Goal: Task Accomplishment & Management: Complete application form

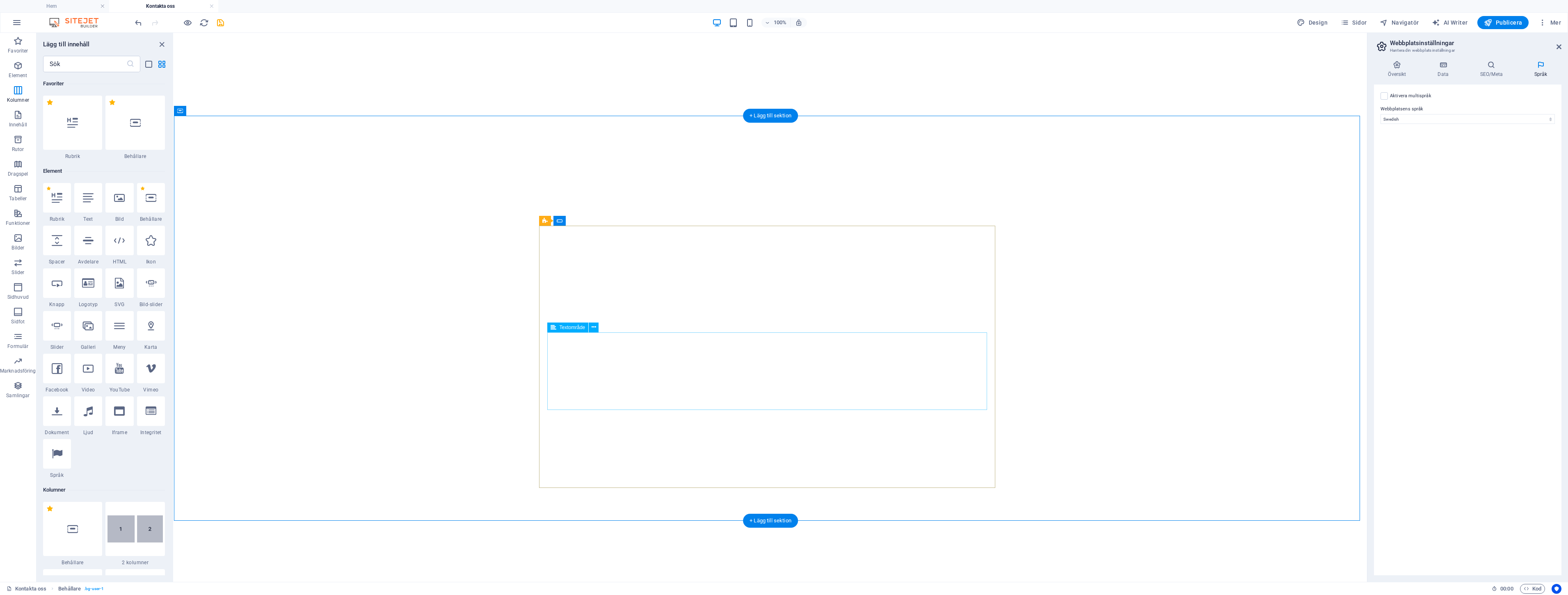
select select "149"
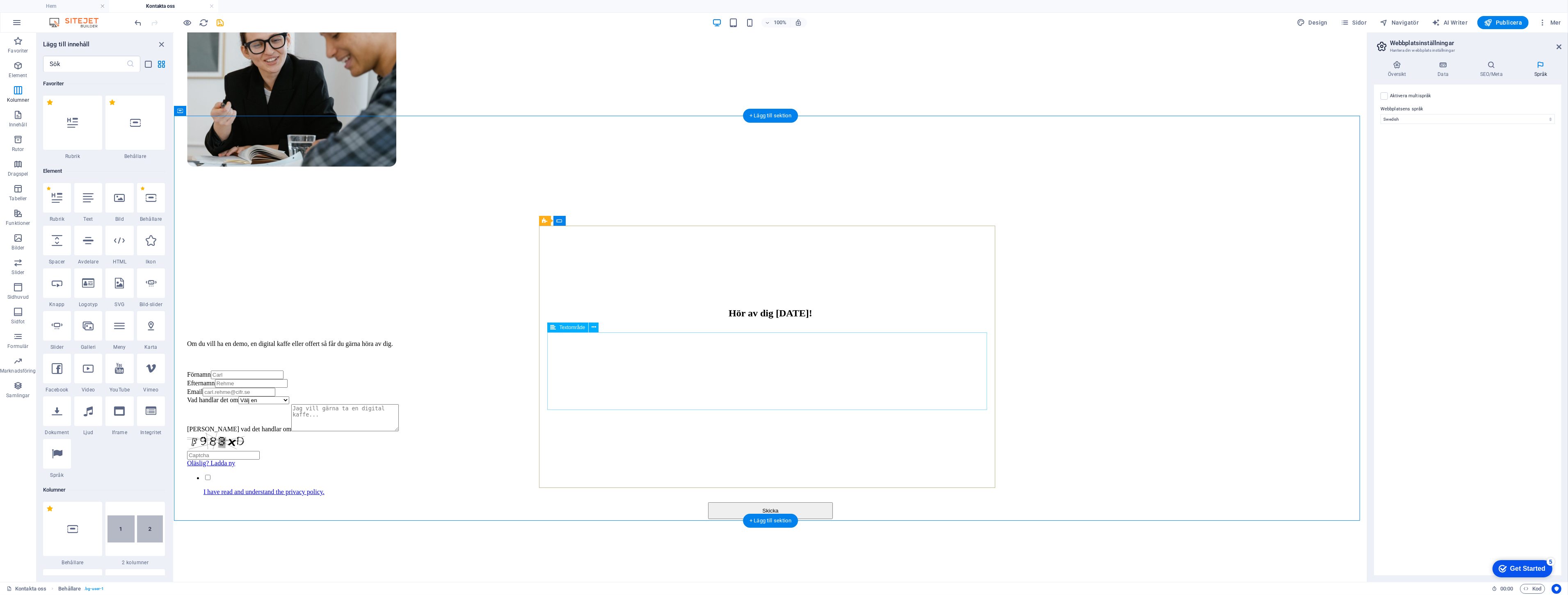
scroll to position [406, 0]
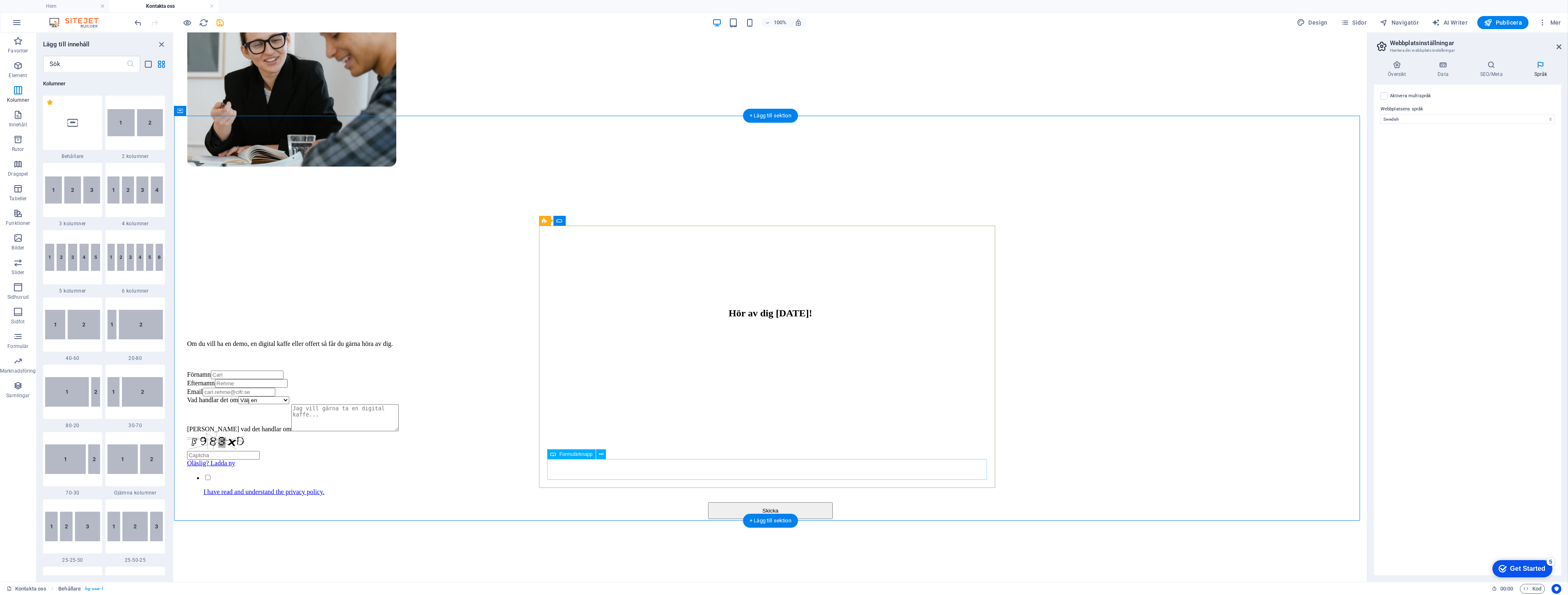
click at [782, 502] on div "Skicka" at bounding box center [769, 511] width 1167 height 17
select select "px"
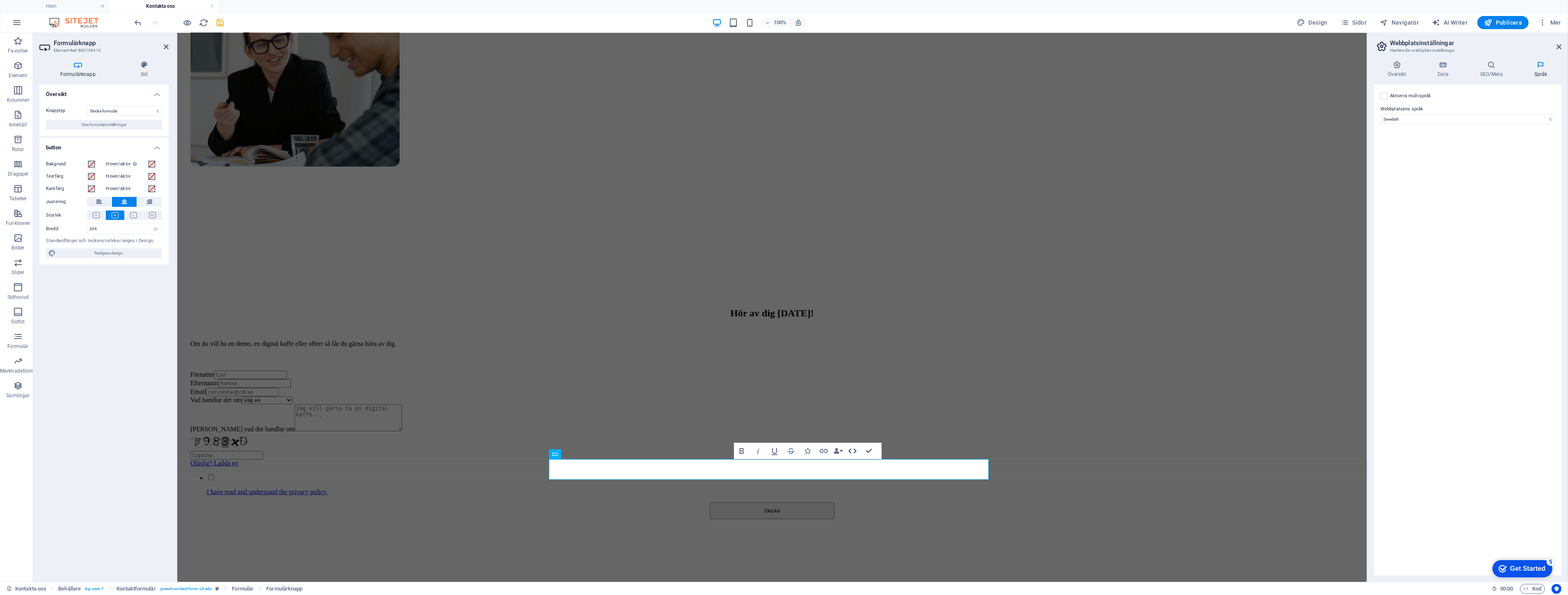
click at [856, 449] on icon "button" at bounding box center [852, 451] width 10 height 10
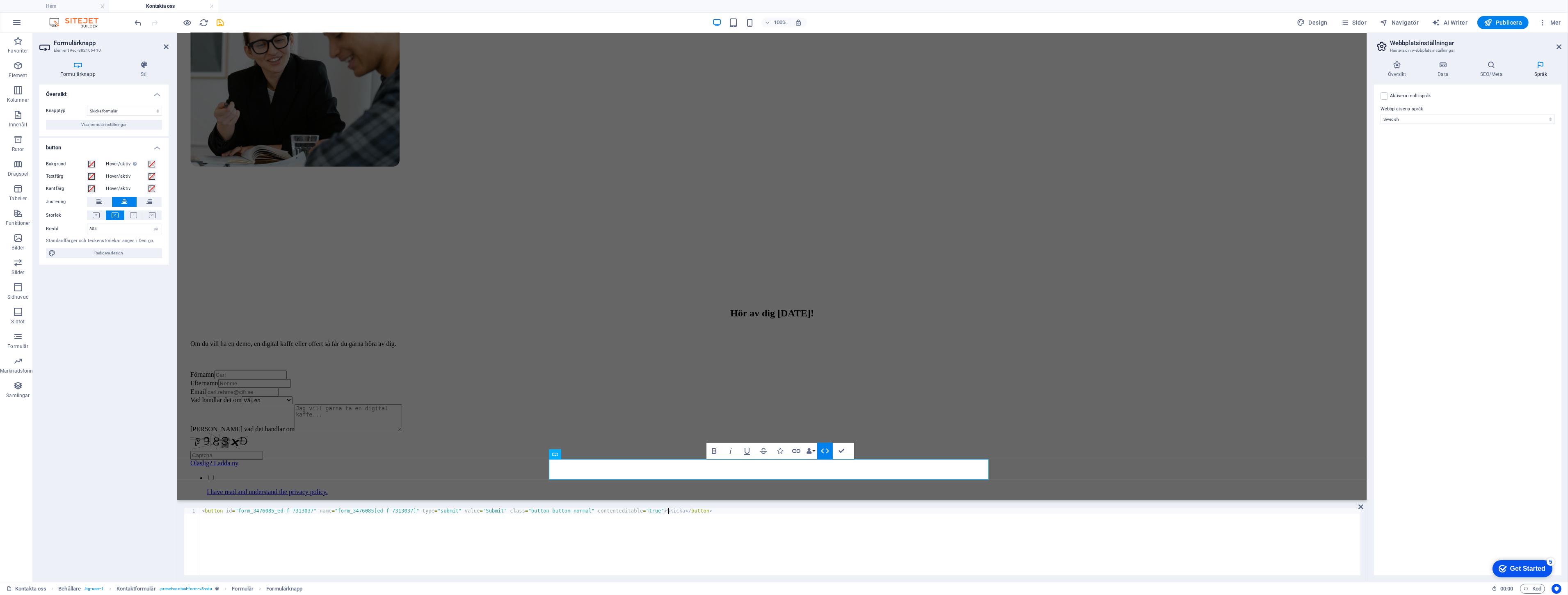
click at [735, 513] on div "< button id = "form_3476085_ed-f-7313037" name = "form_3476085[ed-f-7313037]" t…" at bounding box center [780, 547] width 1160 height 79
click at [625, 509] on div "< button id = "form_3476085_ed-f-7313037" name = "form_3476085[ed-f-7313037]" t…" at bounding box center [780, 547] width 1160 height 79
type textarea "<button id="form_3476085_ed-f-7313037" name="form_3476085[ed-f-7313037]" type="…"
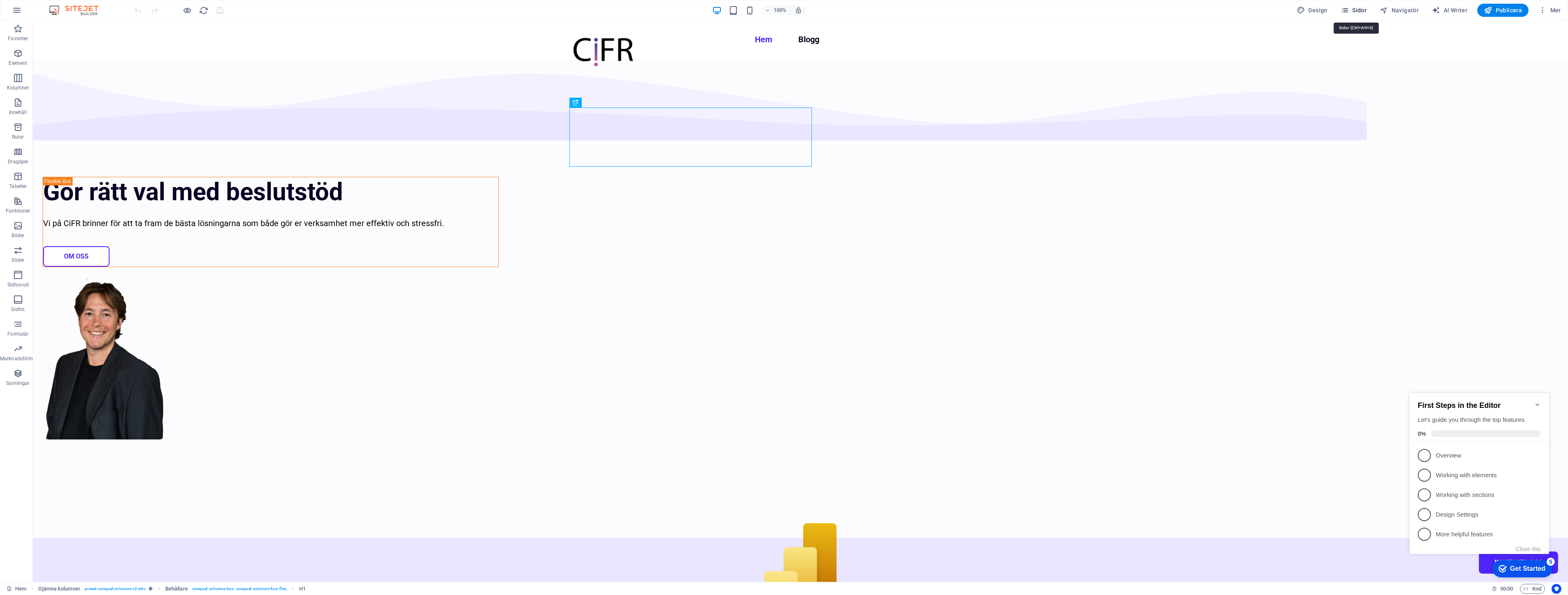
click at [1361, 11] on span "Sidor" at bounding box center [1354, 10] width 26 height 8
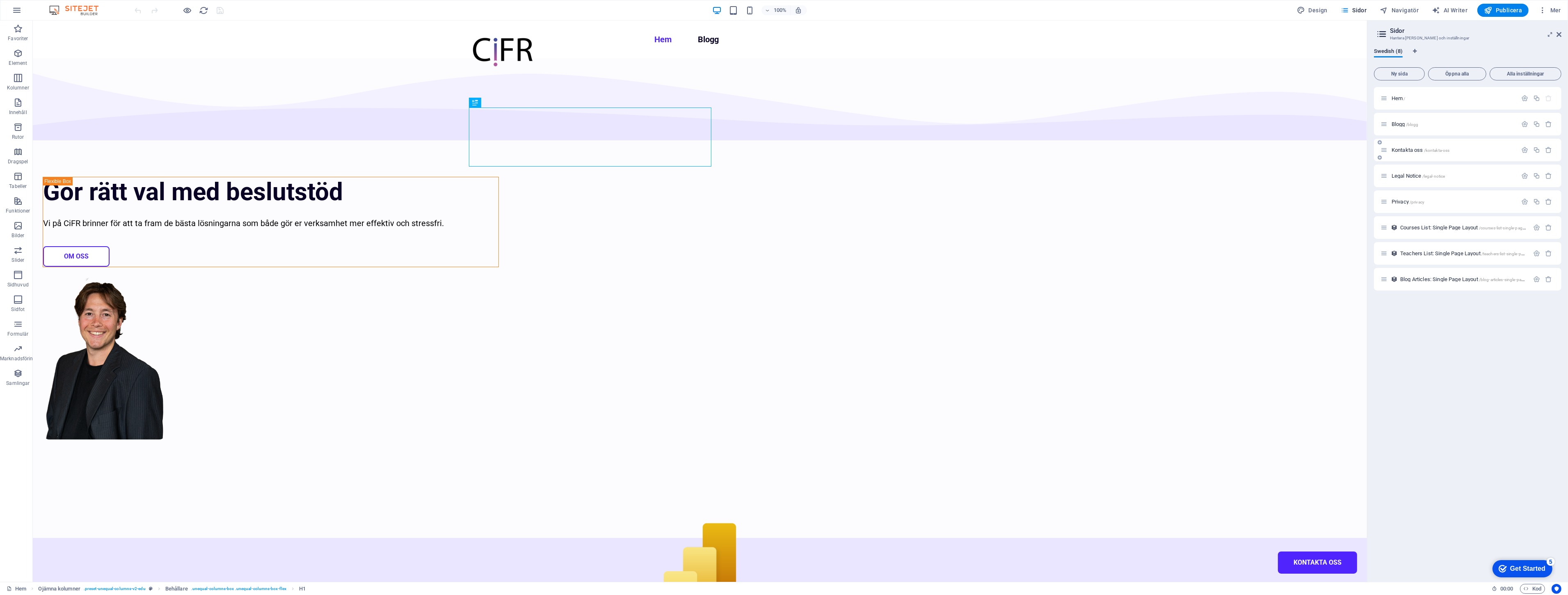
click at [1398, 147] on span "Kontakta oss /kontakta-oss" at bounding box center [1420, 150] width 58 height 6
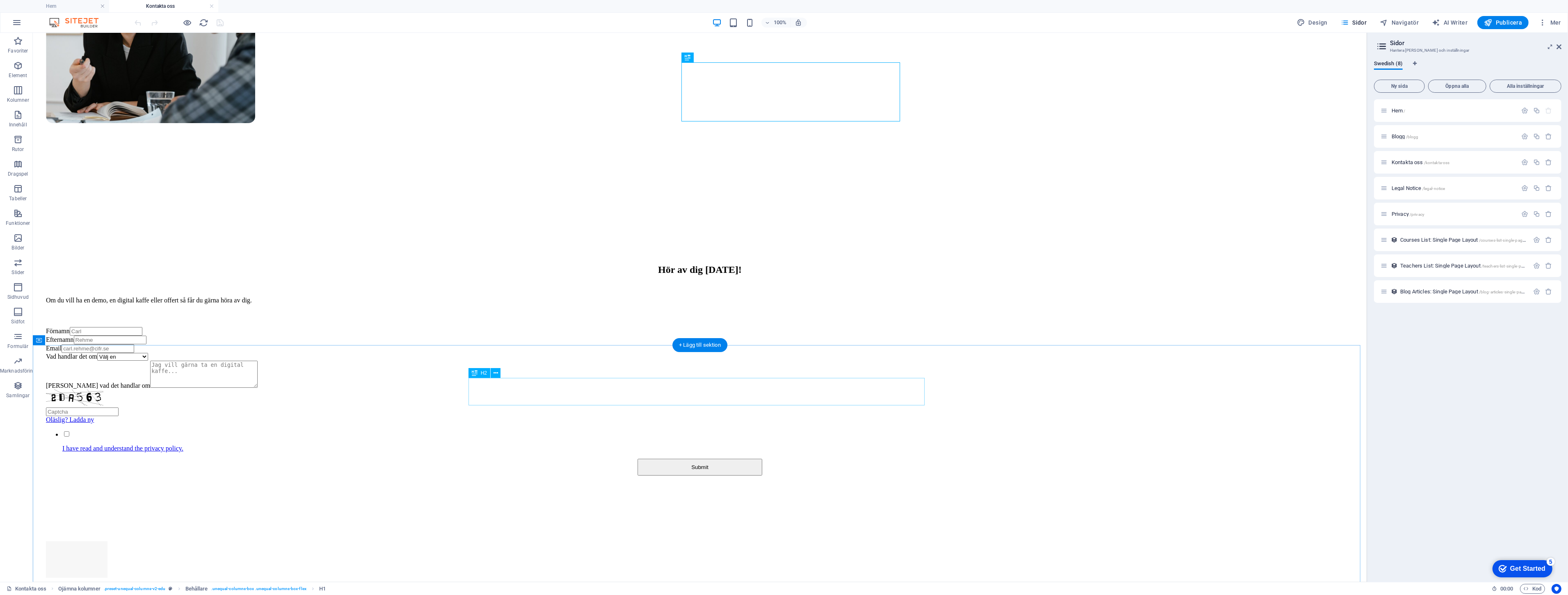
scroll to position [362, 0]
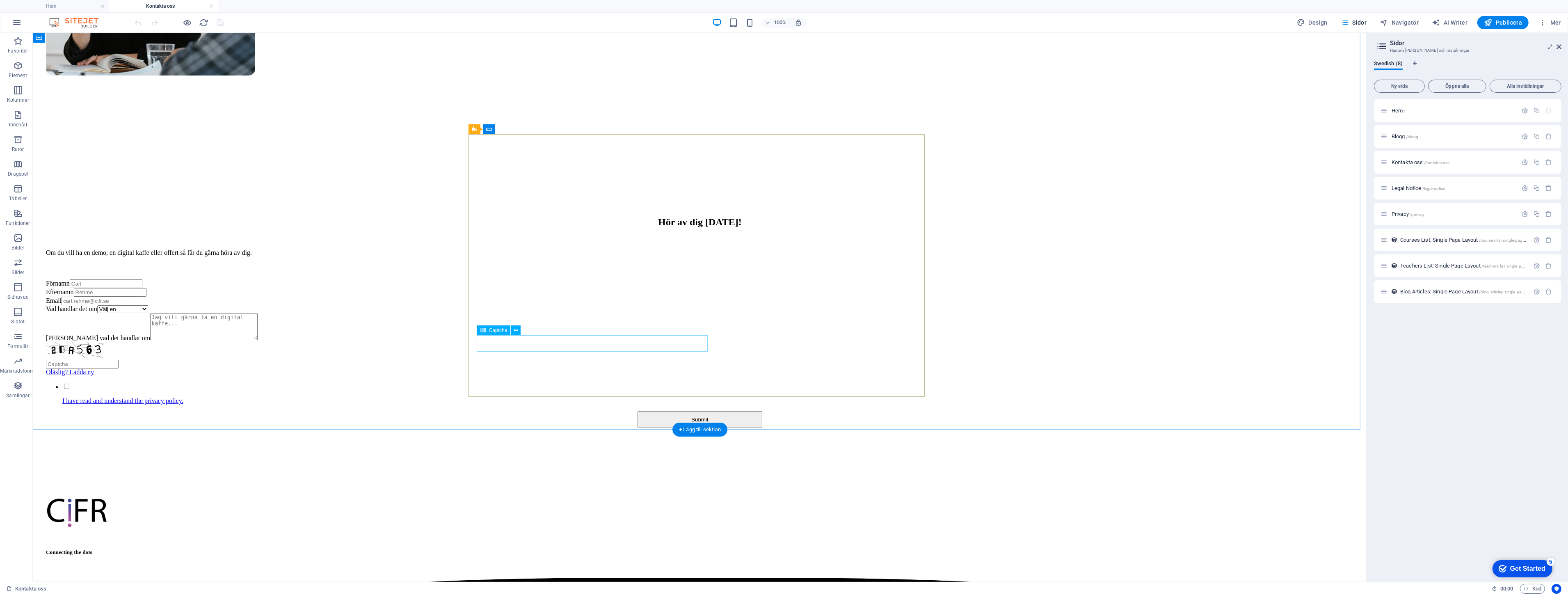
click at [506, 341] on div "Oläslig? Ladda ny" at bounding box center [699, 359] width 1308 height 34
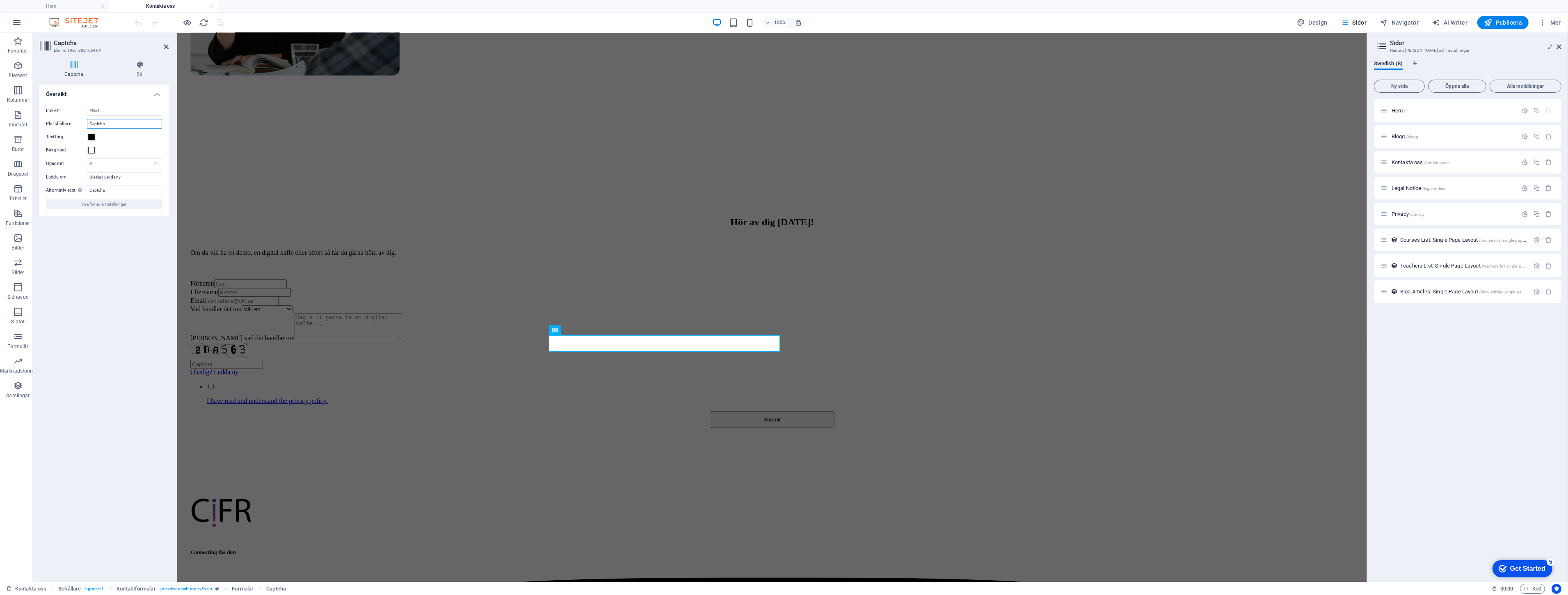
click at [119, 122] on input "Captcha" at bounding box center [124, 124] width 75 height 10
click at [76, 62] on icon at bounding box center [74, 64] width 69 height 8
click at [110, 204] on span "Visa formulärinställningar" at bounding box center [104, 204] width 45 height 10
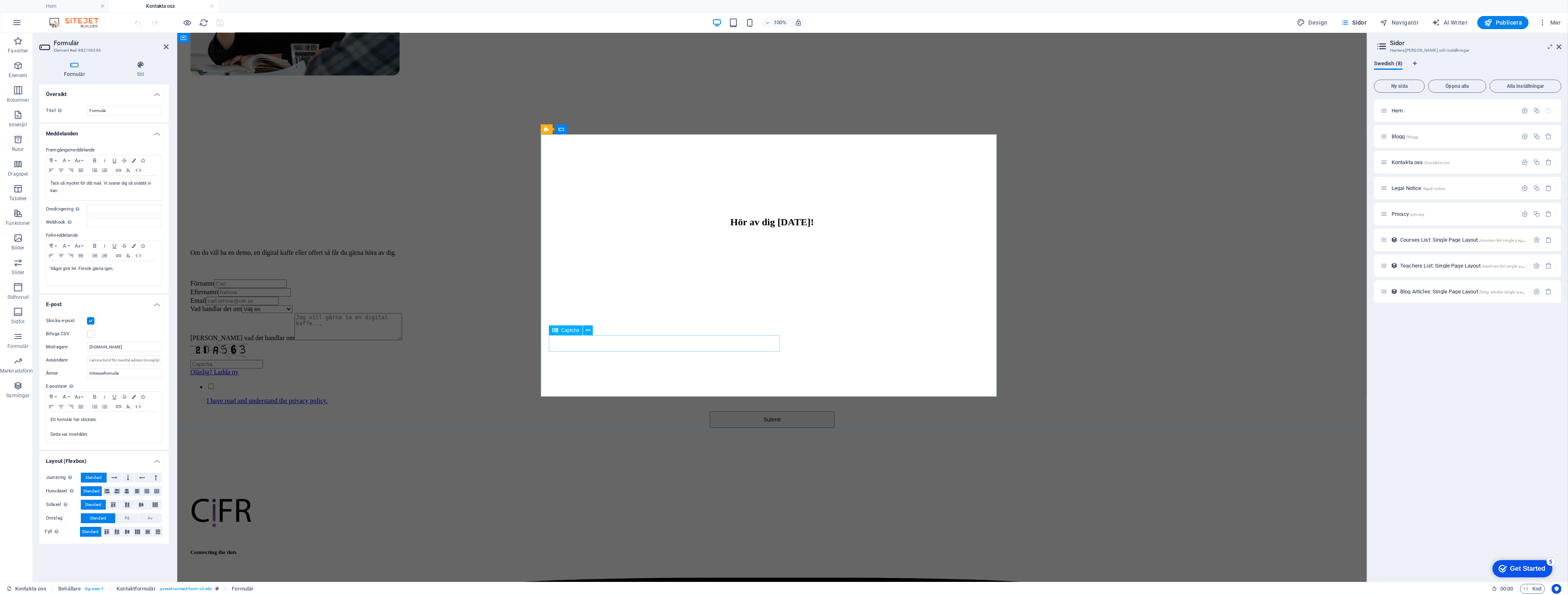
click at [579, 341] on div "Oläslig? Ladda ny" at bounding box center [771, 359] width 1164 height 34
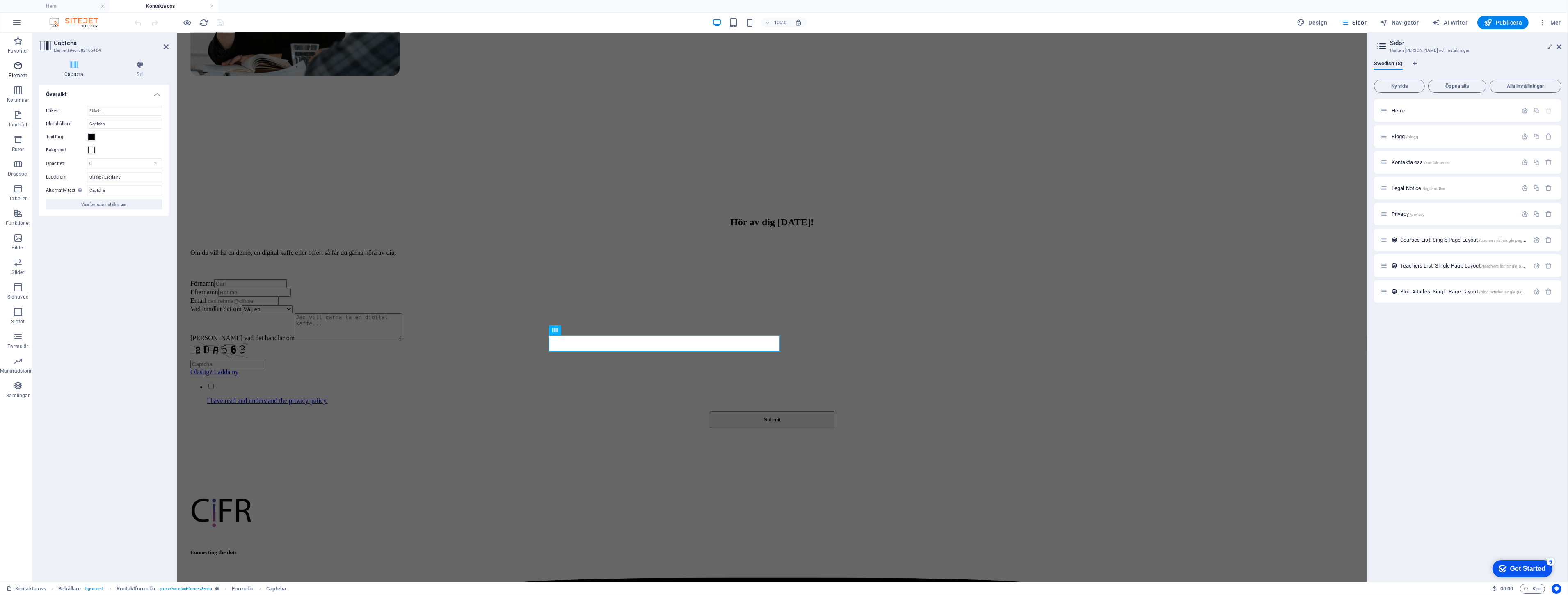
click at [11, 66] on span "Element" at bounding box center [18, 71] width 36 height 20
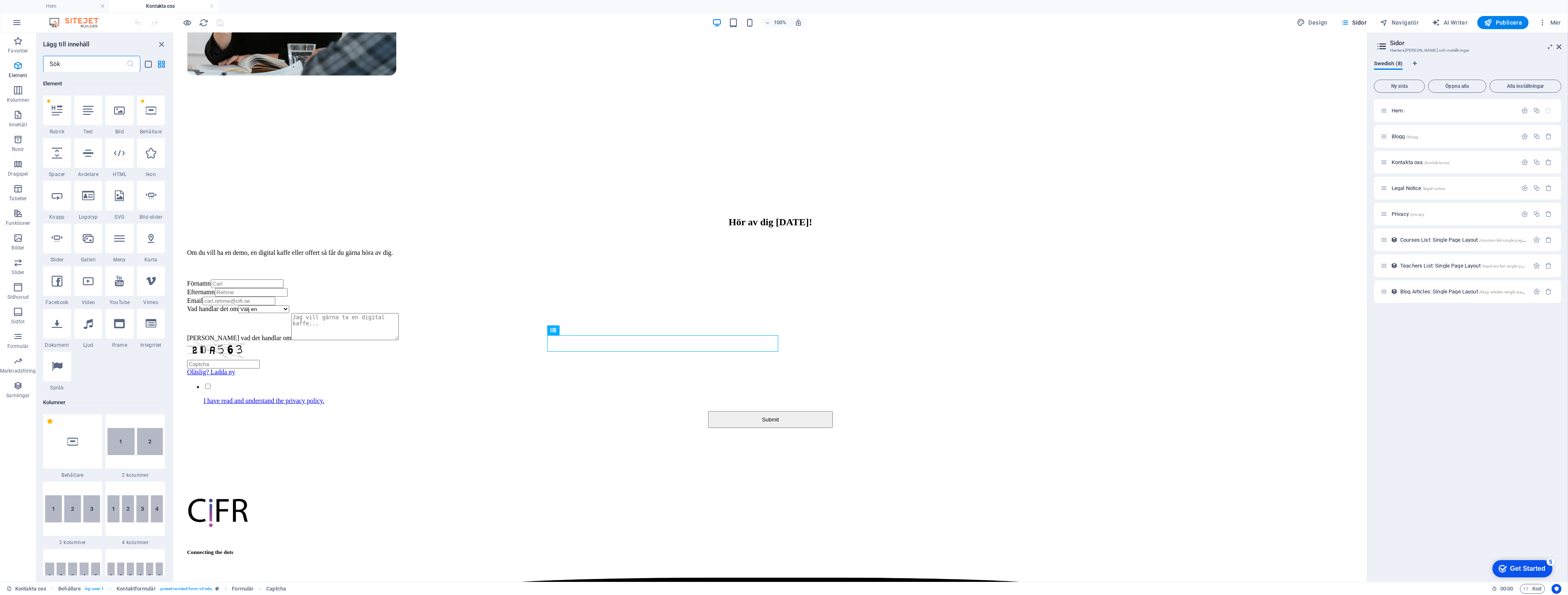
click at [86, 60] on input "text" at bounding box center [84, 64] width 84 height 16
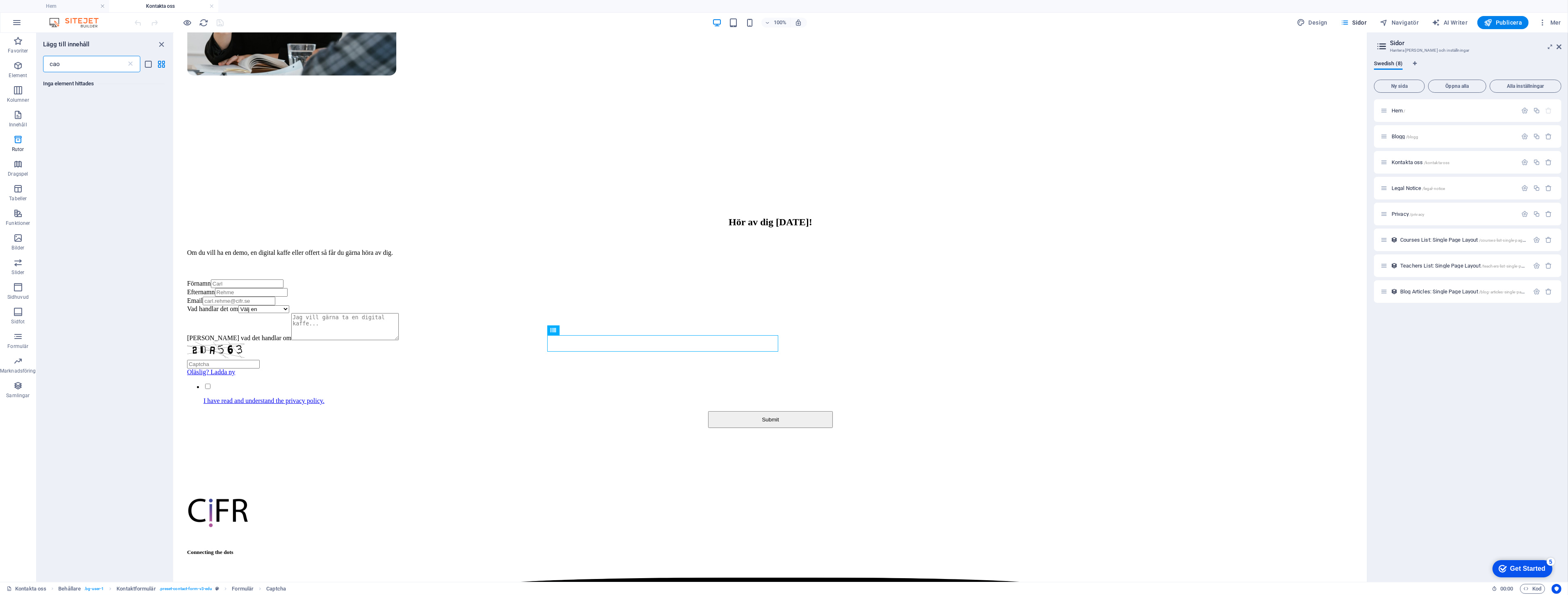
scroll to position [0, 0]
type input "cap"
click at [69, 136] on div at bounding box center [72, 123] width 59 height 54
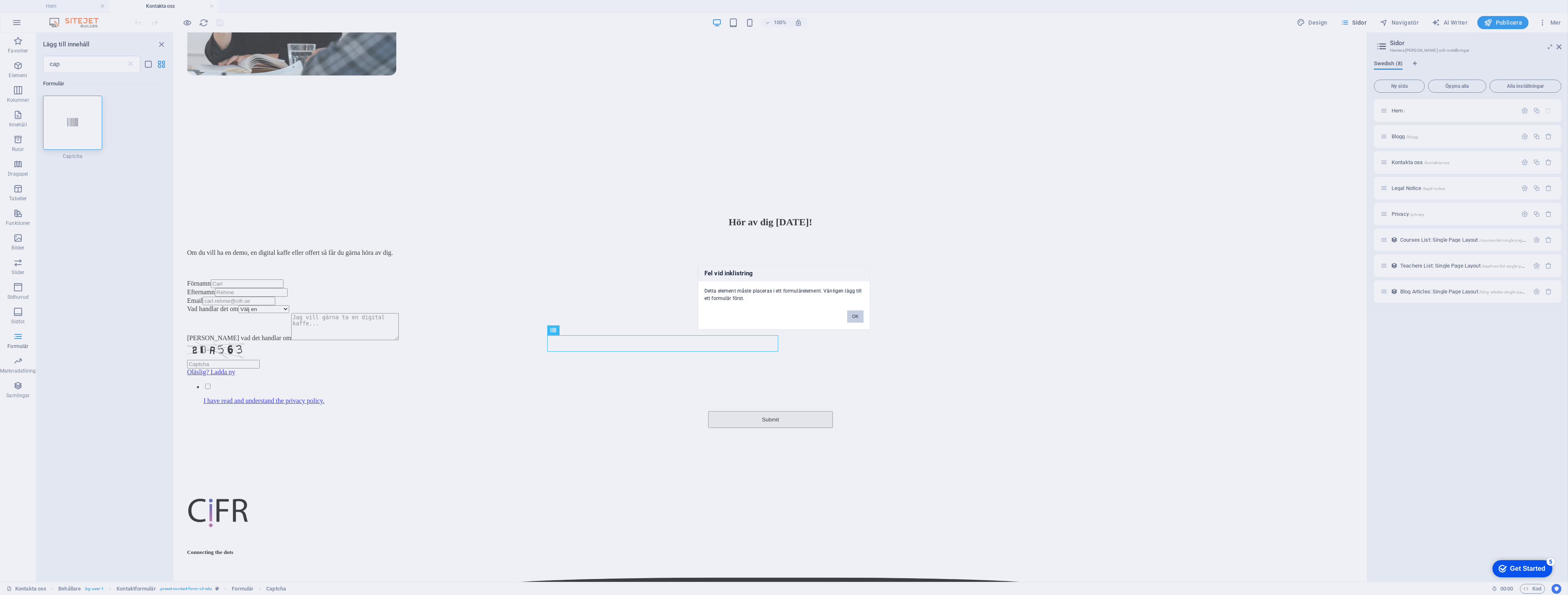
click at [854, 314] on button "OK" at bounding box center [855, 316] width 16 height 12
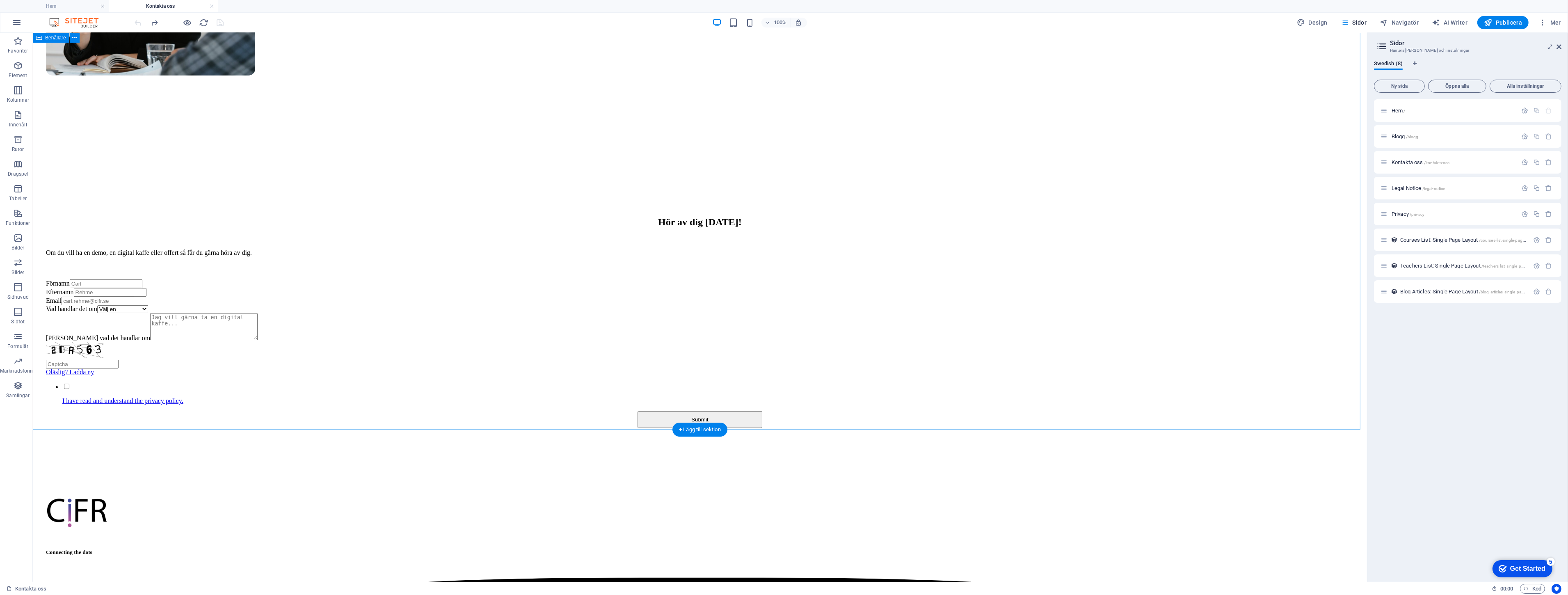
click at [269, 388] on div "Hör av dig [DATE]! Om du vill ha en demo, en digital kaffe eller offert så får …" at bounding box center [700, 318] width 1327 height 285
click at [564, 347] on div "Oläslig? Ladda ny" at bounding box center [699, 359] width 1308 height 34
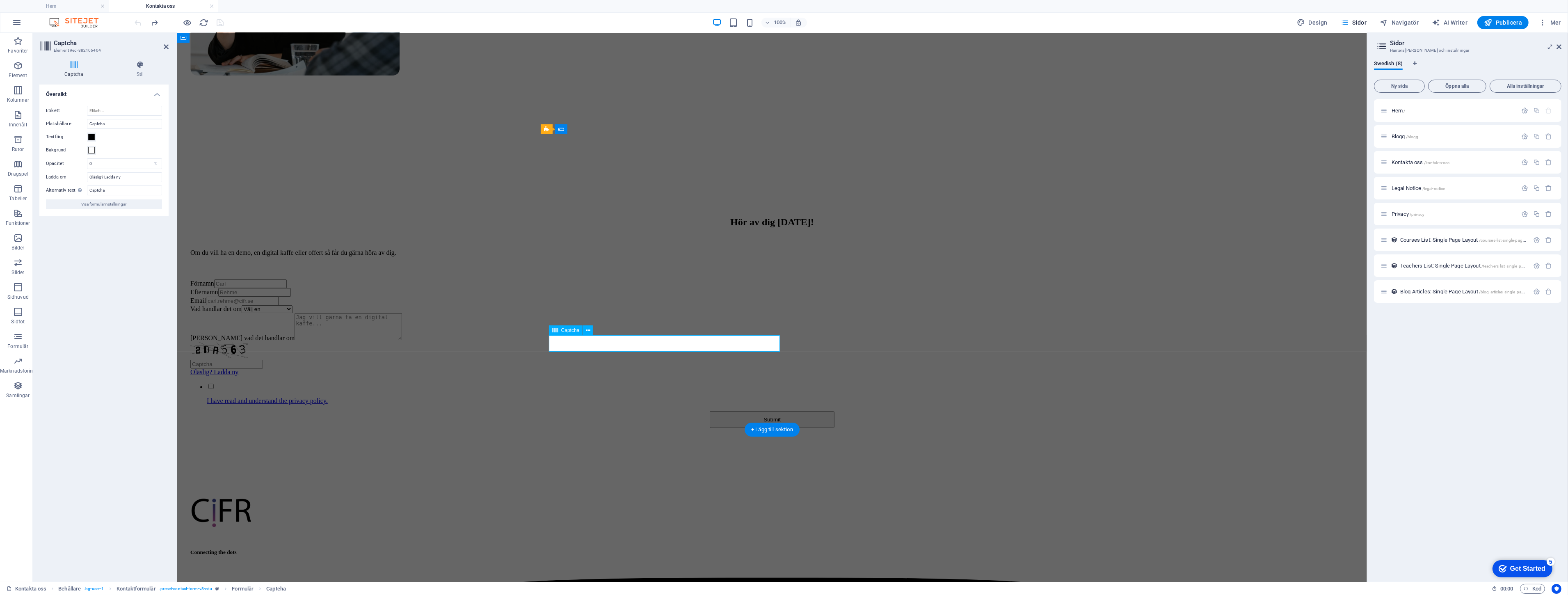
click at [575, 341] on div "Oläslig? Ladda ny" at bounding box center [771, 359] width 1164 height 34
click at [583, 331] on button at bounding box center [588, 330] width 10 height 10
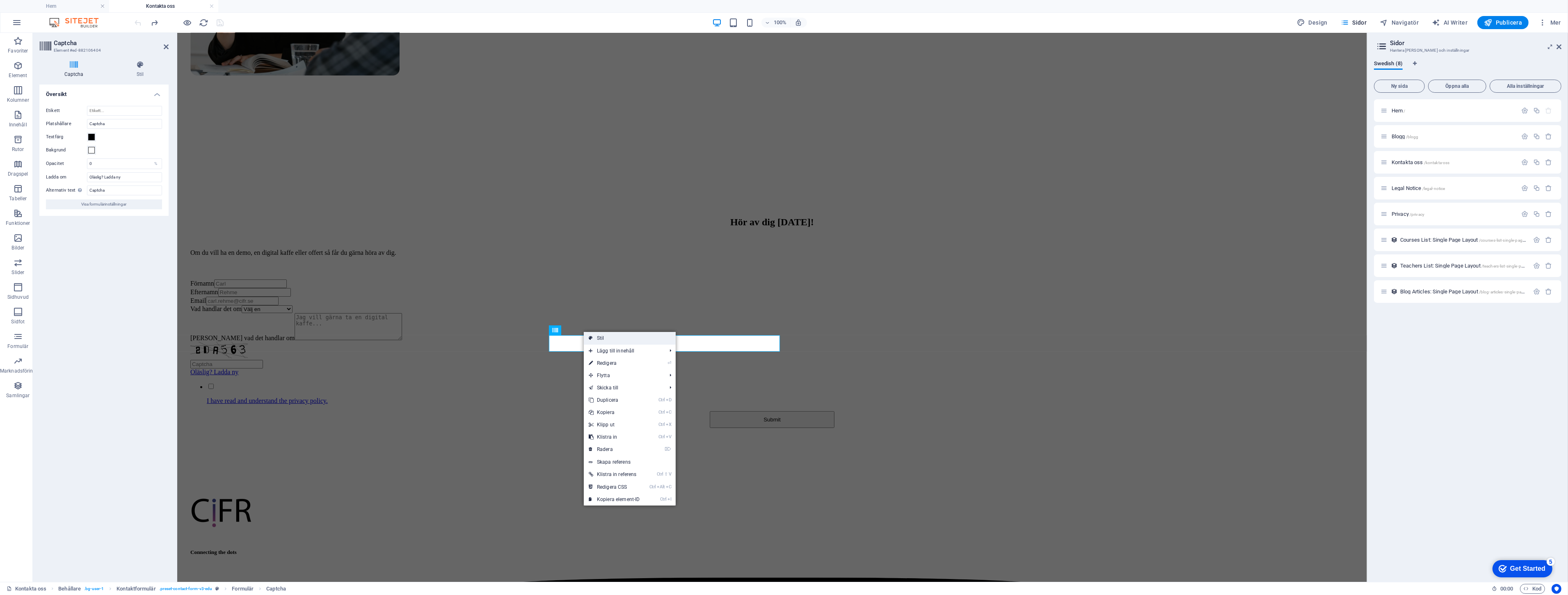
click at [637, 339] on link "Stil" at bounding box center [629, 338] width 92 height 12
select select "rem"
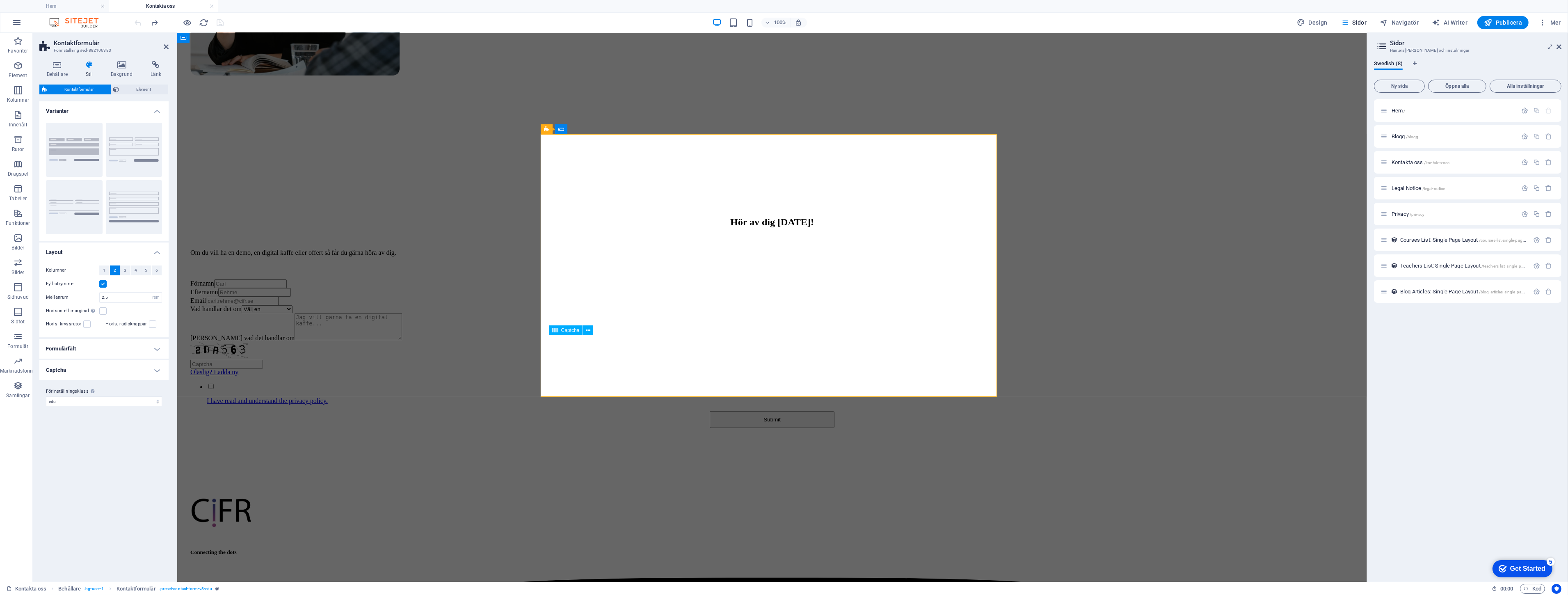
click at [581, 345] on div "Oläslig? Ladda ny" at bounding box center [771, 359] width 1164 height 34
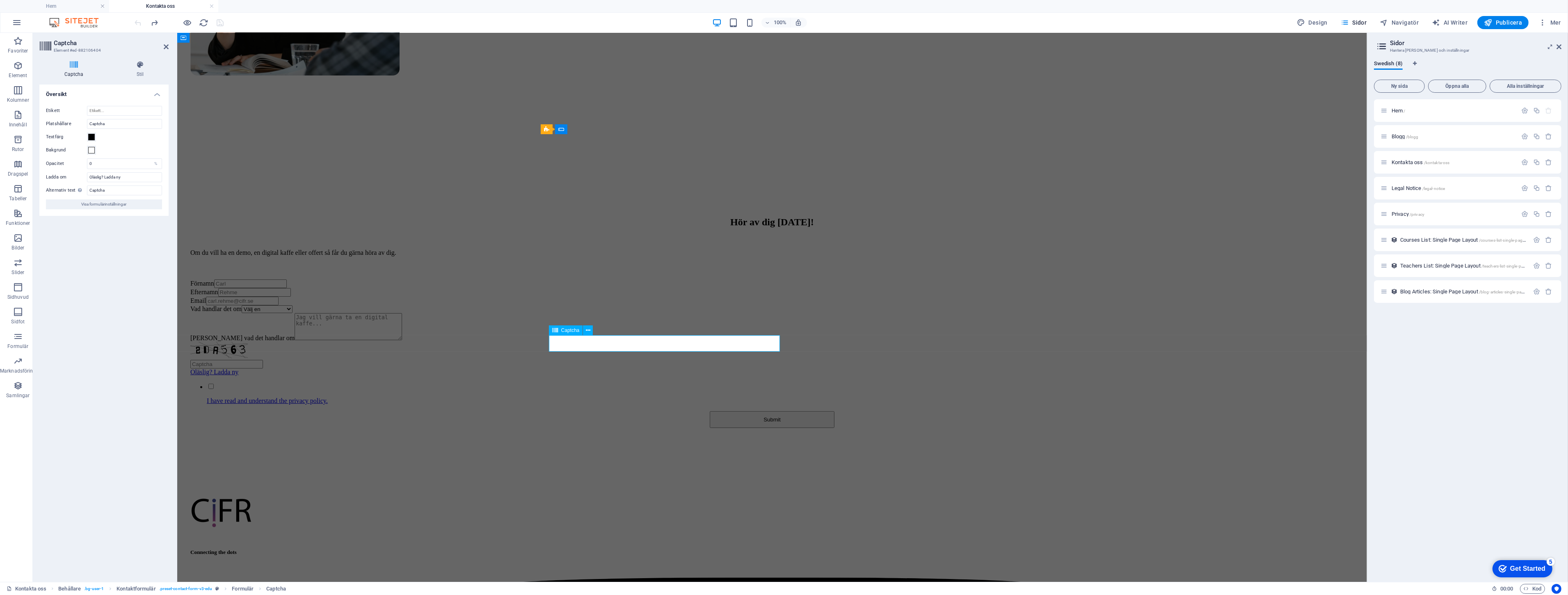
click at [587, 344] on div "Oläslig? Ladda ny" at bounding box center [771, 359] width 1164 height 34
click at [586, 331] on icon at bounding box center [588, 331] width 4 height 9
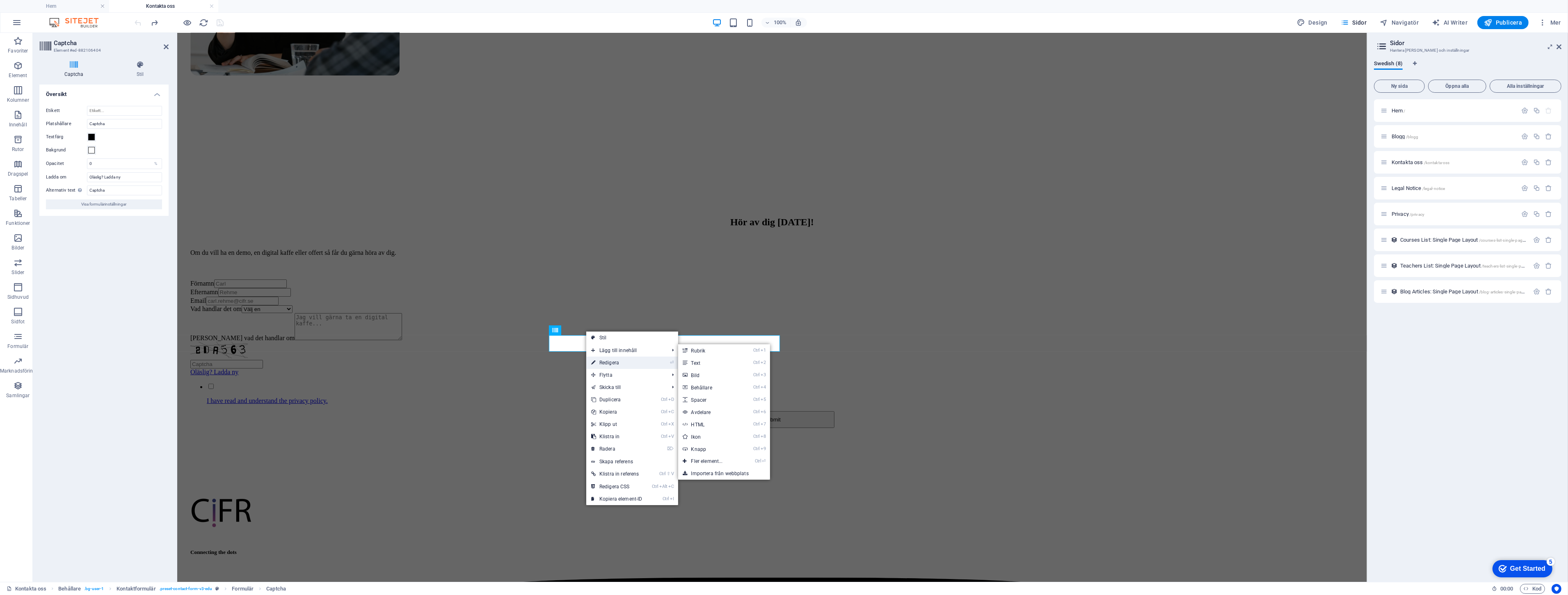
click at [617, 360] on link "⏎ Redigera" at bounding box center [617, 362] width 61 height 12
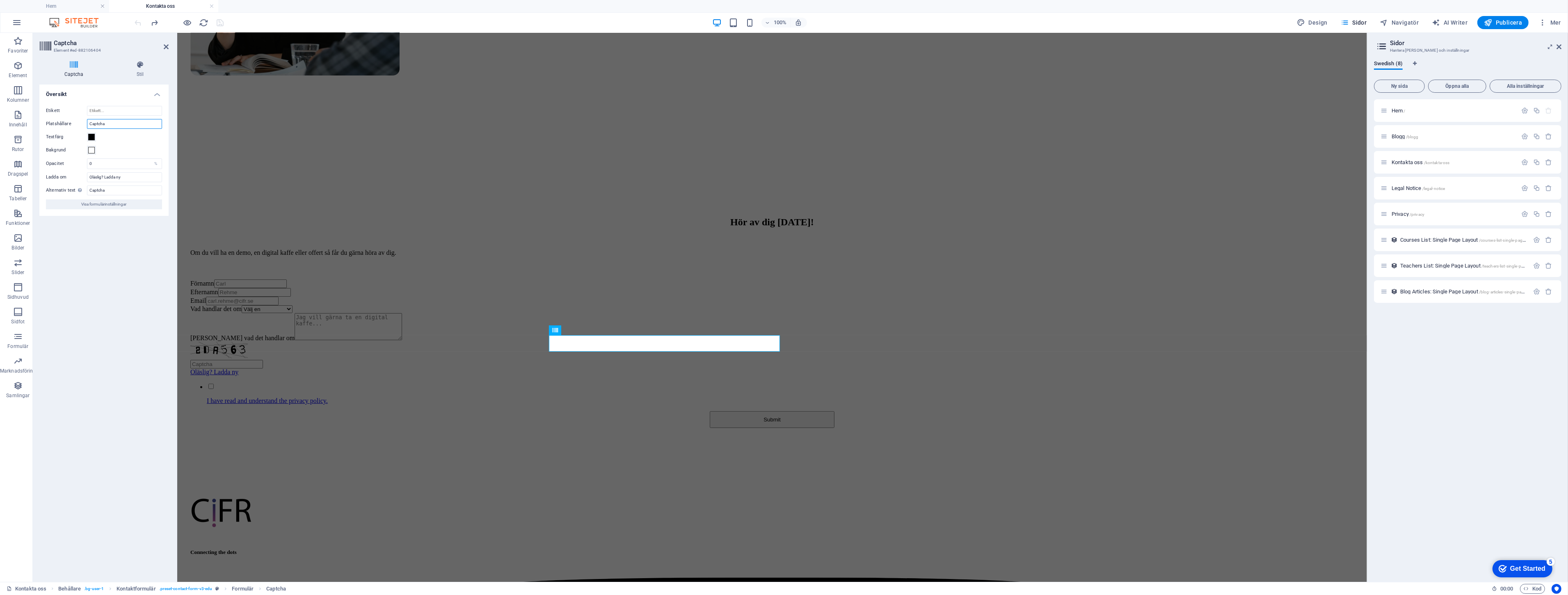
click at [116, 125] on input "Captcha" at bounding box center [124, 124] width 75 height 10
click at [110, 109] on input "Etikett" at bounding box center [124, 111] width 75 height 10
click at [125, 174] on input "Oläslig? Ladda ny" at bounding box center [124, 177] width 75 height 10
click at [124, 161] on input "0" at bounding box center [124, 164] width 74 height 10
click at [129, 191] on input "Captcha" at bounding box center [124, 191] width 75 height 10
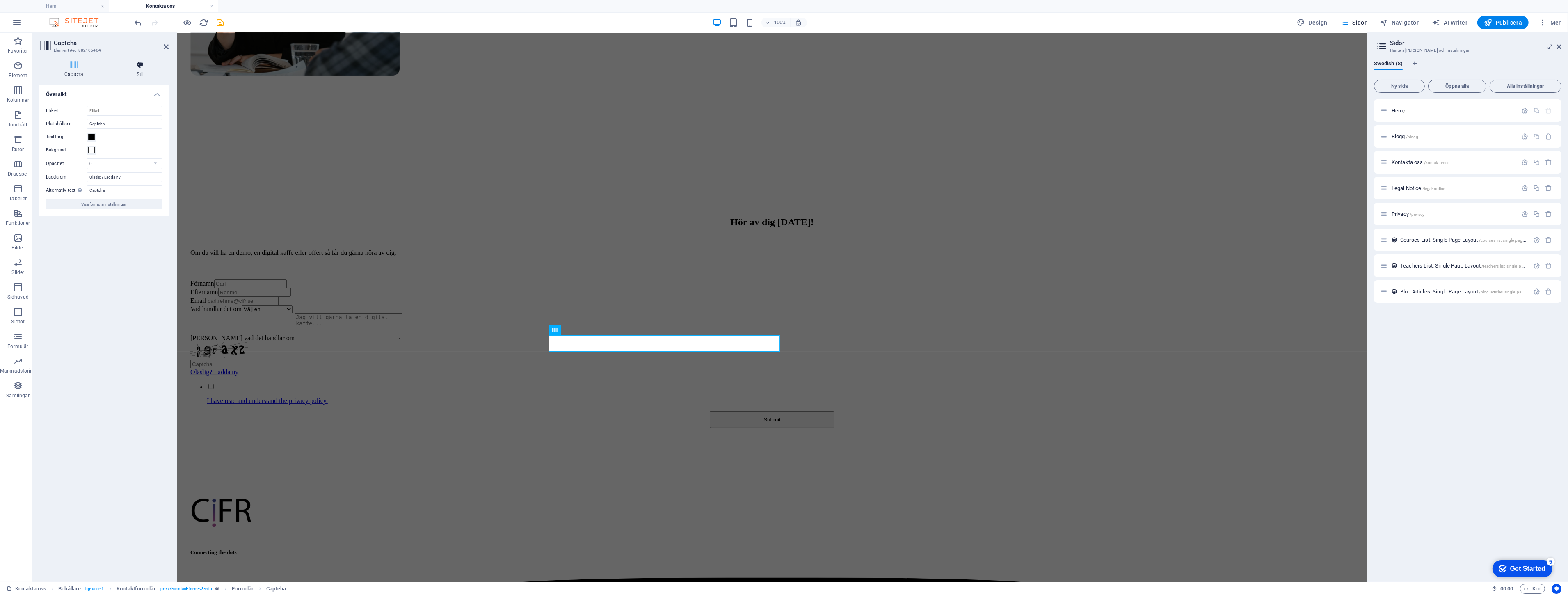
click at [142, 73] on h4 "Stil" at bounding box center [140, 69] width 57 height 17
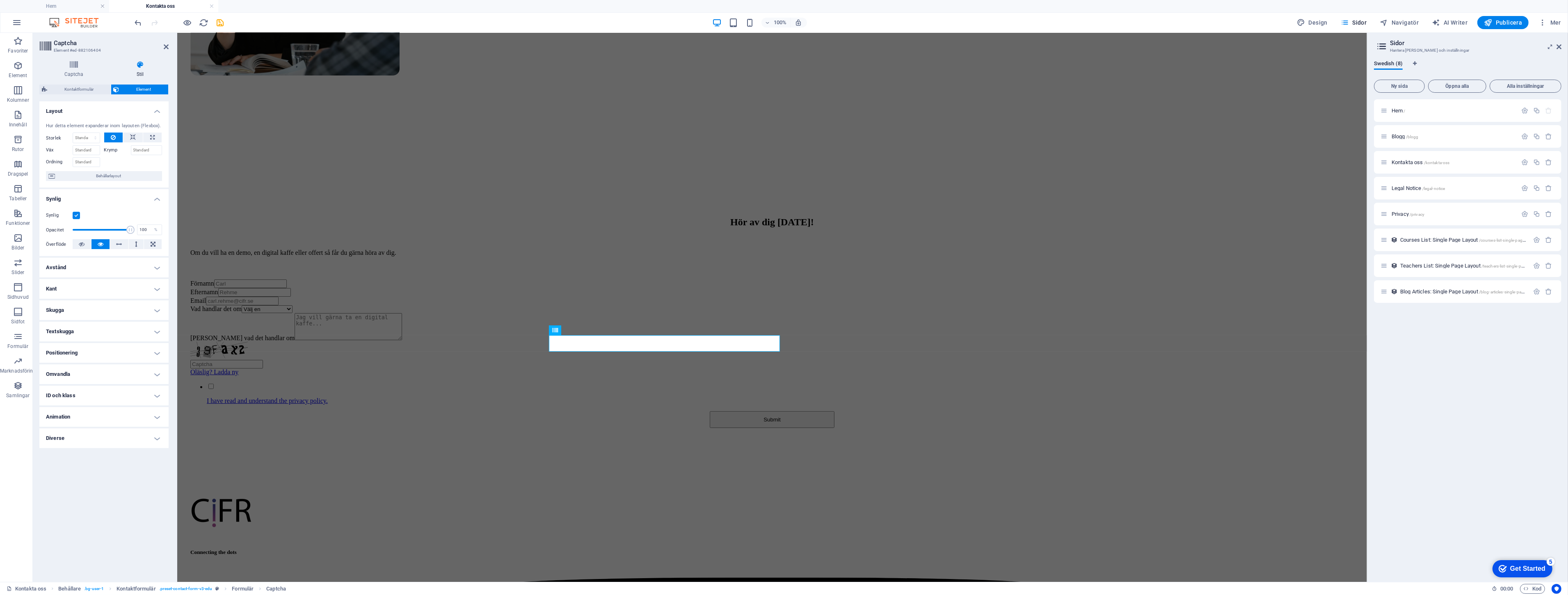
click at [270, 342] on div "Hör av dig [DATE]! Om du vill ha en demo, en digital kaffe eller offert så får …" at bounding box center [771, 318] width 1183 height 285
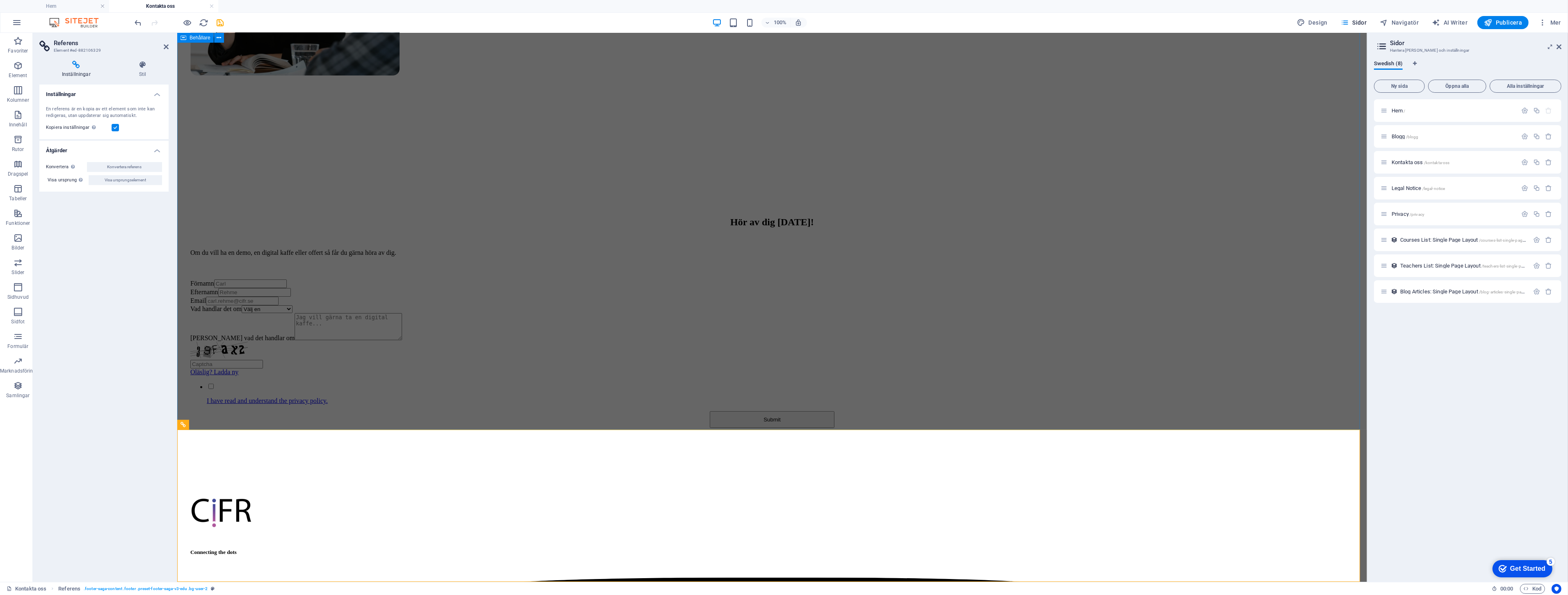
click at [1169, 189] on div "Hör av dig [DATE]! Om du vill ha en demo, en digital kaffe eller offert så får …" at bounding box center [771, 318] width 1183 height 285
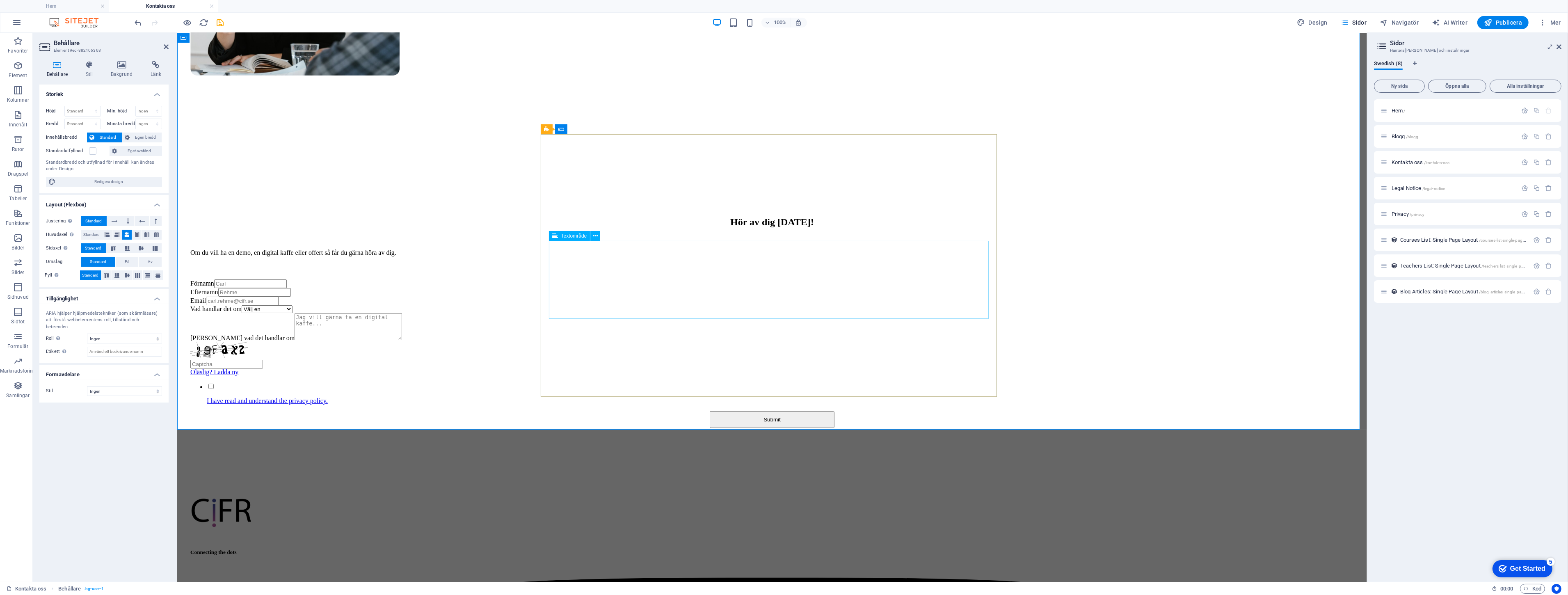
click at [401, 313] on textarea "[PERSON_NAME] vad det handlar om" at bounding box center [348, 326] width 107 height 27
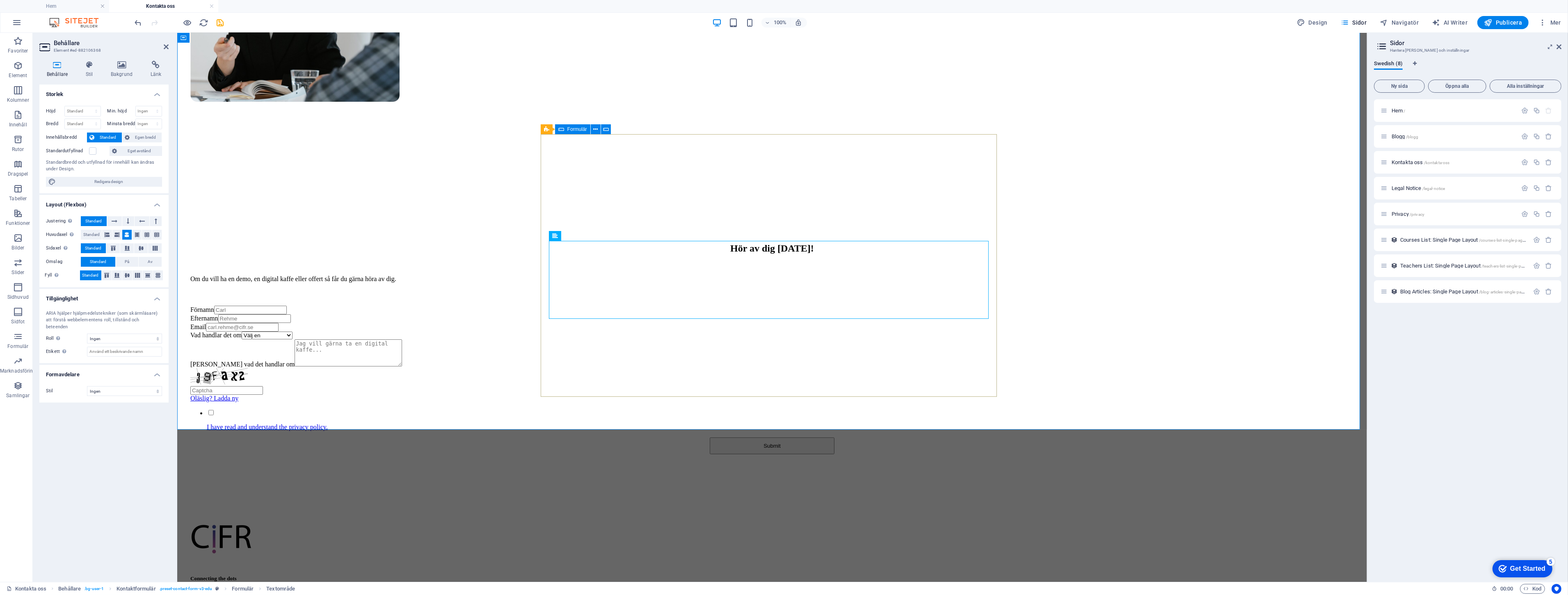
click at [734, 369] on div "Förnamn Efternamn Email Vad handlar det om Välj en Analytics Machine learning A…" at bounding box center [771, 380] width 1164 height 149
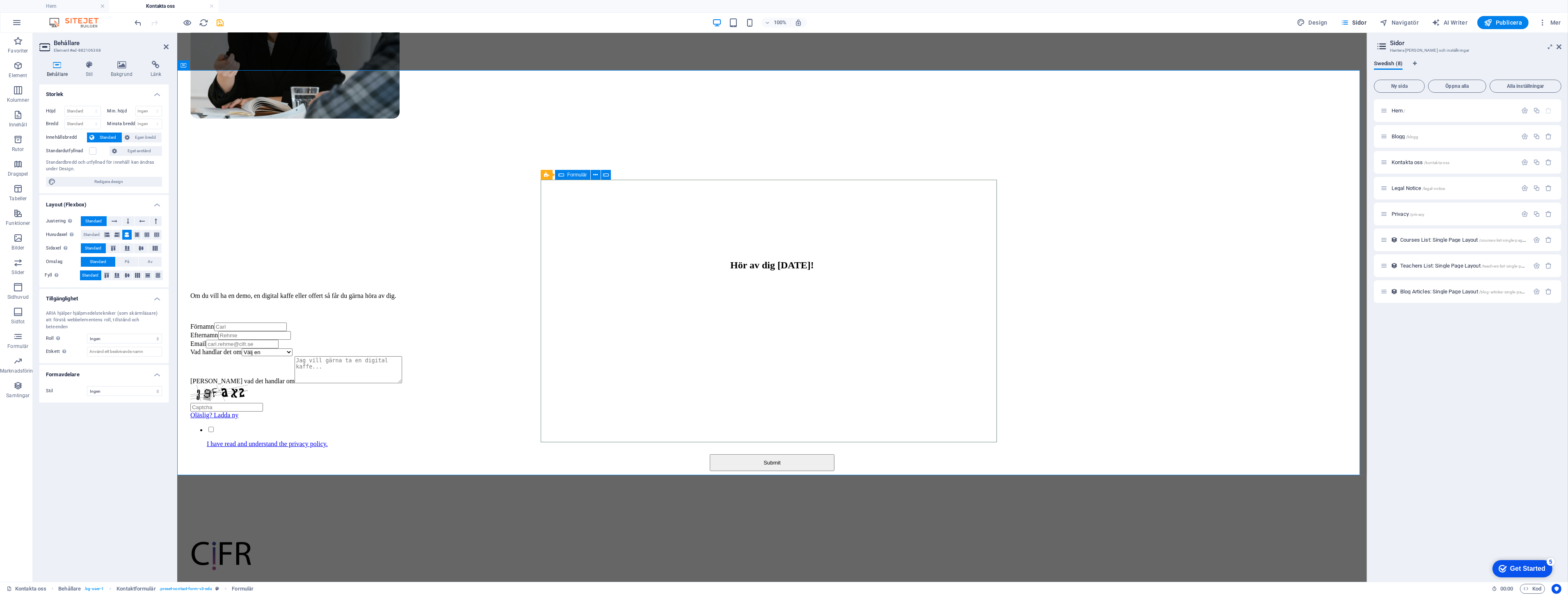
click at [734, 369] on div "Förnamn Efternamn Email Vad handlar det om Välj en Analytics Machine learning A…" at bounding box center [771, 396] width 1164 height 149
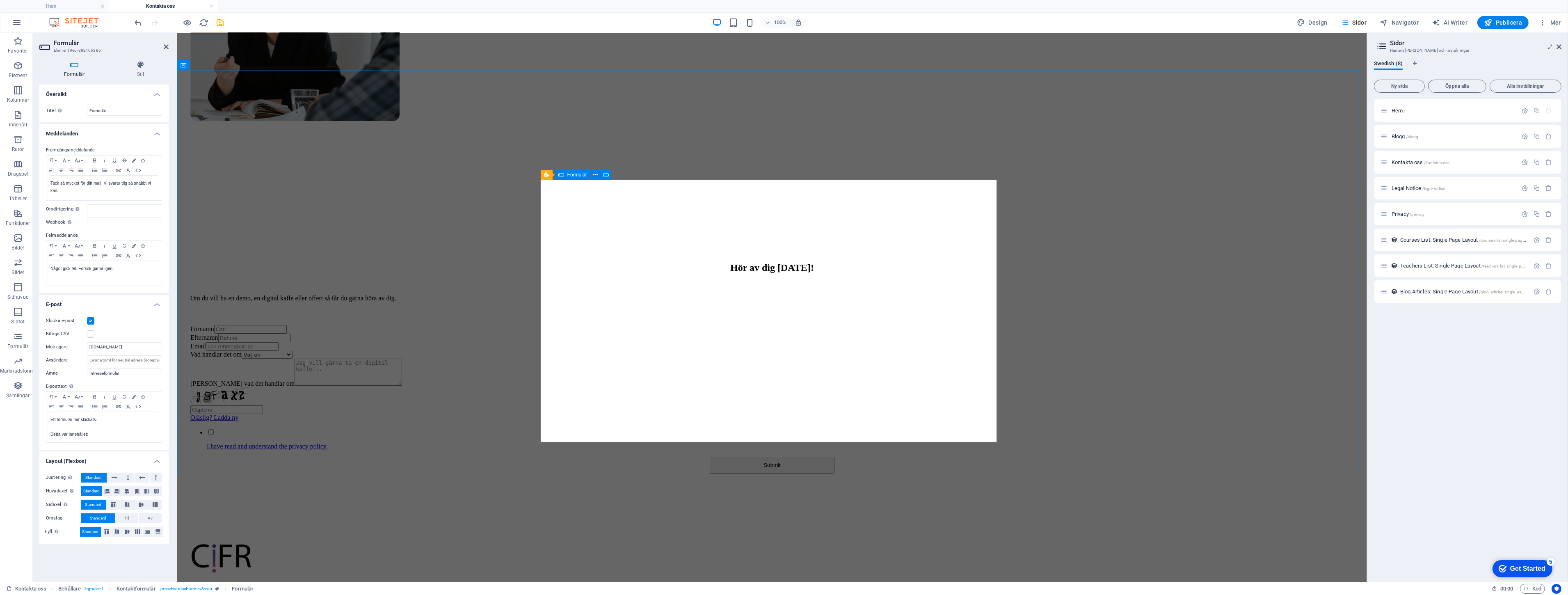
click at [733, 456] on div "Submit" at bounding box center [771, 465] width 1164 height 17
select select "px"
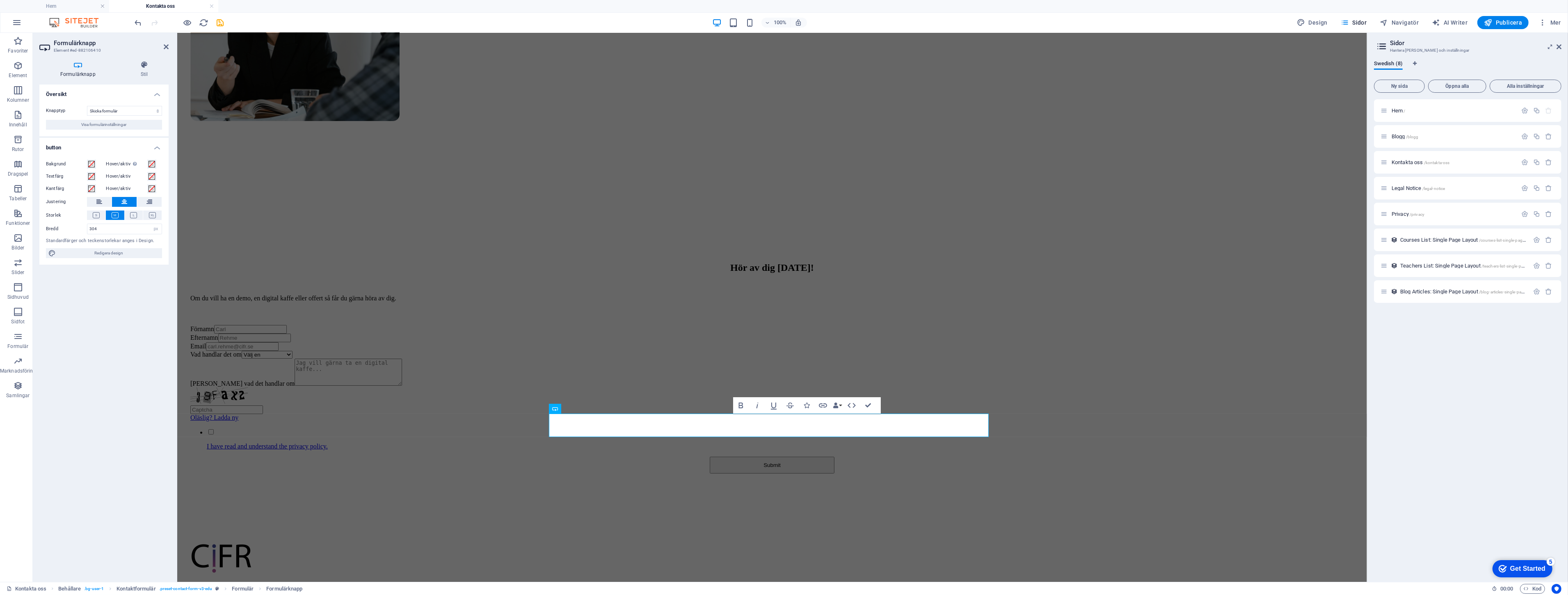
click at [81, 69] on h4 "Formulärknapp" at bounding box center [79, 69] width 81 height 17
click at [111, 132] on div "Knapptyp Skicka formulär Återställ formulär Ingen åtgärd Visa formulärinställni…" at bounding box center [104, 118] width 129 height 37
click at [115, 118] on div "Knapptyp Skicka formulär Återställ formulär Ingen åtgärd Visa formulärinställni…" at bounding box center [104, 118] width 129 height 37
click at [114, 126] on span "Visa formulärinställningar" at bounding box center [104, 125] width 45 height 10
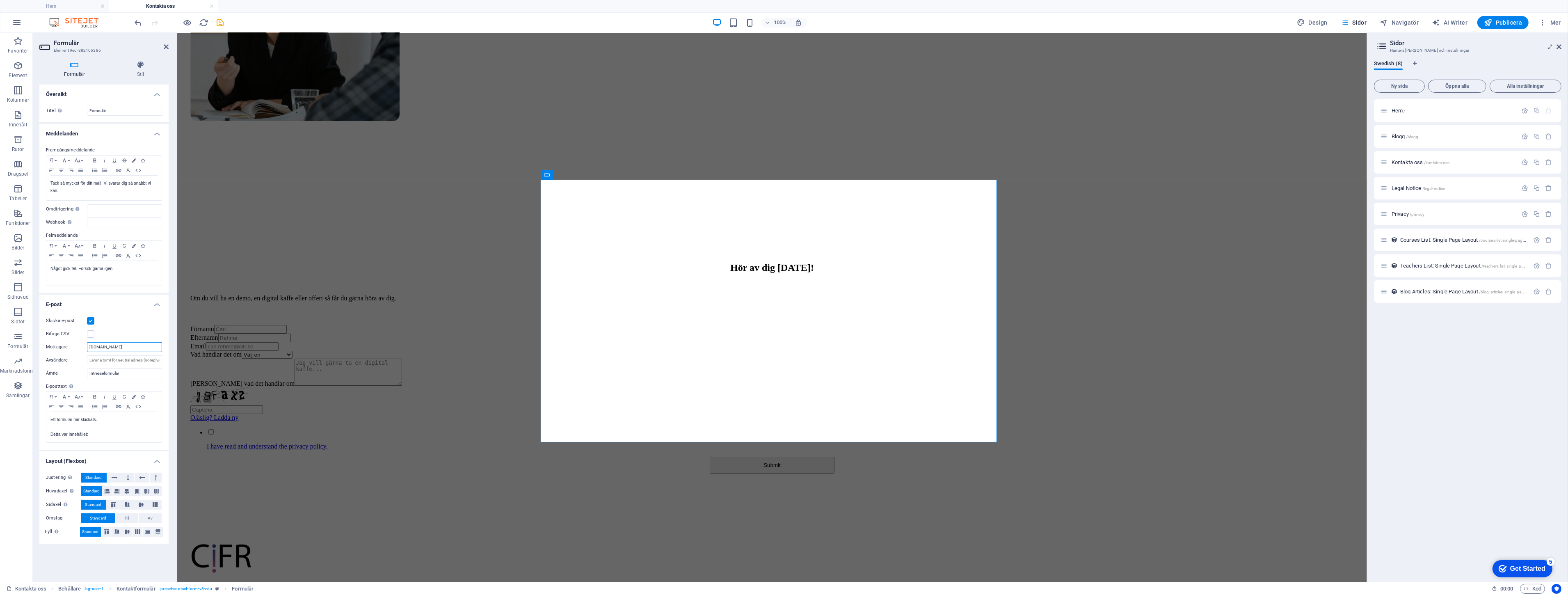
click at [131, 349] on input "info.cifr.se" at bounding box center [124, 347] width 75 height 10
click at [139, 364] on input "Avsändare" at bounding box center [124, 360] width 75 height 10
paste input "info.cifr.se"
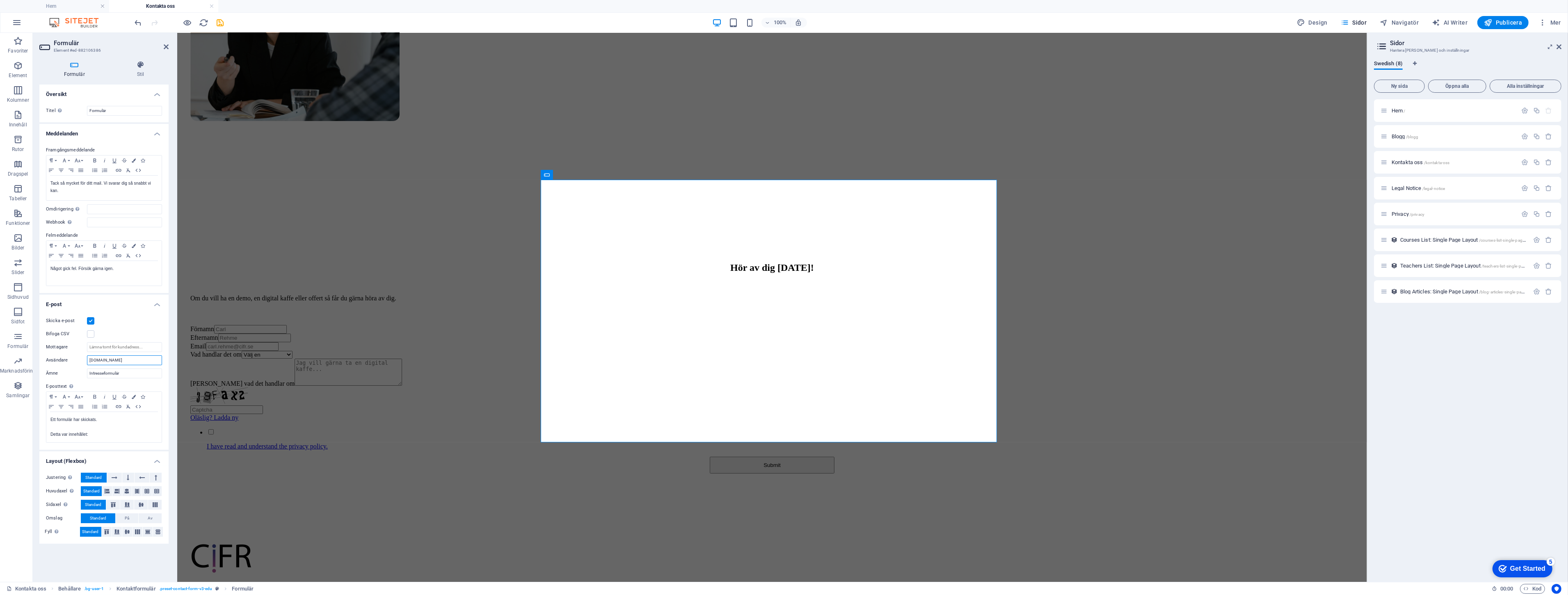
type input "info.cifr.se"
click at [121, 384] on label "E-posttext Ange texten som skickas om formulärinmatning kommer at skickas med e…" at bounding box center [104, 386] width 116 height 10
click at [313, 356] on div "Hör av dig [DATE]! Om du vill ha en demo, en digital kaffe eller offert så får …" at bounding box center [771, 364] width 1183 height 285
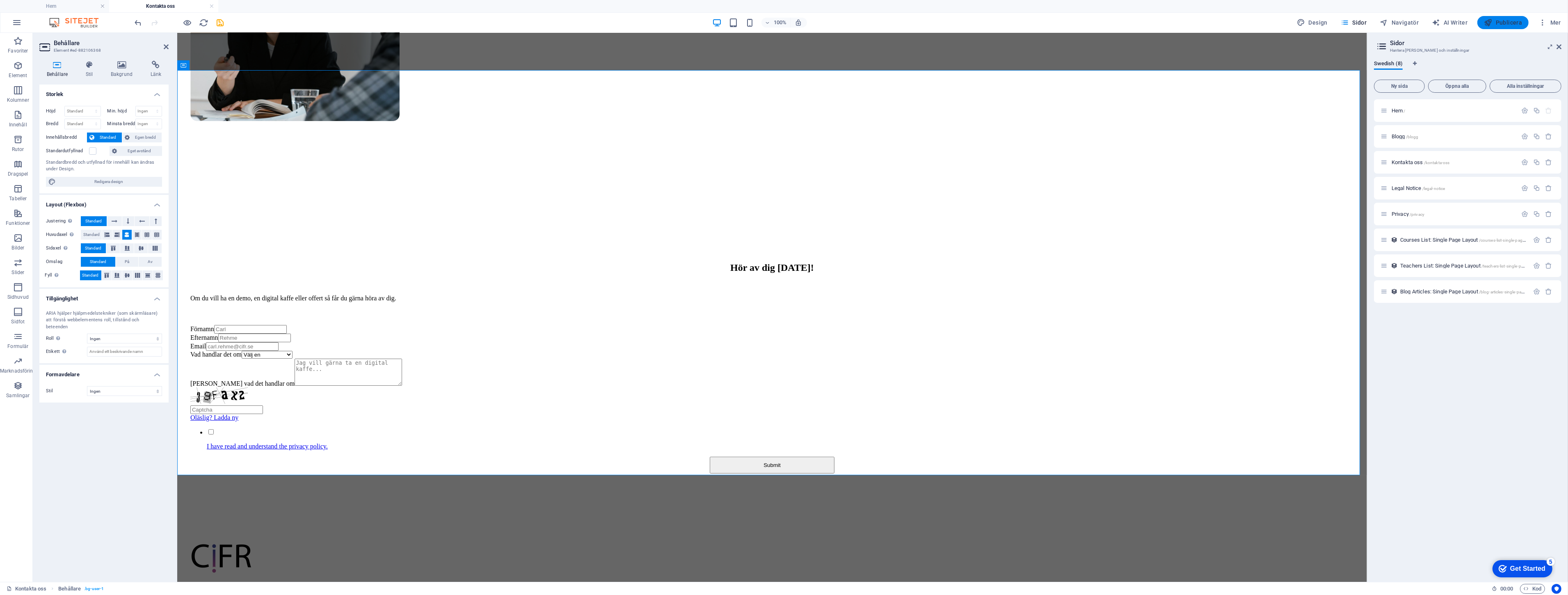
click at [1509, 21] on span "Publicera" at bounding box center [1502, 22] width 38 height 8
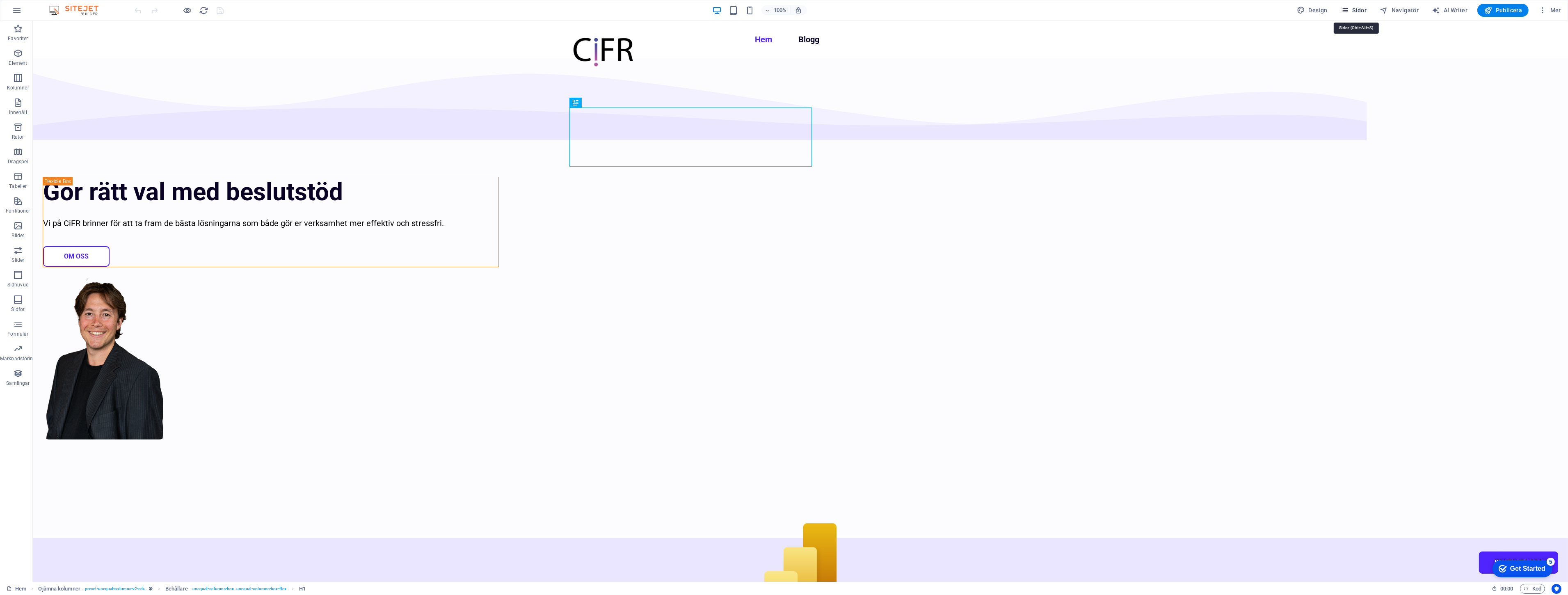
drag, startPoint x: 1355, startPoint y: 8, endPoint x: 1315, endPoint y: 12, distance: 40.2
click at [1355, 8] on span "Sidor" at bounding box center [1354, 10] width 26 height 8
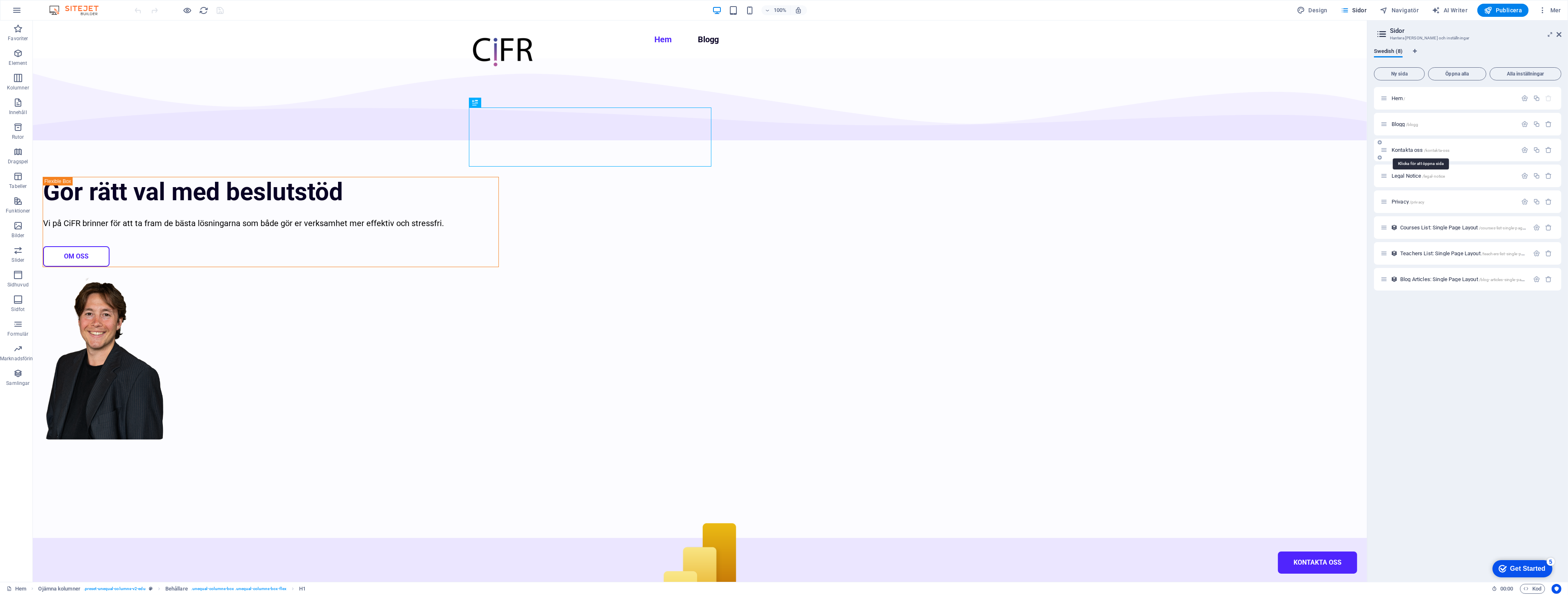
click at [1407, 149] on span "Kontakta oss /kontakta-oss" at bounding box center [1420, 150] width 58 height 6
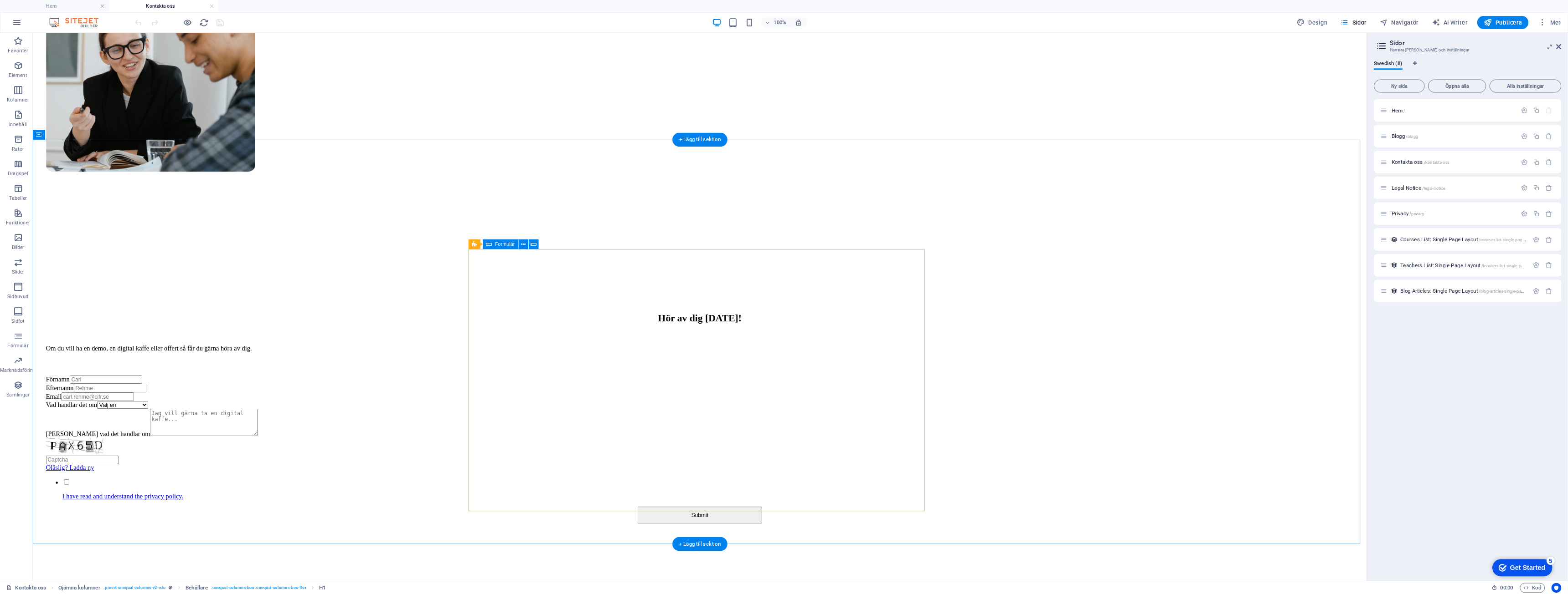
scroll to position [303, 0]
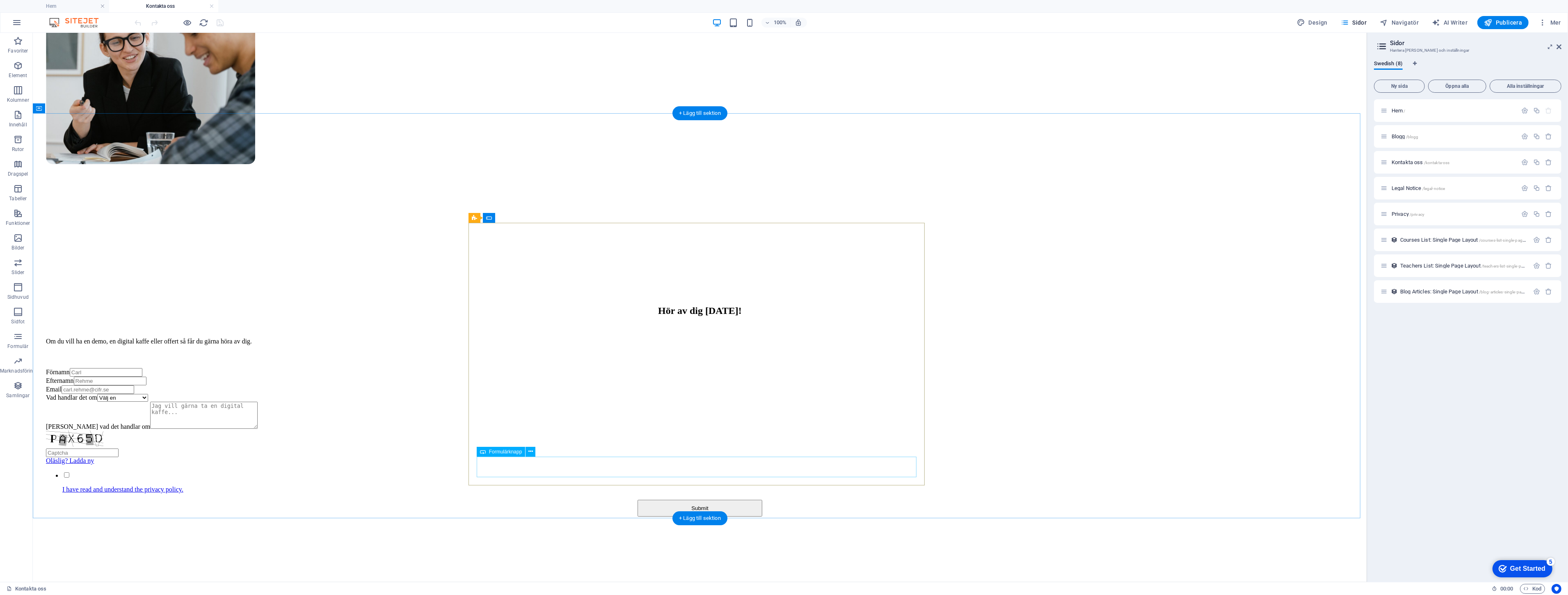
click at [702, 499] on div "Submit" at bounding box center [699, 508] width 1308 height 17
select select "px"
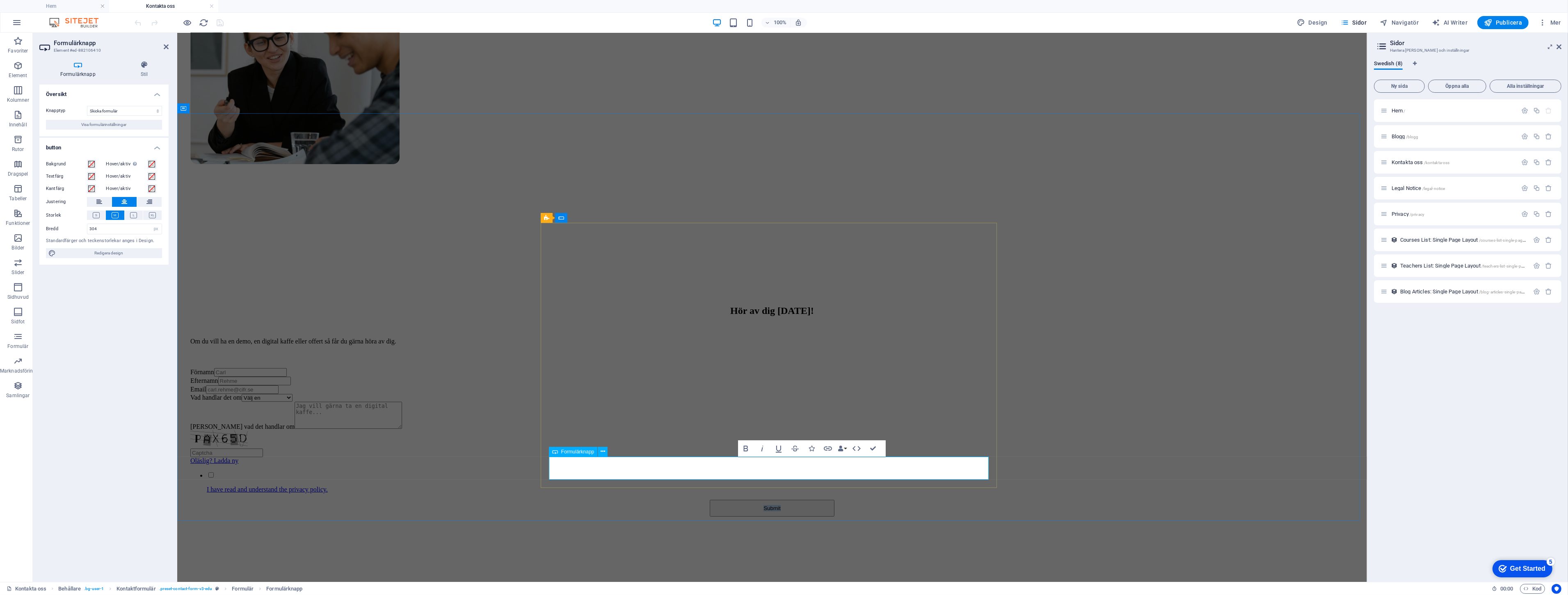
click at [808, 499] on button "Submit" at bounding box center [771, 508] width 125 height 17
click at [857, 497] on div "Hör av dig [DATE]! Om du vill ha en demo, en digital kaffe eller offert så får …" at bounding box center [771, 406] width 1183 height 285
click at [946, 499] on div "Submit" at bounding box center [771, 508] width 1164 height 17
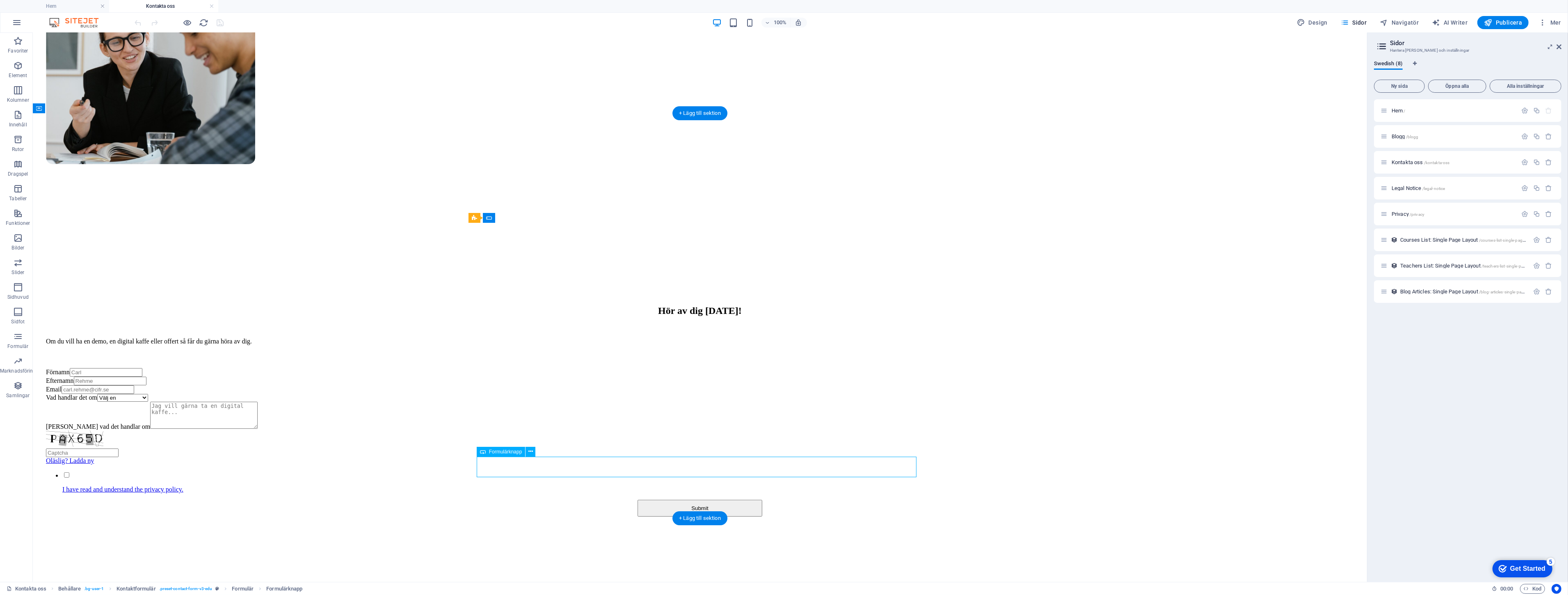
click at [739, 499] on div "Submit" at bounding box center [699, 508] width 1308 height 17
select select "px"
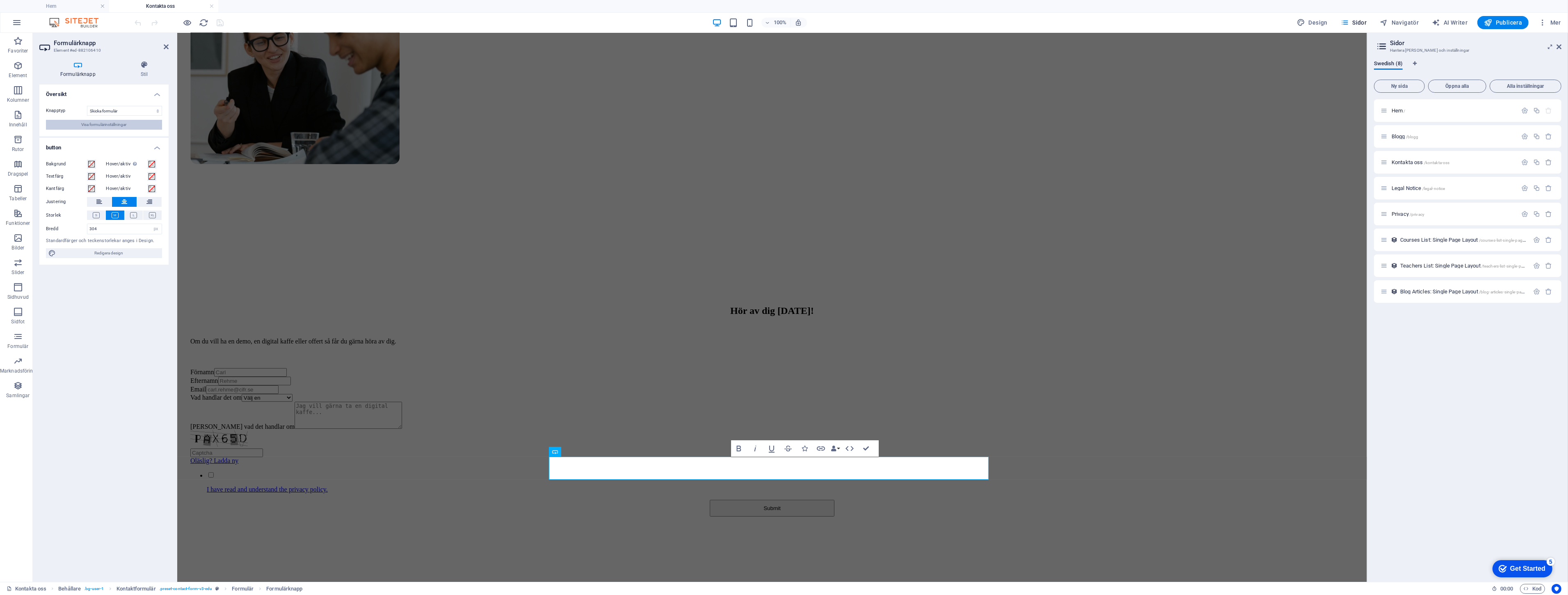
click at [114, 122] on span "Visa formulärinställningar" at bounding box center [104, 125] width 45 height 10
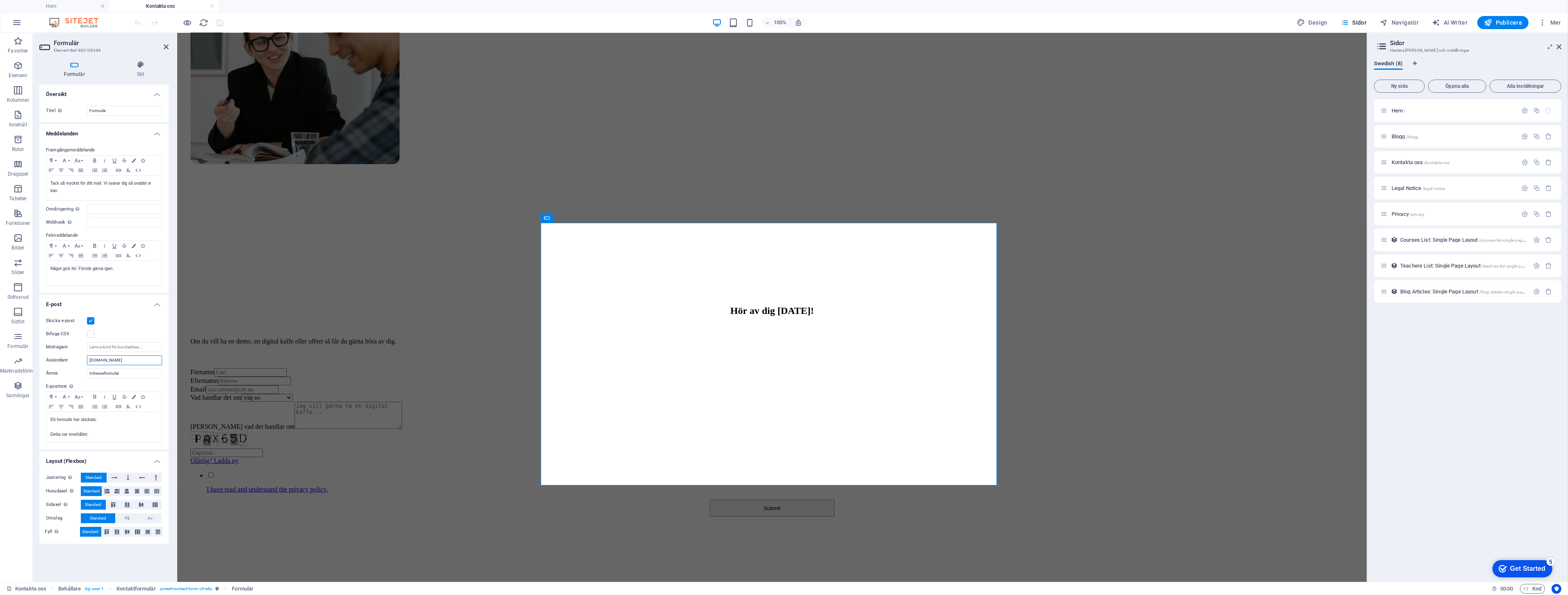
drag, startPoint x: 140, startPoint y: 358, endPoint x: 42, endPoint y: 359, distance: 98.0
click at [44, 359] on div "Skicka e-post Bifoga CSV Mottagare Avsändare info.cifr.se Ämne Intresseformulär…" at bounding box center [104, 379] width 129 height 140
click at [119, 347] on input "Mottagare" at bounding box center [124, 347] width 75 height 10
paste input "info.cifr.se"
click at [98, 347] on input "info.cifr.se" at bounding box center [124, 347] width 75 height 10
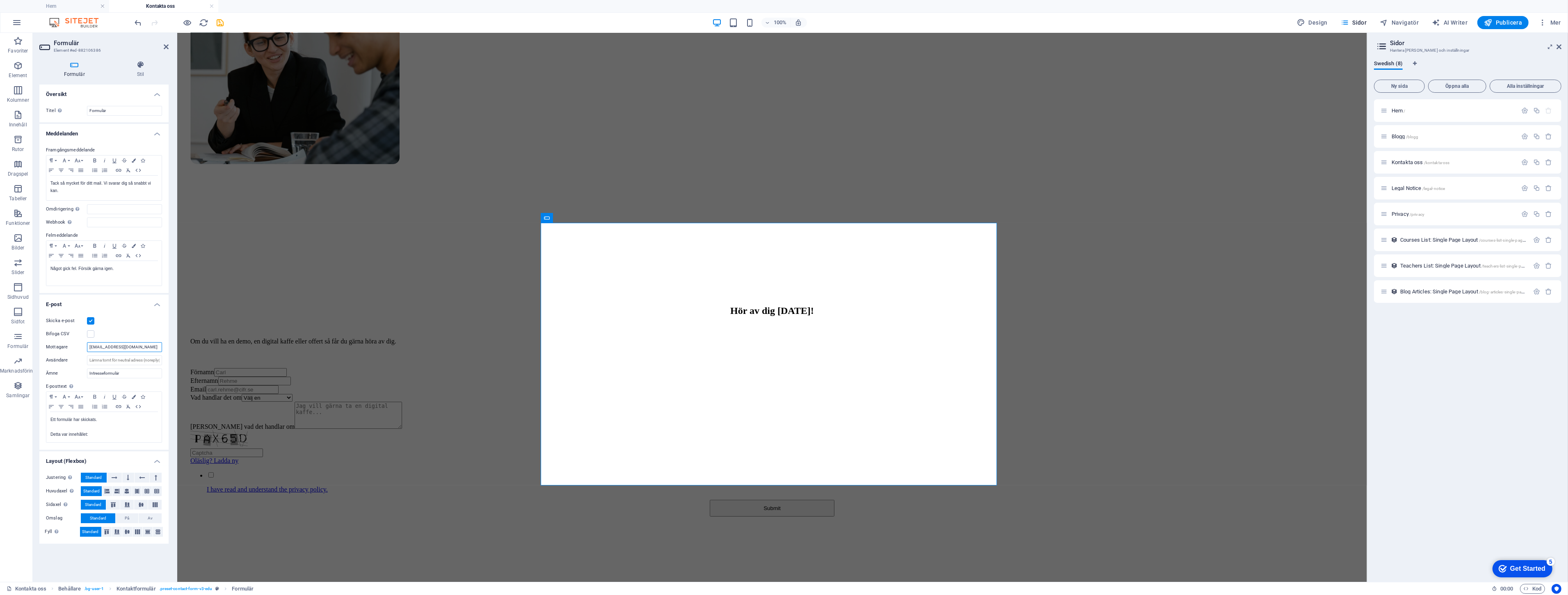
click at [122, 344] on input "info@cifr.se" at bounding box center [124, 347] width 75 height 10
click at [131, 319] on div "Skicka e-post" at bounding box center [104, 321] width 116 height 10
drag, startPoint x: 97, startPoint y: 346, endPoint x: 70, endPoint y: 347, distance: 27.0
click at [70, 347] on div "Mottagare info@cifr.se" at bounding box center [104, 347] width 116 height 10
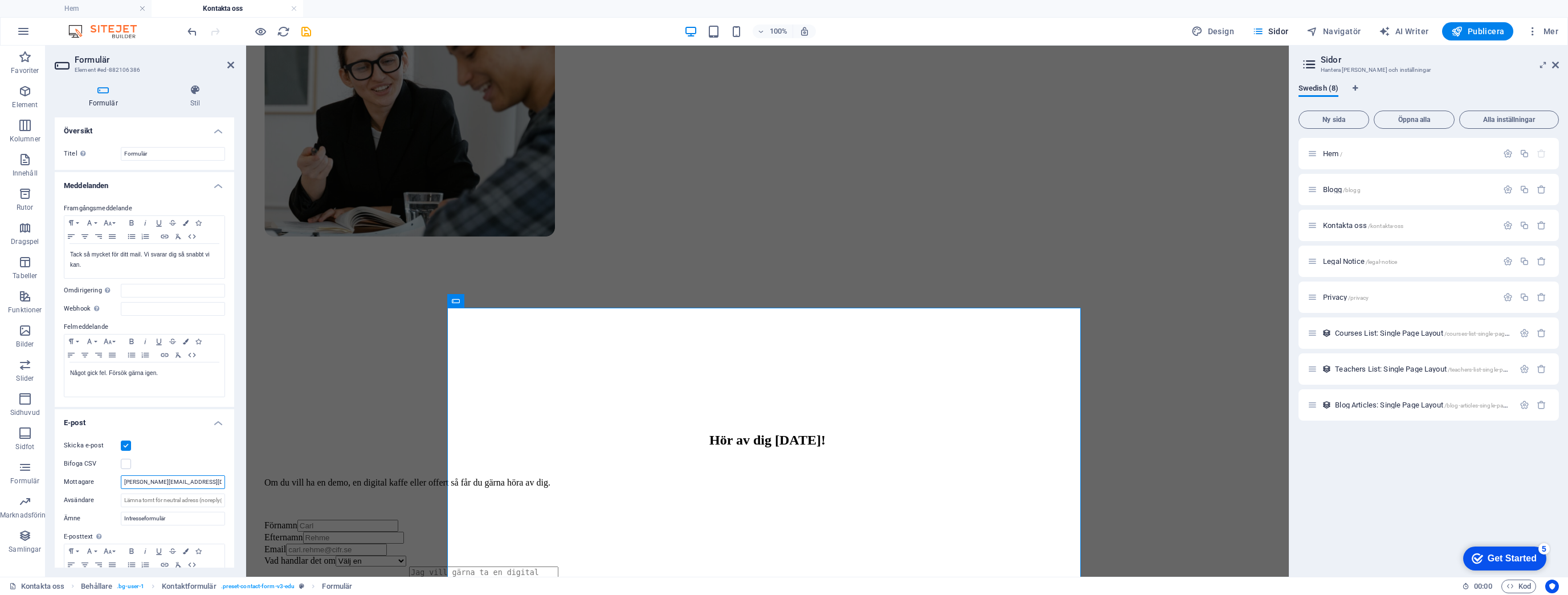
scroll to position [381, 0]
type input "[PERSON_NAME][EMAIL_ADDRESS][DOMAIN_NAME]"
click at [312, 418] on div "Hör av dig [DATE]! Om du vill ha en demo, en digital kaffe eller offert så får …" at bounding box center [768, 572] width 1034 height 396
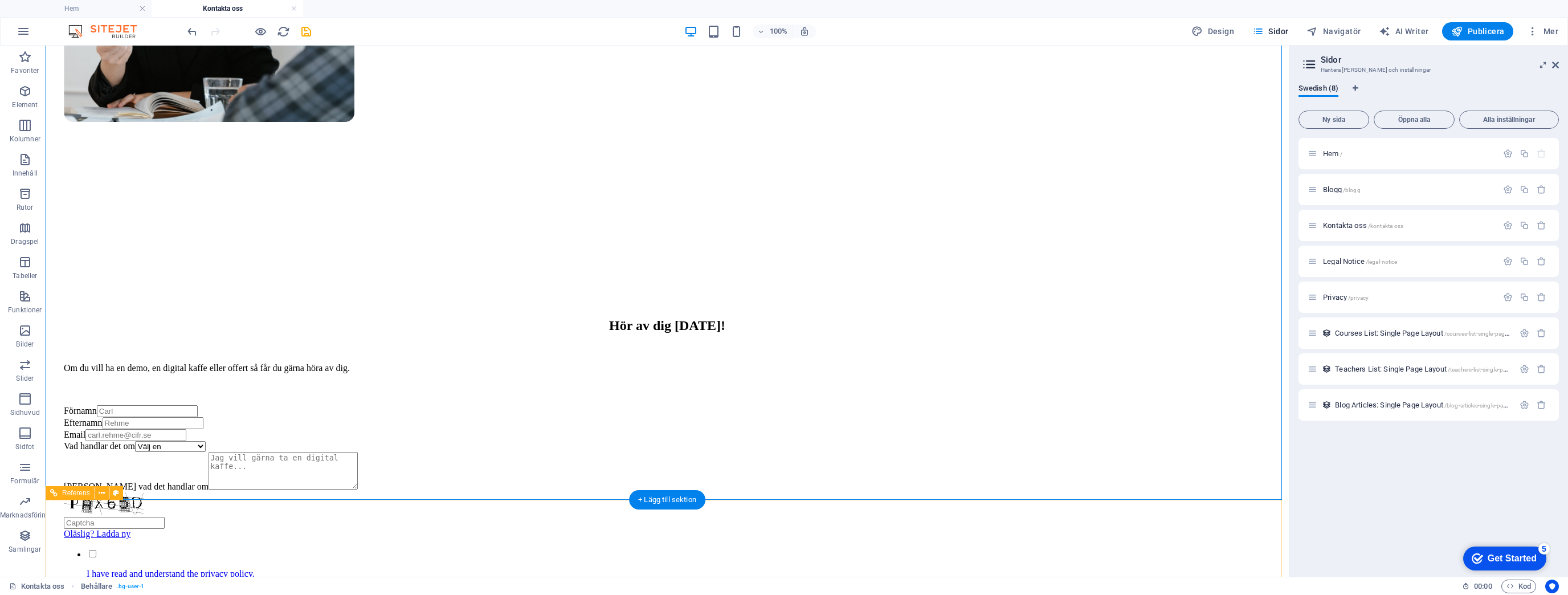
scroll to position [609, 0]
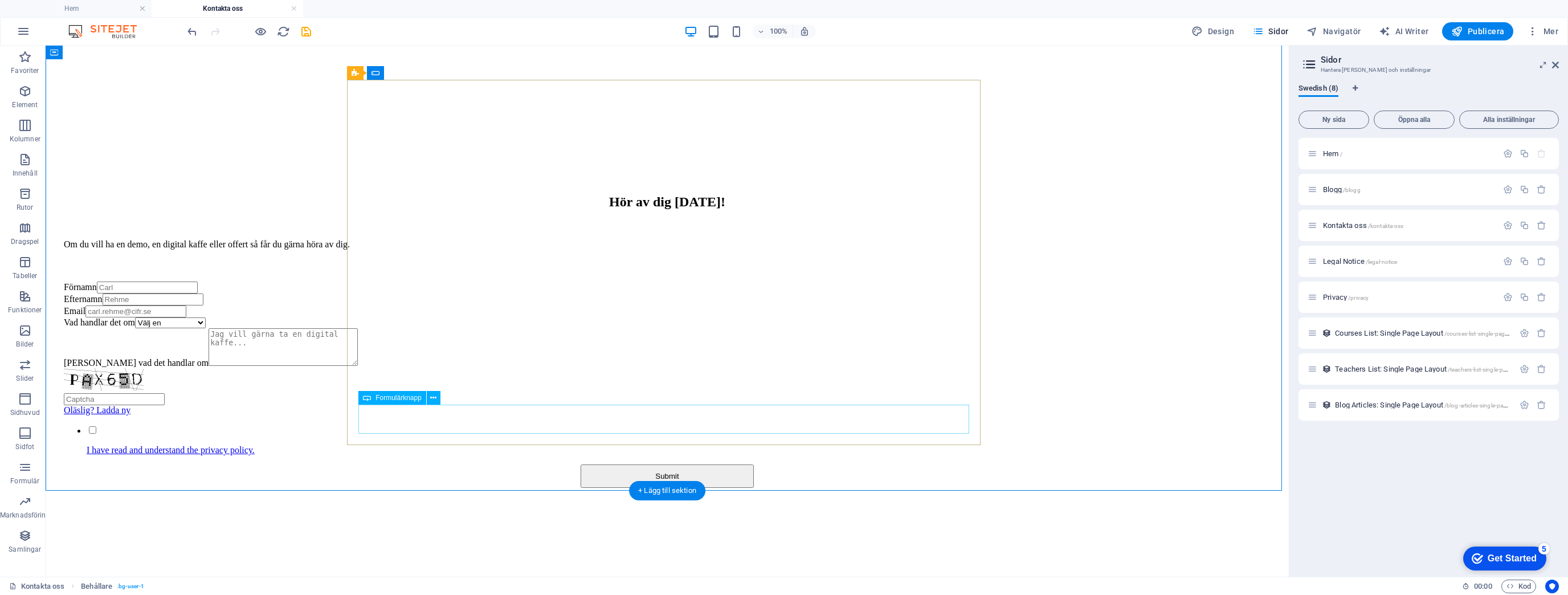
click at [727, 464] on div "Submit" at bounding box center [667, 476] width 1207 height 24
drag, startPoint x: 727, startPoint y: 428, endPoint x: 527, endPoint y: 428, distance: 200.0
click at [727, 464] on div "Submit" at bounding box center [667, 476] width 1207 height 24
select select "px"
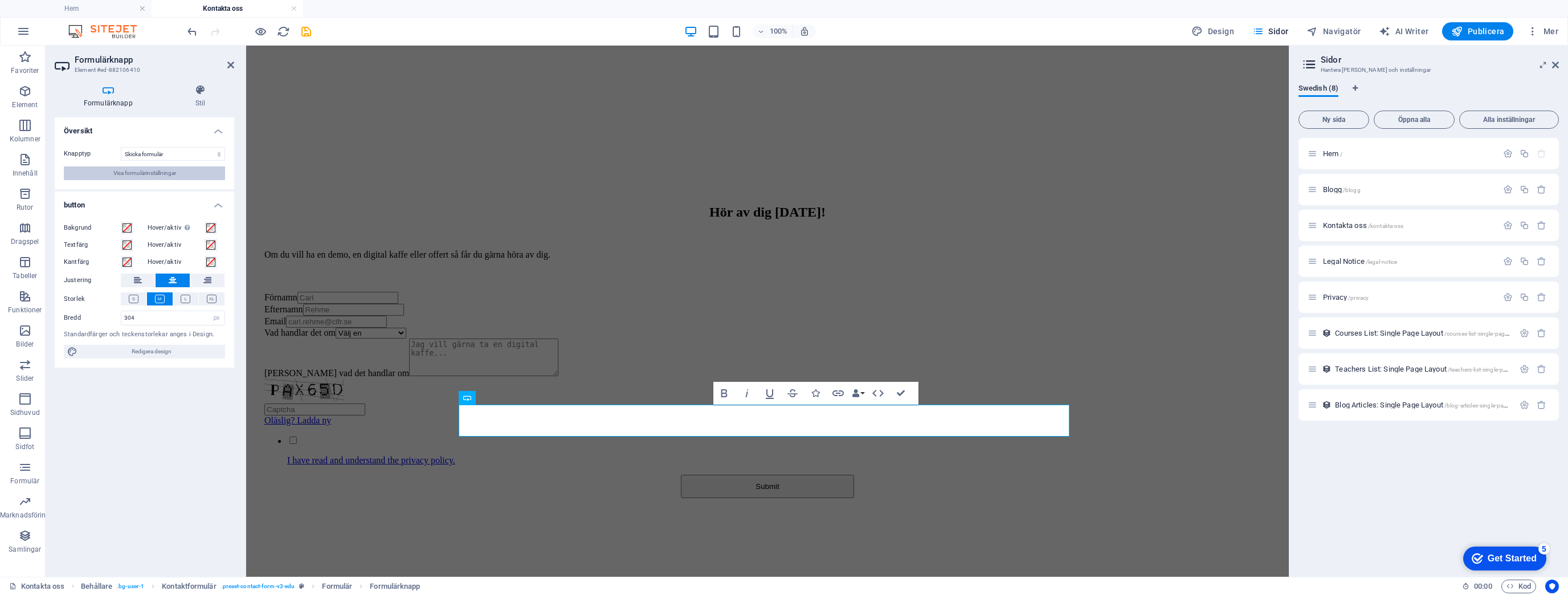
click at [123, 169] on span "Visa formulärinställningar" at bounding box center [144, 174] width 63 height 14
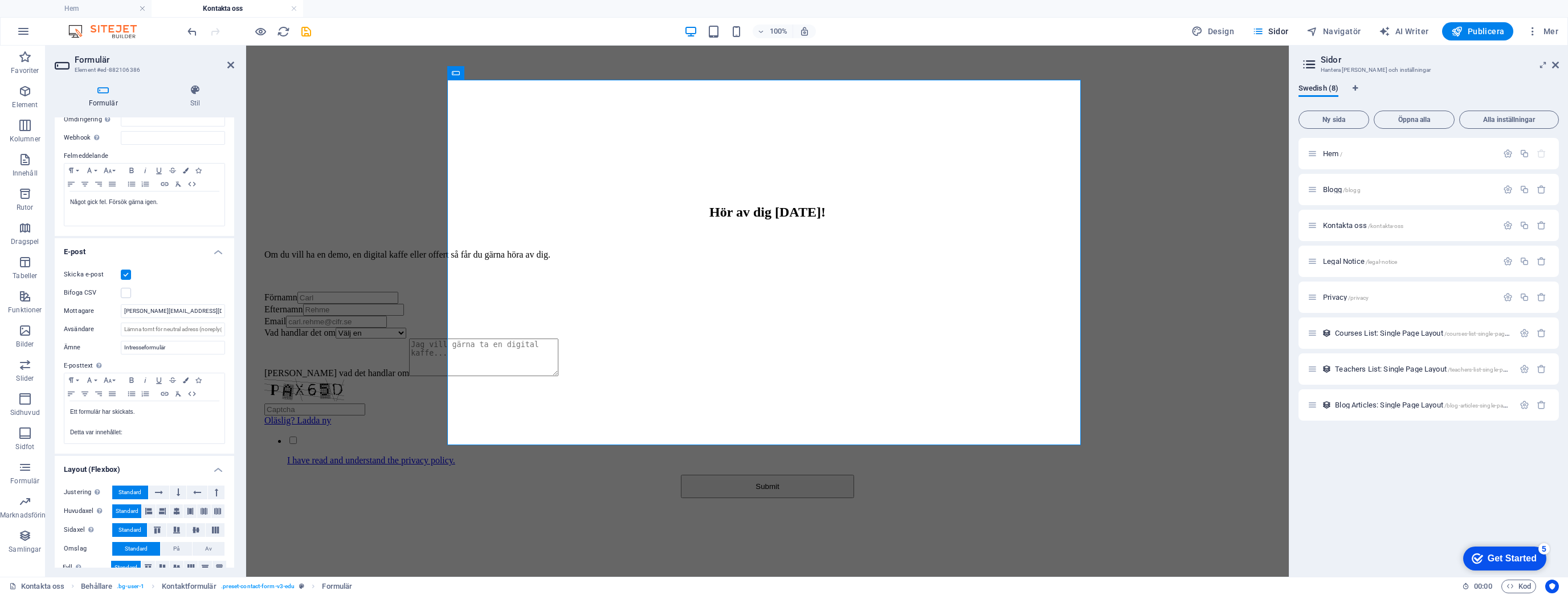
scroll to position [186, 0]
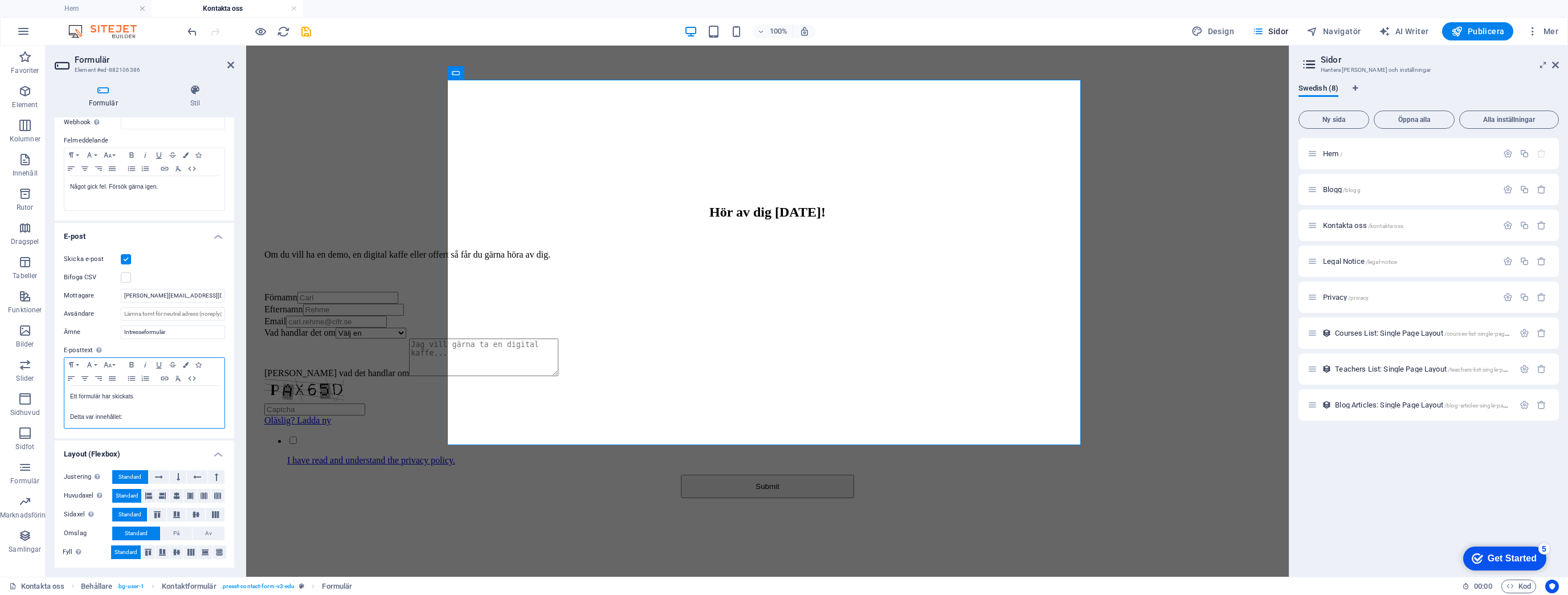
click at [174, 416] on p "Detta var innehållet:" at bounding box center [145, 416] width 149 height 10
click at [369, 466] on div "Hör av dig [DATE]! Om du vill ha en demo, en digital kaffe eller offert så får …" at bounding box center [768, 345] width 1034 height 396
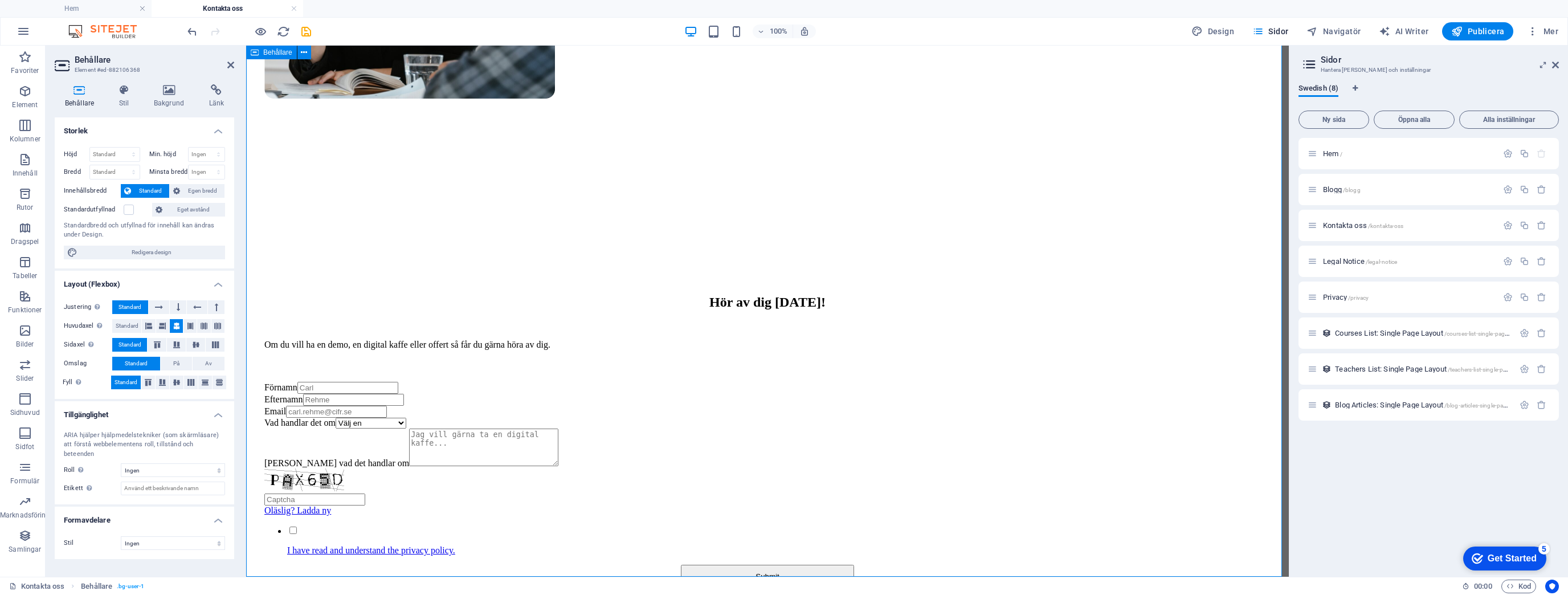
scroll to position [518, 0]
click at [341, 239] on div "Hör av dig [DATE]! Om du vill ha en demo, en digital kaffe eller offert så får …" at bounding box center [768, 436] width 1034 height 396
click at [1482, 32] on span "Publicera" at bounding box center [1478, 31] width 53 height 11
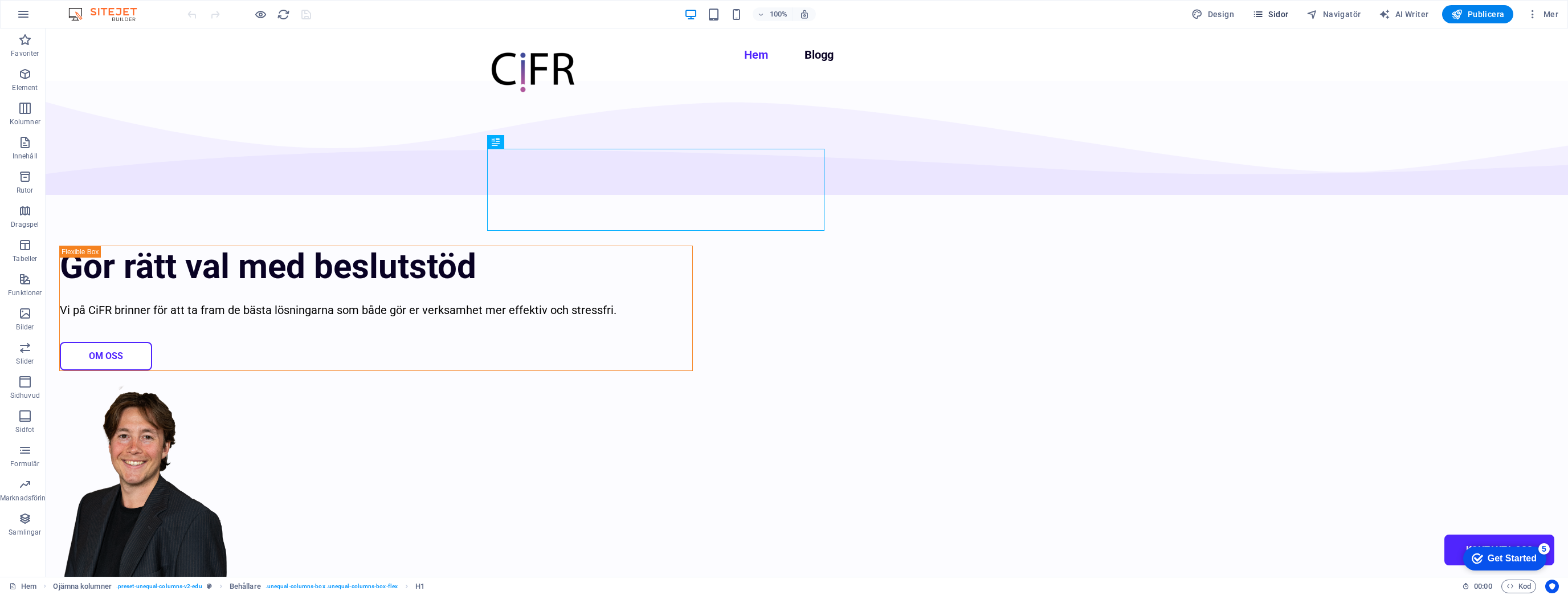
click at [1285, 11] on span "Sidor" at bounding box center [1270, 14] width 36 height 11
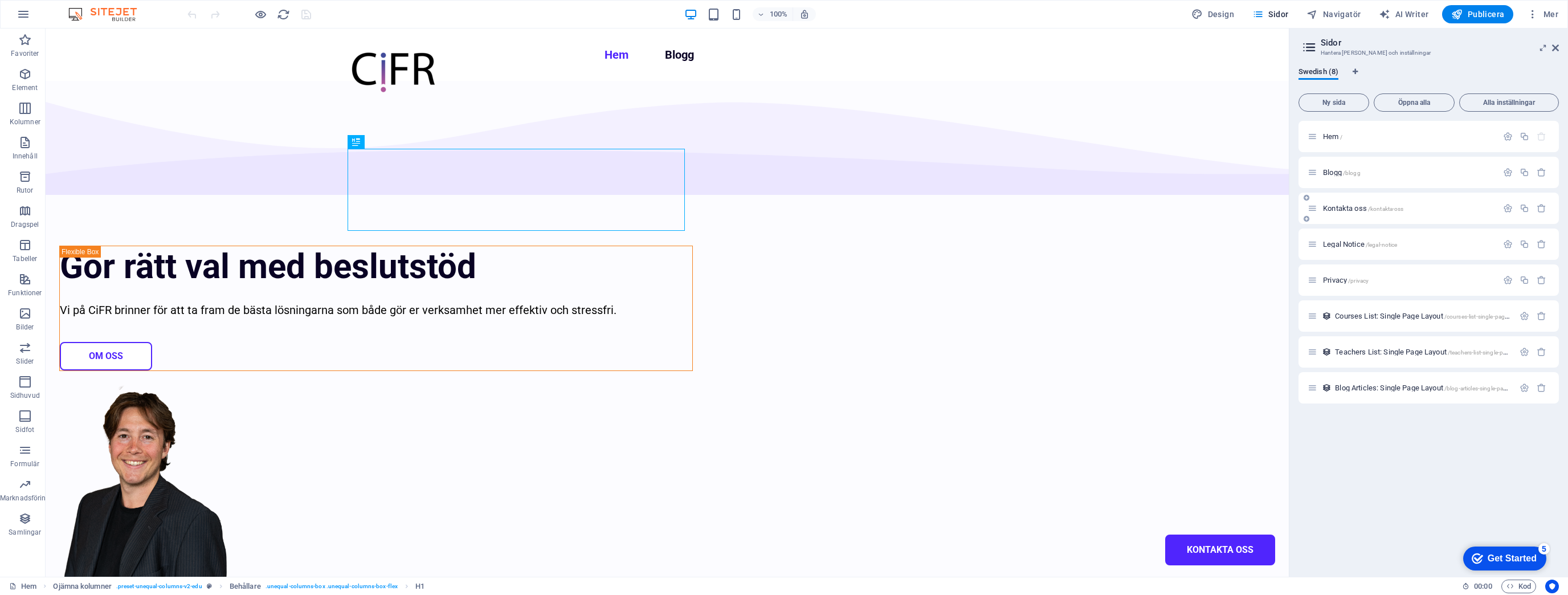
click at [1334, 210] on span "Kontakta oss /kontakta-oss" at bounding box center [1364, 208] width 80 height 9
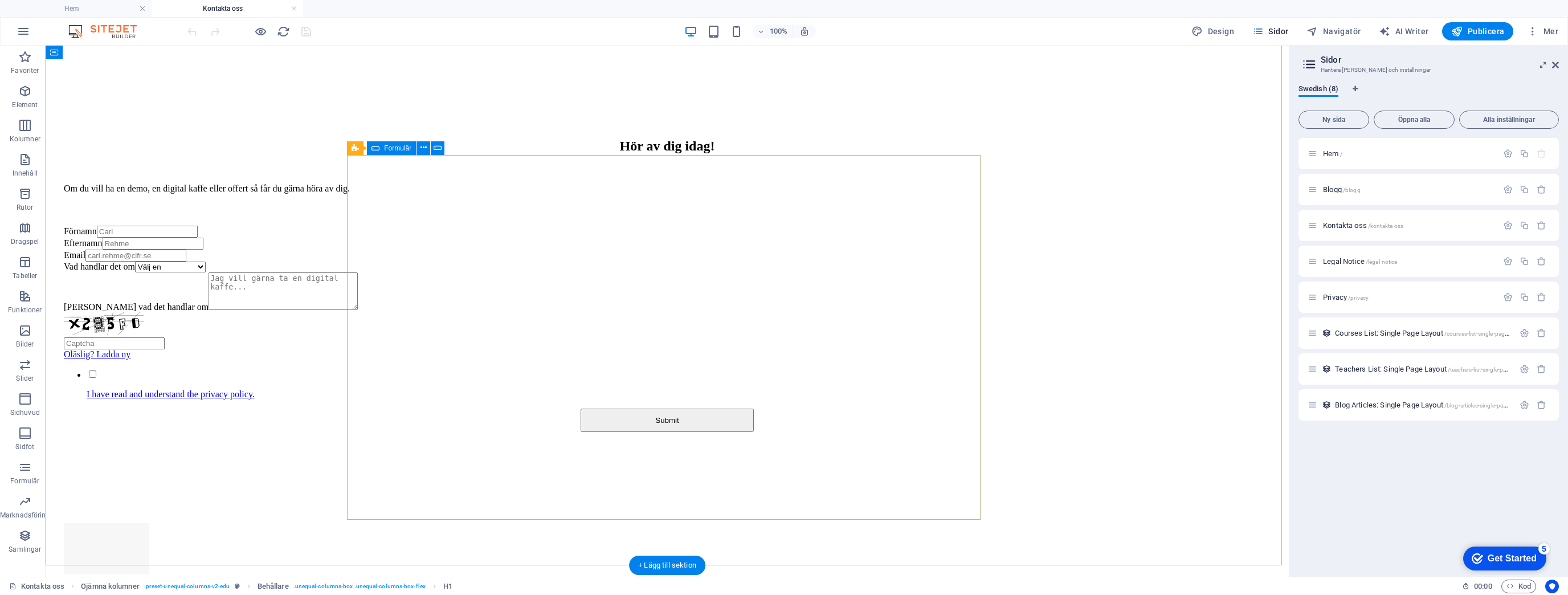
scroll to position [683, 0]
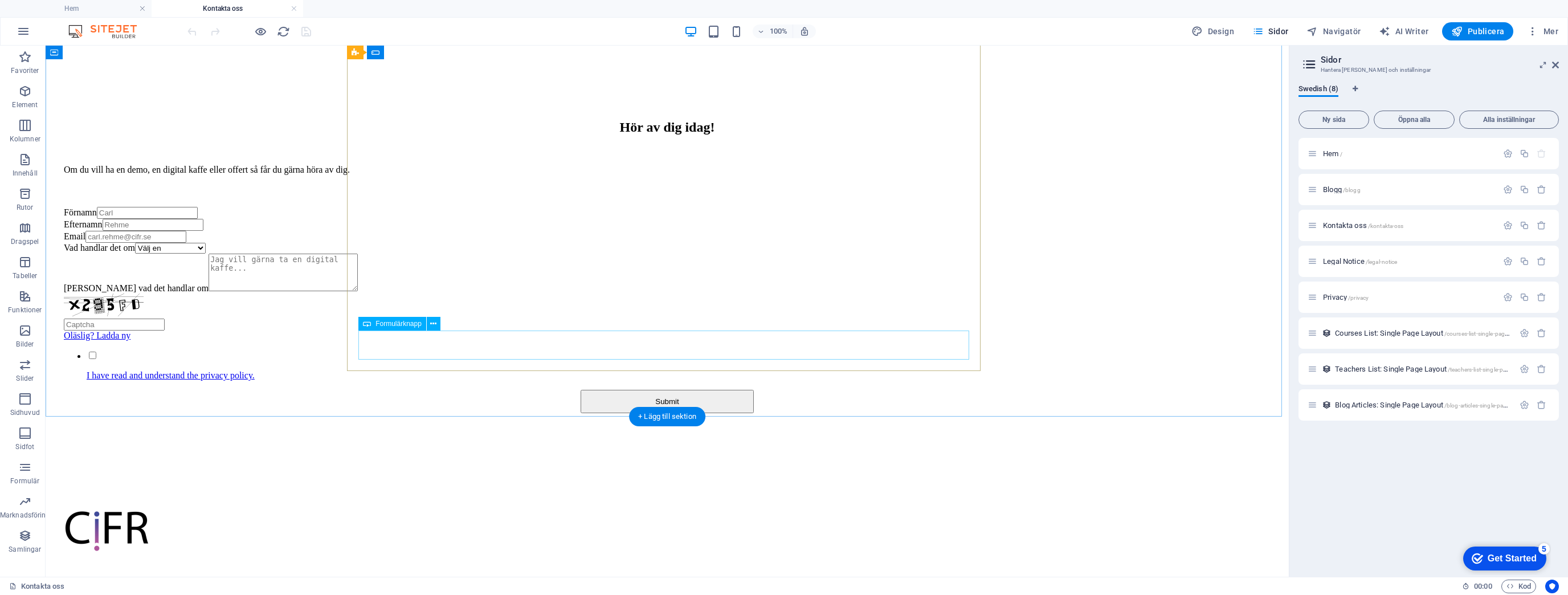
click at [677, 390] on div "Submit" at bounding box center [667, 402] width 1207 height 24
select select "px"
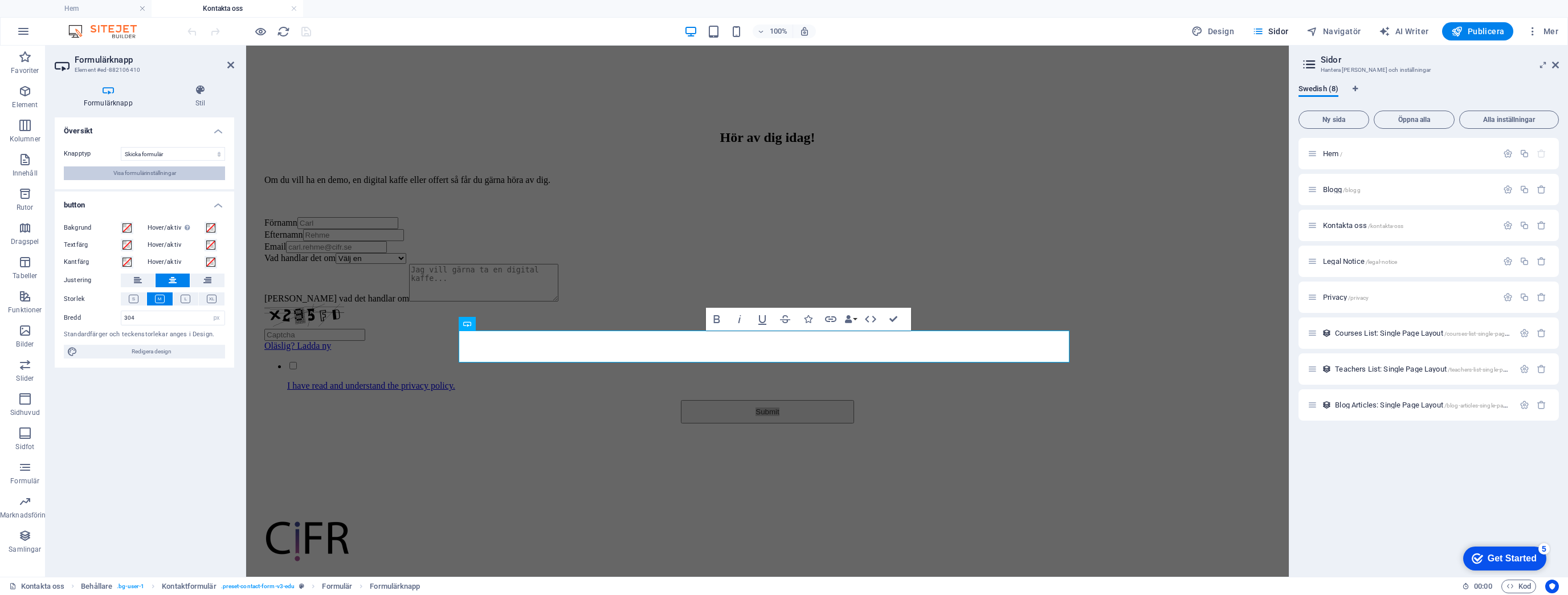
click at [148, 176] on span "Visa formulärinställningar" at bounding box center [144, 174] width 63 height 14
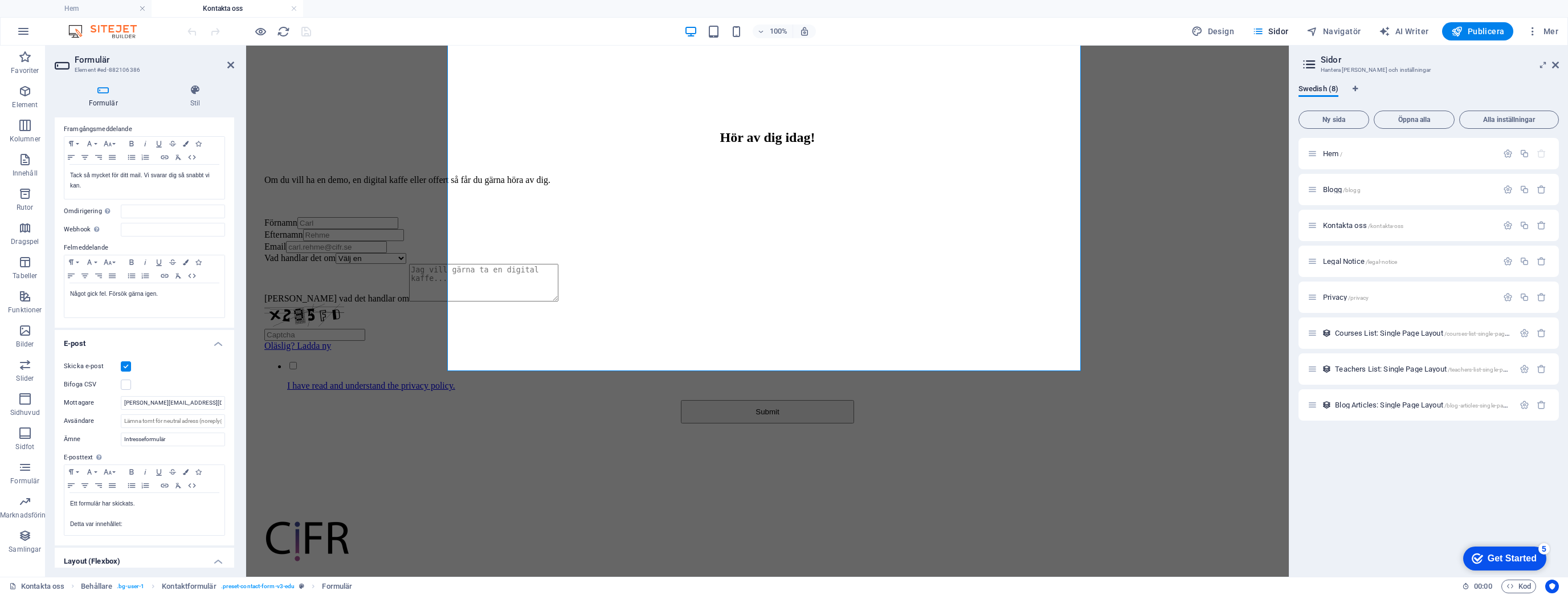
scroll to position [186, 0]
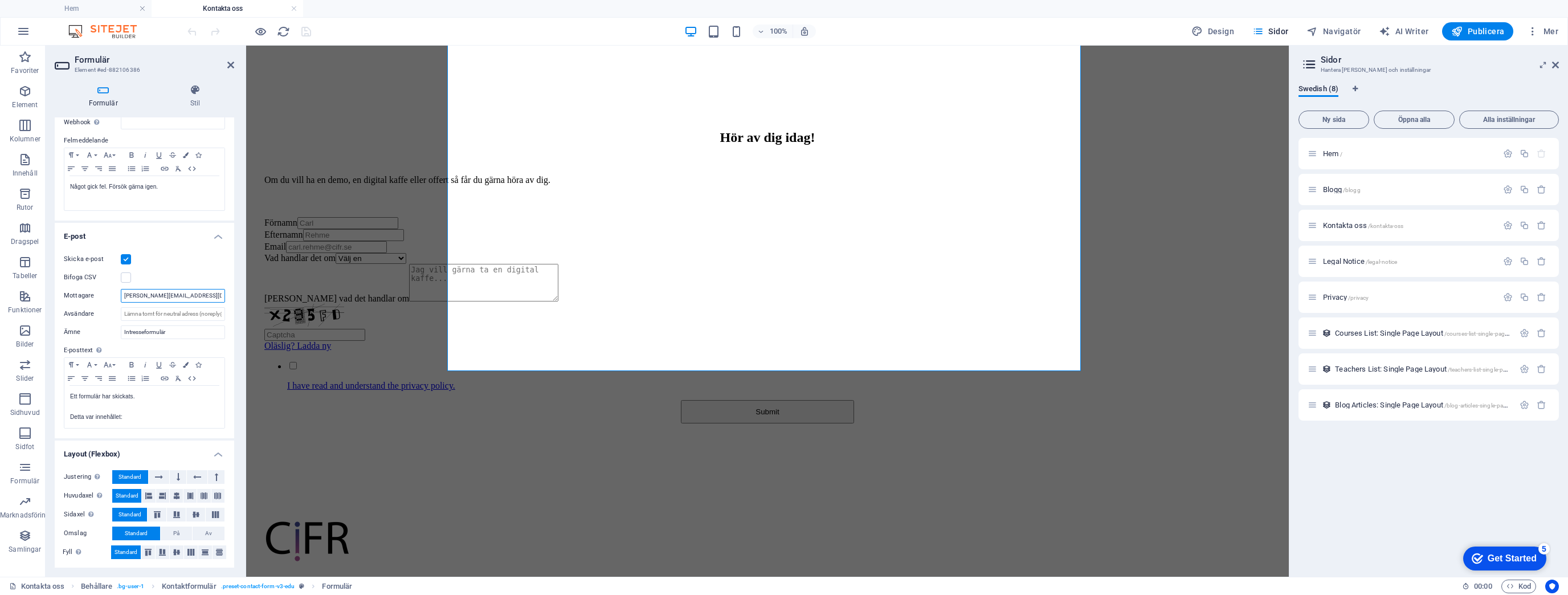
click at [217, 297] on input "[PERSON_NAME][EMAIL_ADDRESS][DOMAIN_NAME]" at bounding box center [173, 296] width 104 height 14
click at [154, 299] on input "[PERSON_NAME][EMAIL_ADDRESS][DOMAIN_NAME]" at bounding box center [173, 296] width 104 height 14
click at [112, 316] on label "Avsändare" at bounding box center [91, 314] width 57 height 14
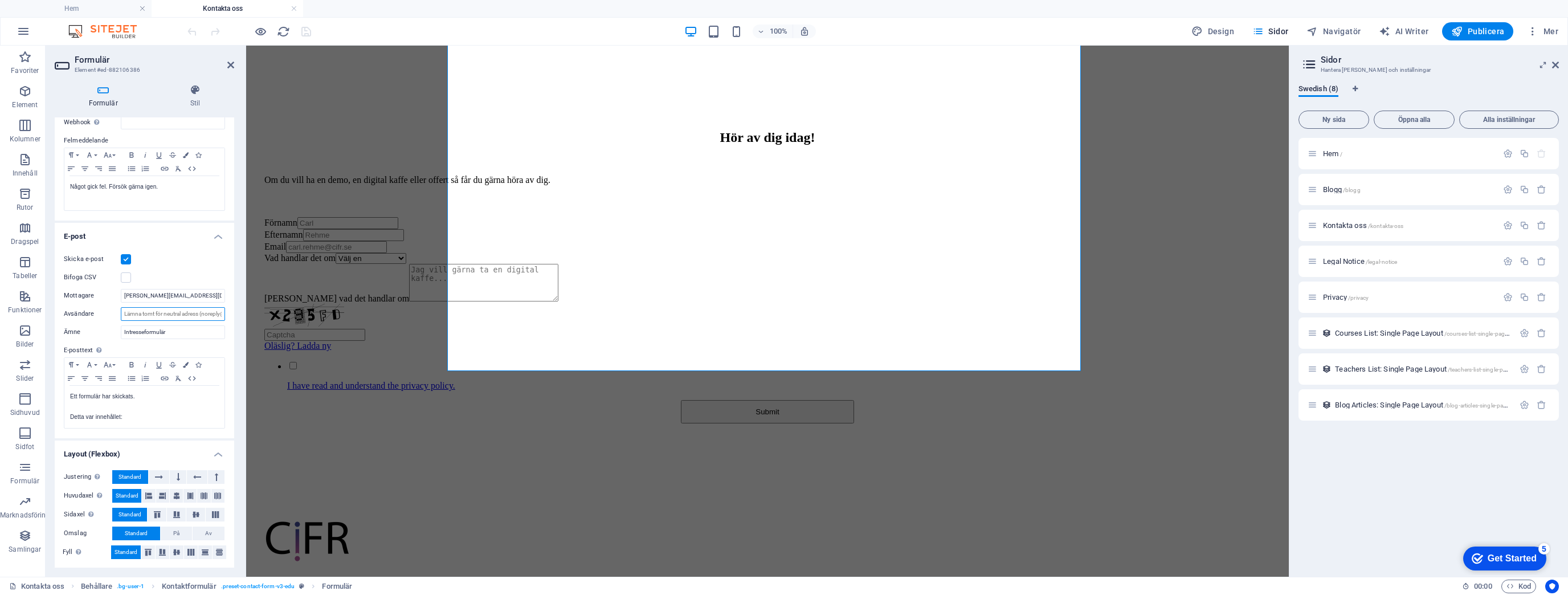
click at [121, 316] on input "Avsändare" at bounding box center [173, 314] width 104 height 14
click at [102, 316] on label "Avsändare" at bounding box center [91, 314] width 57 height 14
click at [121, 316] on input "Avsändare" at bounding box center [173, 314] width 104 height 14
click at [82, 315] on label "Avsändare" at bounding box center [91, 314] width 57 height 14
click at [121, 315] on input "Avsändare" at bounding box center [173, 314] width 104 height 14
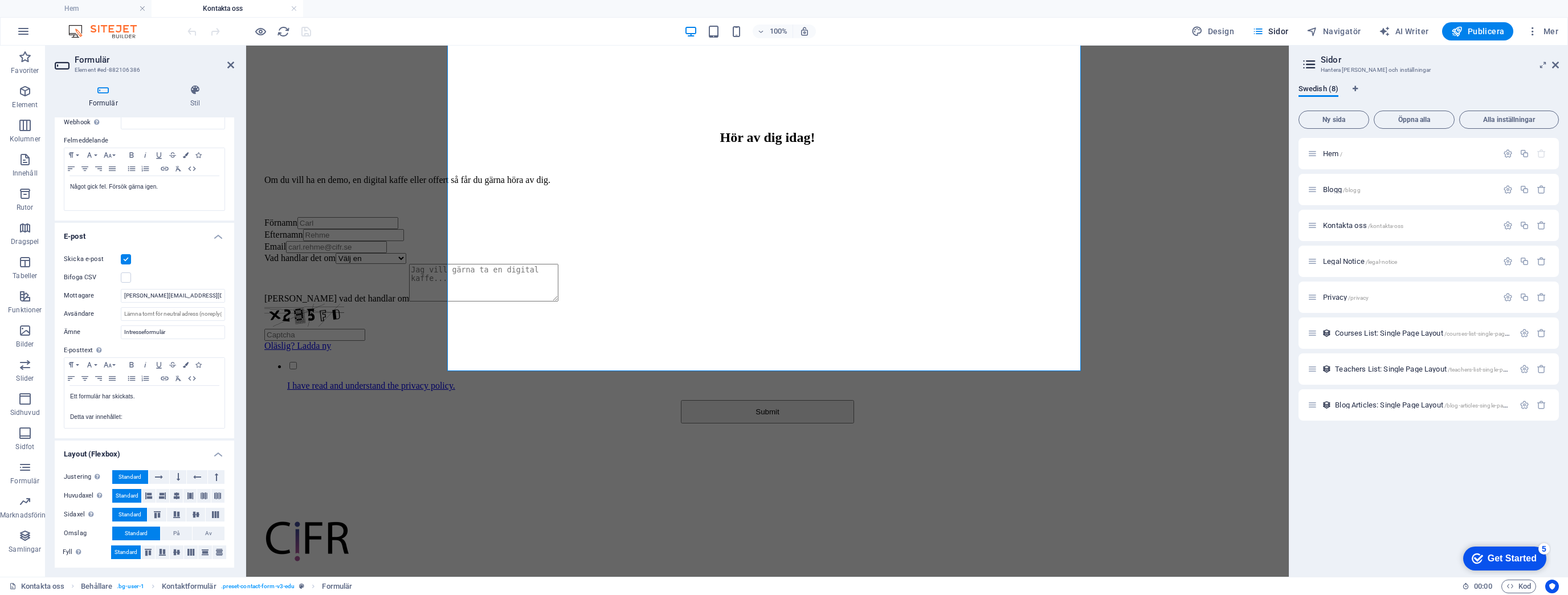
click at [81, 312] on label "Avsändare" at bounding box center [91, 314] width 57 height 14
click at [121, 312] on input "Avsändare" at bounding box center [173, 314] width 104 height 14
click at [81, 312] on label "Avsändare" at bounding box center [91, 314] width 57 height 14
click at [121, 312] on input "Avsändare" at bounding box center [173, 314] width 104 height 14
click at [228, 312] on div "Skicka e-post Bifoga CSV Mottagare [EMAIL_ADDRESS][DOMAIN_NAME] Avsändare Ämne …" at bounding box center [144, 340] width 180 height 194
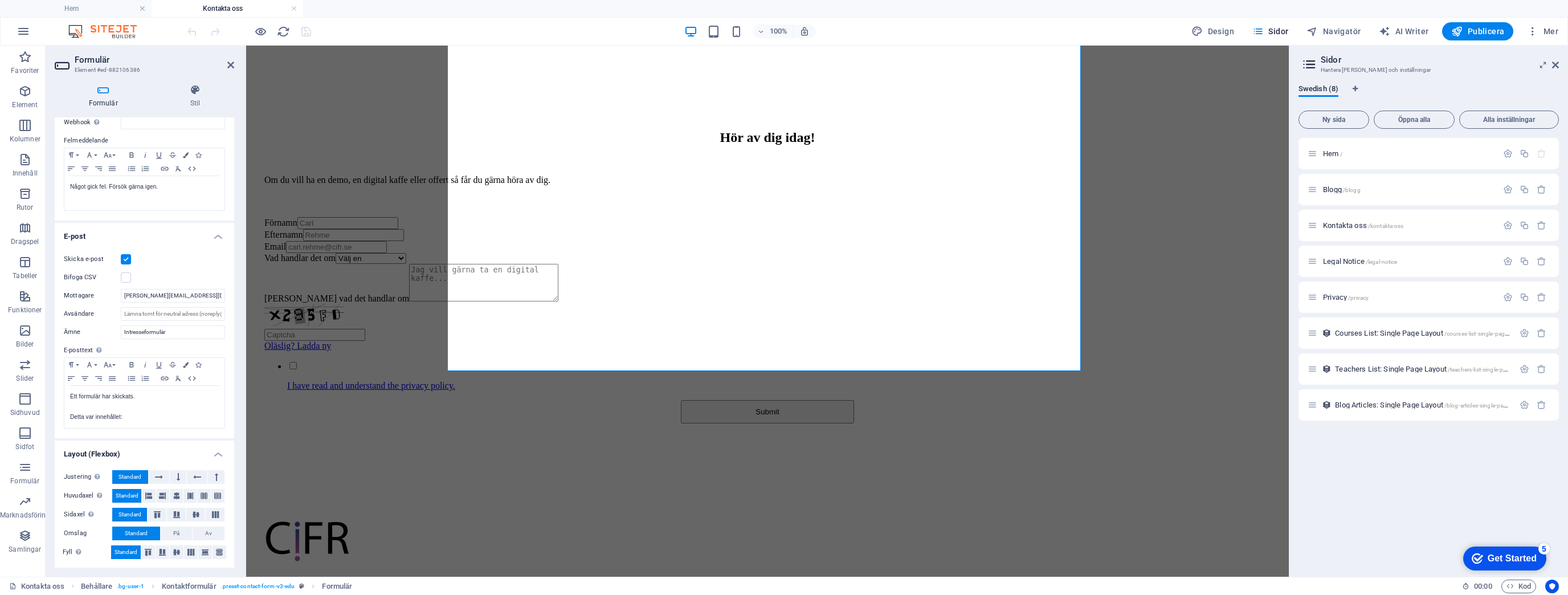
click at [191, 252] on div "Skicka e-post" at bounding box center [144, 259] width 162 height 14
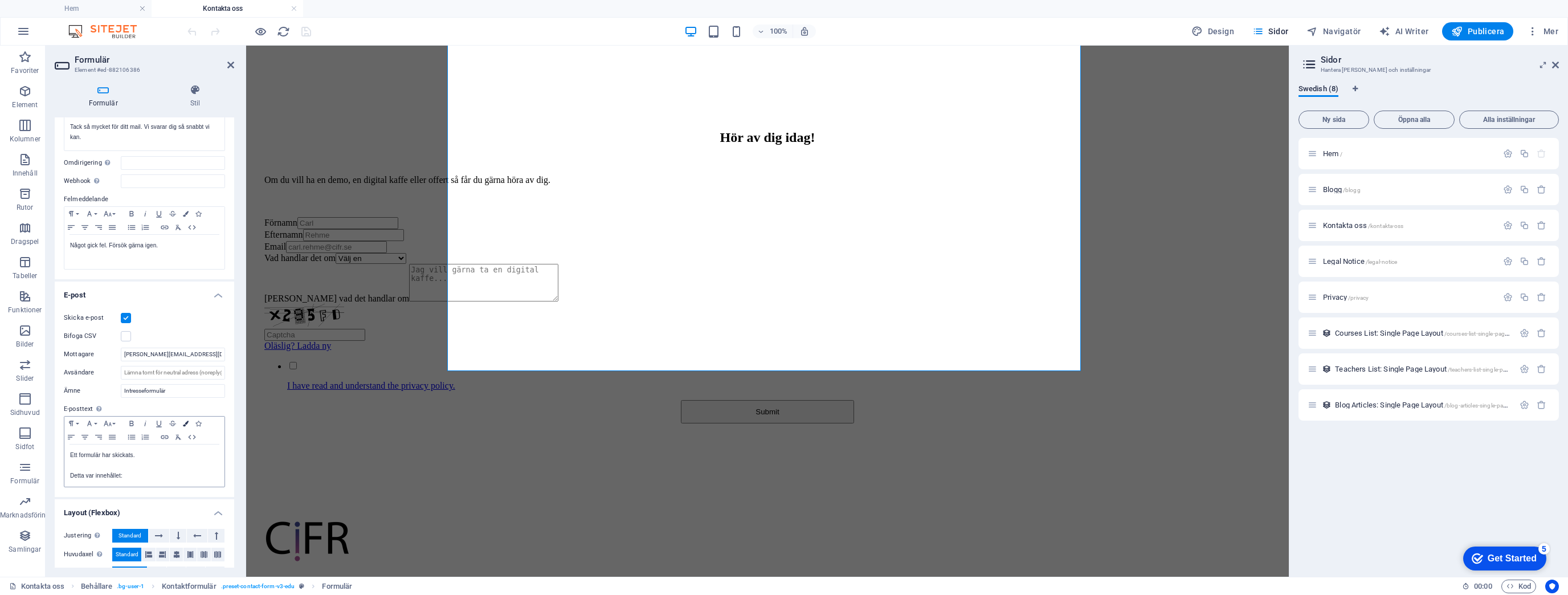
scroll to position [0, 0]
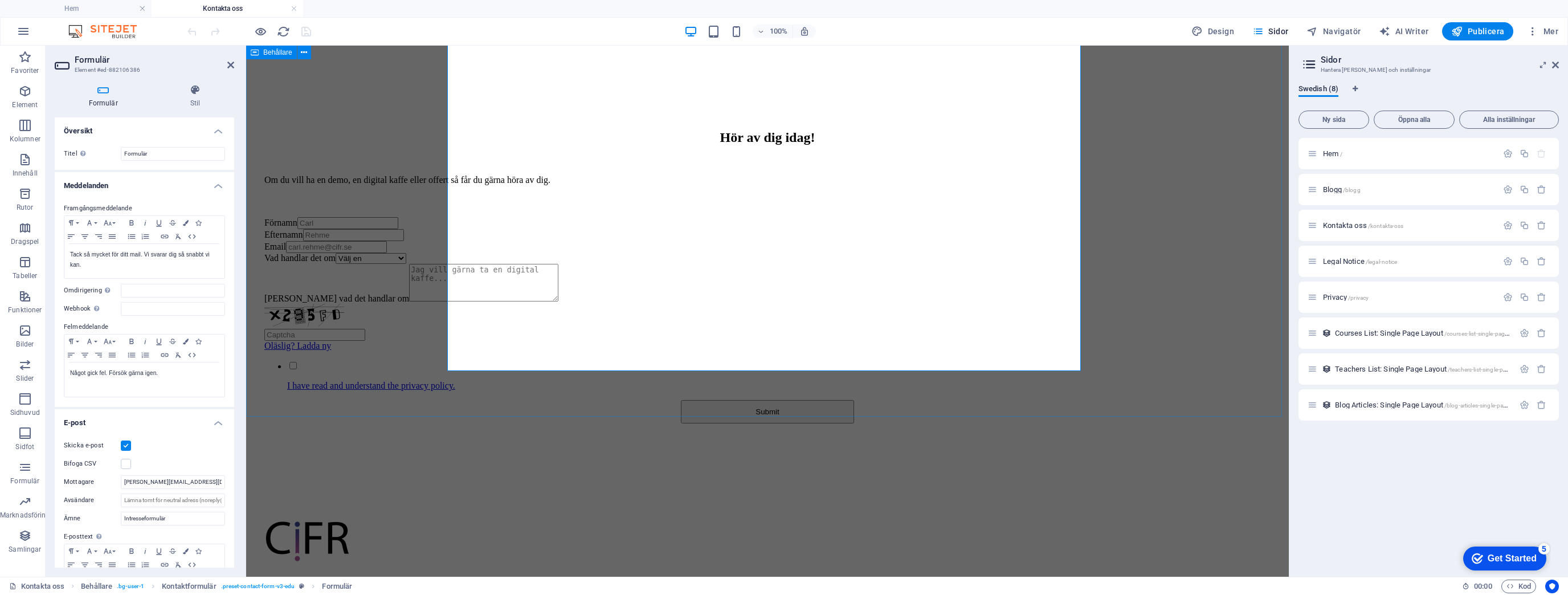
click at [330, 206] on div "Hör av dig [DATE]! Om du vill ha en demo, en digital kaffe eller offert så får …" at bounding box center [768, 271] width 1034 height 396
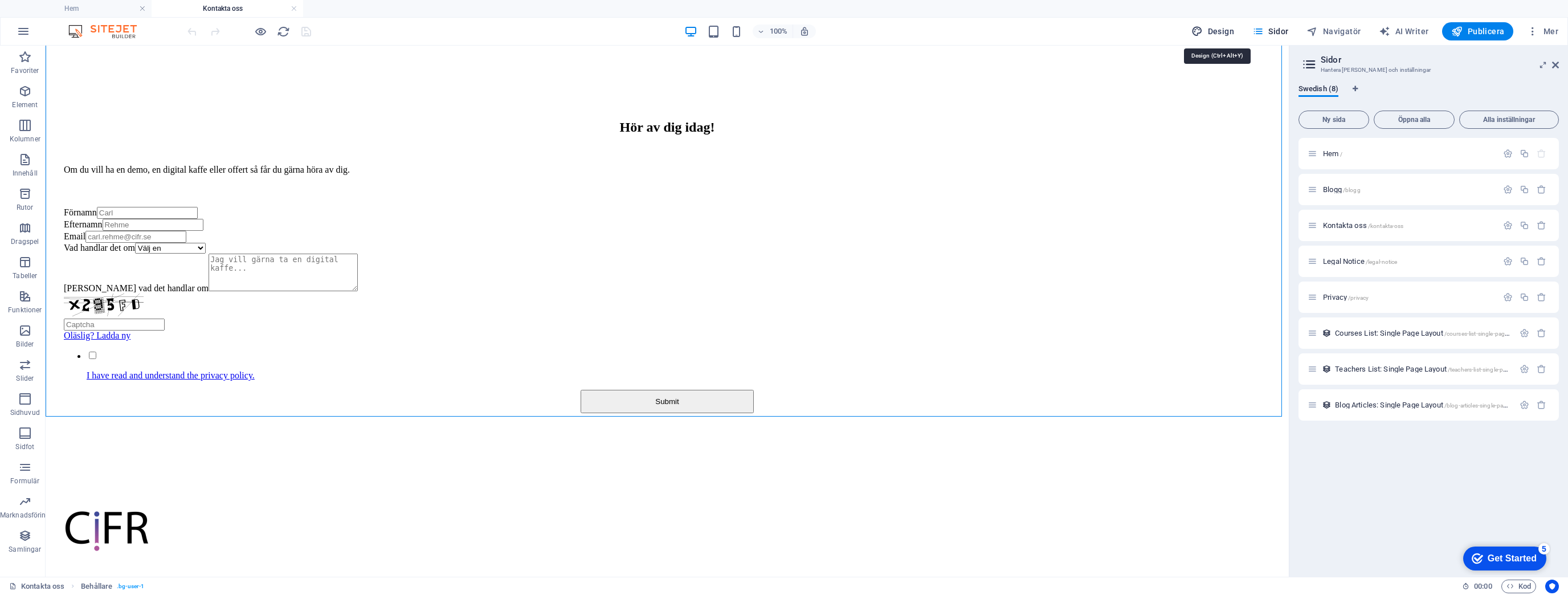
click at [1240, 26] on button "Design" at bounding box center [1213, 31] width 52 height 18
select select "px"
select select "400"
select select "px"
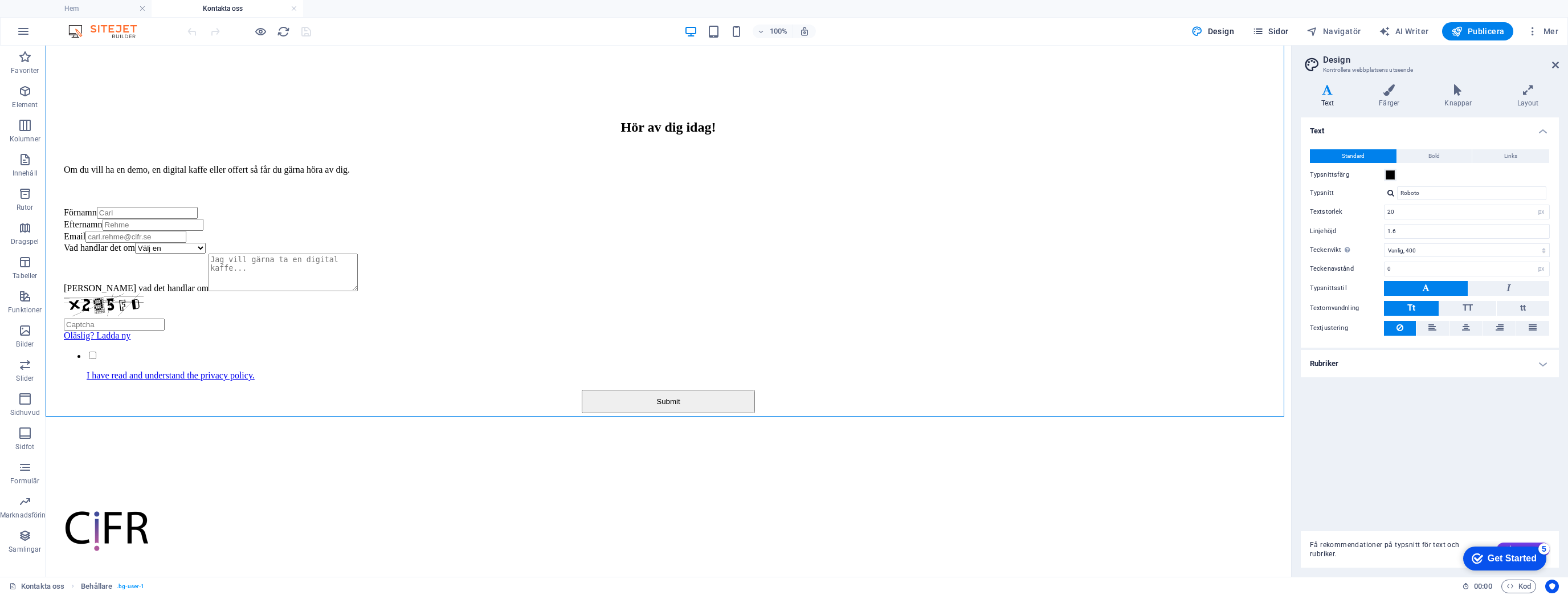
click at [1277, 32] on span "Sidor" at bounding box center [1270, 31] width 36 height 11
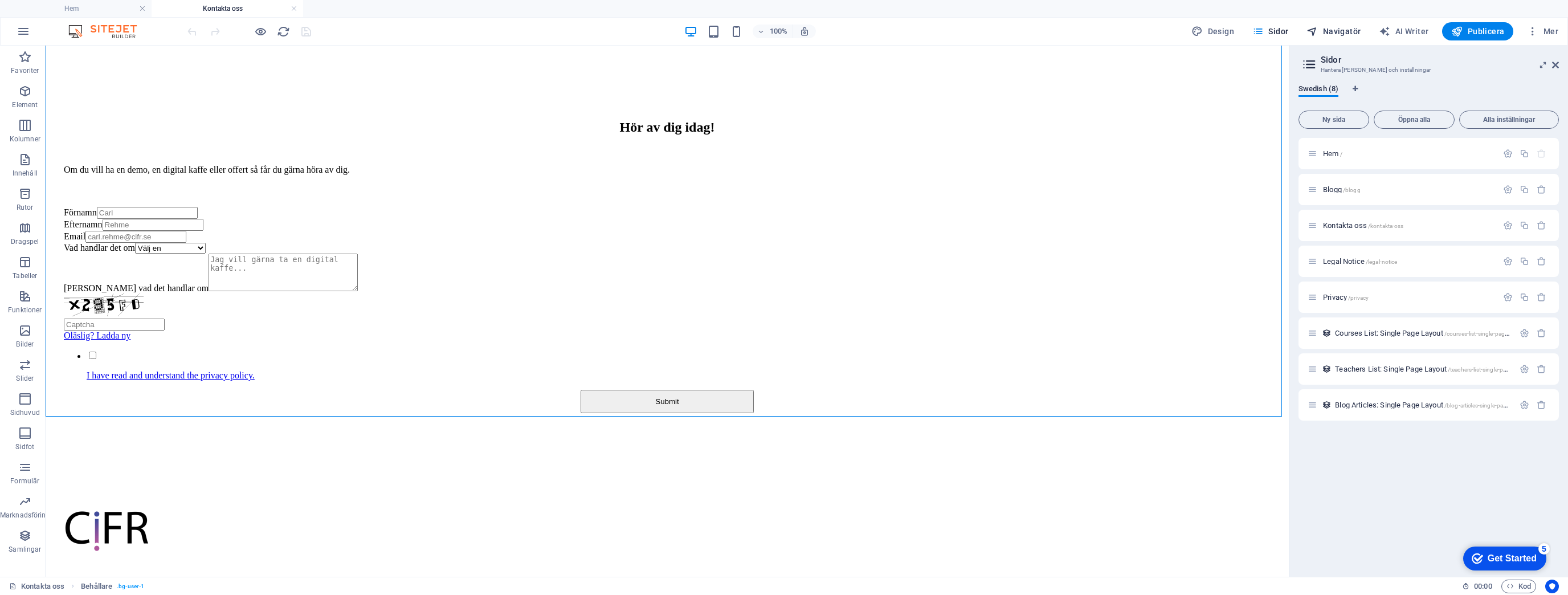
click at [1313, 32] on icon "button" at bounding box center [1312, 31] width 11 height 11
select select "16699377-sv"
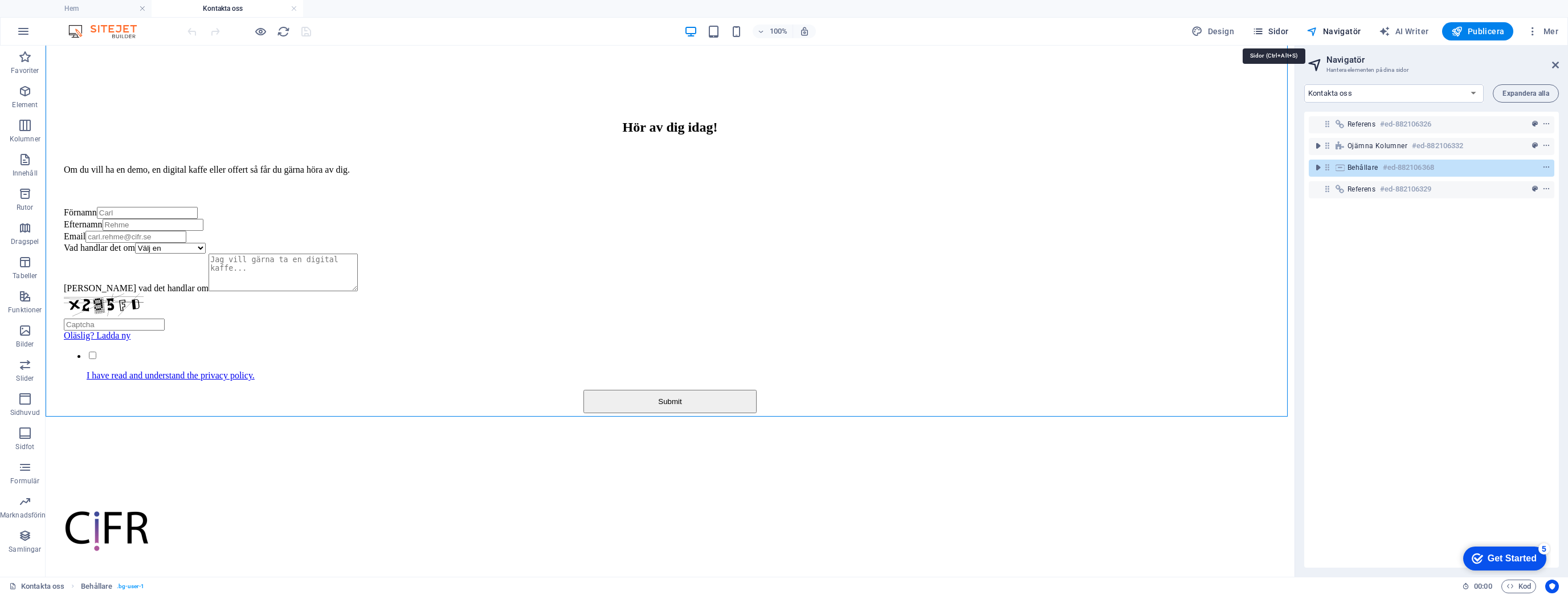
click at [1284, 28] on span "Sidor" at bounding box center [1270, 31] width 36 height 11
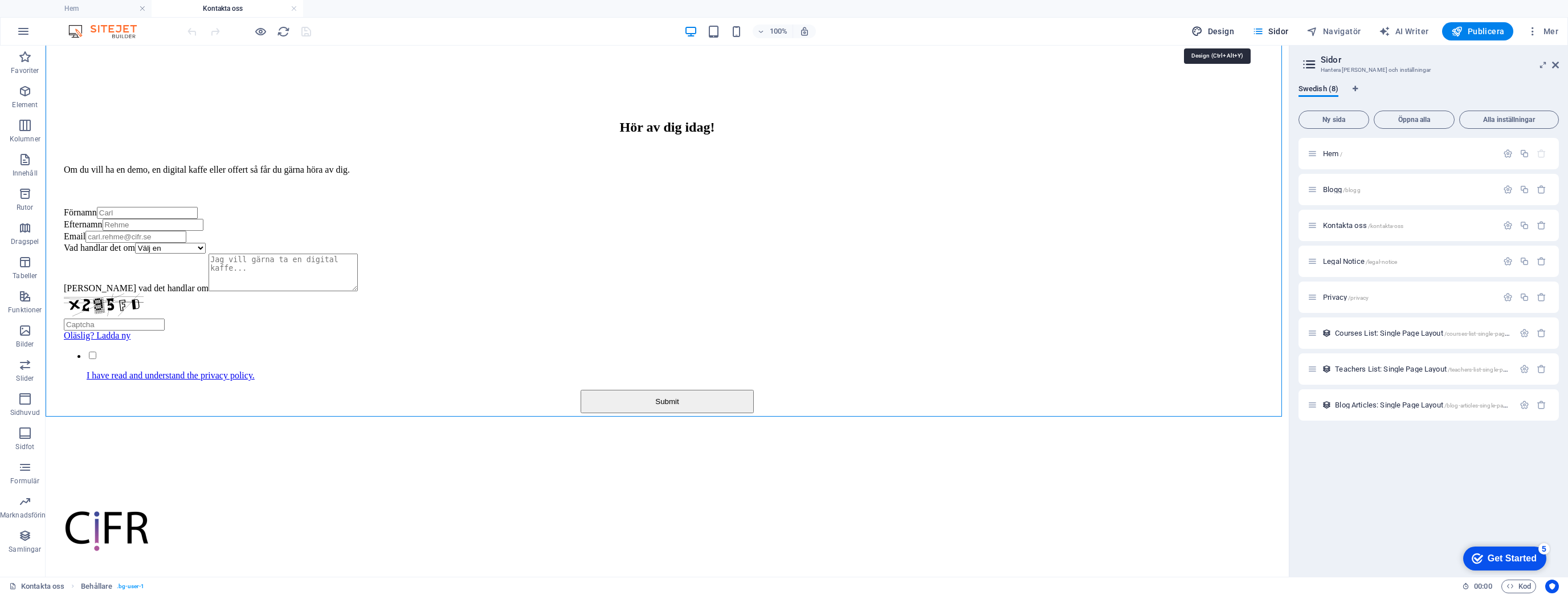
click at [1226, 22] on button "Design" at bounding box center [1213, 31] width 52 height 18
select select "px"
select select "400"
select select "px"
select select "rem"
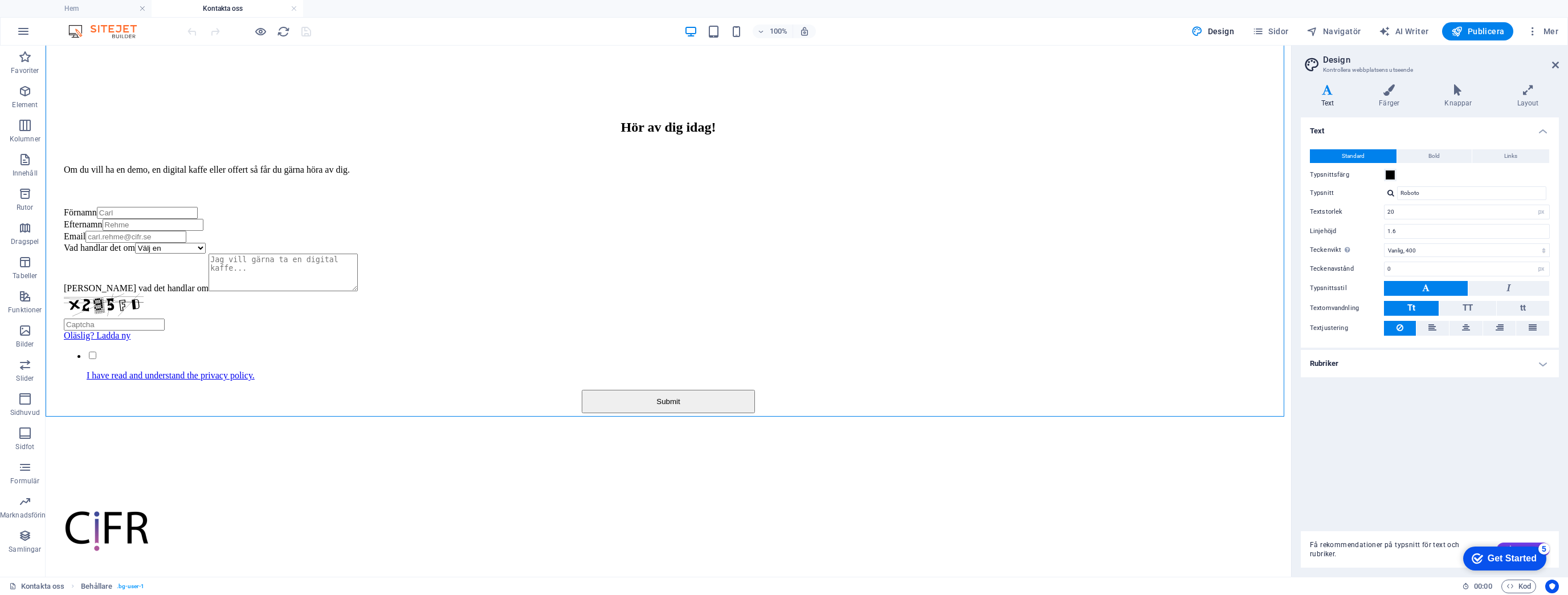
click at [1401, 362] on h4 "Rubriker" at bounding box center [1430, 364] width 258 height 28
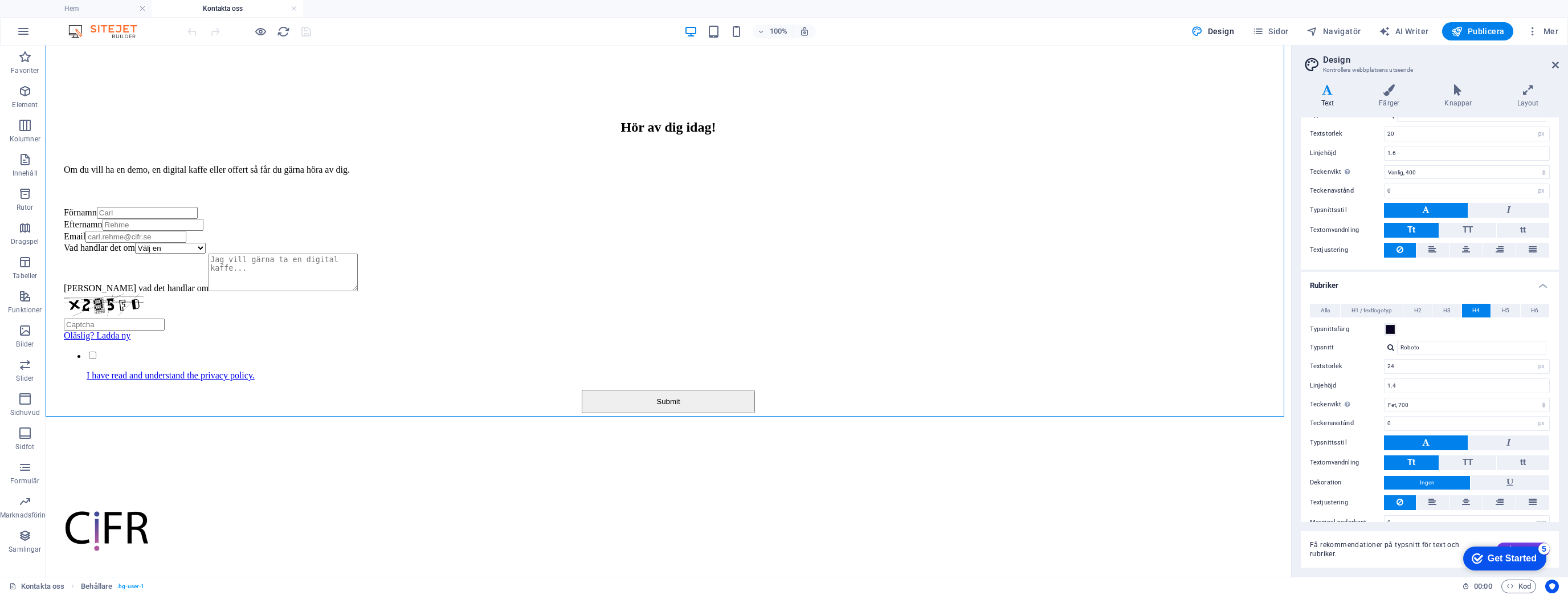
scroll to position [93, 0]
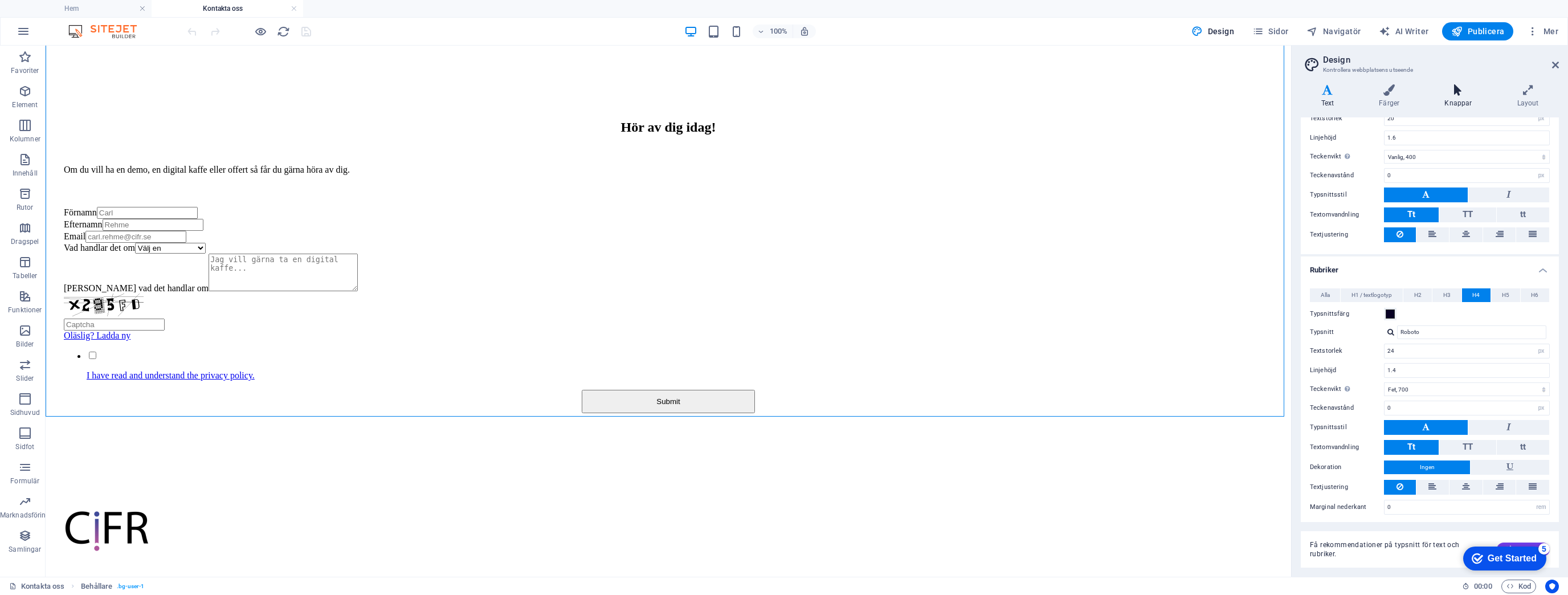
click at [1459, 99] on h4 "Knappar" at bounding box center [1461, 96] width 72 height 24
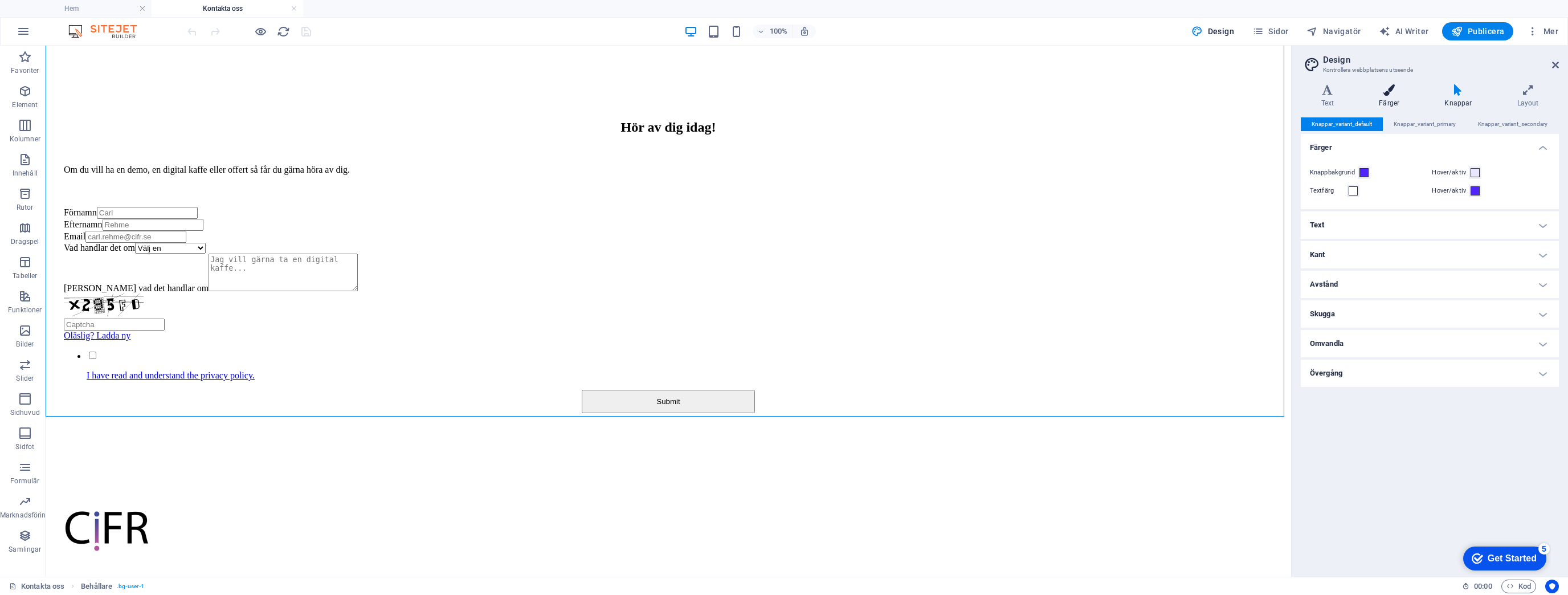
click at [1389, 95] on icon at bounding box center [1389, 89] width 61 height 11
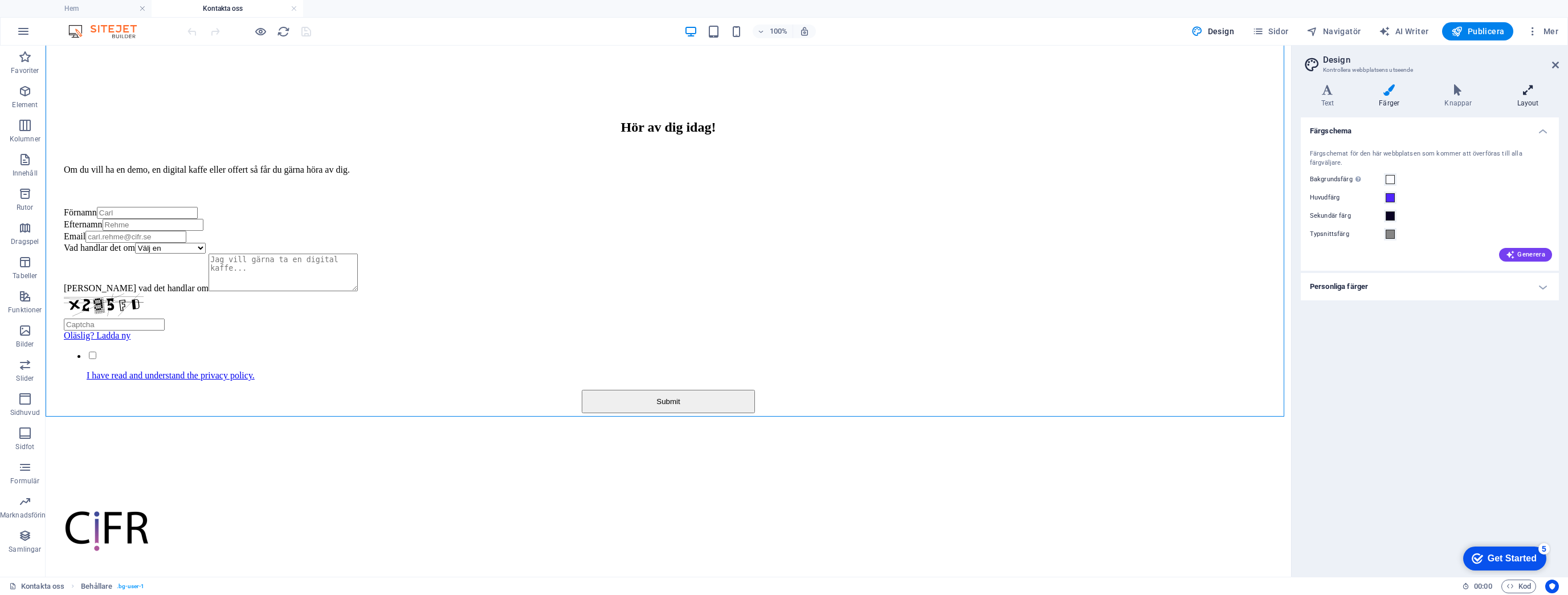
click at [1533, 96] on h4 "Layout" at bounding box center [1528, 96] width 63 height 24
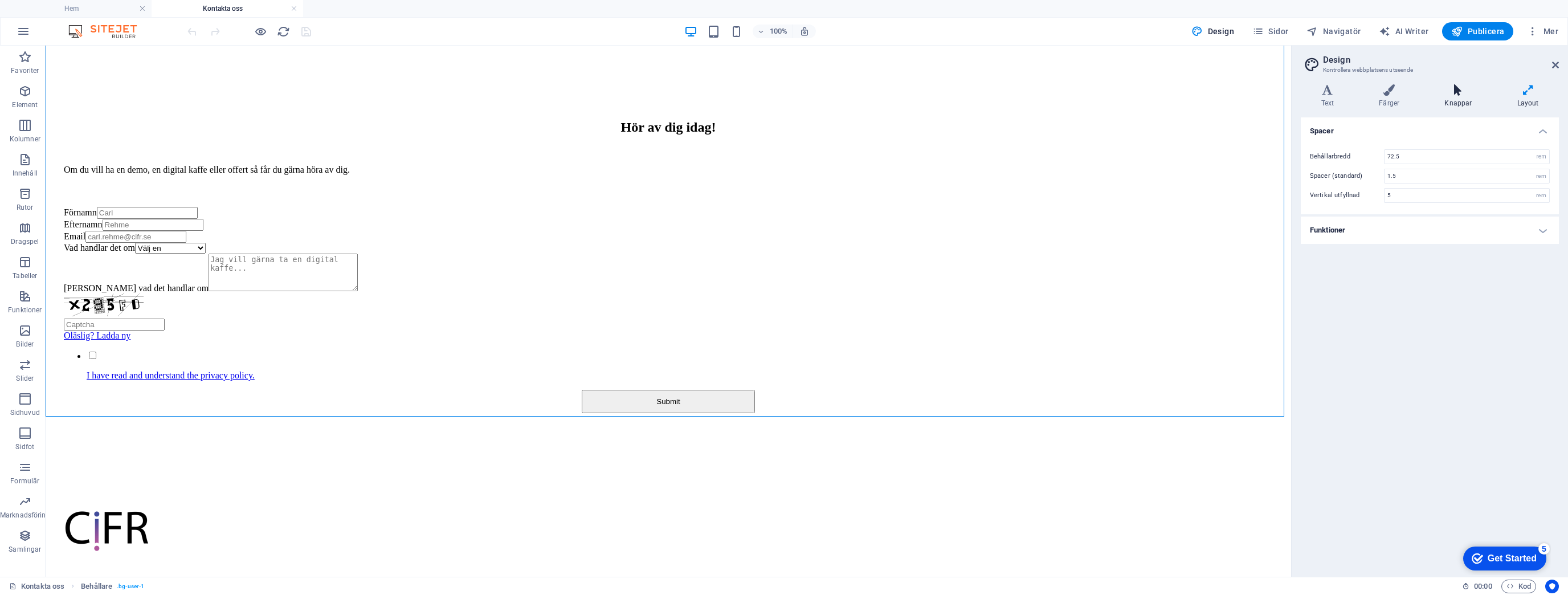
click at [1445, 94] on icon at bounding box center [1459, 89] width 67 height 11
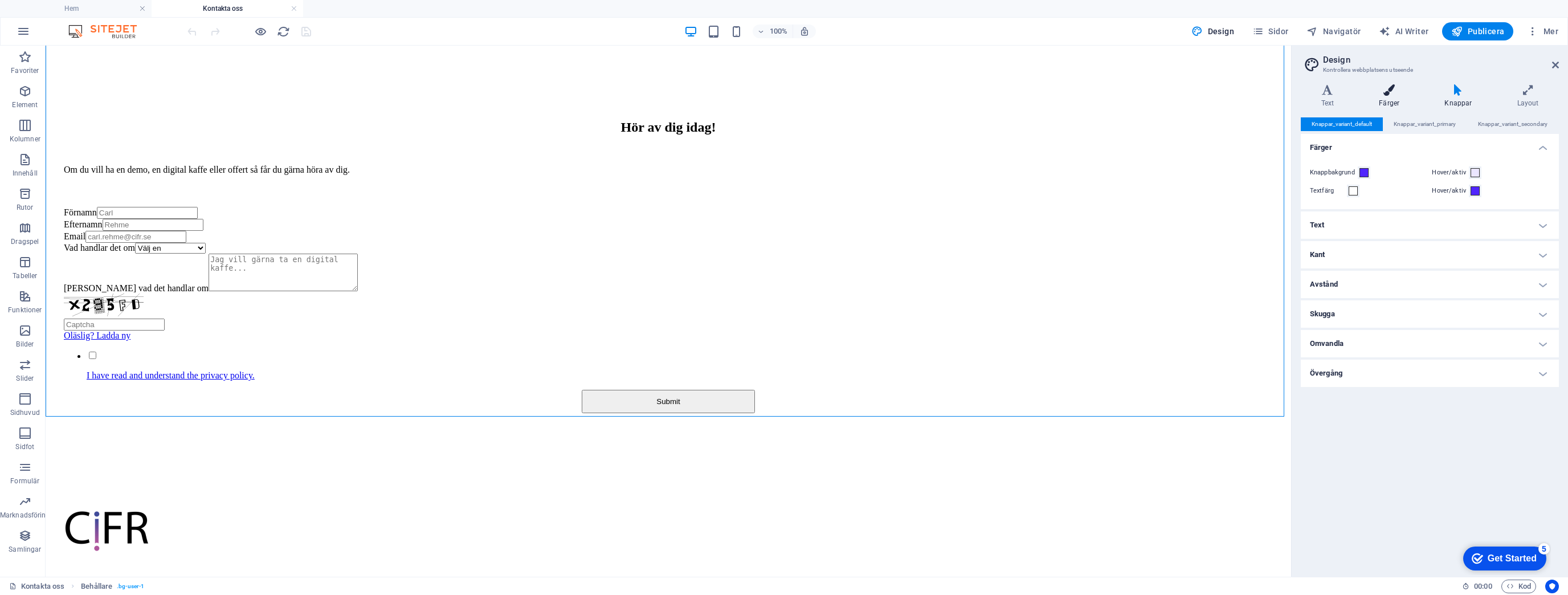
drag, startPoint x: 1409, startPoint y: 94, endPoint x: 1401, endPoint y: 94, distance: 8.0
click at [1407, 94] on icon at bounding box center [1389, 89] width 61 height 11
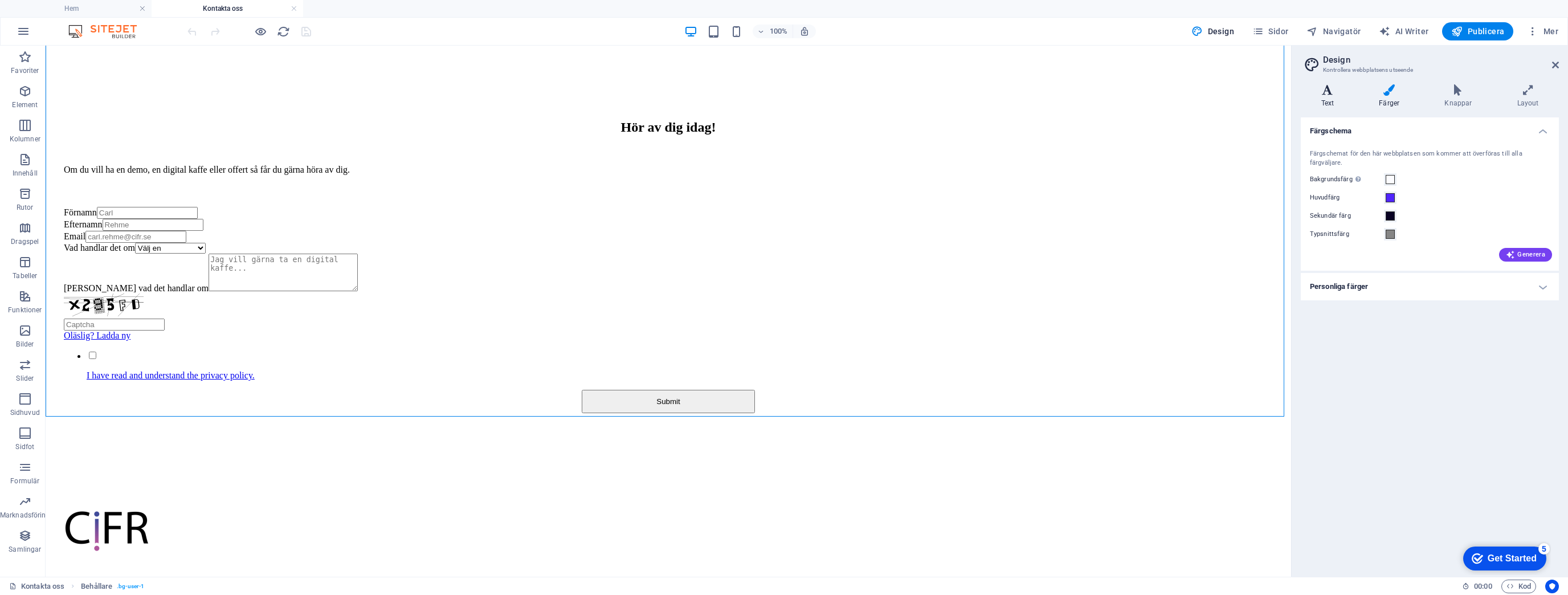
click at [1337, 93] on icon at bounding box center [1328, 89] width 54 height 11
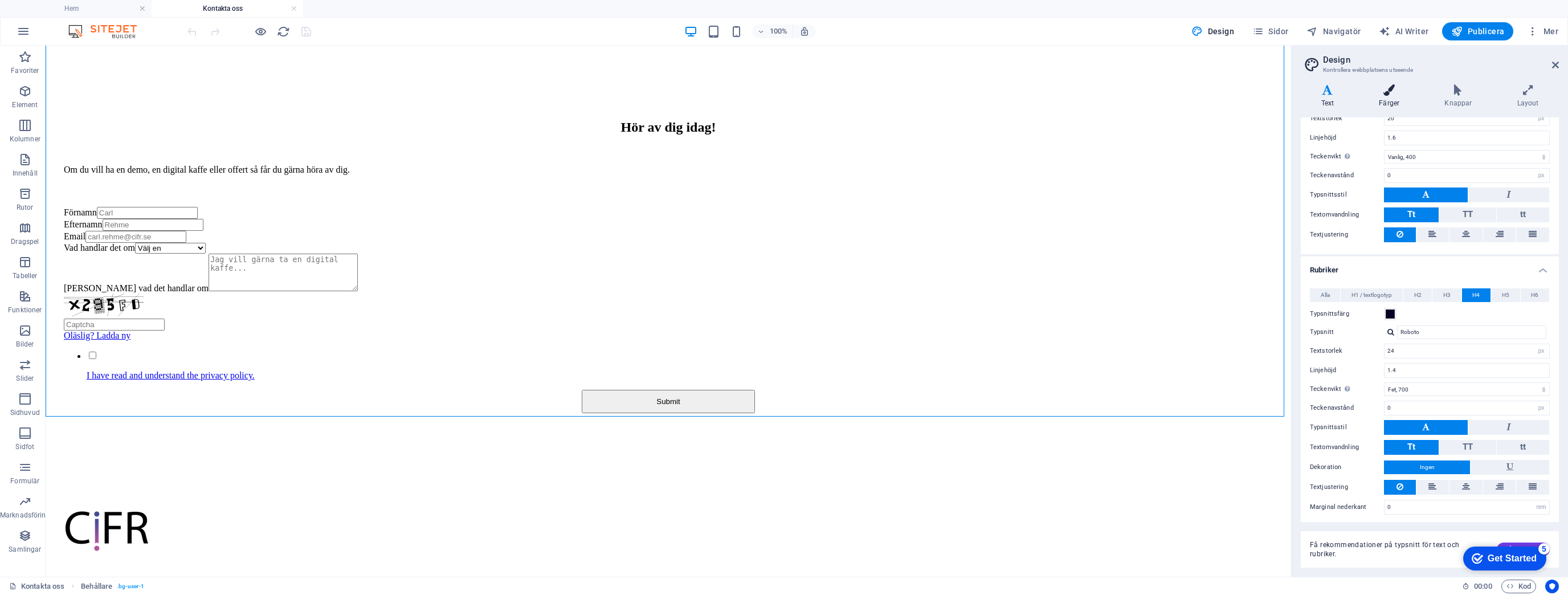
click at [1379, 92] on icon at bounding box center [1389, 89] width 61 height 11
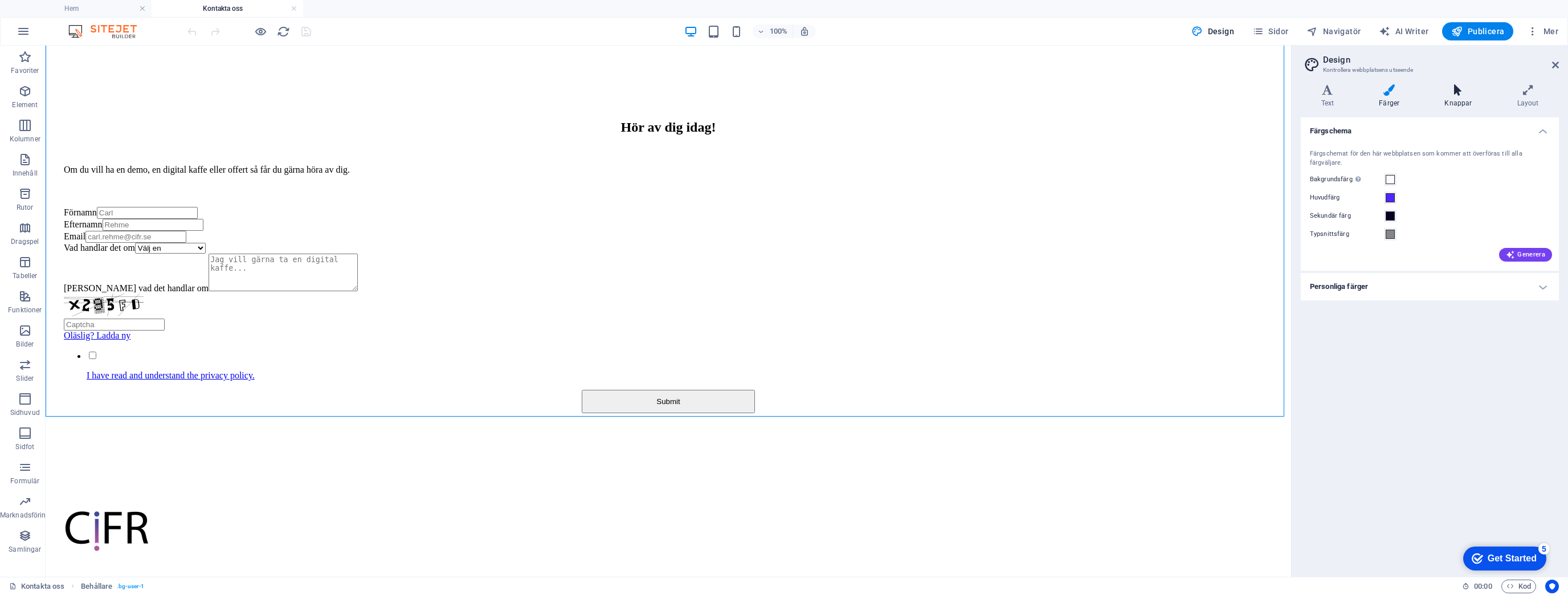
click at [1445, 95] on h4 "Knappar" at bounding box center [1461, 96] width 72 height 24
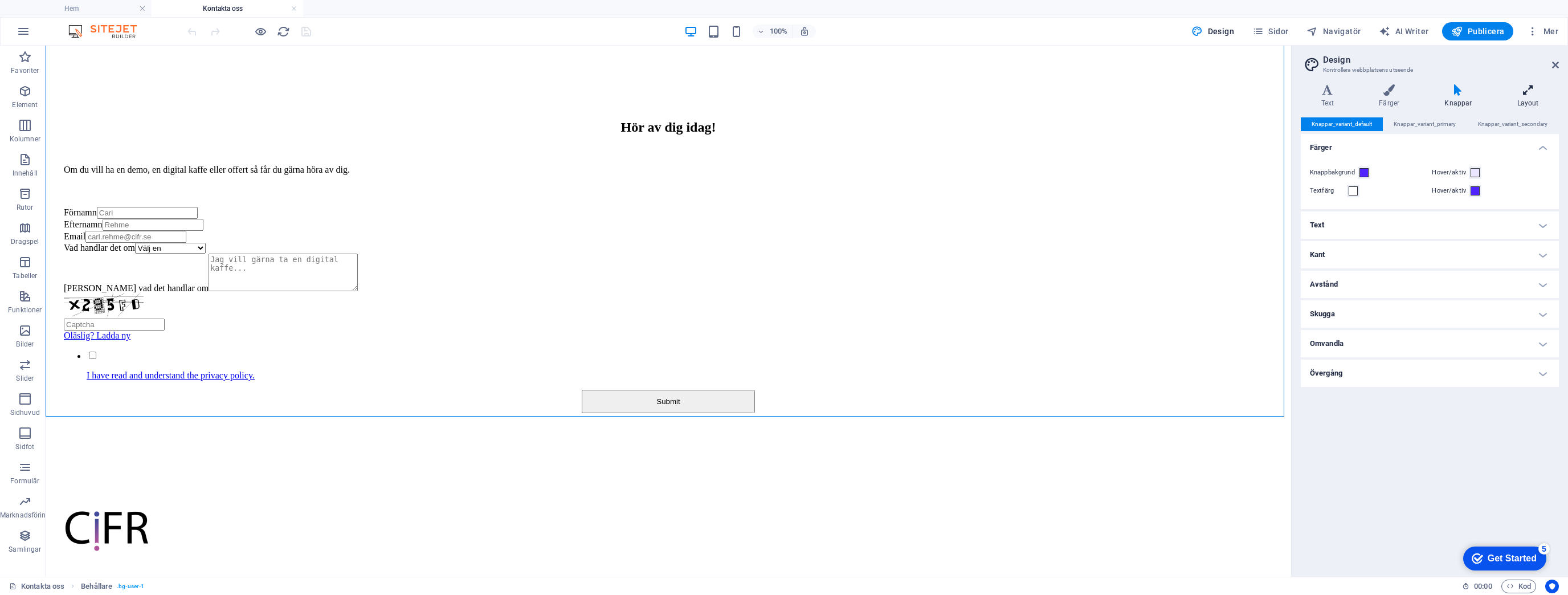
click at [1527, 97] on h4 "Layout" at bounding box center [1528, 96] width 63 height 24
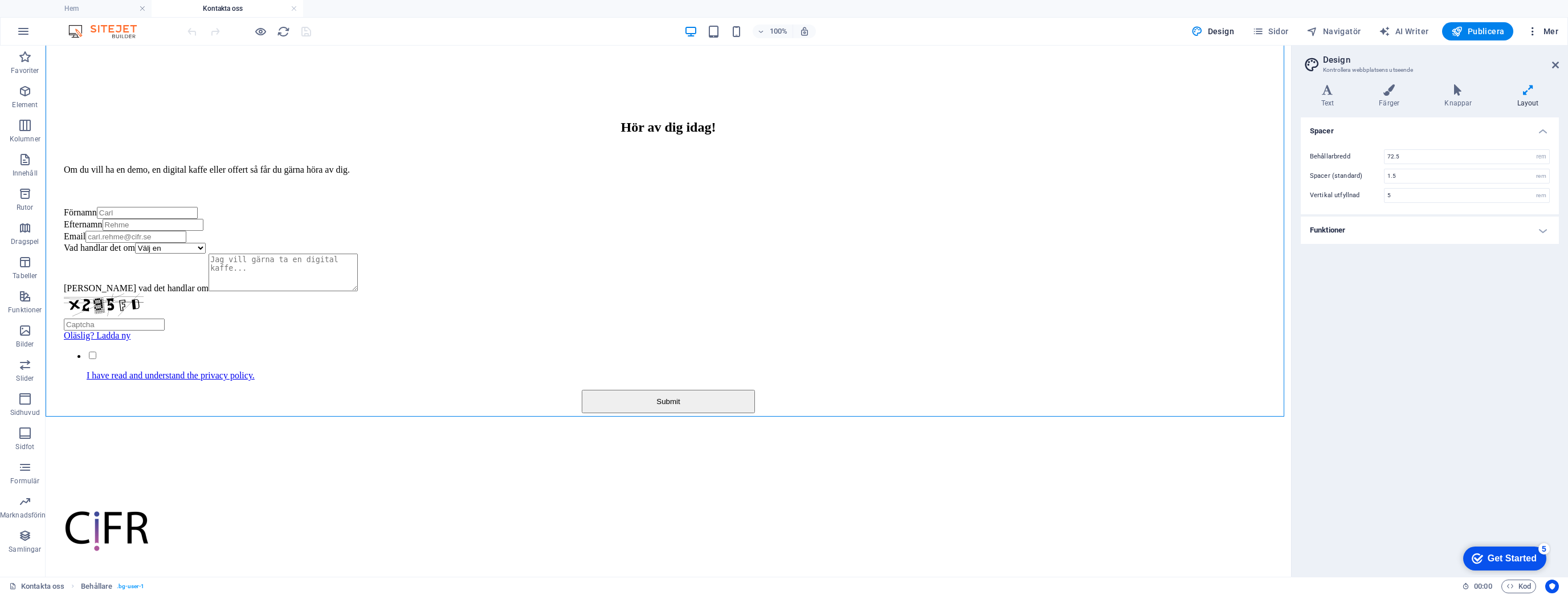
click at [1544, 28] on span "Mer" at bounding box center [1543, 31] width 32 height 11
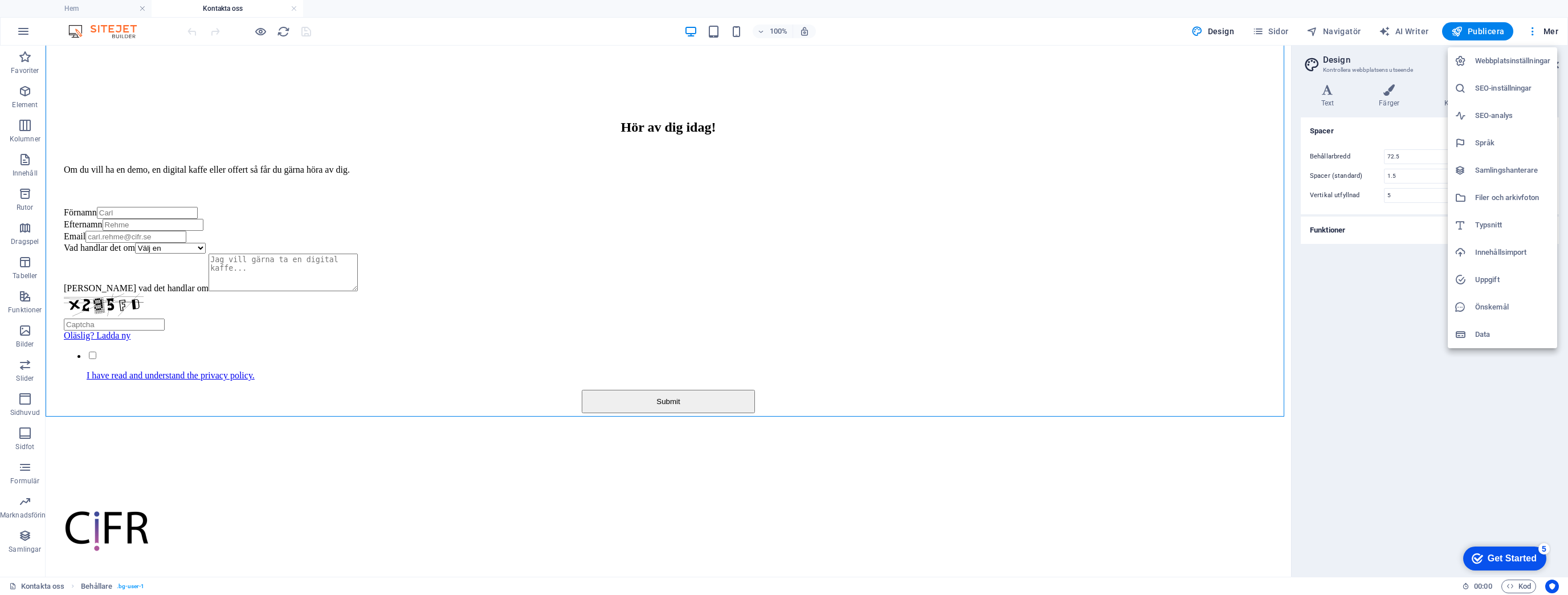
click at [1521, 60] on h6 "Webbplatsinställningar" at bounding box center [1513, 61] width 75 height 14
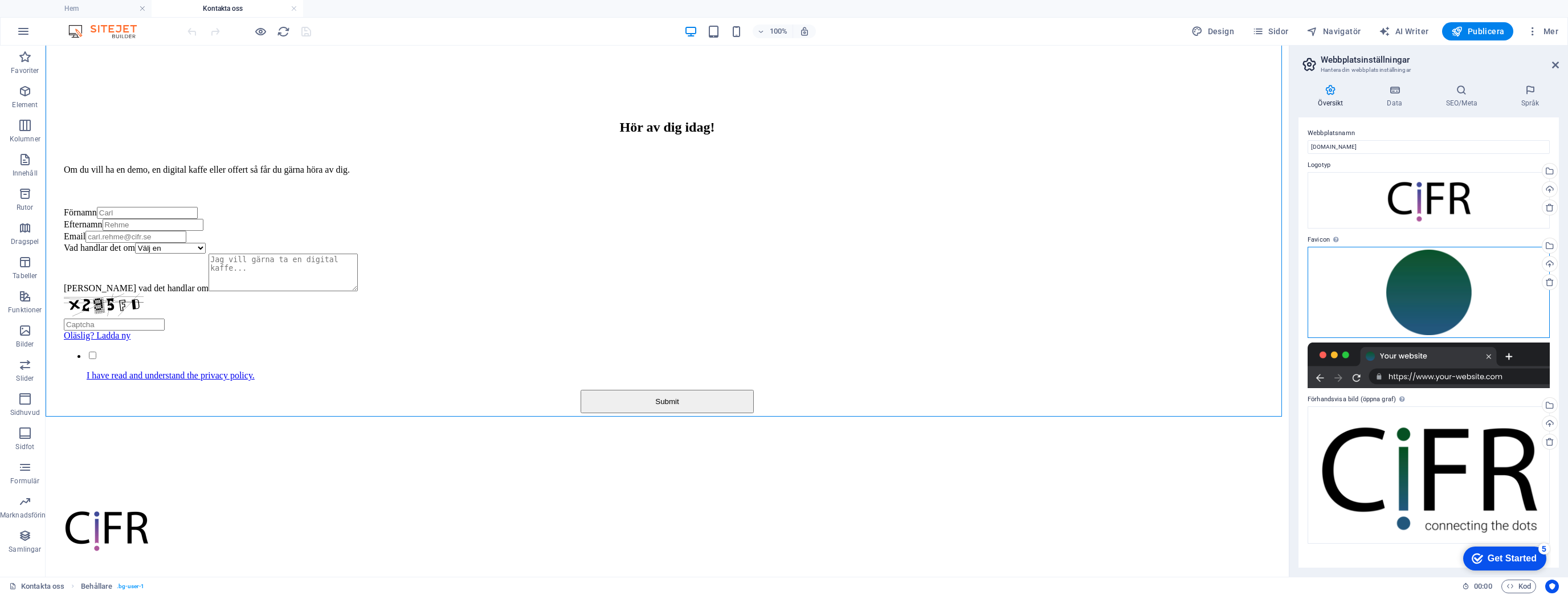
click at [1433, 284] on div "Dra filer hit, klicka för att välja filer eller välj filer från Filer eller vår…" at bounding box center [1429, 293] width 242 height 91
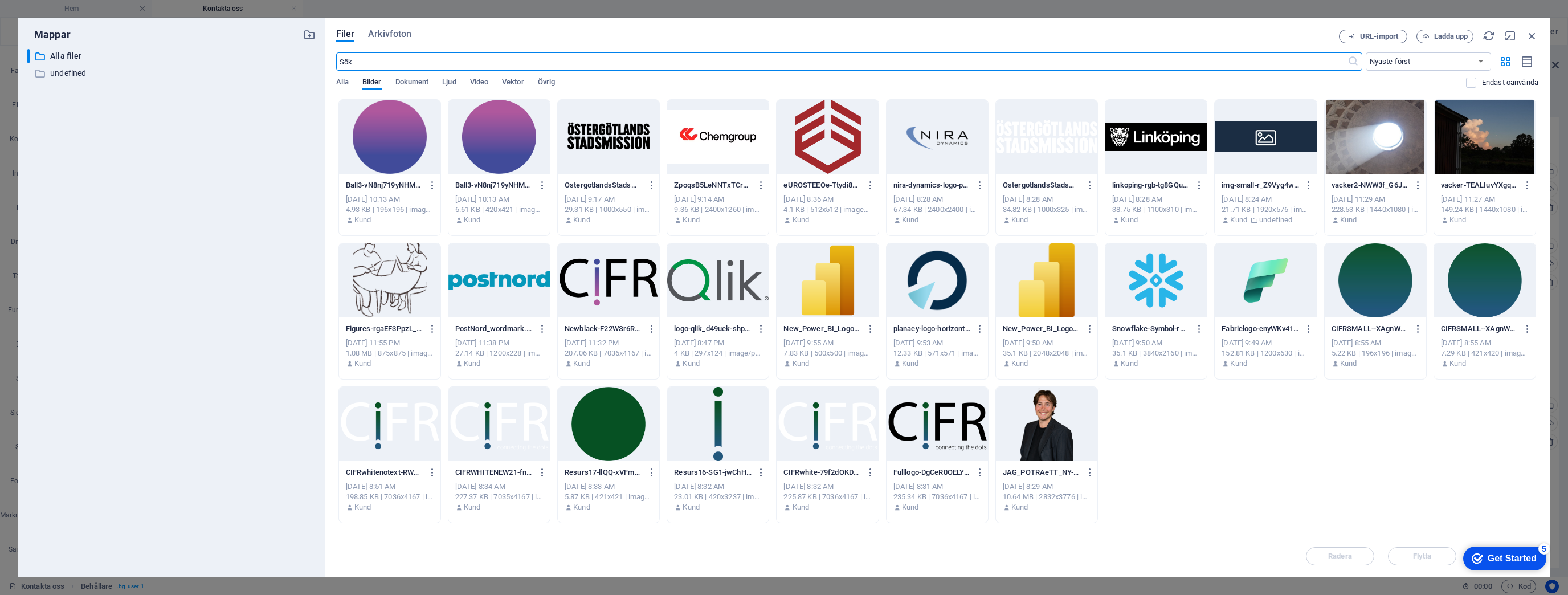
click at [392, 144] on div at bounding box center [390, 137] width 101 height 74
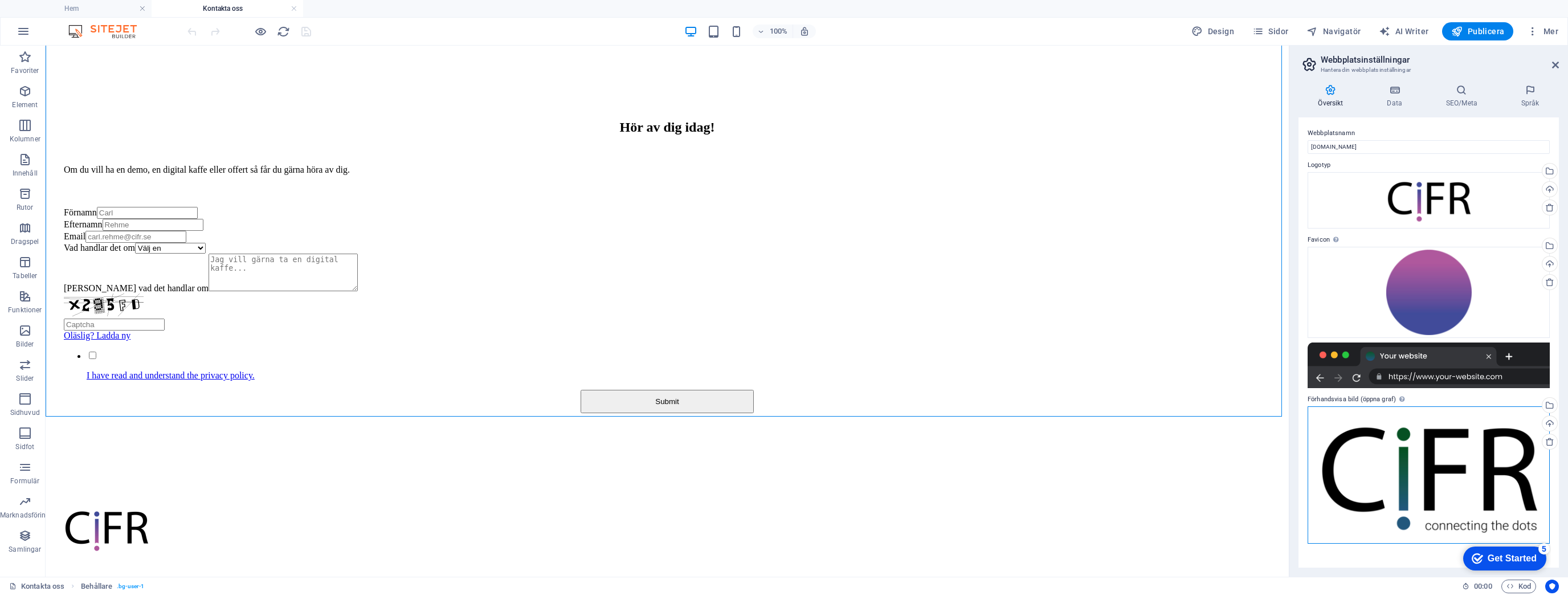
click at [1434, 436] on div "Dra filer hit, klicka för att välja filer eller välj filer från Filer eller vår…" at bounding box center [1429, 474] width 242 height 137
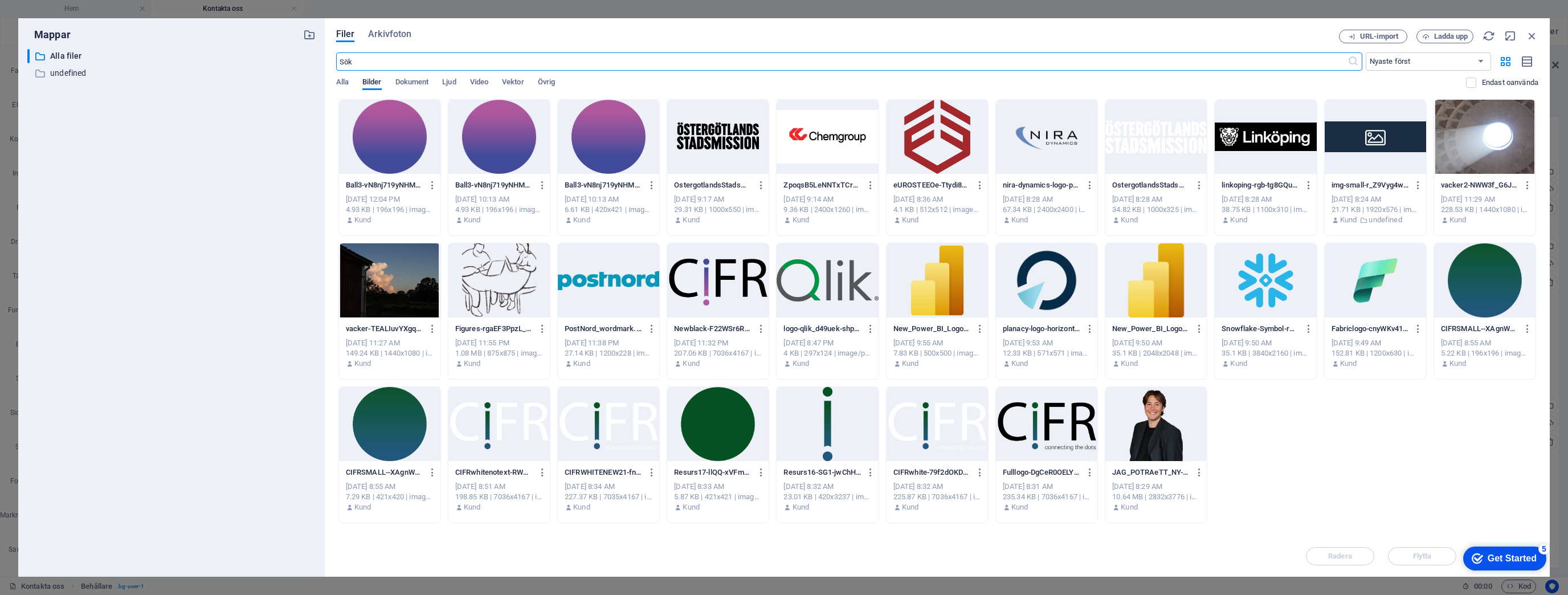
click at [713, 291] on div at bounding box center [718, 280] width 101 height 74
click at [713, 291] on div "1" at bounding box center [718, 280] width 101 height 74
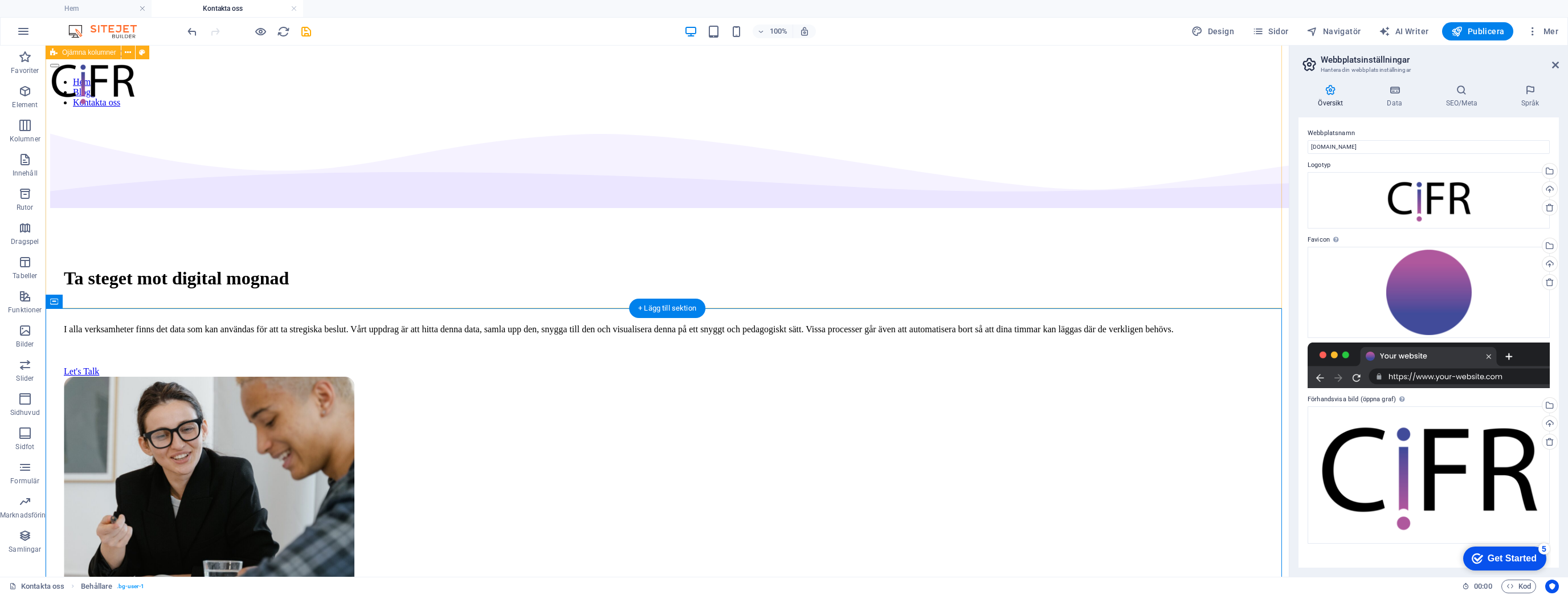
scroll to position [0, 0]
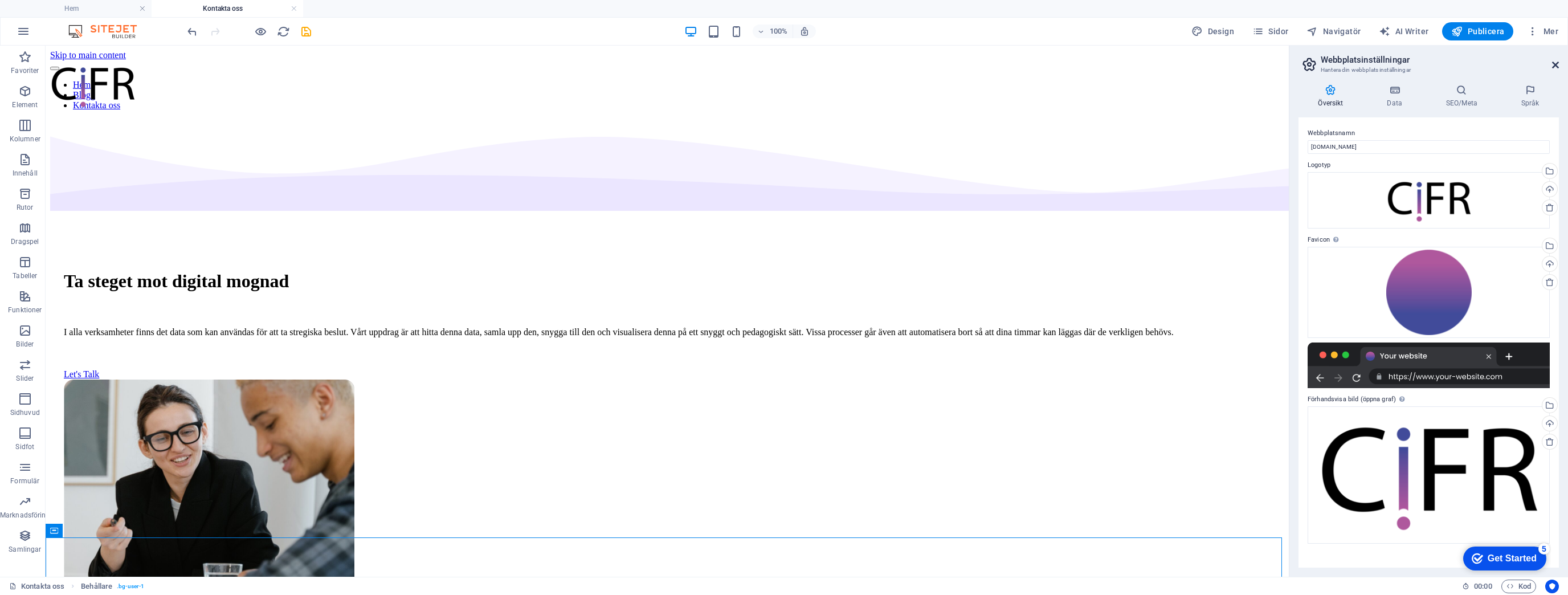
click at [1555, 60] on icon at bounding box center [1555, 64] width 7 height 9
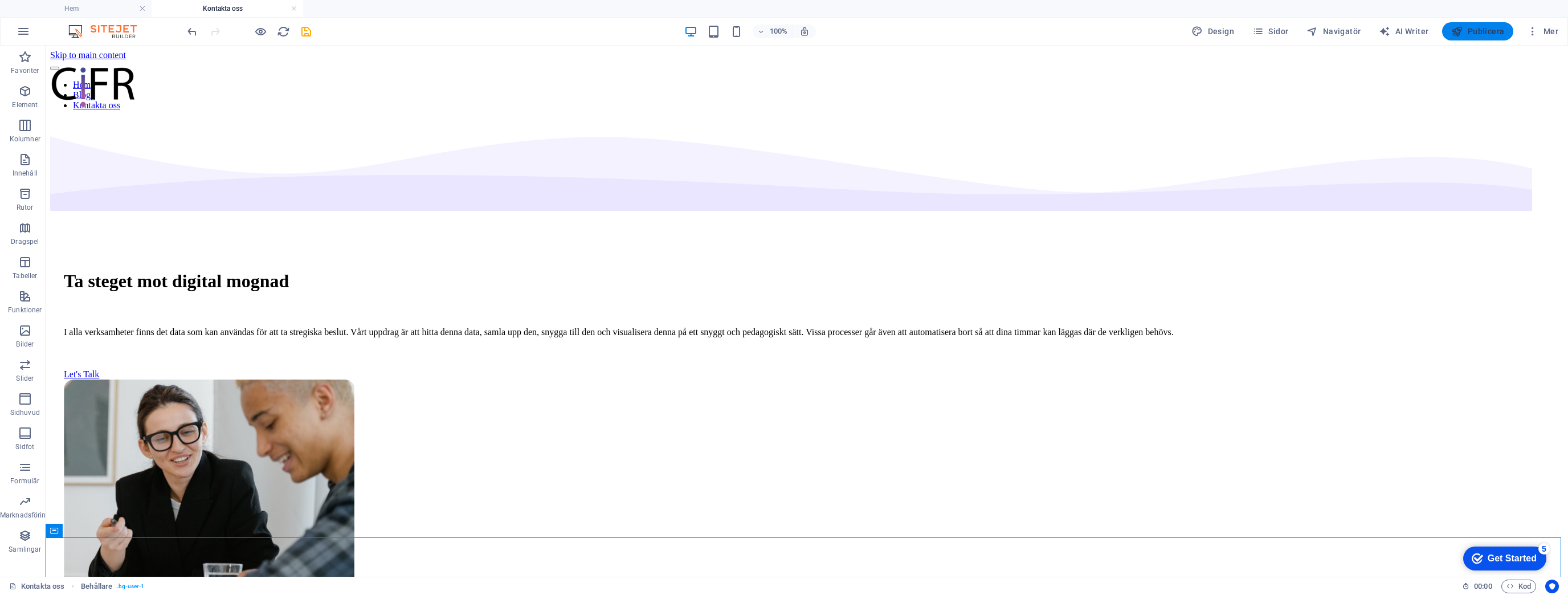
click at [1482, 37] on button "Publicera" at bounding box center [1479, 31] width 71 height 18
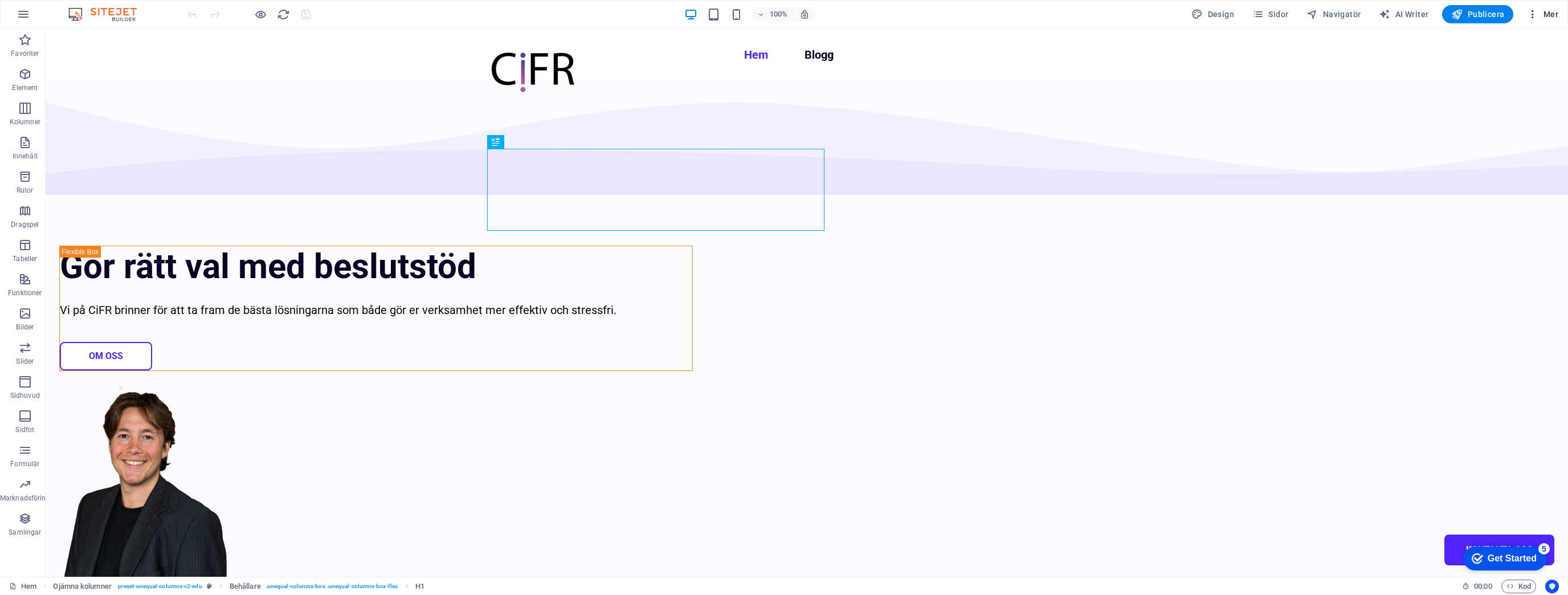
click at [1546, 9] on span "Mer" at bounding box center [1543, 14] width 32 height 11
click at [1503, 314] on h6 "Data" at bounding box center [1513, 317] width 75 height 14
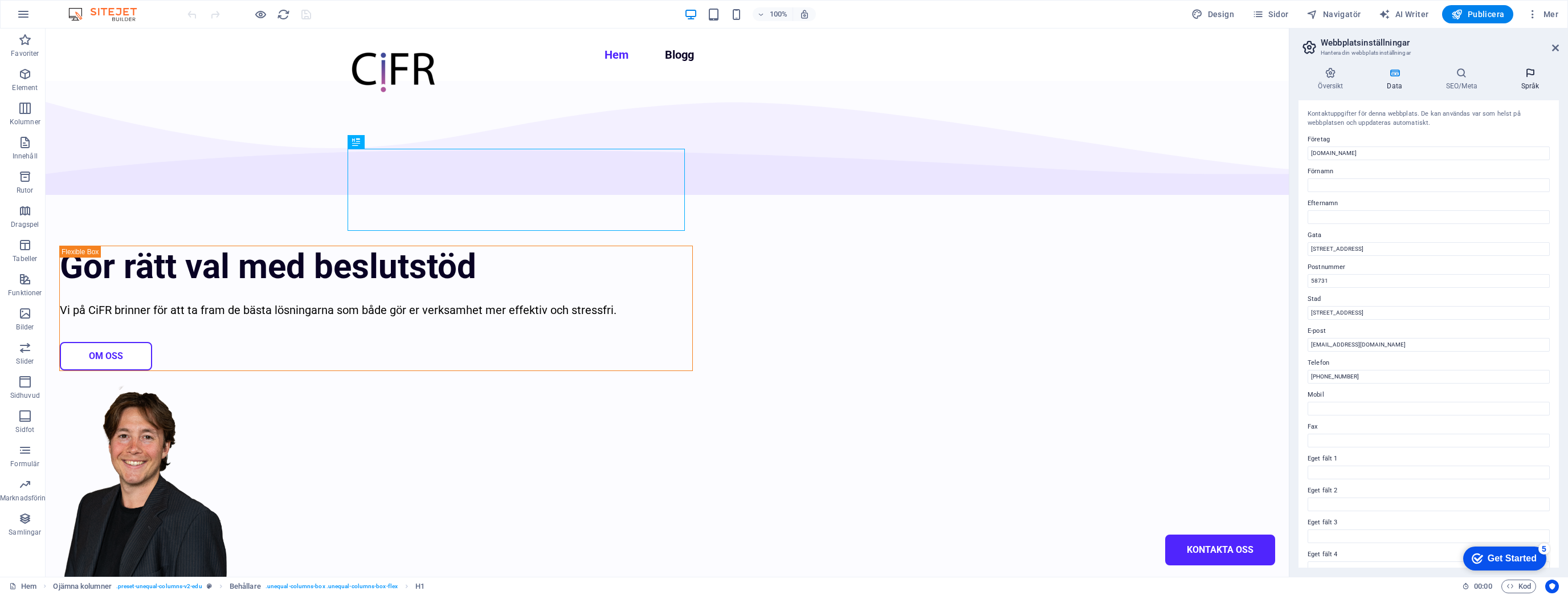
click at [1540, 84] on h4 "Språk" at bounding box center [1530, 79] width 58 height 24
click at [1468, 78] on icon at bounding box center [1461, 72] width 70 height 11
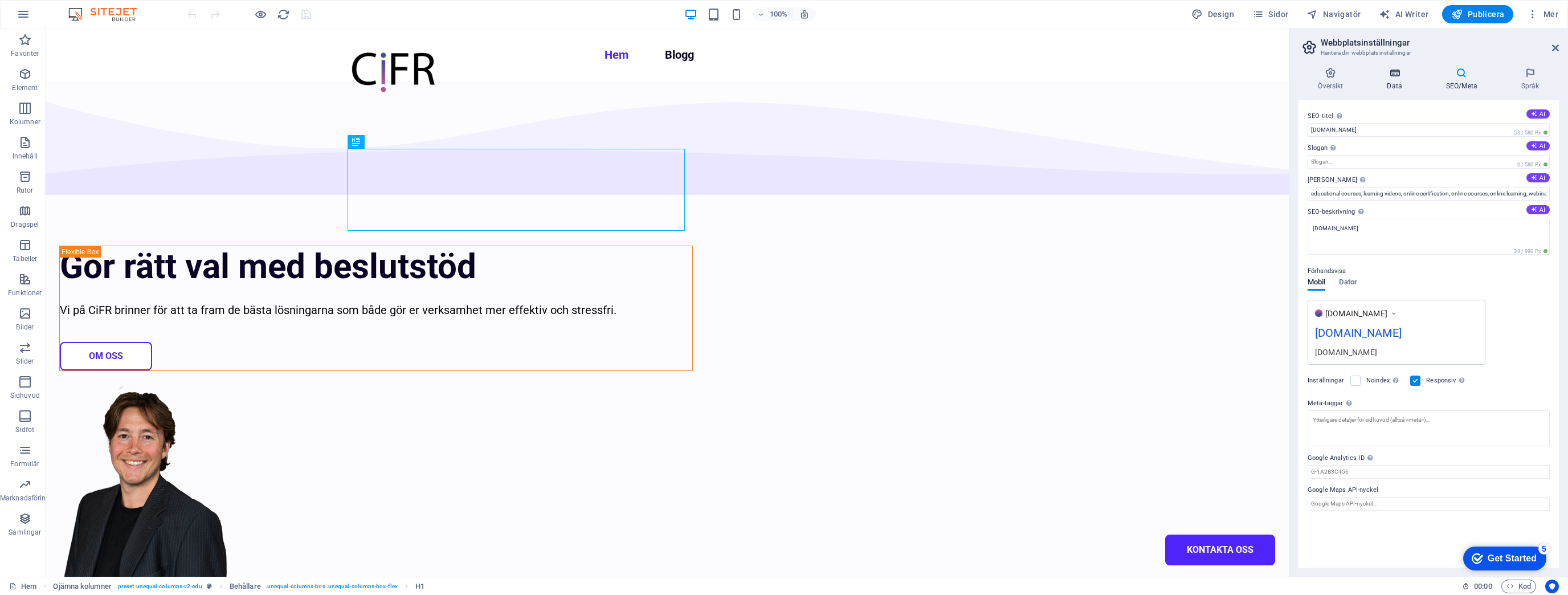
click at [1401, 74] on icon at bounding box center [1394, 72] width 55 height 11
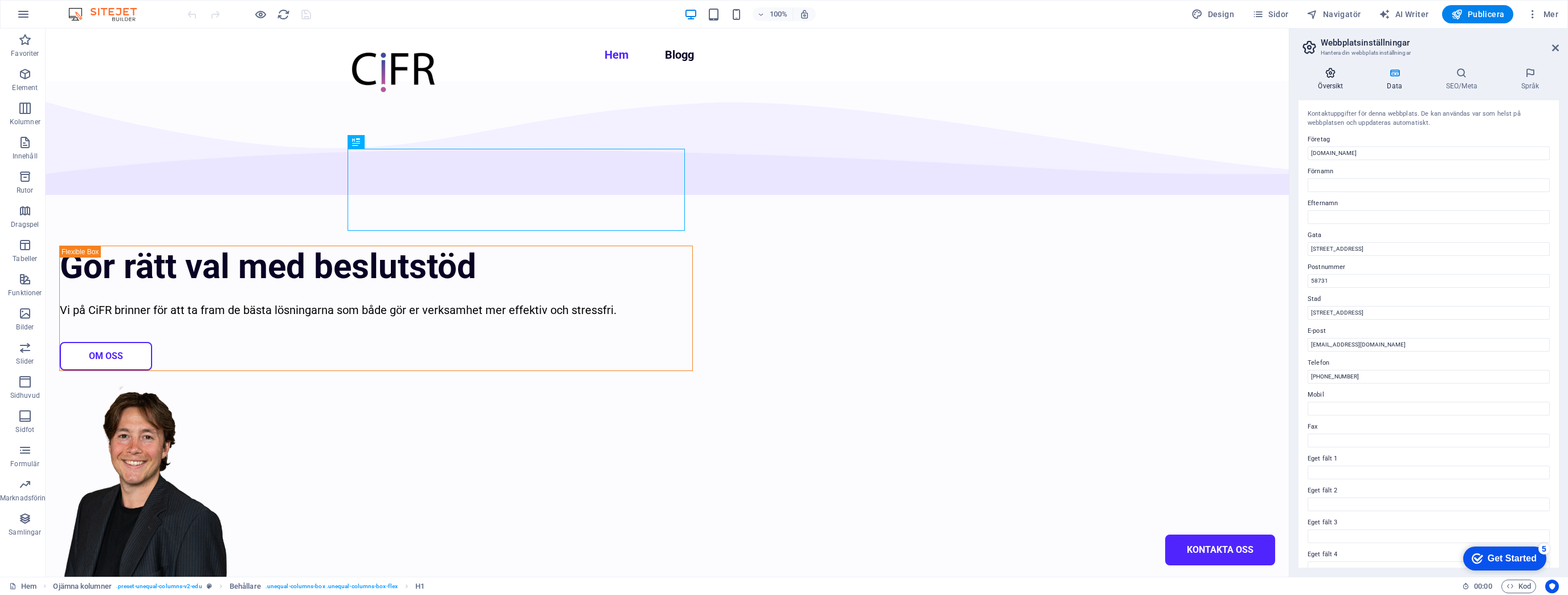
click at [1319, 67] on icon at bounding box center [1331, 72] width 65 height 11
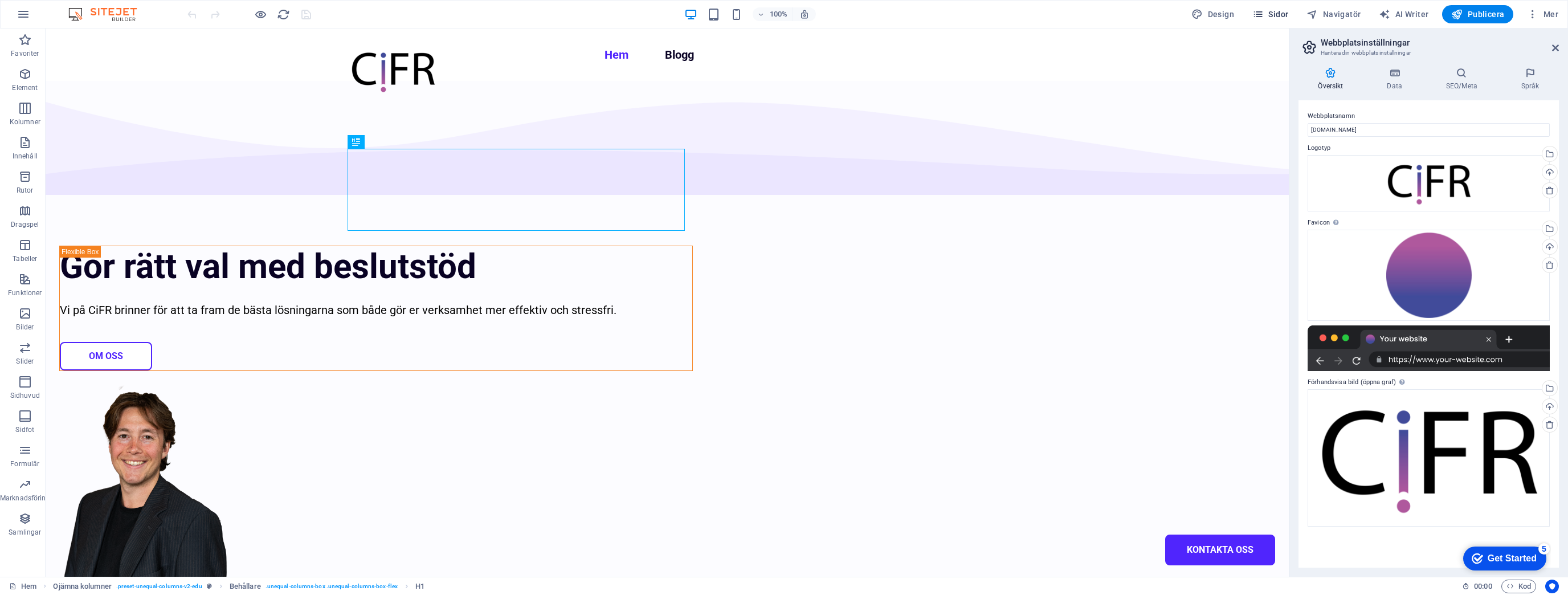
click at [1272, 13] on span "Sidor" at bounding box center [1270, 14] width 36 height 11
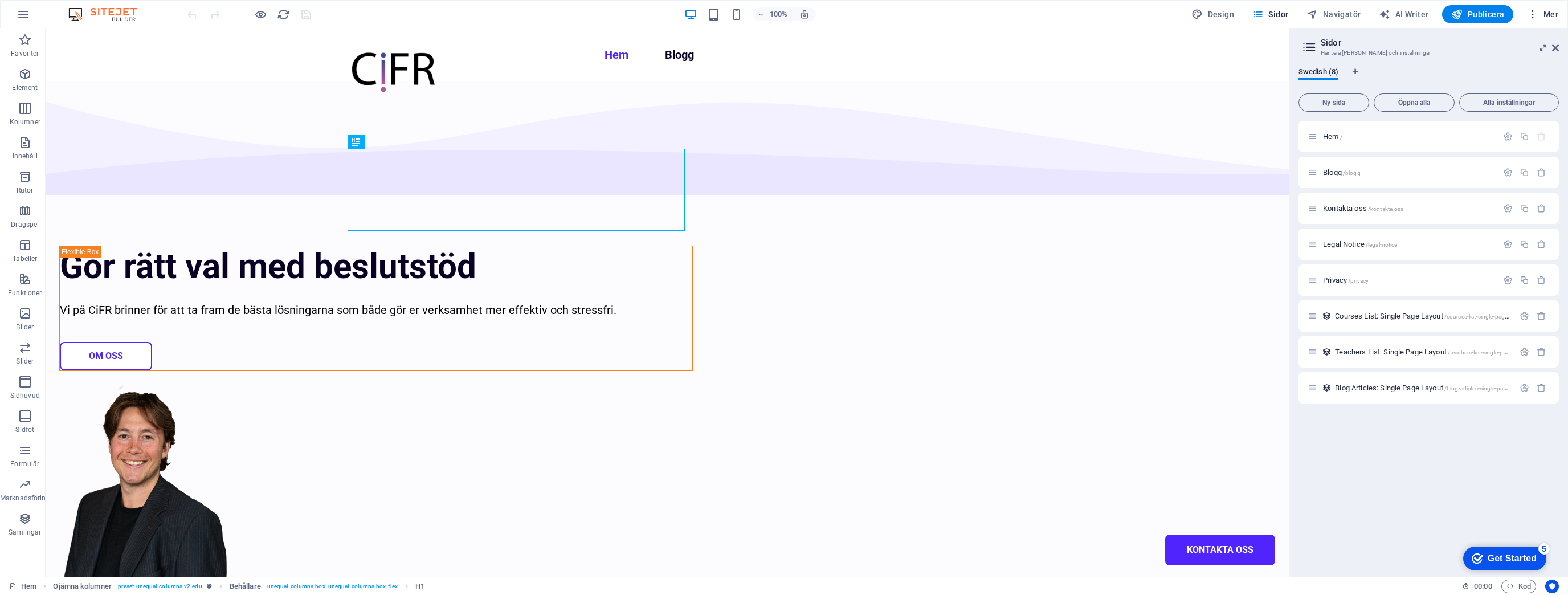
click at [1545, 16] on span "Mer" at bounding box center [1543, 14] width 32 height 11
click at [1514, 50] on h6 "Webbplatsinställningar" at bounding box center [1513, 44] width 75 height 14
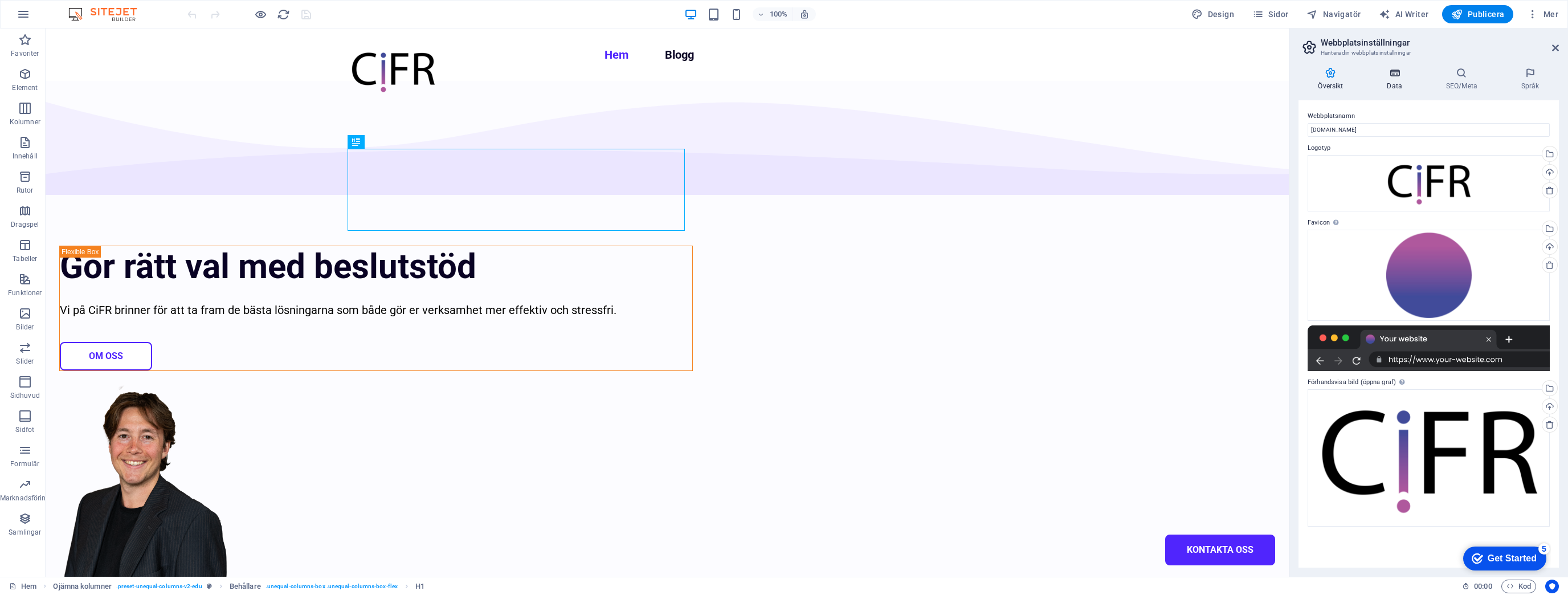
click at [1394, 75] on icon at bounding box center [1394, 72] width 55 height 11
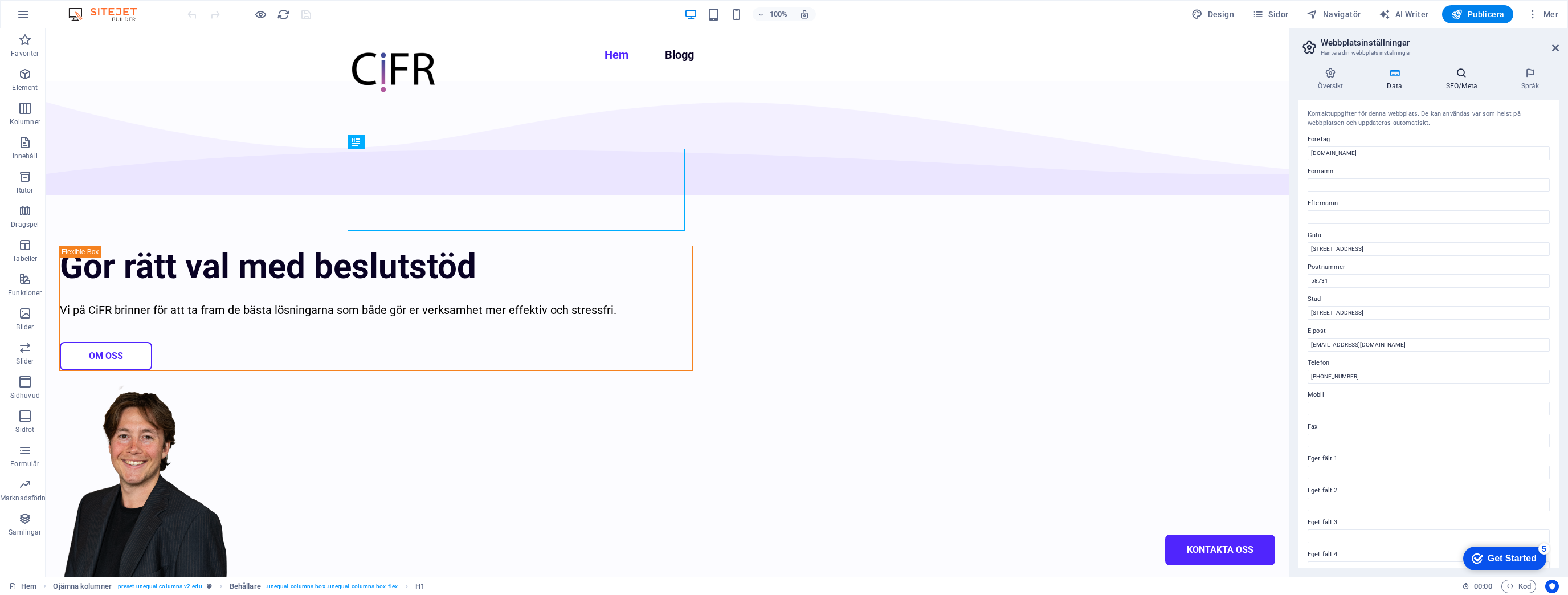
click at [1459, 75] on icon at bounding box center [1461, 72] width 70 height 11
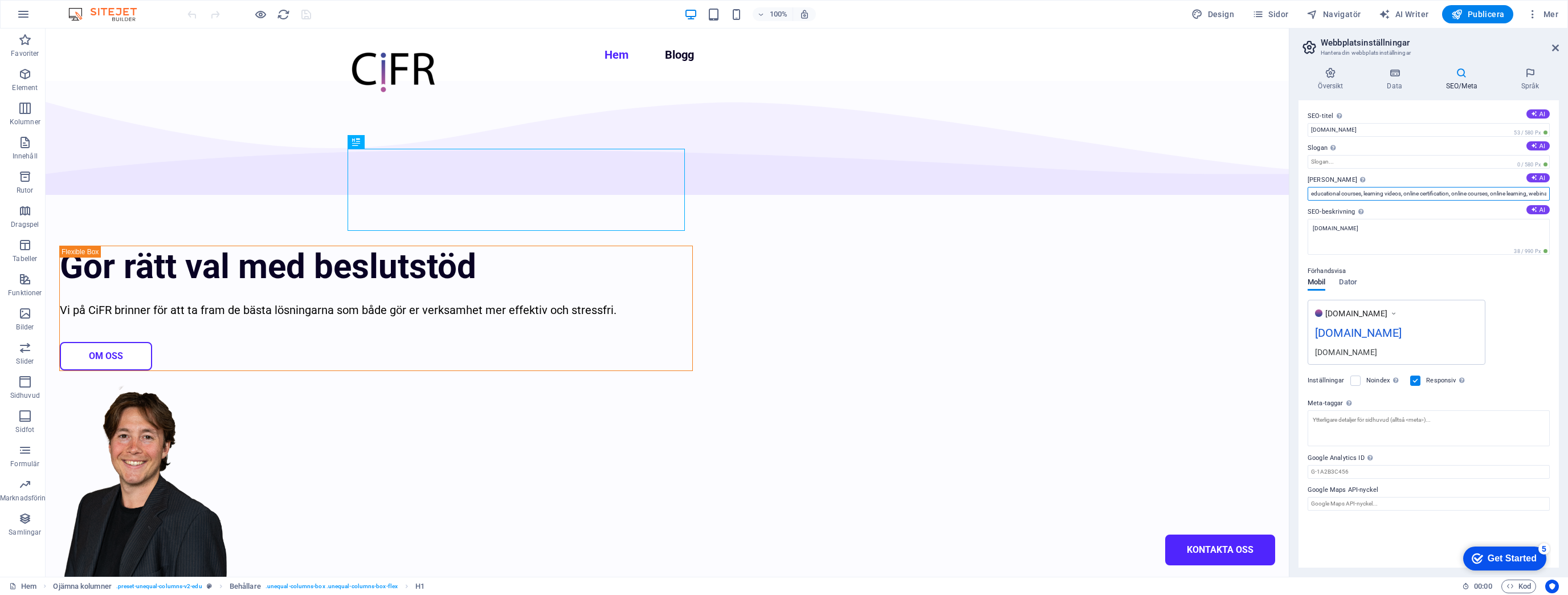
click at [1359, 193] on input "educational courses, learning videos, online certification, online courses, onl…" at bounding box center [1429, 193] width 242 height 14
click at [23, 527] on span "Samlingar" at bounding box center [25, 526] width 51 height 28
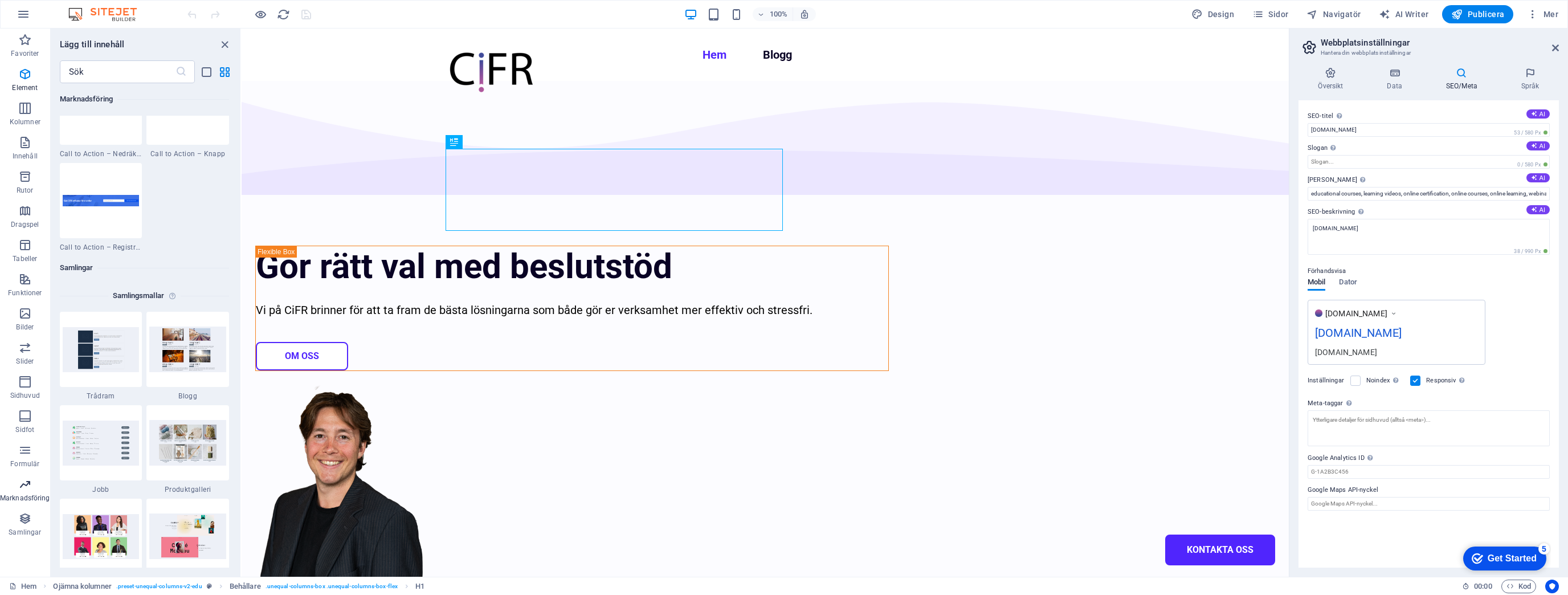
click at [25, 490] on icon "button" at bounding box center [25, 484] width 14 height 14
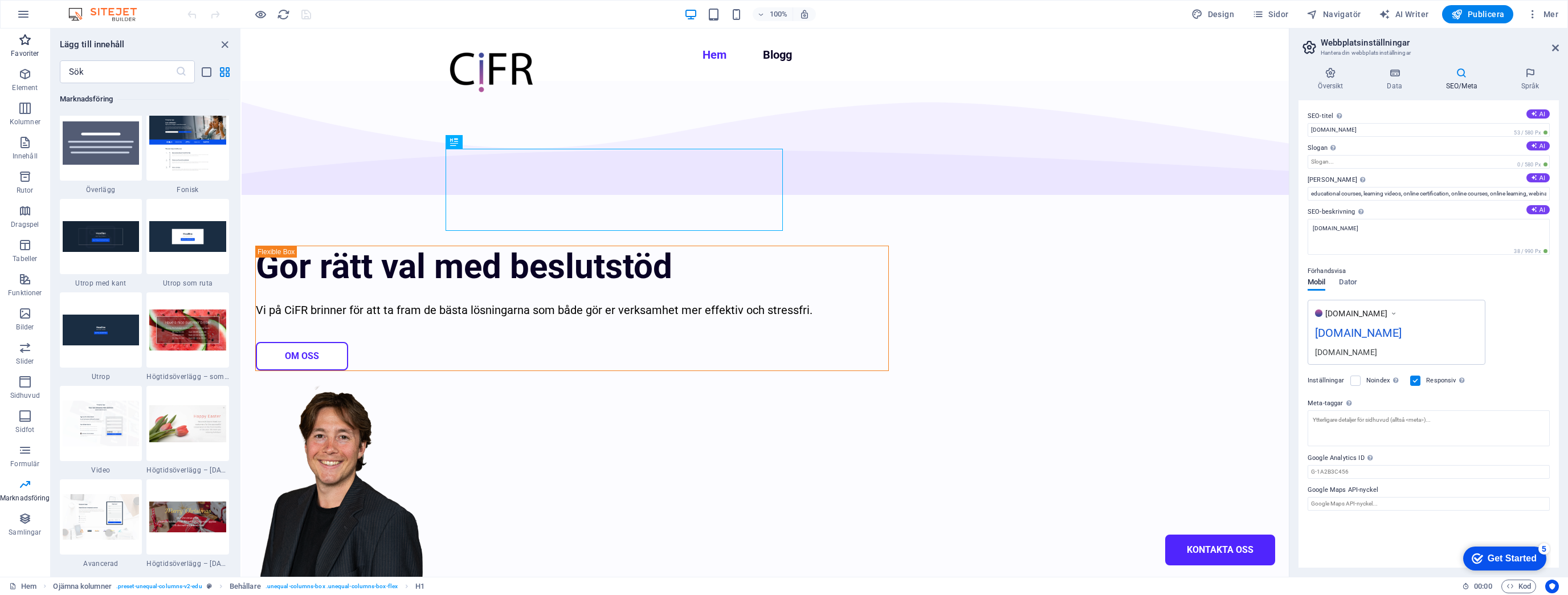
scroll to position [9277, 0]
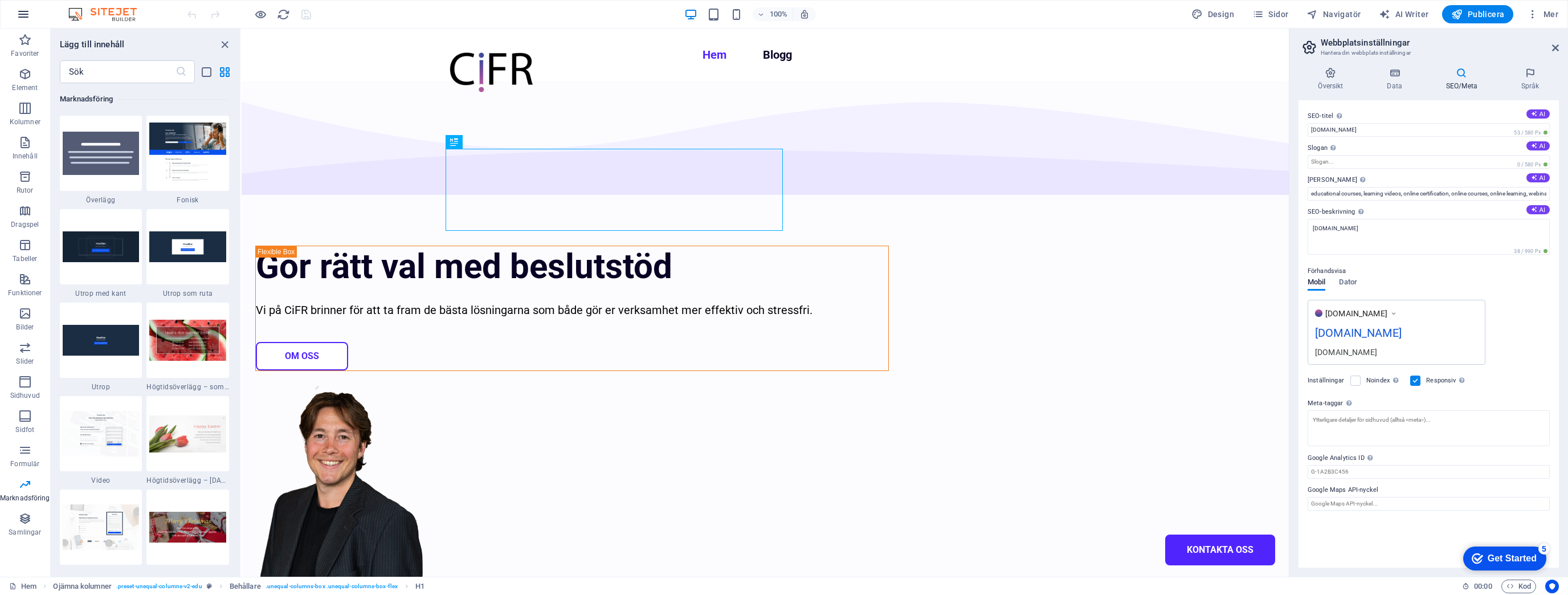
click at [19, 18] on icon "button" at bounding box center [24, 14] width 14 height 14
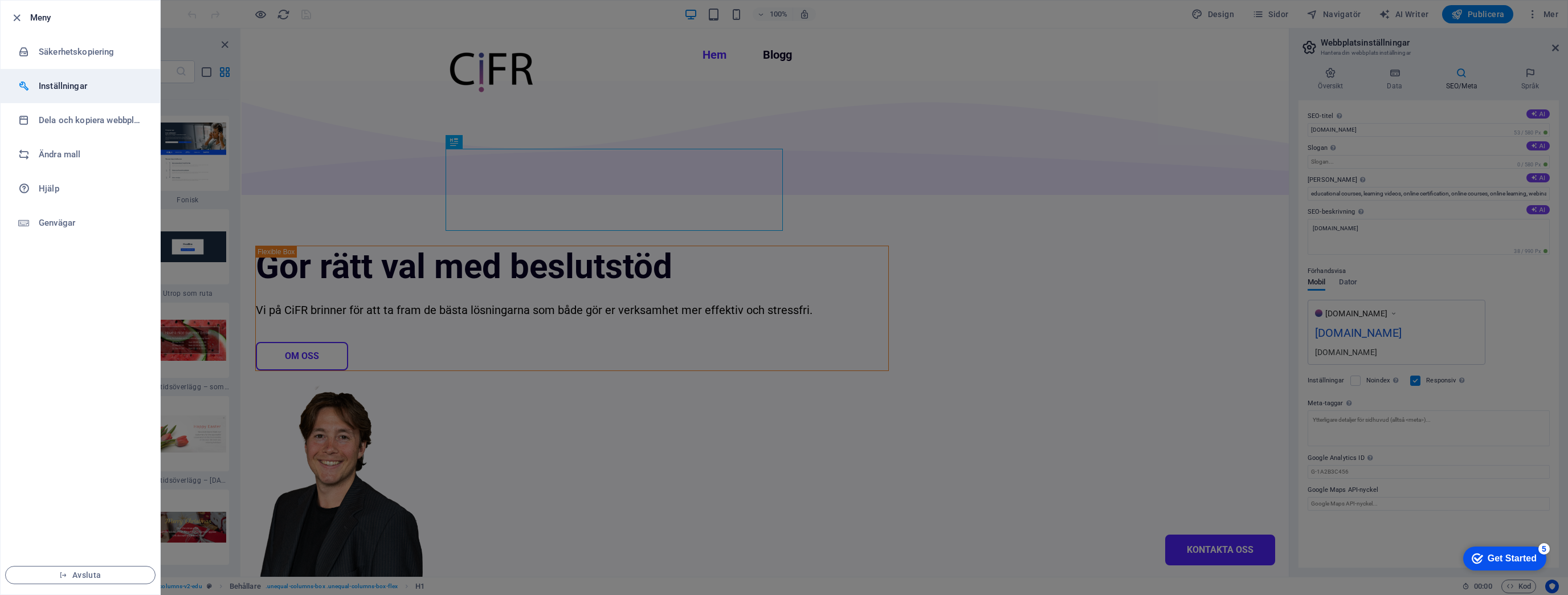
click at [69, 86] on h6 "Inställningar" at bounding box center [91, 86] width 105 height 14
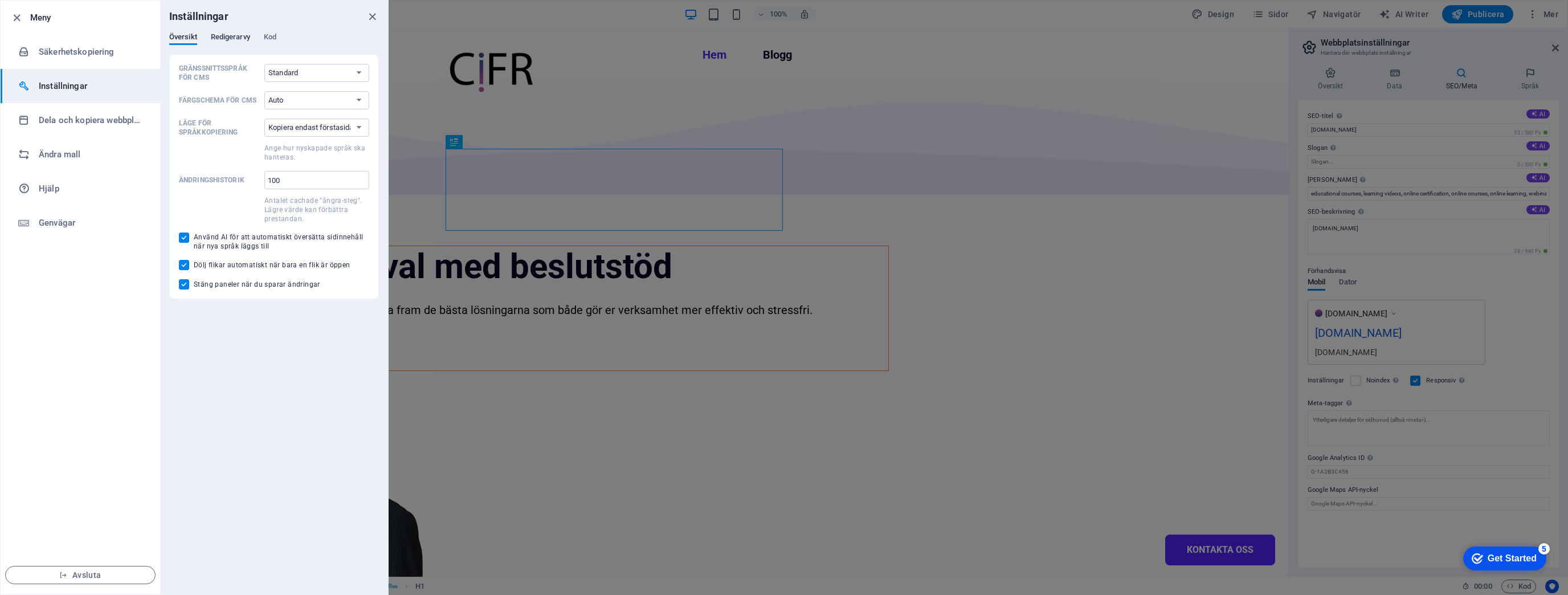
click at [228, 37] on span "Redigerarvy" at bounding box center [230, 38] width 40 height 16
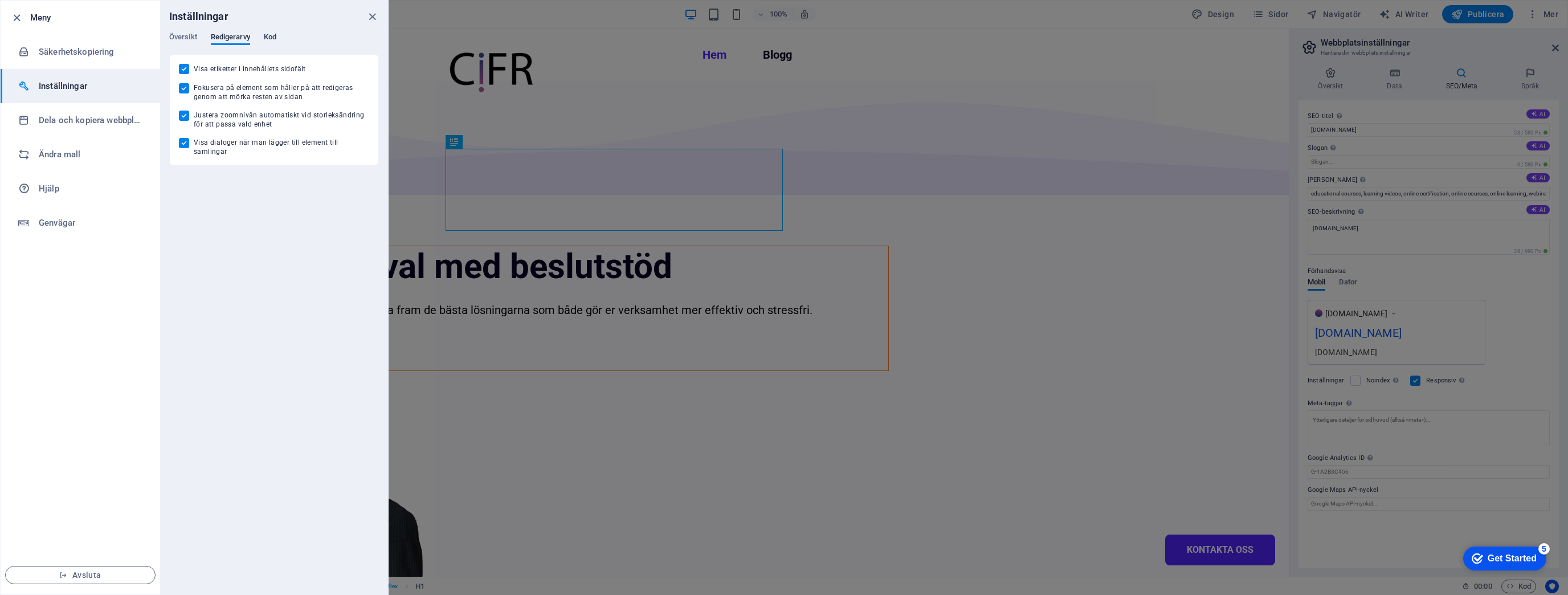
click at [264, 33] on span "Kod" at bounding box center [270, 38] width 13 height 16
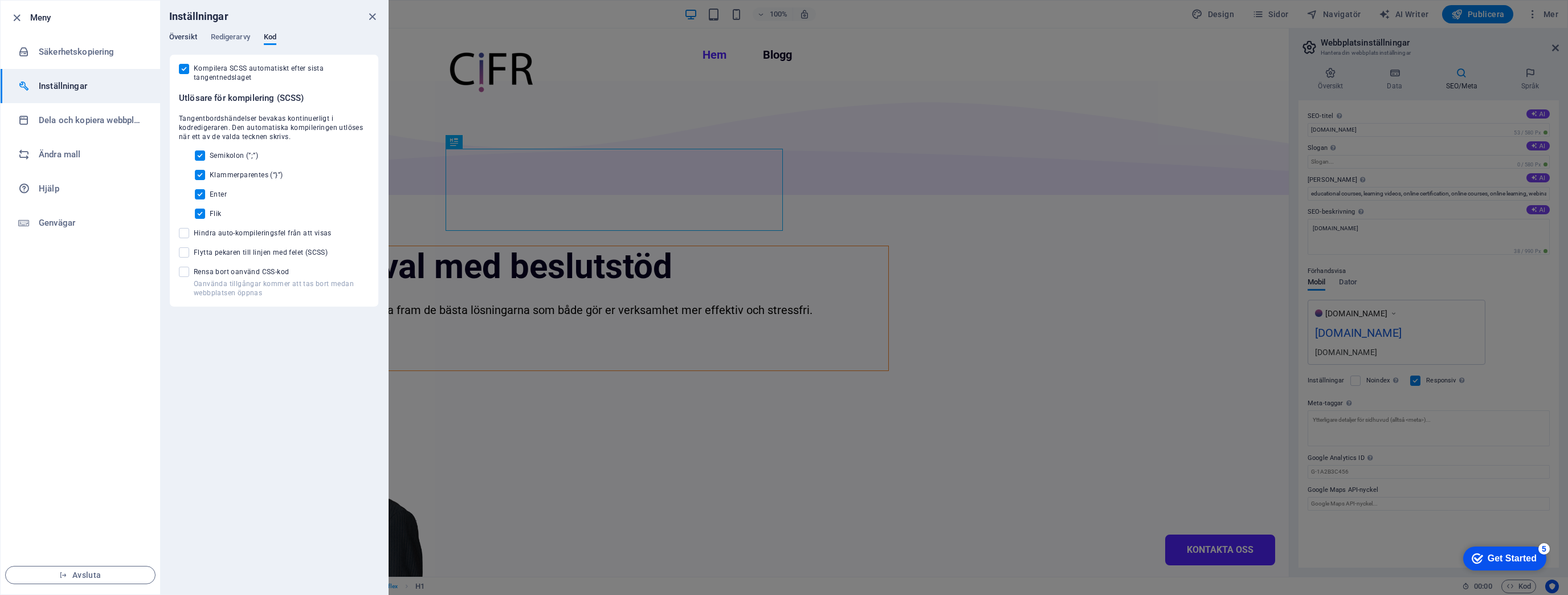
click at [195, 37] on span "Översikt" at bounding box center [184, 38] width 28 height 16
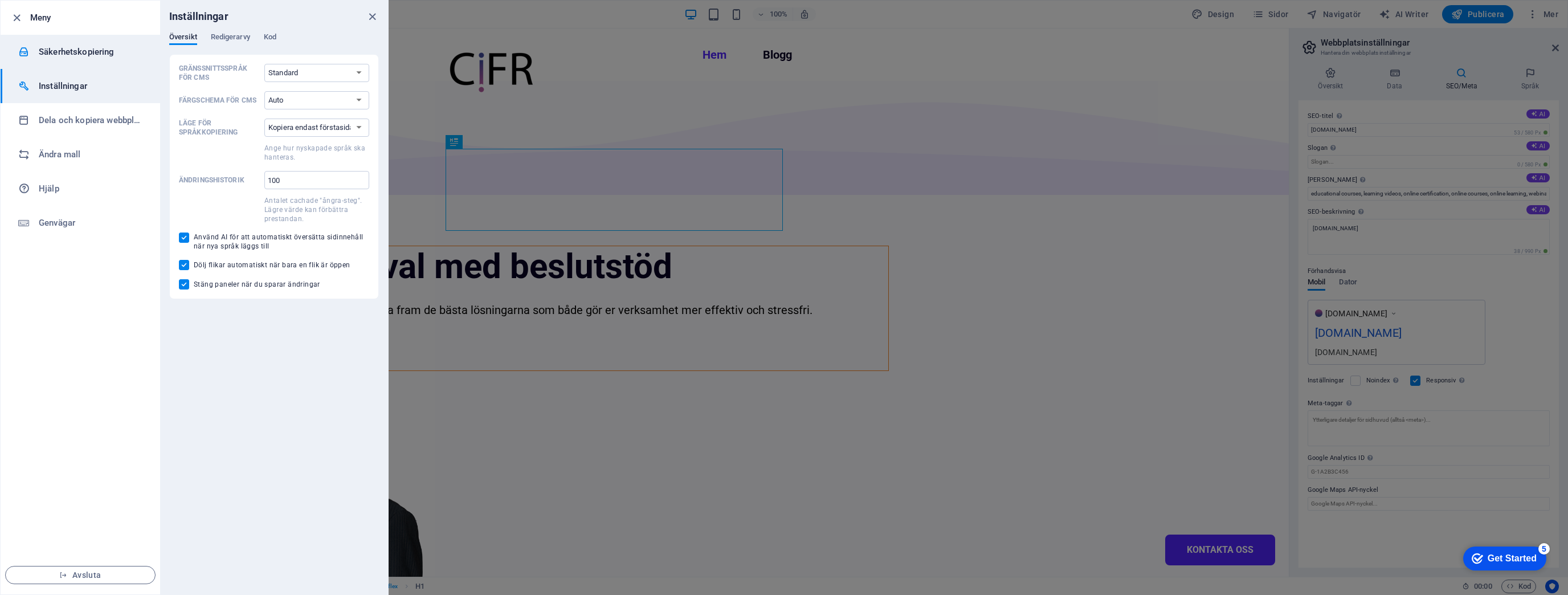
click at [64, 53] on h6 "Säkerhetskopiering" at bounding box center [91, 52] width 105 height 14
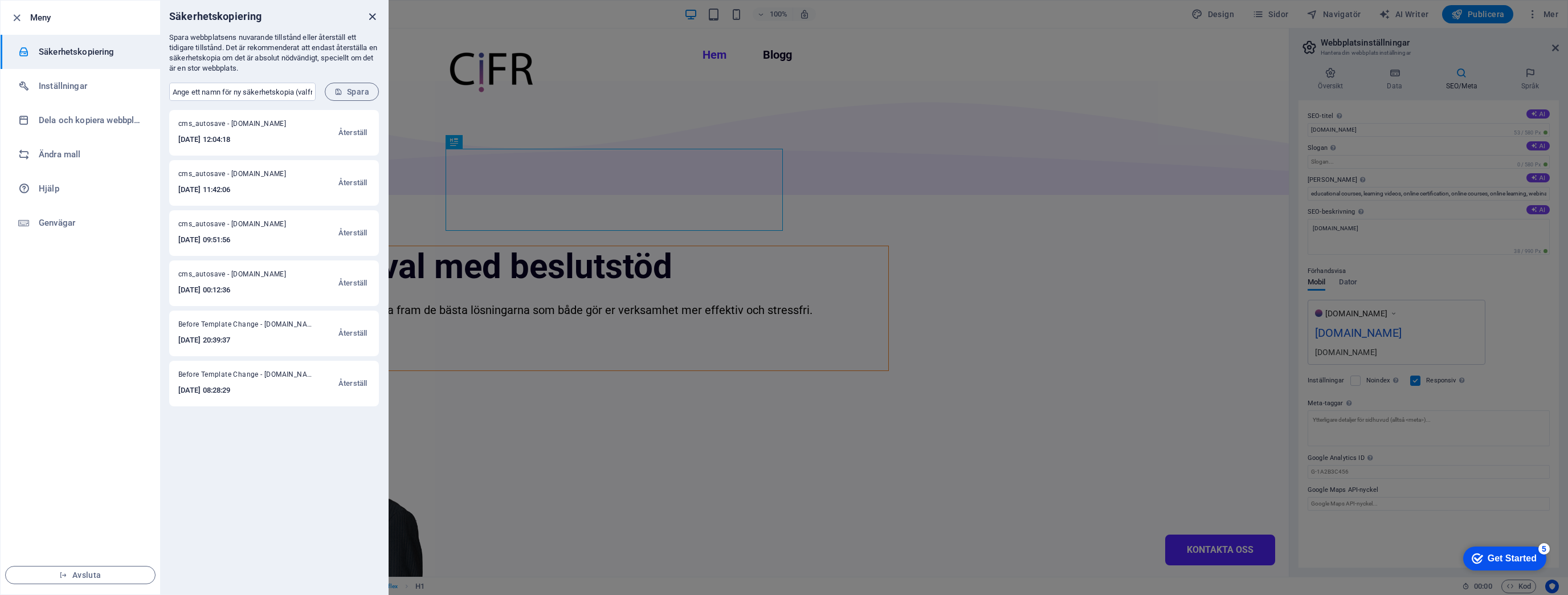
click at [371, 18] on icon "close" at bounding box center [372, 16] width 13 height 13
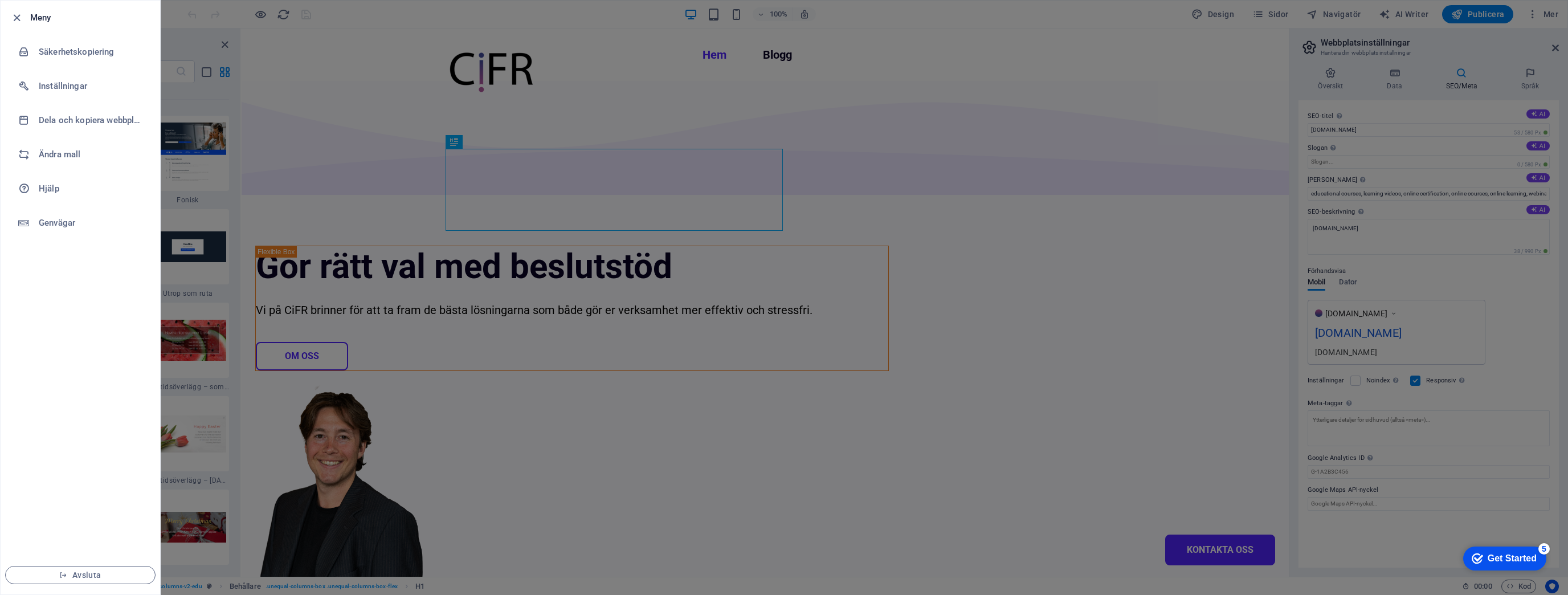
click at [62, 322] on ul "Meny Säkerhetskopiering Inställningar Dela och kopiera webbplats [GEOGRAPHIC_DA…" at bounding box center [80, 298] width 160 height 593
click at [638, 473] on div at bounding box center [784, 298] width 1568 height 595
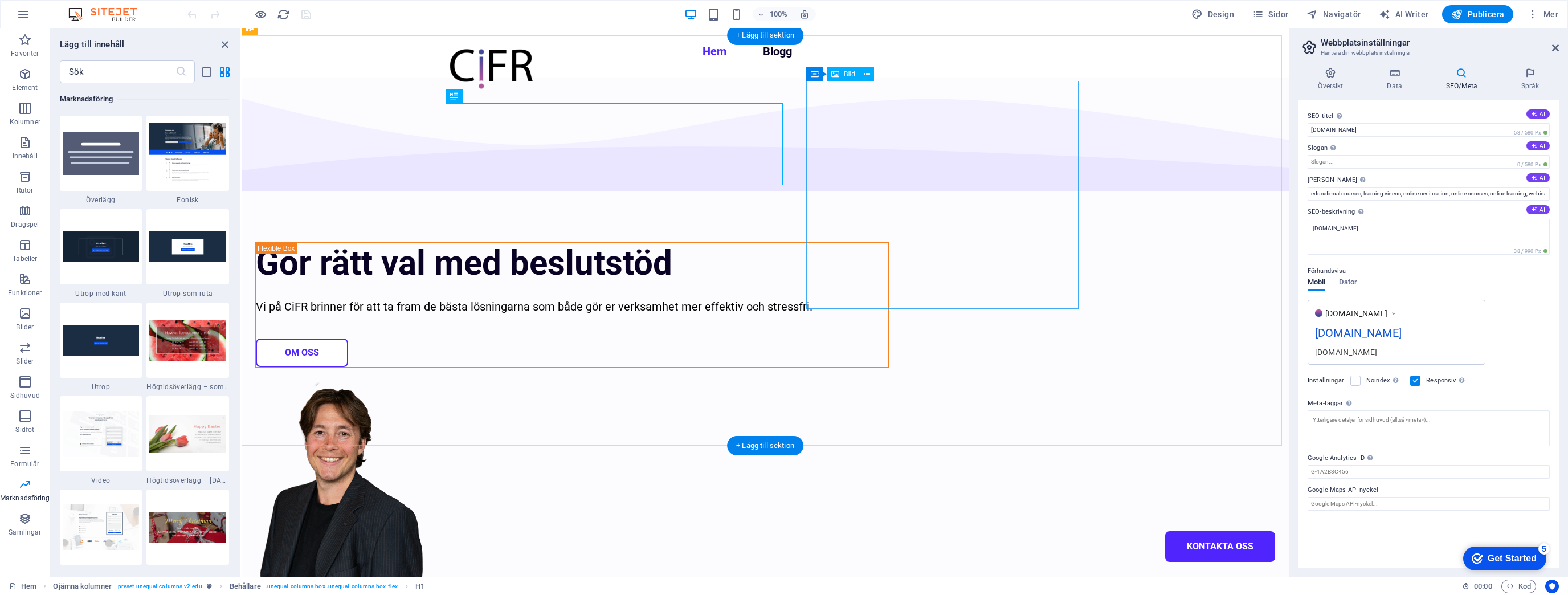
scroll to position [0, 0]
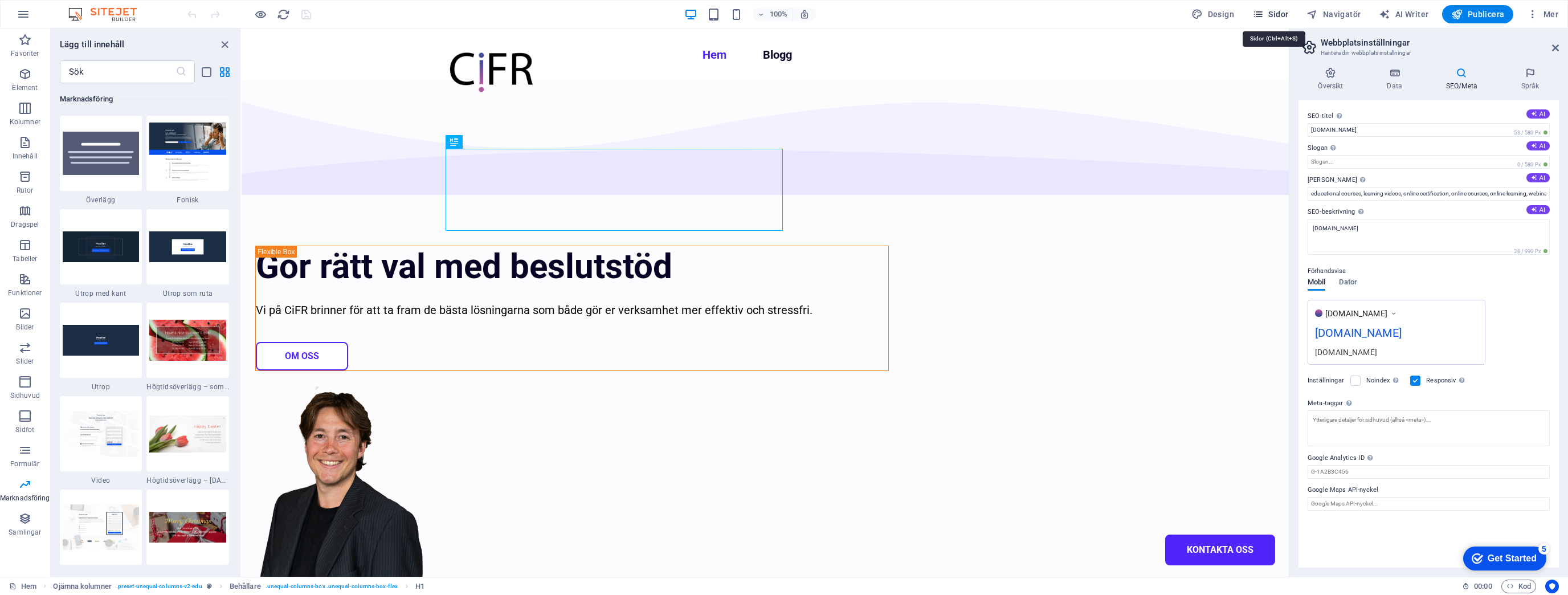
click at [1277, 16] on span "Sidor" at bounding box center [1270, 14] width 36 height 11
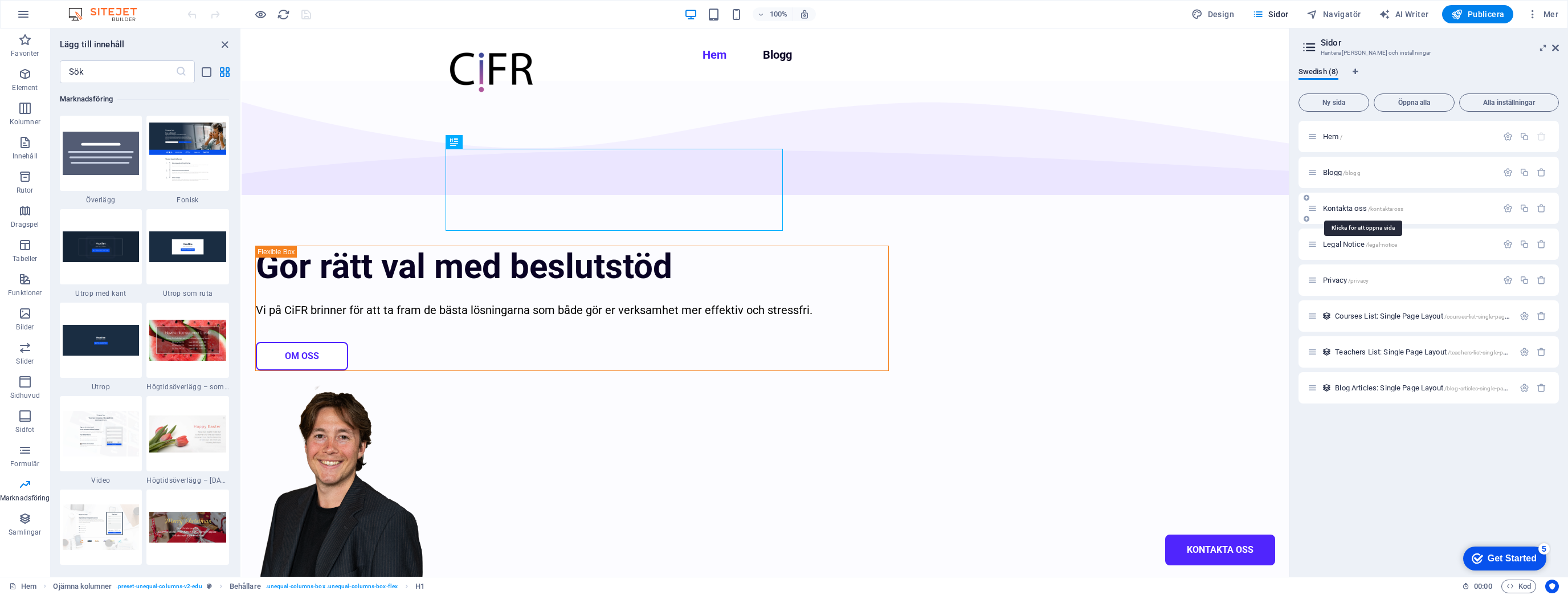
click at [1351, 210] on span "Kontakta oss /kontakta-oss" at bounding box center [1364, 208] width 80 height 9
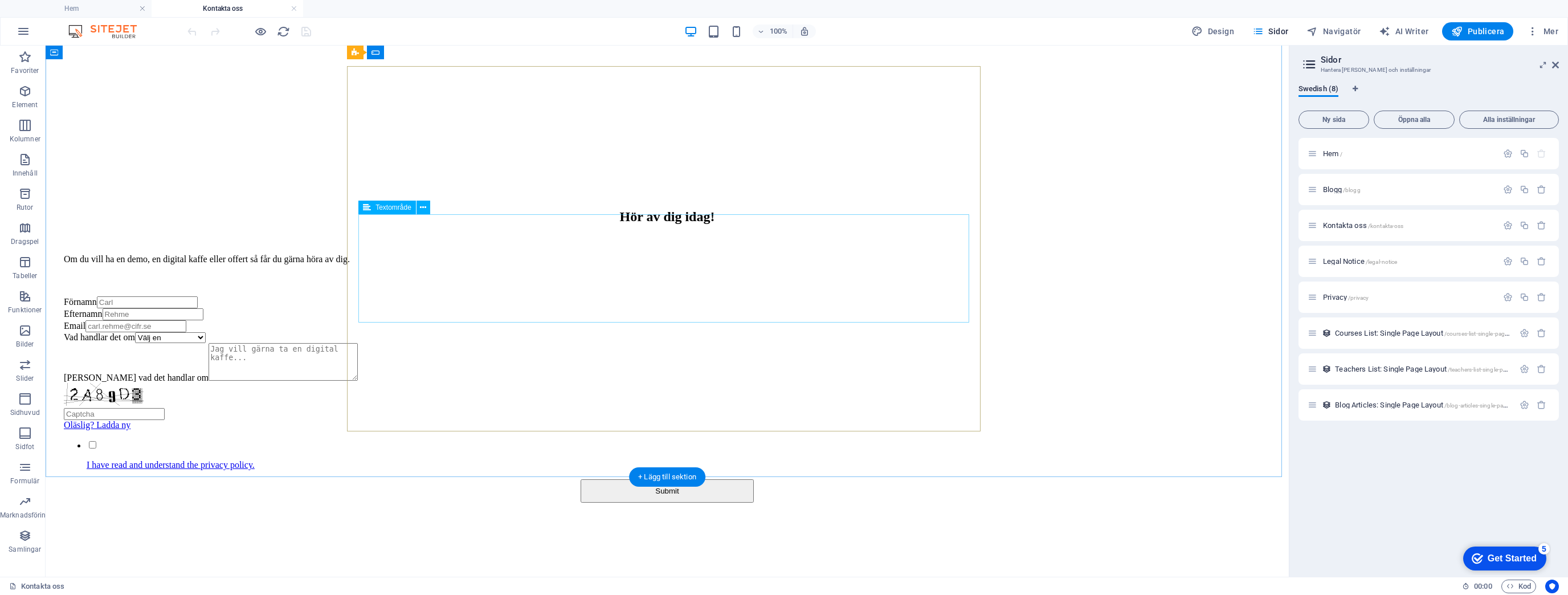
scroll to position [551, 0]
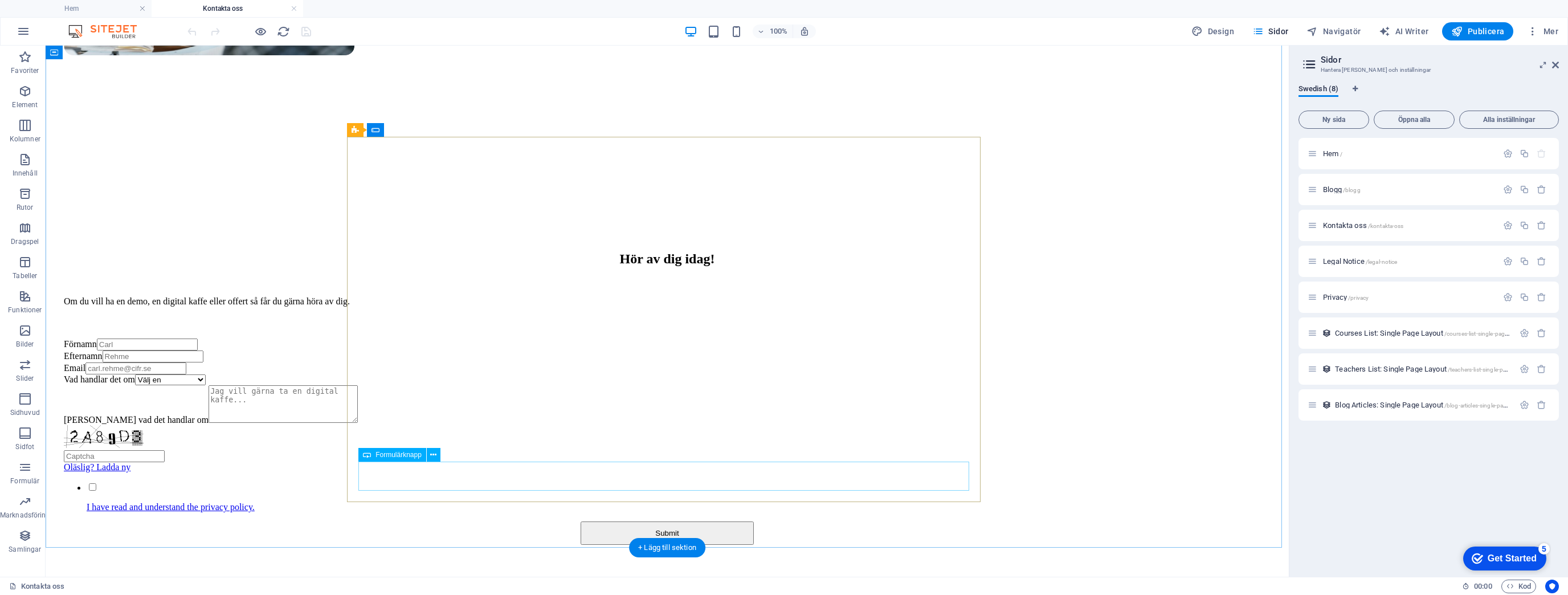
click at [652, 521] on div "Submit" at bounding box center [667, 533] width 1207 height 24
select select "px"
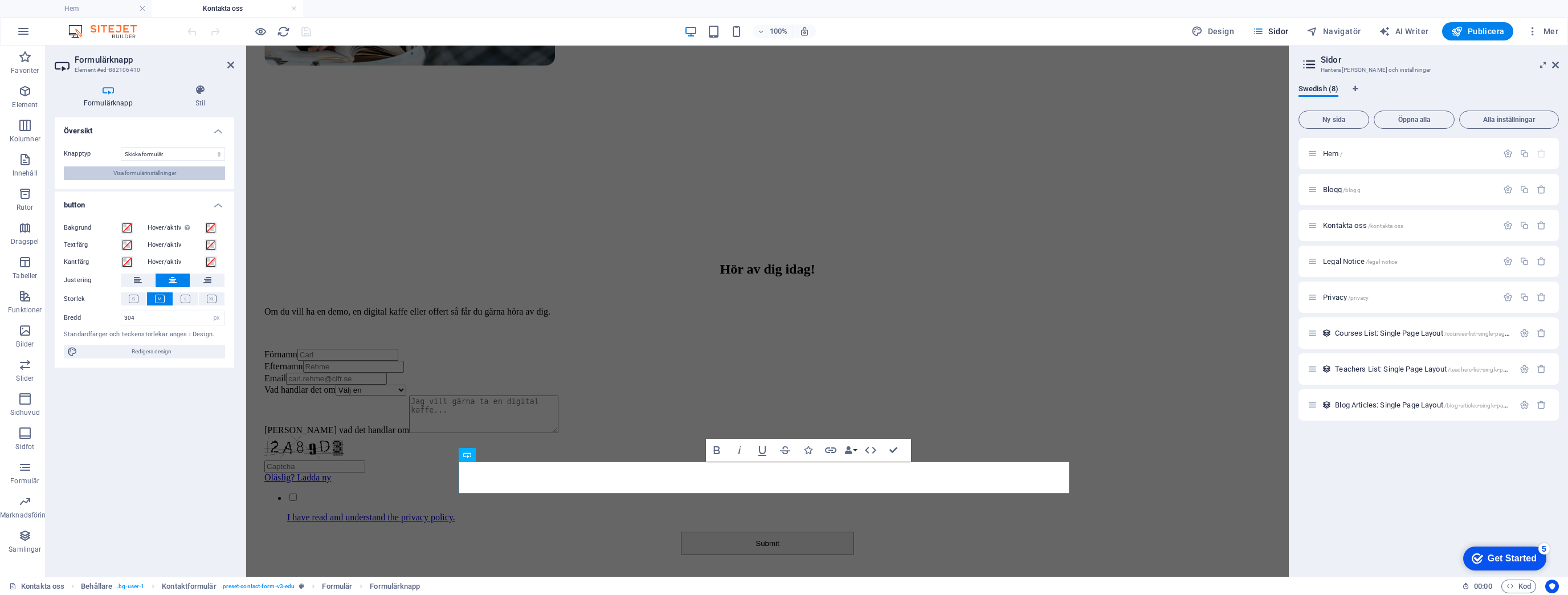
click at [116, 167] on span "Visa formulärinställningar" at bounding box center [144, 174] width 63 height 14
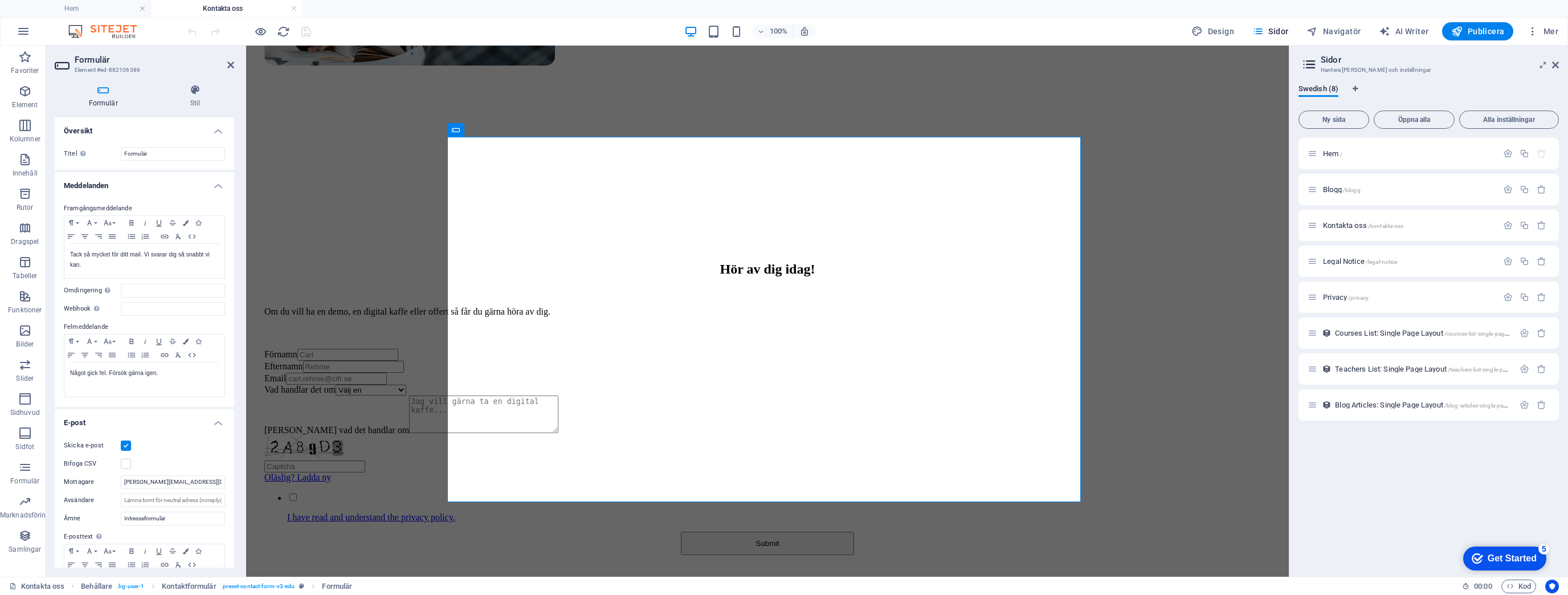
click at [117, 444] on label "Skicka e-post" at bounding box center [91, 445] width 57 height 14
click at [0, 0] on input "Skicka e-post" at bounding box center [0, 0] width 0 height 0
click at [123, 444] on label at bounding box center [126, 445] width 10 height 10
click at [0, 0] on input "Skicka e-post" at bounding box center [0, 0] width 0 height 0
click at [194, 355] on icon "button" at bounding box center [192, 354] width 7 height 5
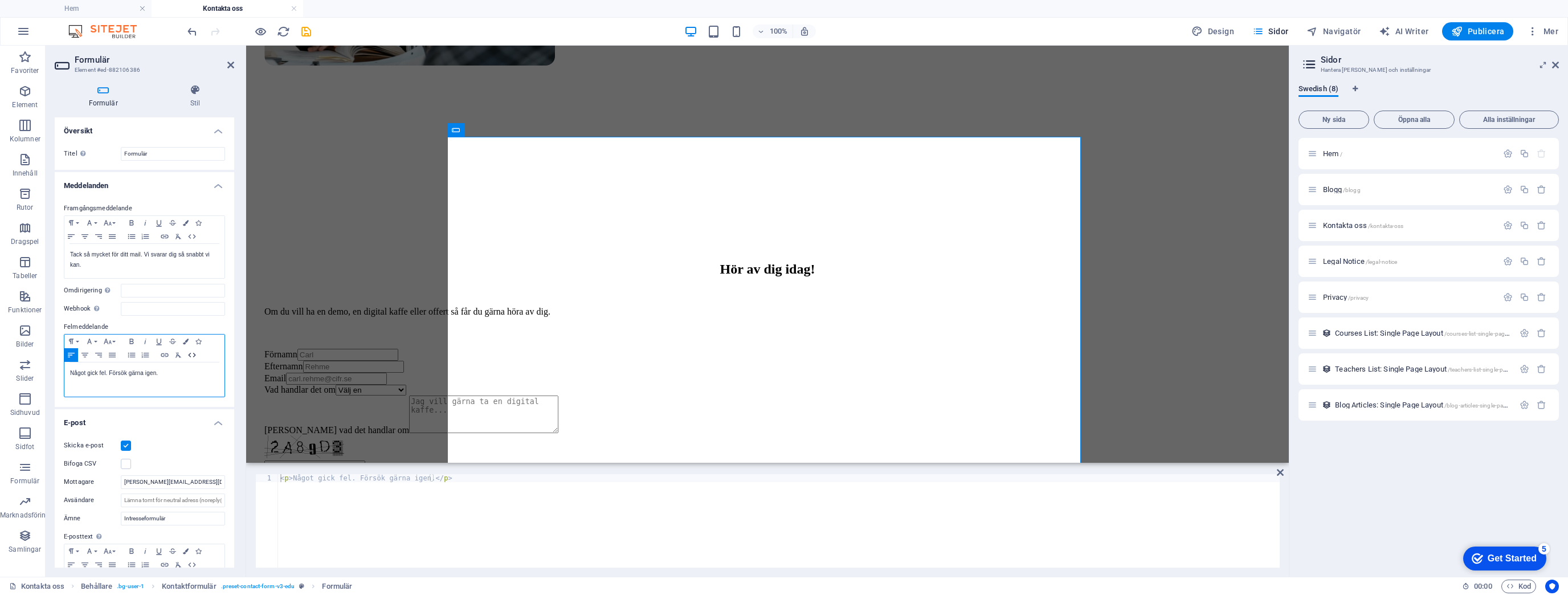
click at [194, 355] on icon "button" at bounding box center [192, 354] width 7 height 5
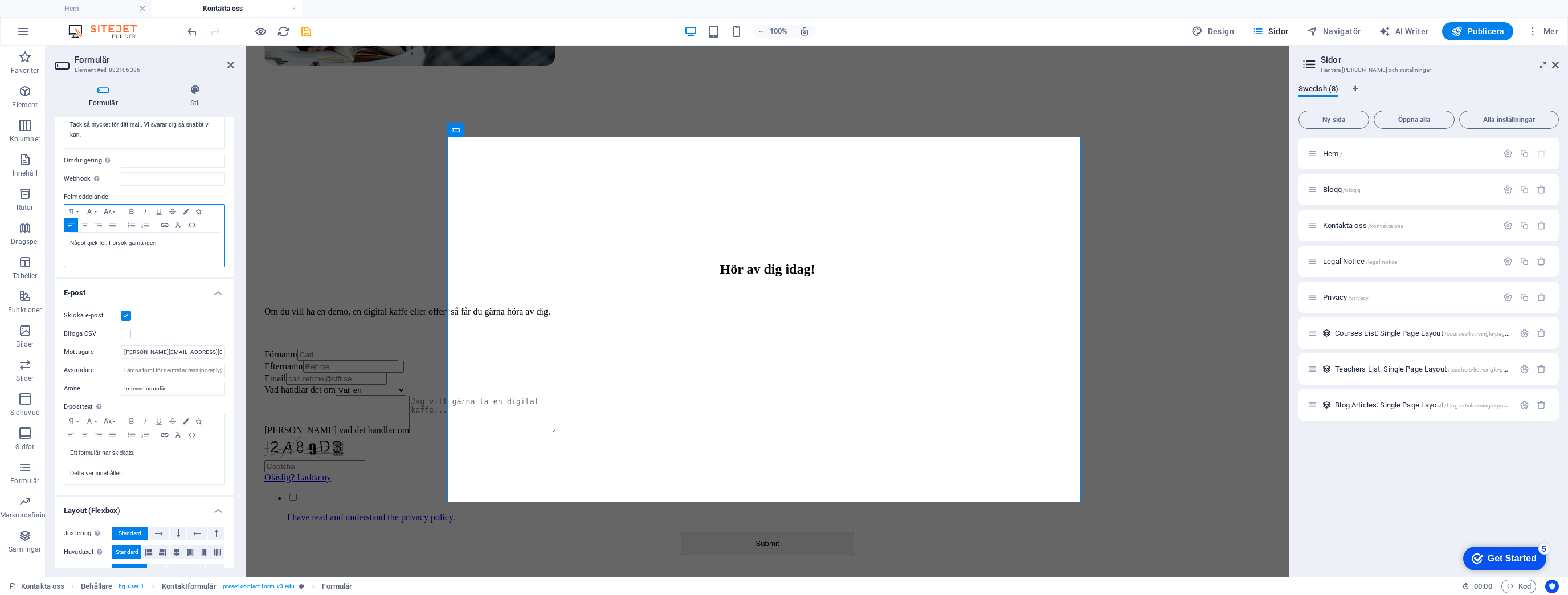
scroll to position [137, 0]
click at [190, 427] on icon "button" at bounding box center [192, 427] width 7 height 5
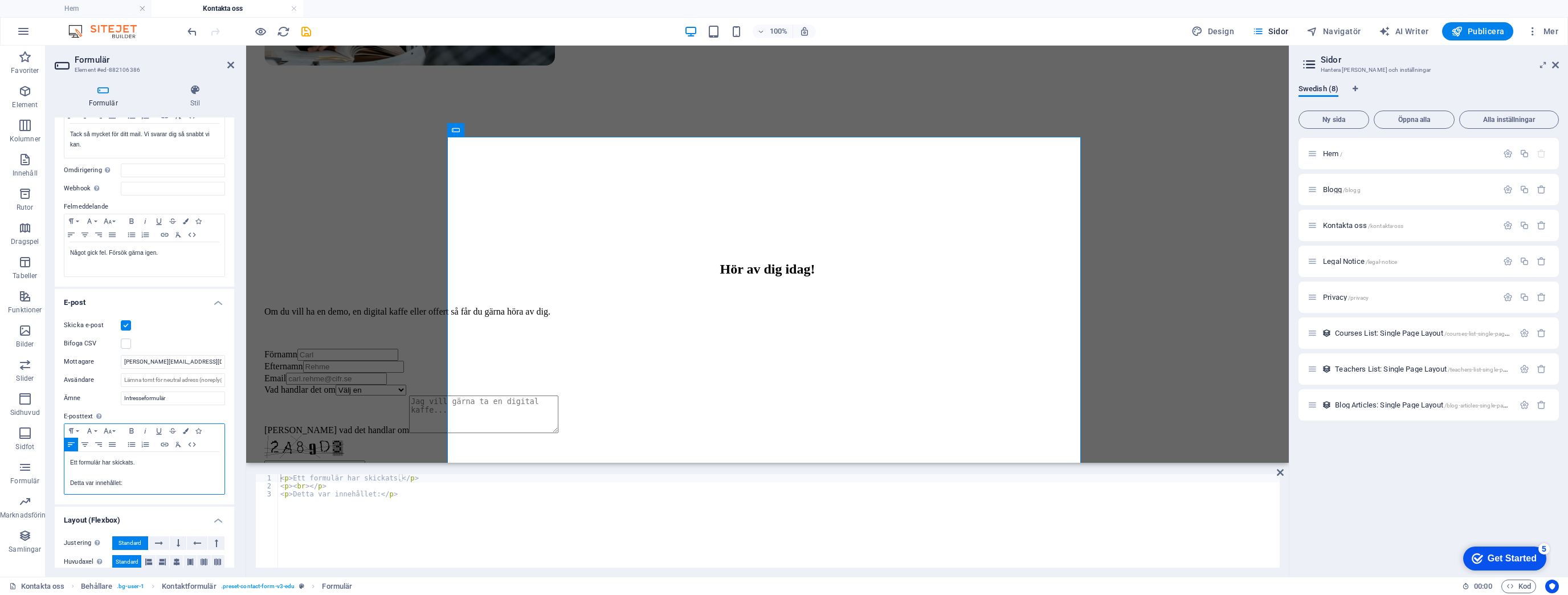
scroll to position [186, 0]
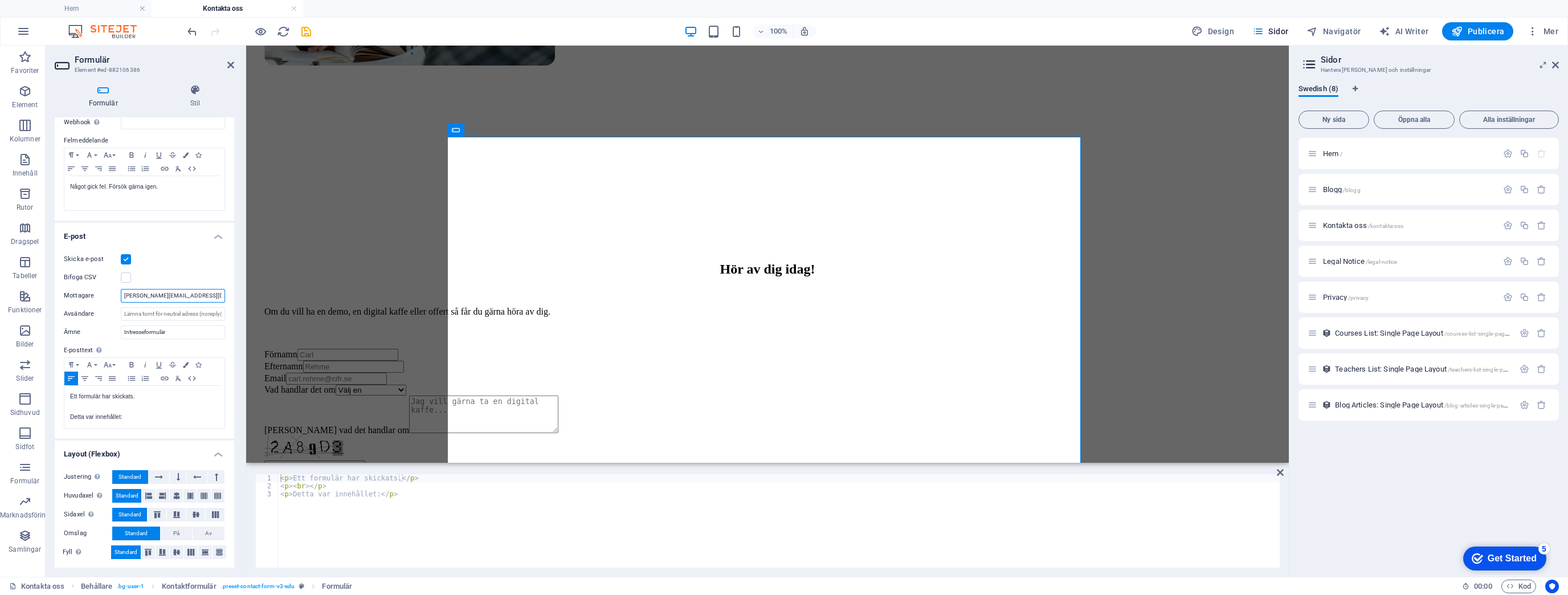
click at [191, 295] on input "[PERSON_NAME][EMAIL_ADDRESS][DOMAIN_NAME]" at bounding box center [173, 296] width 104 height 14
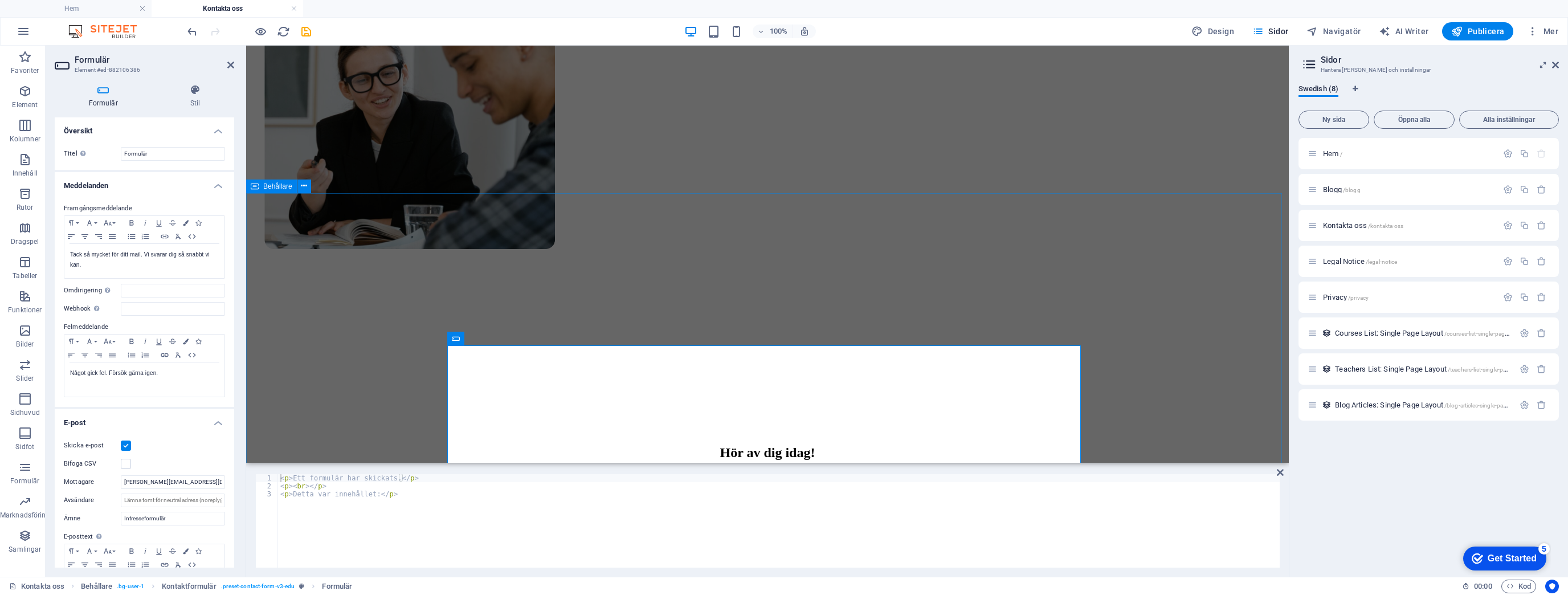
scroll to position [370, 0]
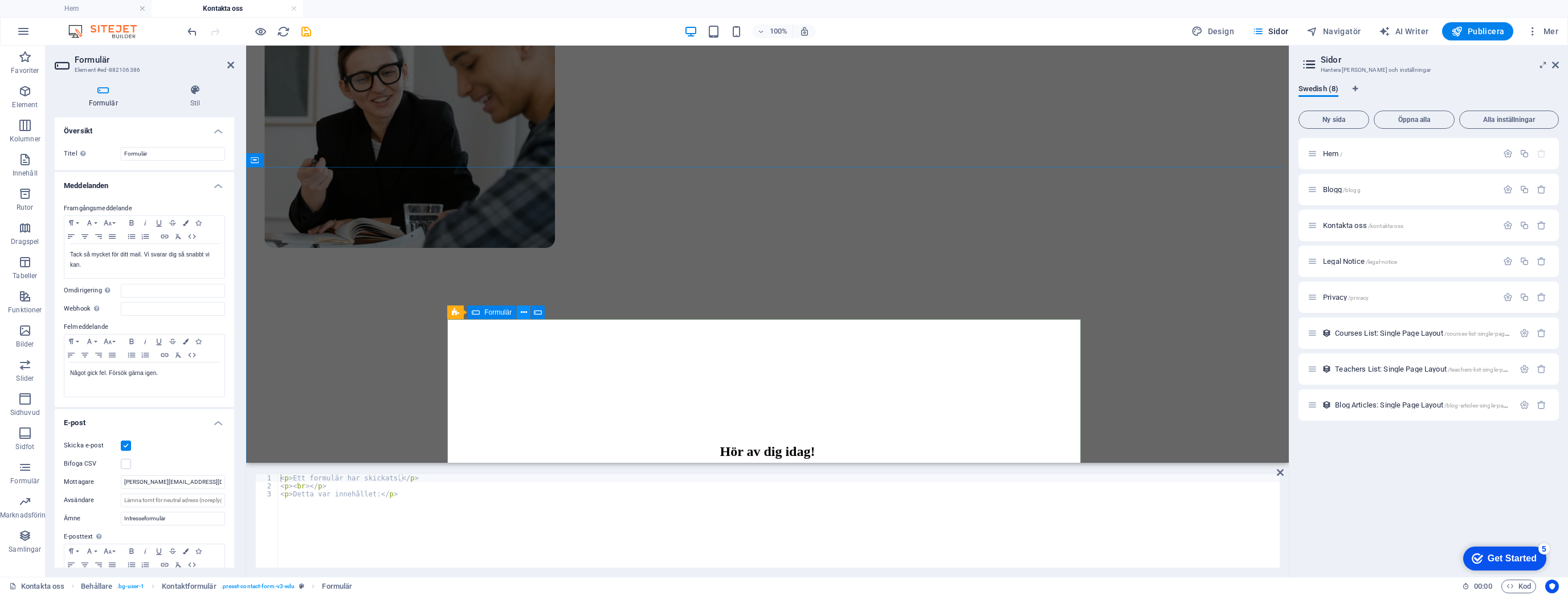
click at [523, 312] on icon at bounding box center [524, 312] width 6 height 12
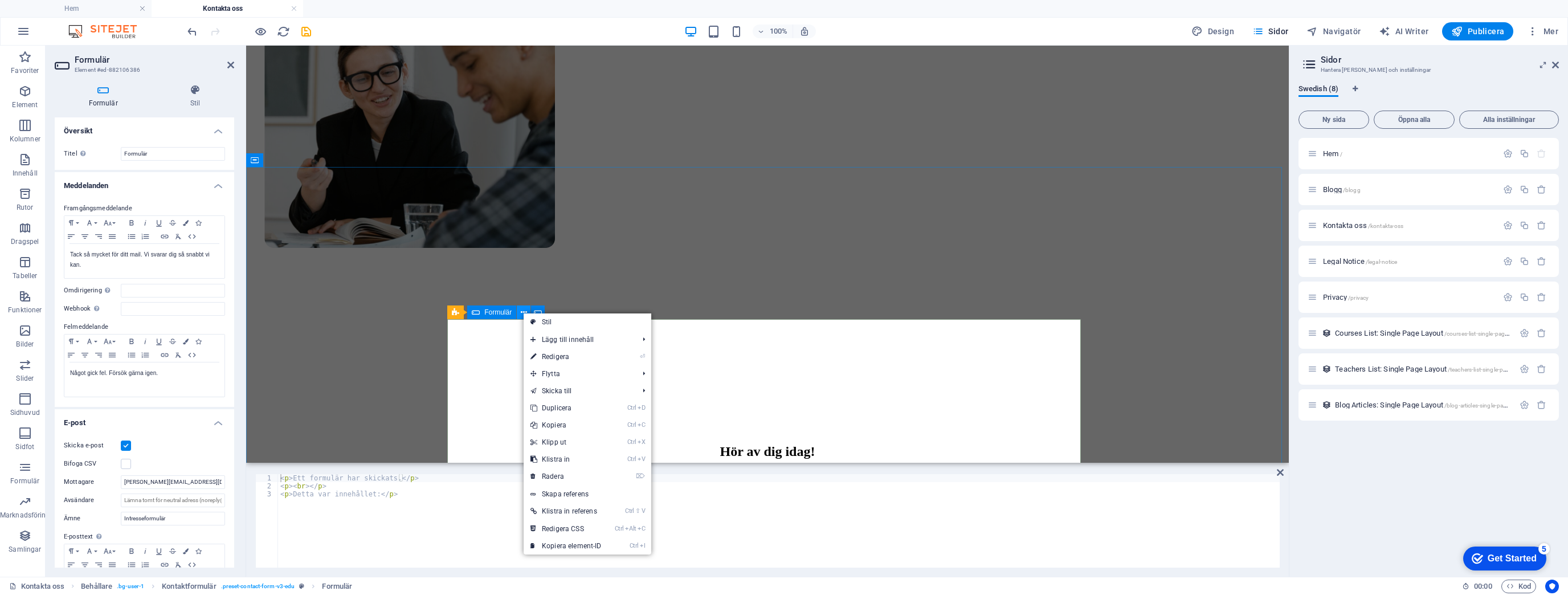
click at [523, 309] on icon at bounding box center [524, 312] width 6 height 12
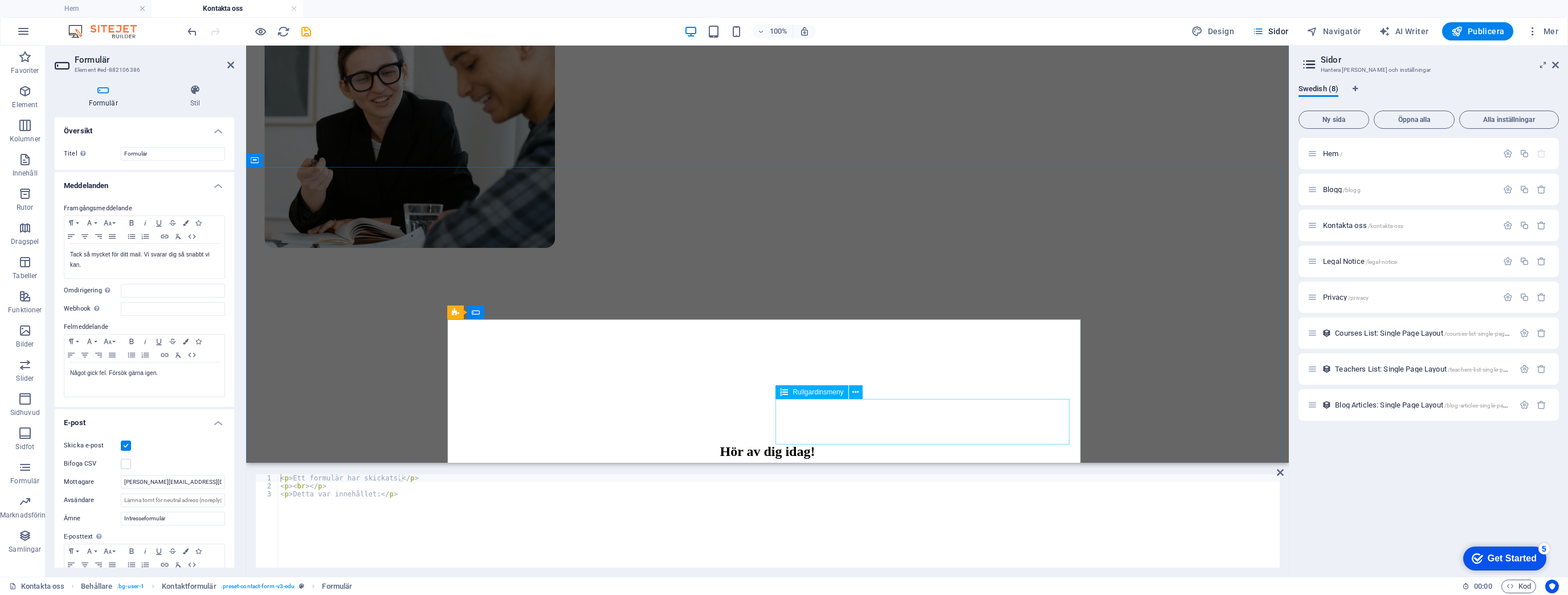
click at [1014, 566] on div "Vad handlar det om Välj en Analytics Machine learning Automations Budgetering B…" at bounding box center [767, 571] width 1006 height 11
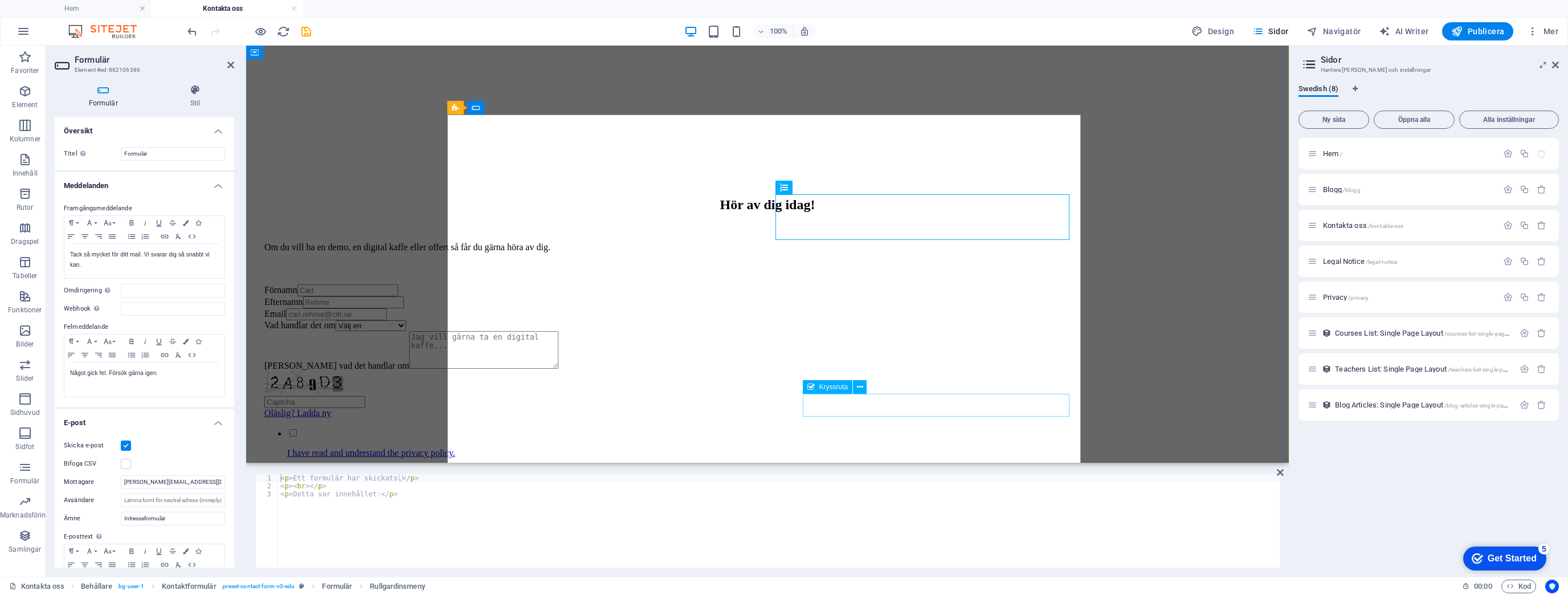
scroll to position [643, 0]
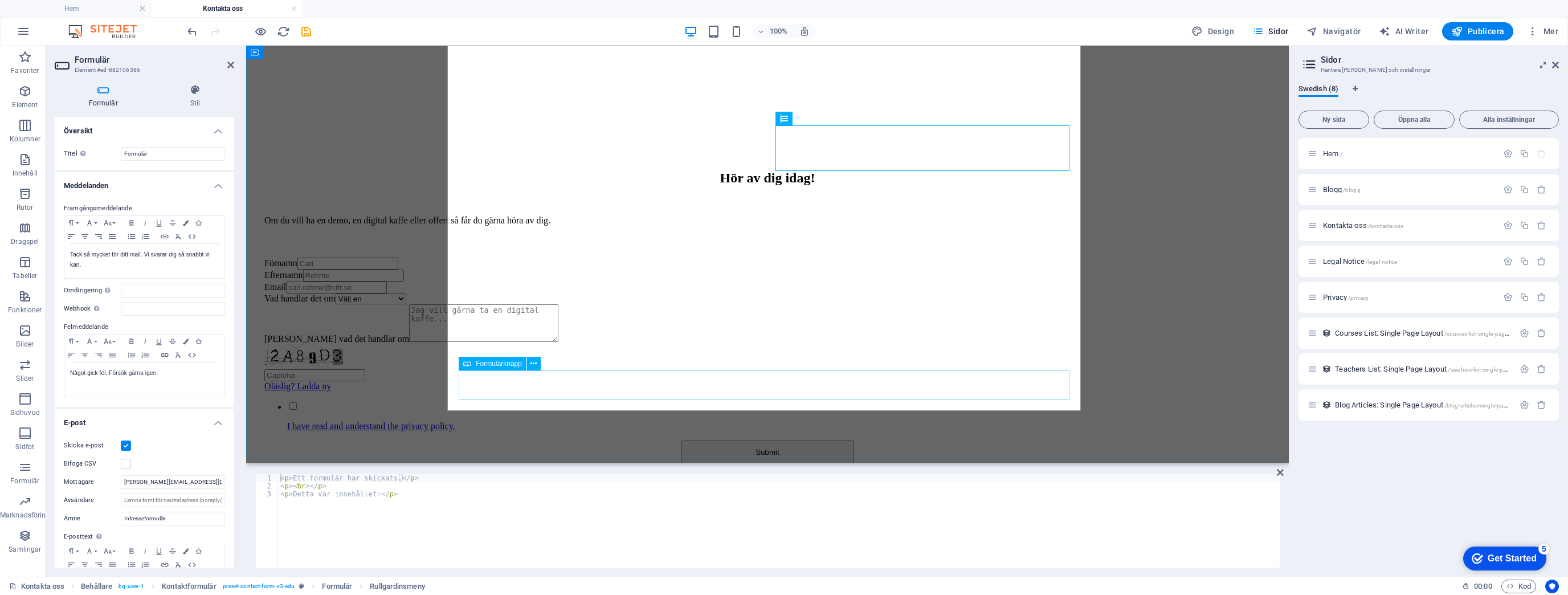
click at [760, 440] on div "Submit" at bounding box center [767, 452] width 1006 height 24
select select "px"
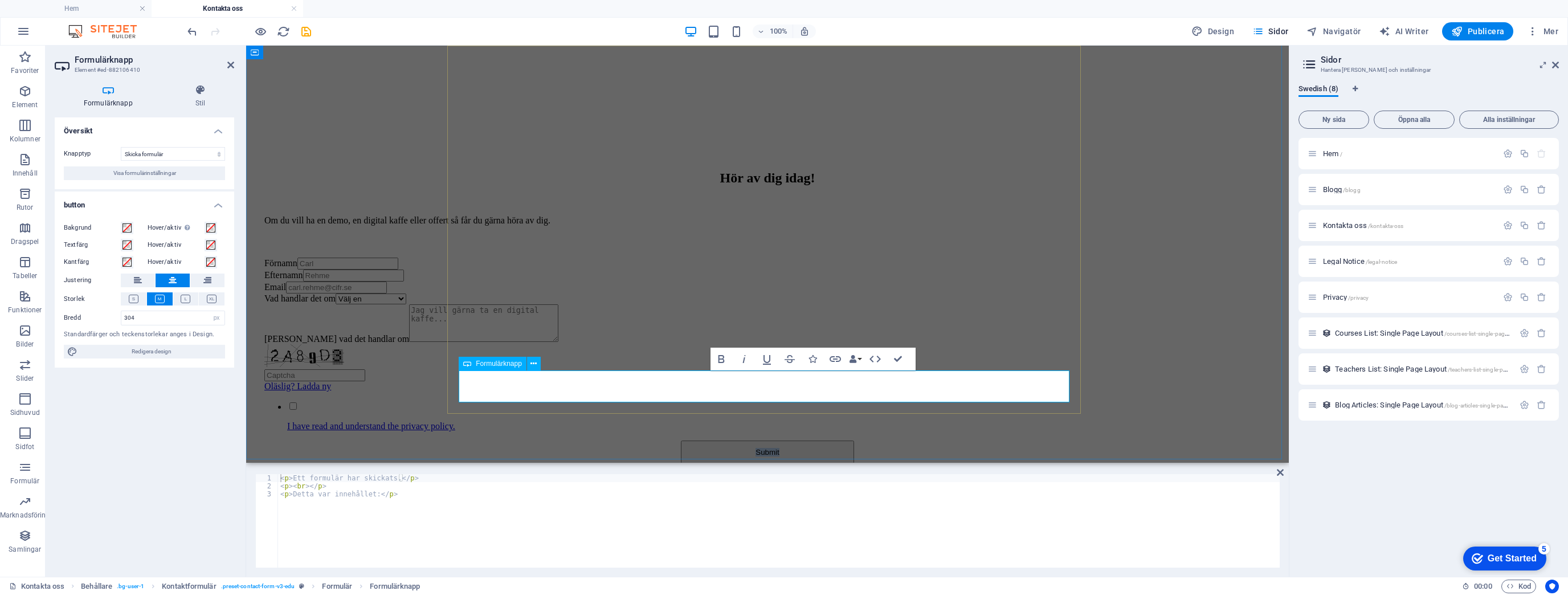
click at [830, 440] on button "Submit" at bounding box center [767, 452] width 174 height 24
click at [511, 369] on div "Formulärknapp" at bounding box center [492, 364] width 67 height 14
click at [534, 365] on icon at bounding box center [534, 364] width 6 height 12
type textarea "<p>Detta var innehållet:</p>"
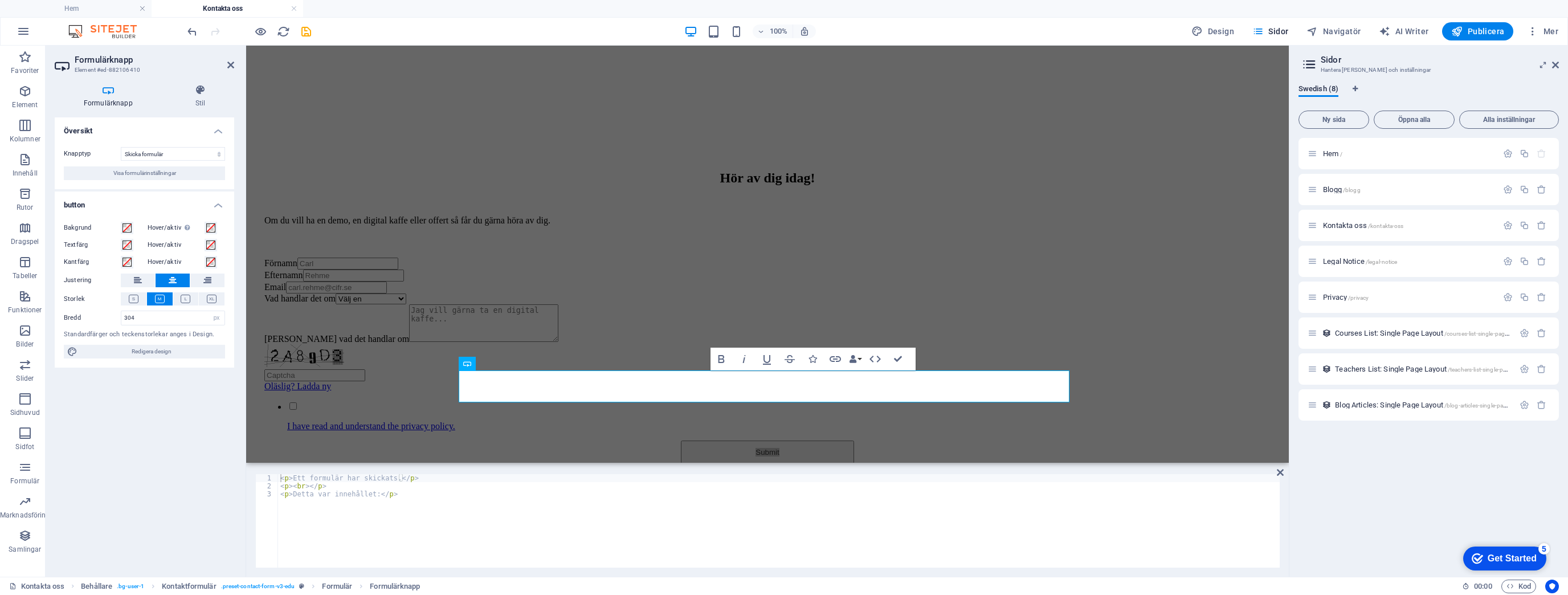
click at [388, 505] on div "< p > Ett formulär har skickats. </ p > < p > < br > </ p > < p > Detta var inn…" at bounding box center [779, 529] width 1002 height 109
click at [530, 366] on button at bounding box center [534, 364] width 14 height 14
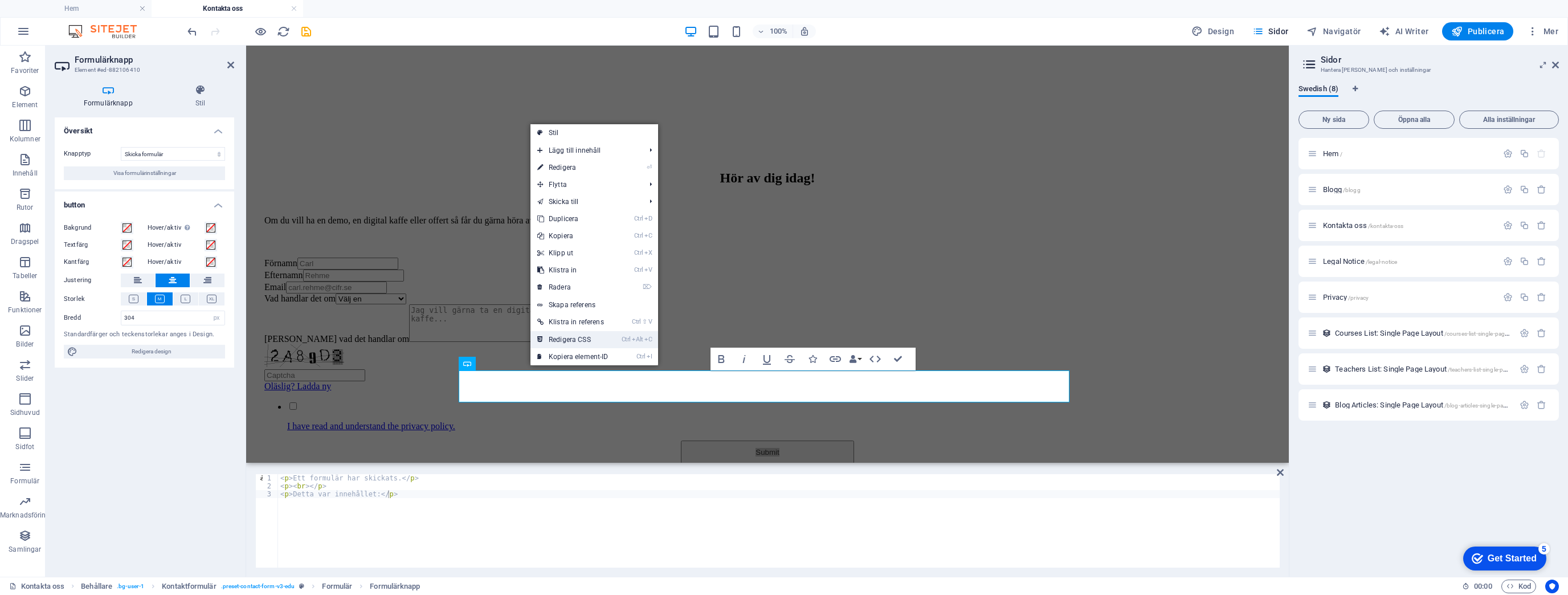
click at [569, 343] on link "Ctrl Alt C Redigera CSS" at bounding box center [574, 339] width 85 height 17
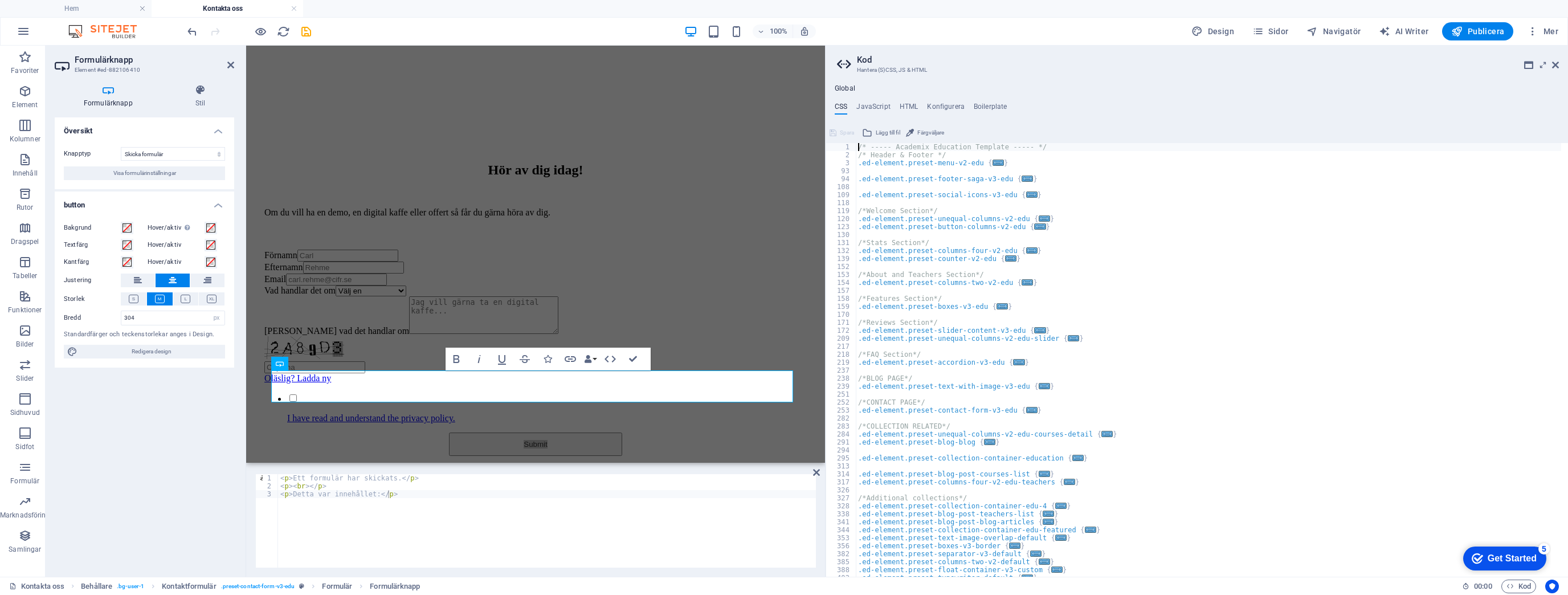
scroll to position [0, 0]
click at [872, 104] on h4 "JavaScript" at bounding box center [873, 108] width 34 height 13
type textarea "/* JS for preset "Menu V2" */"
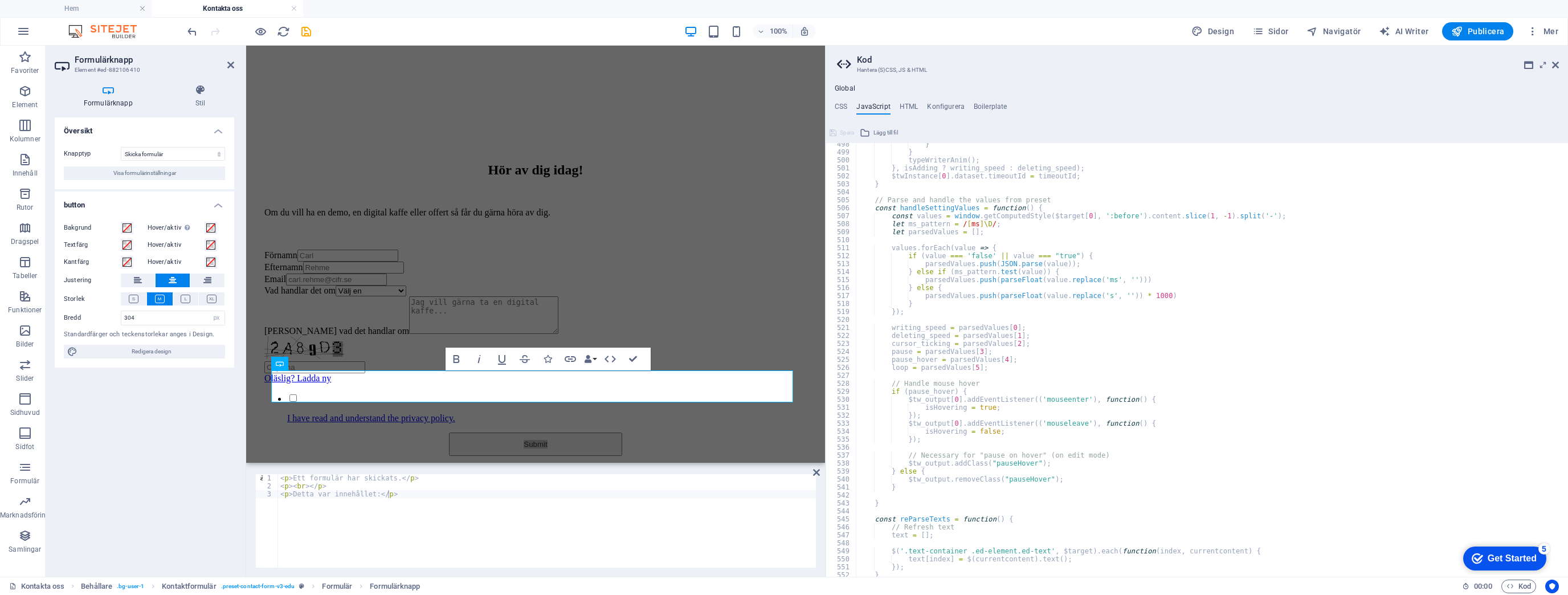
scroll to position [3966, 0]
click at [910, 107] on h4 "HTML" at bounding box center [909, 108] width 19 height 13
type textarea "<a href="#main-content" class="wv-link-content button">Skip to main content</a>"
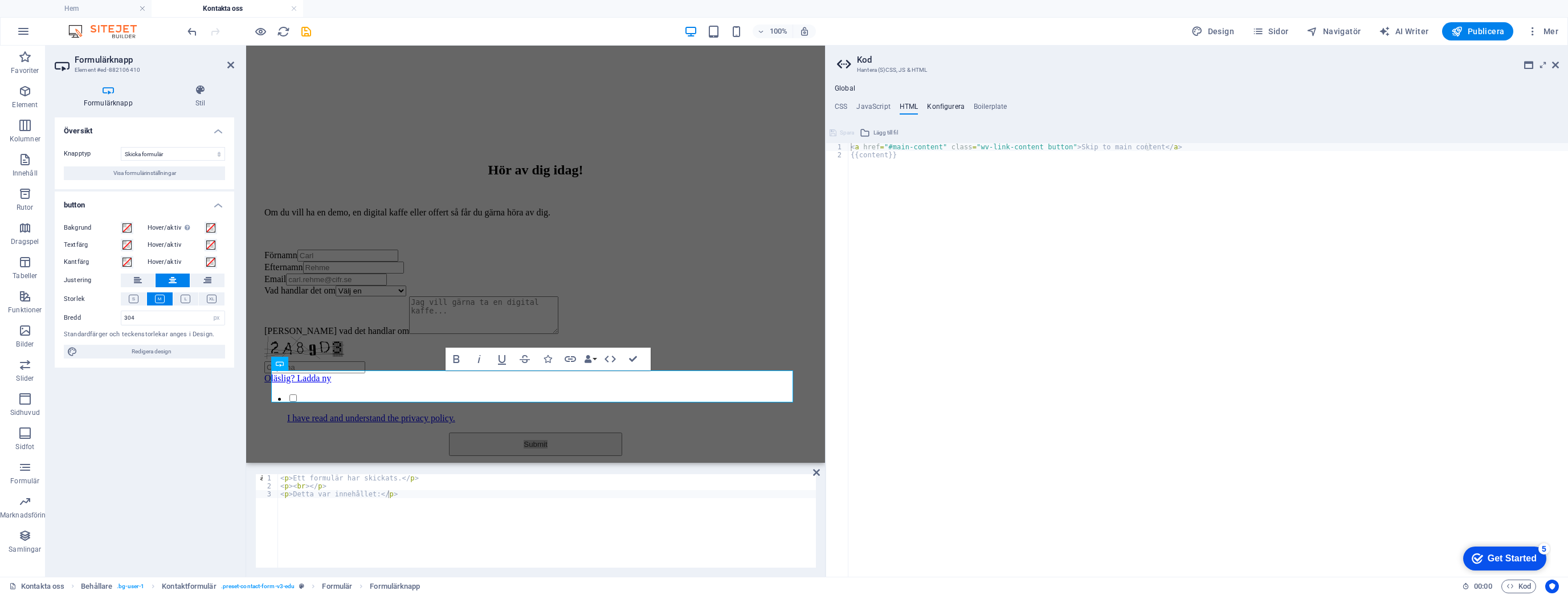
click at [939, 109] on h4 "Konfigurera" at bounding box center [946, 108] width 38 height 13
type textarea "$color-background: #fcfcff;"
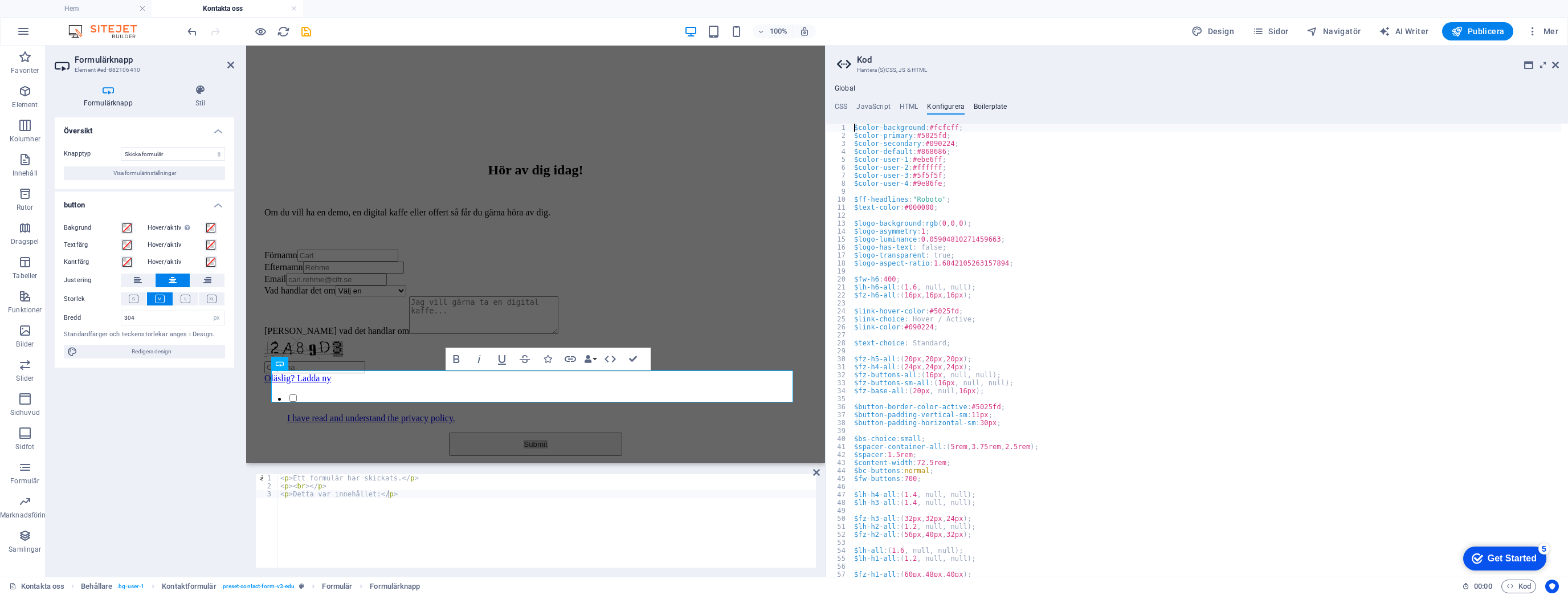
click at [1000, 109] on h4 "Boilerplate" at bounding box center [990, 108] width 34 height 13
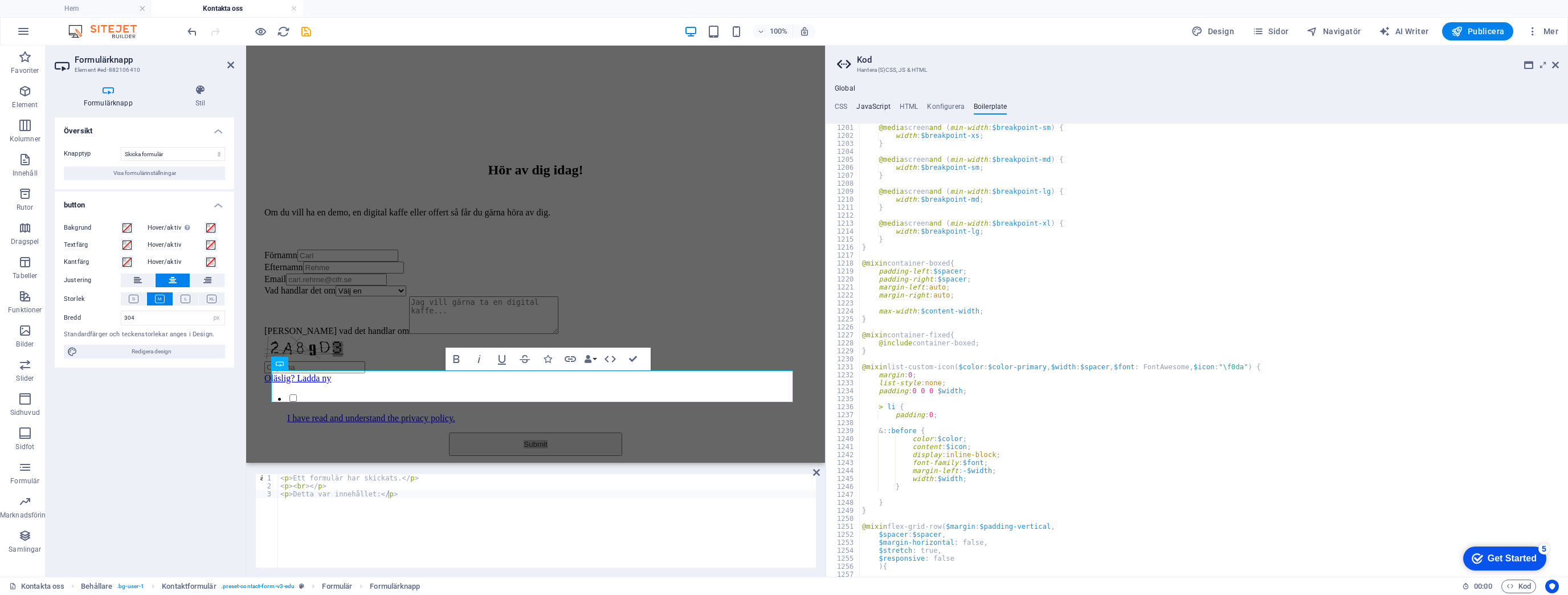
scroll to position [5428, 0]
click at [849, 61] on icon at bounding box center [846, 64] width 17 height 16
click at [1556, 66] on icon at bounding box center [1555, 64] width 7 height 9
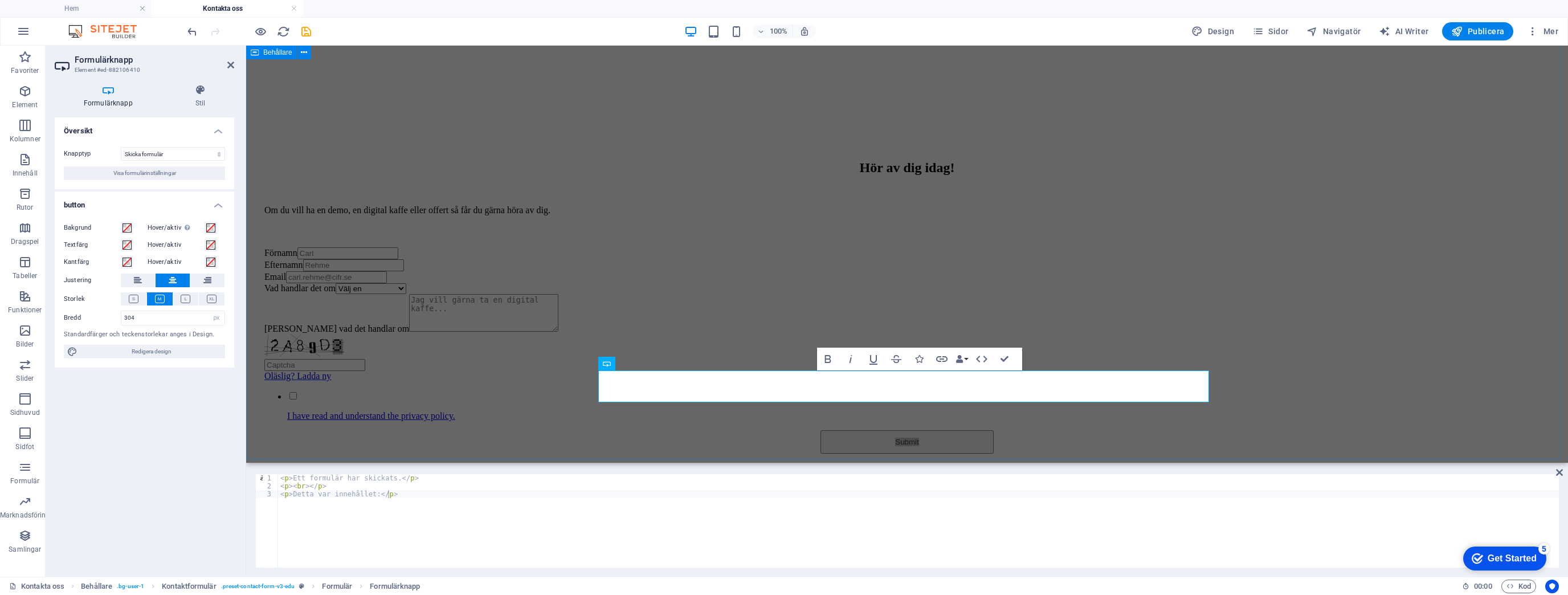
click at [1300, 331] on div "Hör av dig [DATE]! Om du vill ha en demo, en digital kaffe eller offert så får …" at bounding box center [907, 300] width 1313 height 396
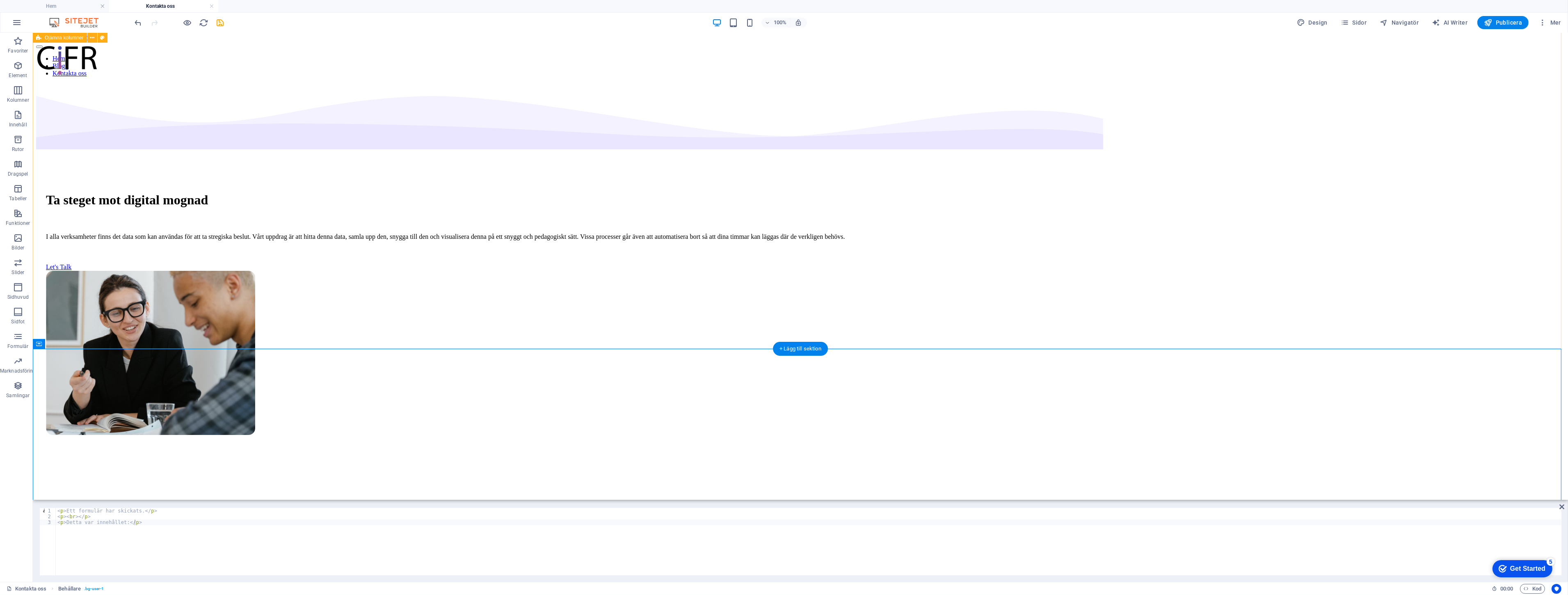
scroll to position [0, 0]
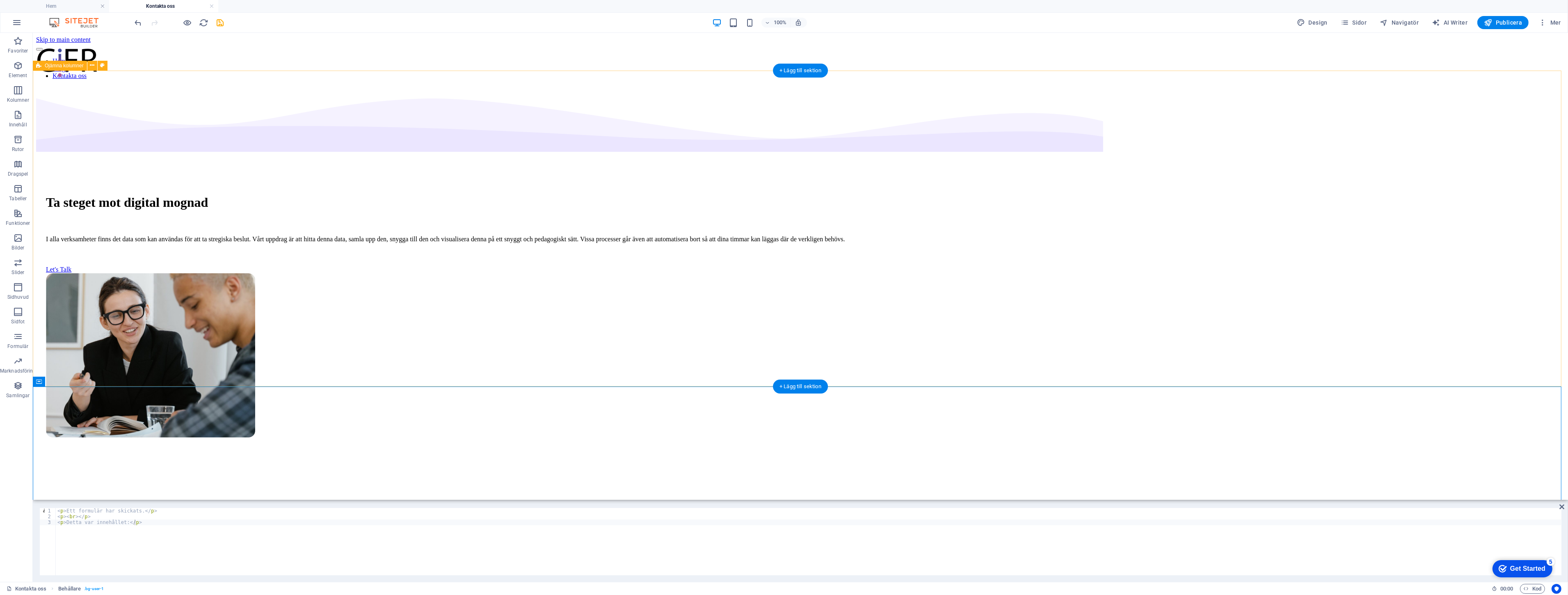
click at [226, 298] on div "Ta steget mot digital mognad I alla verksamheter finns det data som kan använda…" at bounding box center [801, 312] width 1529 height 451
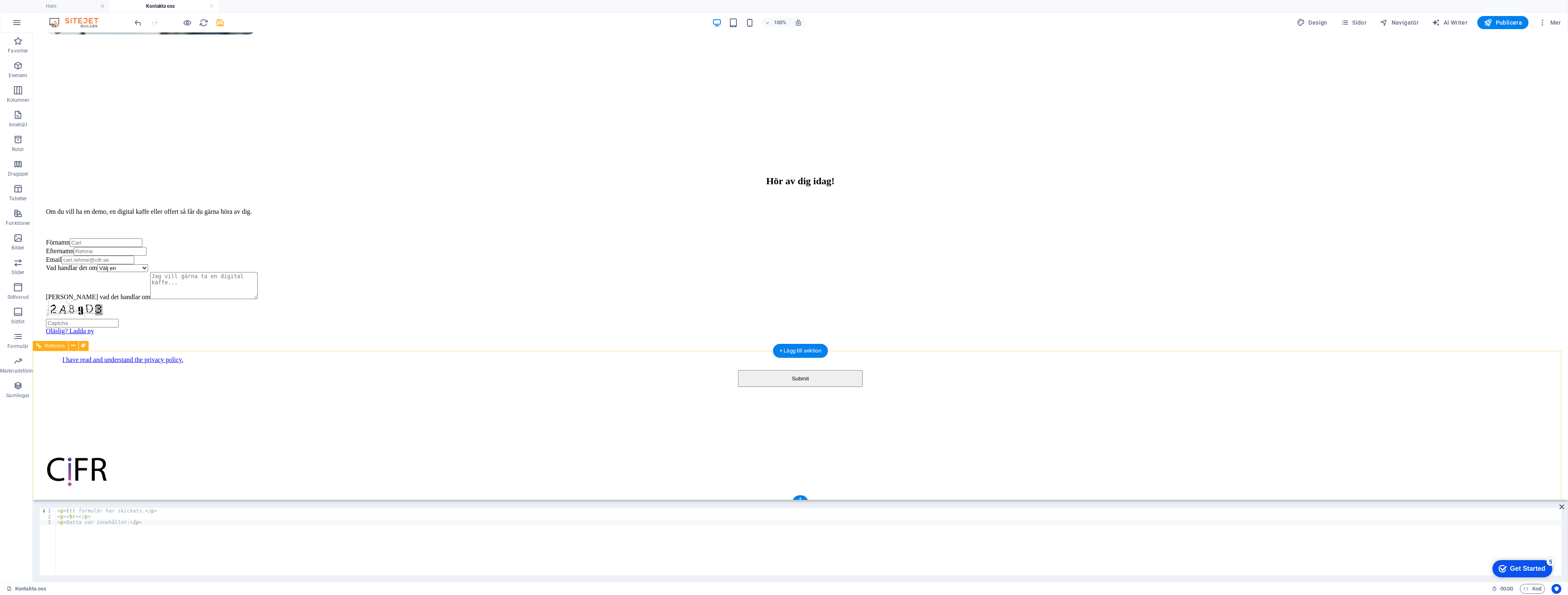
scroll to position [399, 0]
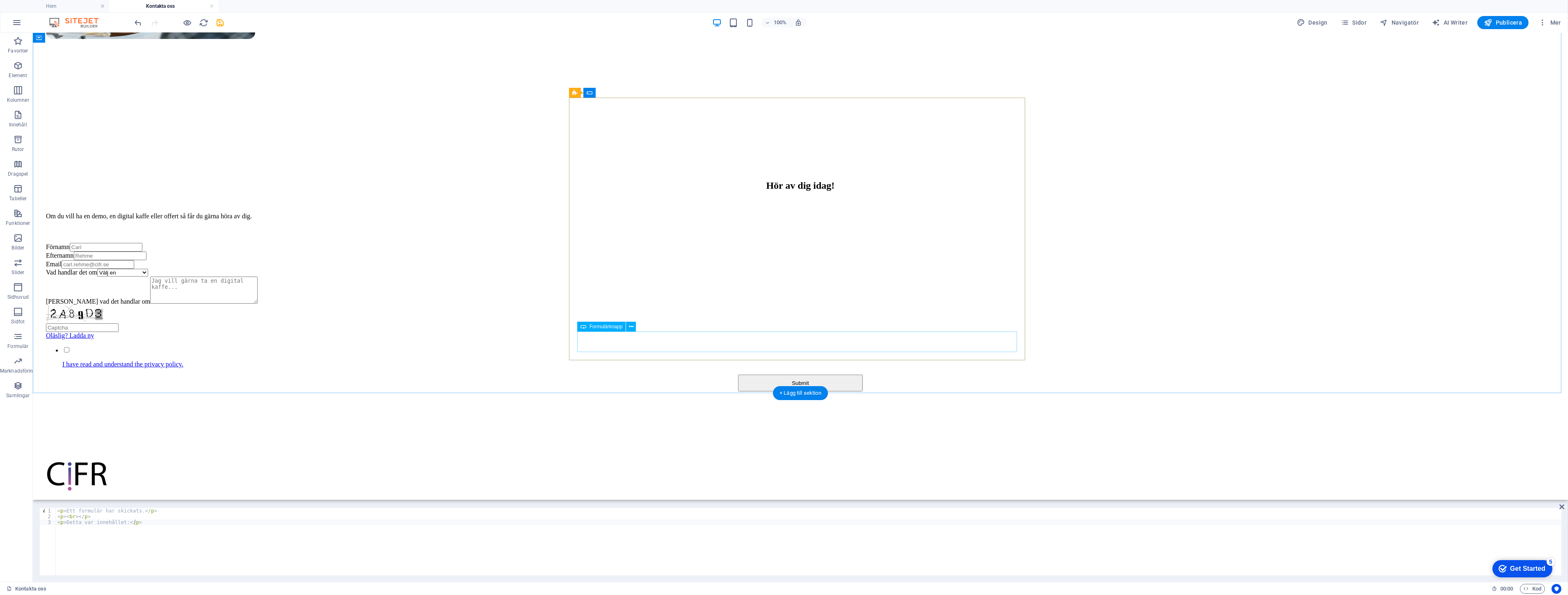
click at [761, 374] on div "Submit" at bounding box center [800, 383] width 1509 height 17
select select "px"
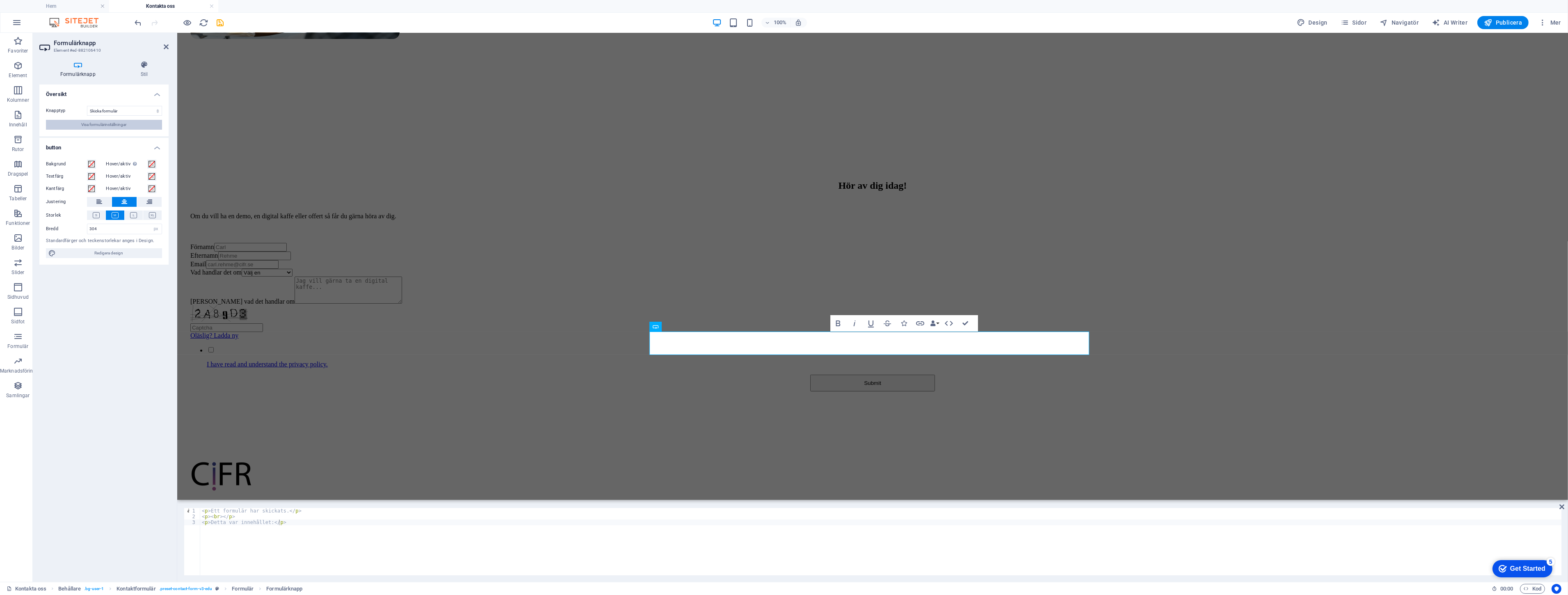
click at [96, 129] on span "Visa formulärinställningar" at bounding box center [104, 125] width 45 height 10
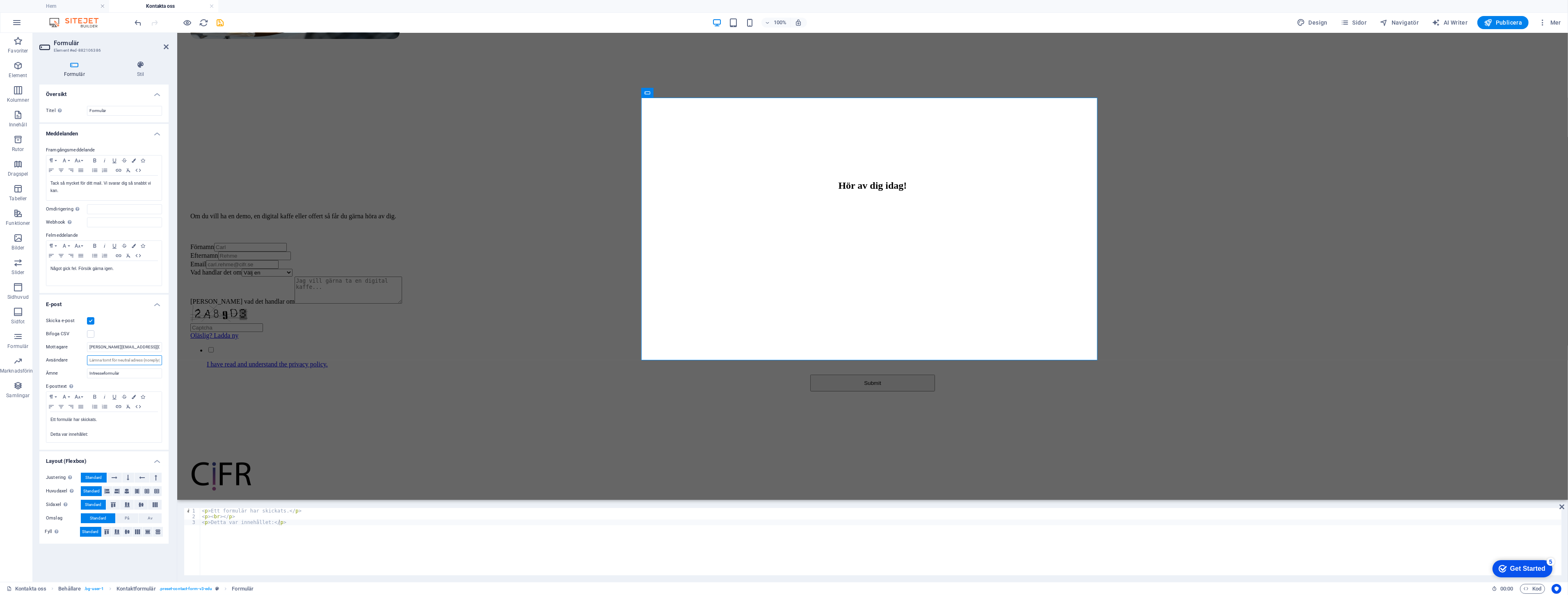
click at [121, 360] on input "Avsändare" at bounding box center [124, 360] width 75 height 10
click at [144, 363] on input "Avsändare" at bounding box center [124, 360] width 75 height 10
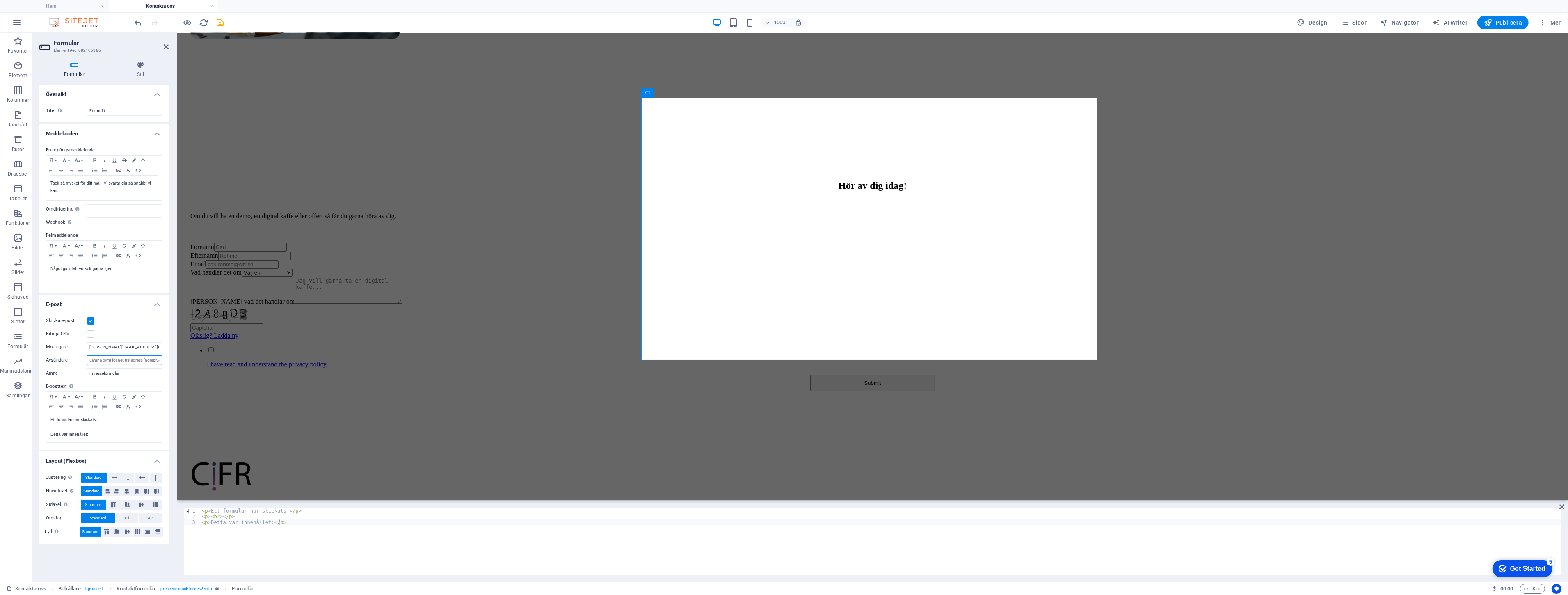
click at [144, 363] on input "Avsändare" at bounding box center [124, 360] width 75 height 10
click at [148, 346] on input "[PERSON_NAME][EMAIL_ADDRESS][DOMAIN_NAME]" at bounding box center [124, 347] width 75 height 10
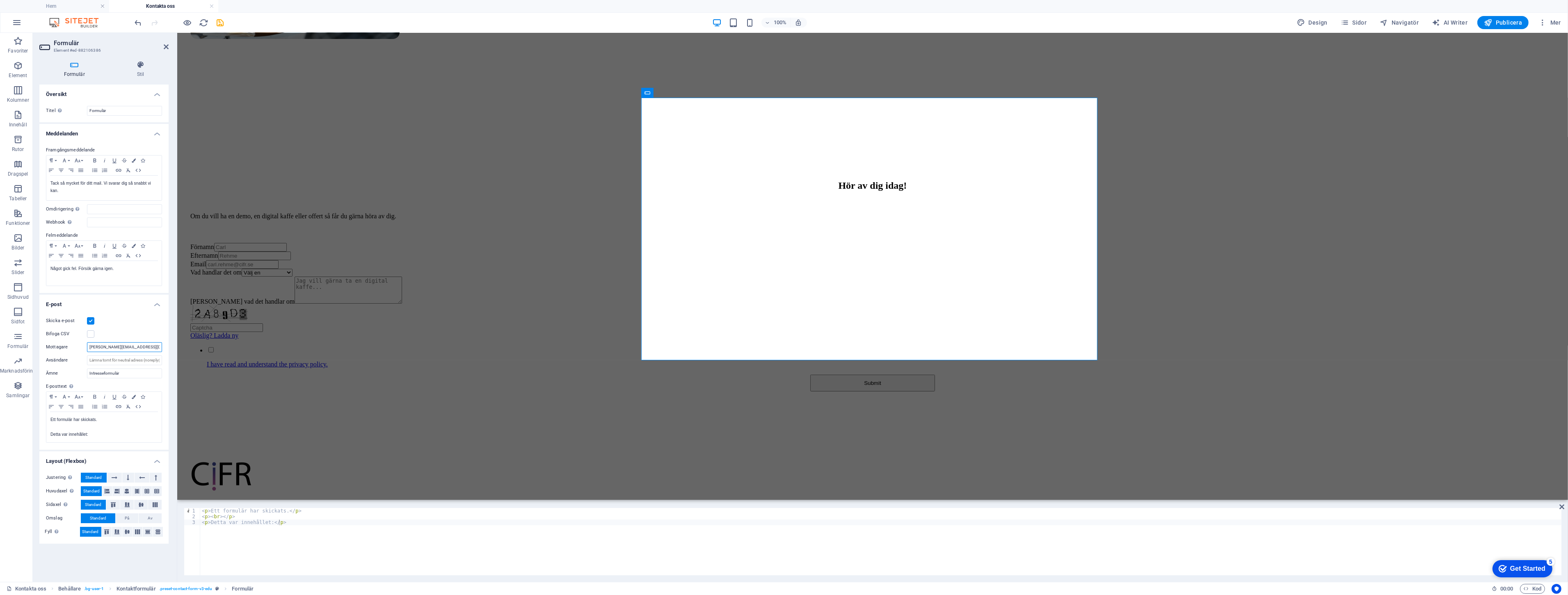
click at [148, 346] on input "[PERSON_NAME][EMAIL_ADDRESS][DOMAIN_NAME]" at bounding box center [124, 347] width 75 height 10
click at [142, 366] on div "Skicka e-post Bifoga CSV Mottagare [EMAIL_ADDRESS][DOMAIN_NAME] Avsändare Ämne …" at bounding box center [104, 379] width 129 height 140
click at [143, 358] on input "Avsändare" at bounding box center [124, 360] width 75 height 10
drag, startPoint x: 148, startPoint y: 345, endPoint x: 81, endPoint y: 347, distance: 67.0
click at [81, 347] on div "Mottagare [PERSON_NAME][EMAIL_ADDRESS][DOMAIN_NAME]" at bounding box center [104, 347] width 116 height 10
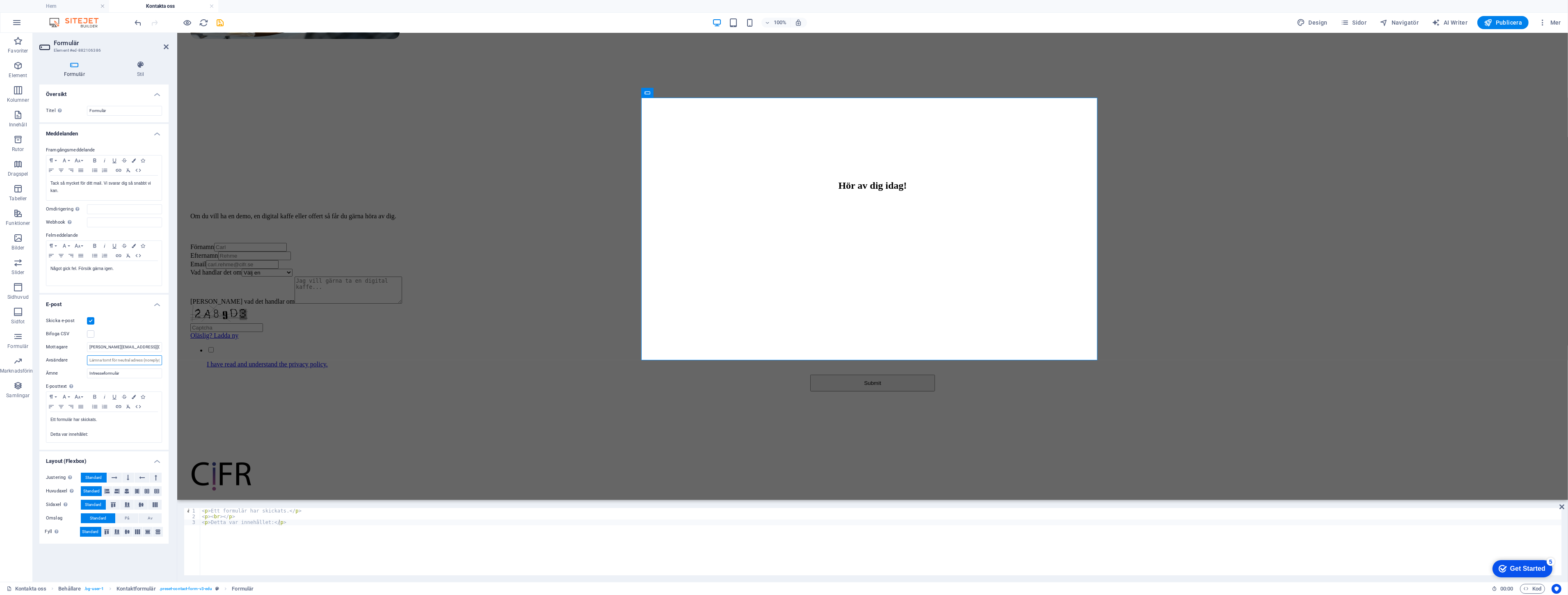
click at [151, 363] on input "Avsändare" at bounding box center [124, 360] width 75 height 10
paste input "[PERSON_NAME][EMAIL_ADDRESS][DOMAIN_NAME]"
type input "[PERSON_NAME][EMAIL_ADDRESS][DOMAIN_NAME]"
click at [147, 332] on div "Bifoga CSV" at bounding box center [104, 334] width 116 height 10
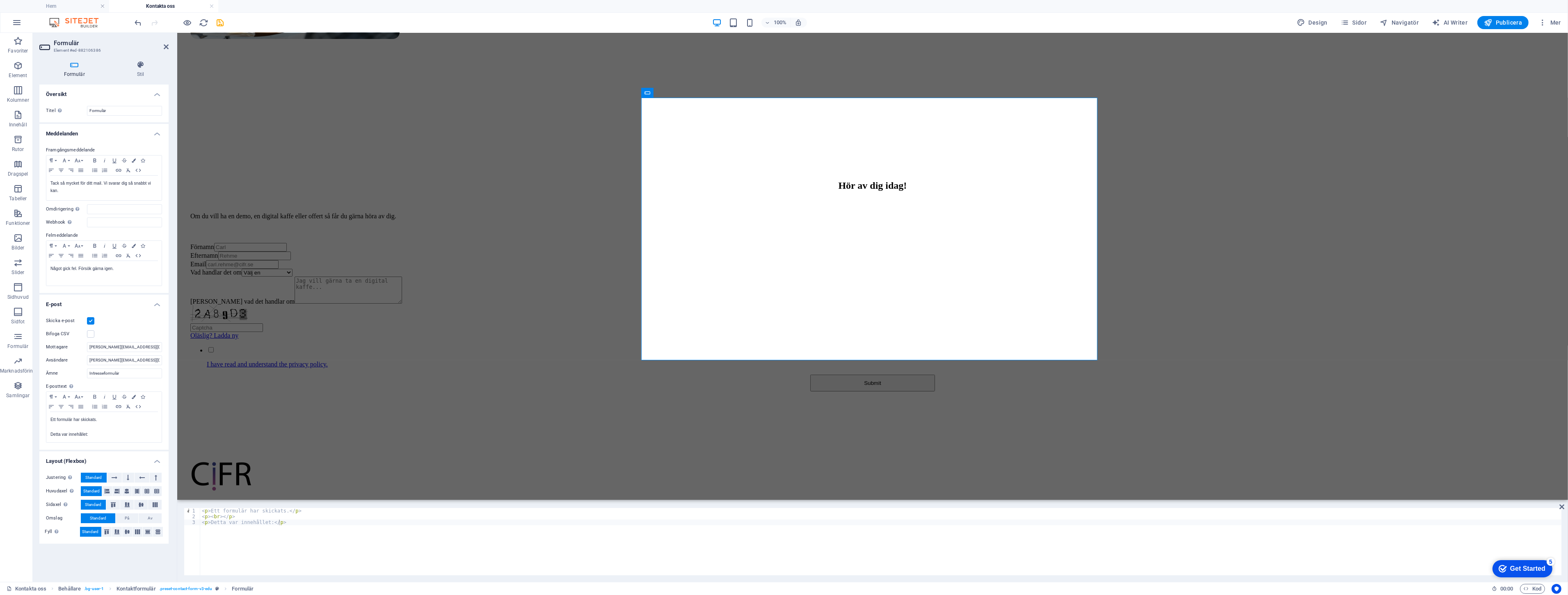
click at [141, 386] on label "E-posttext Ange texten som skickas om formulärinmatning kommer at skickas med e…" at bounding box center [104, 386] width 116 height 10
click at [129, 428] on p "Detta var innehållet:" at bounding box center [104, 434] width 107 height 7
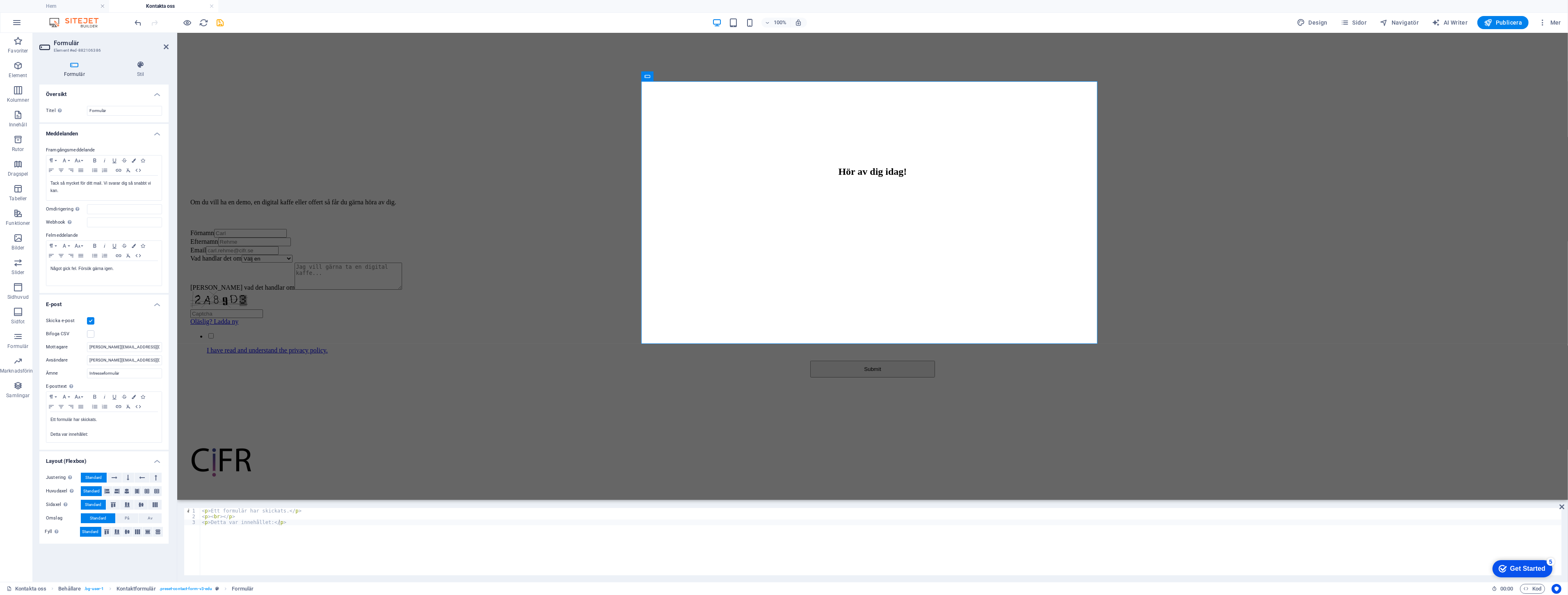
scroll to position [444, 0]
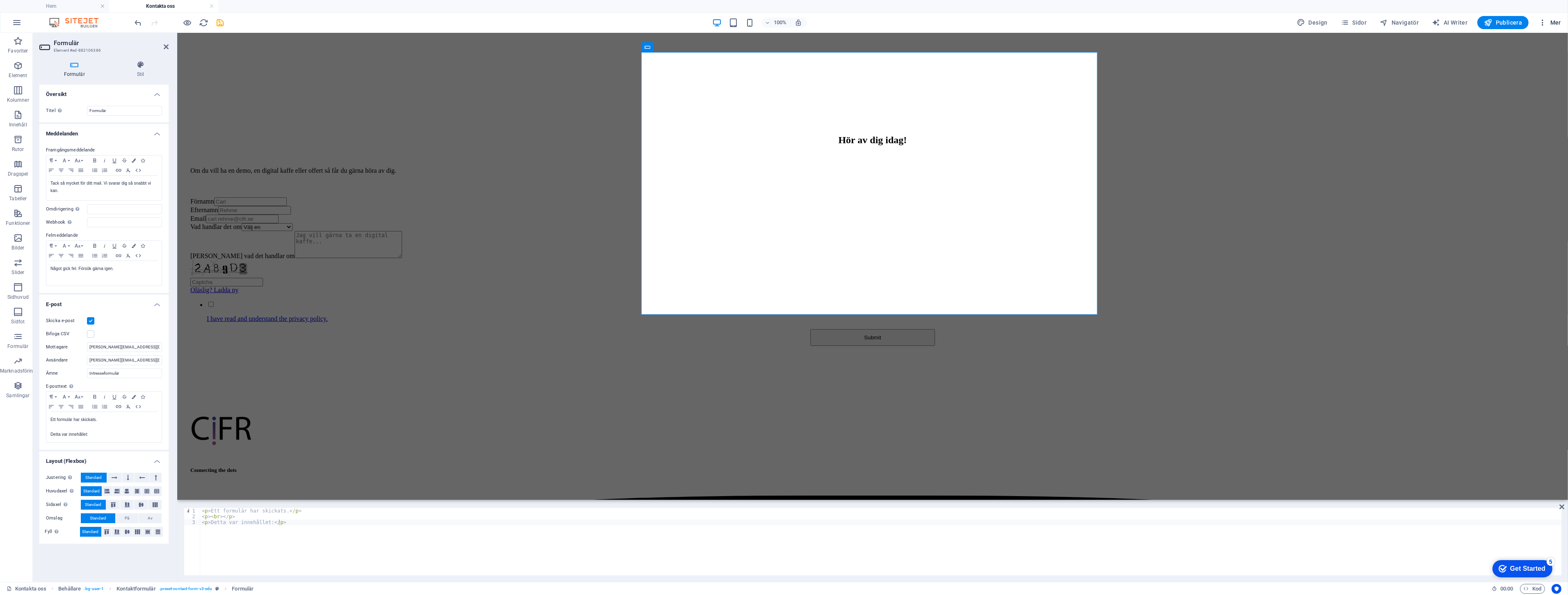
click at [1129, 27] on button "Mer" at bounding box center [1549, 22] width 29 height 13
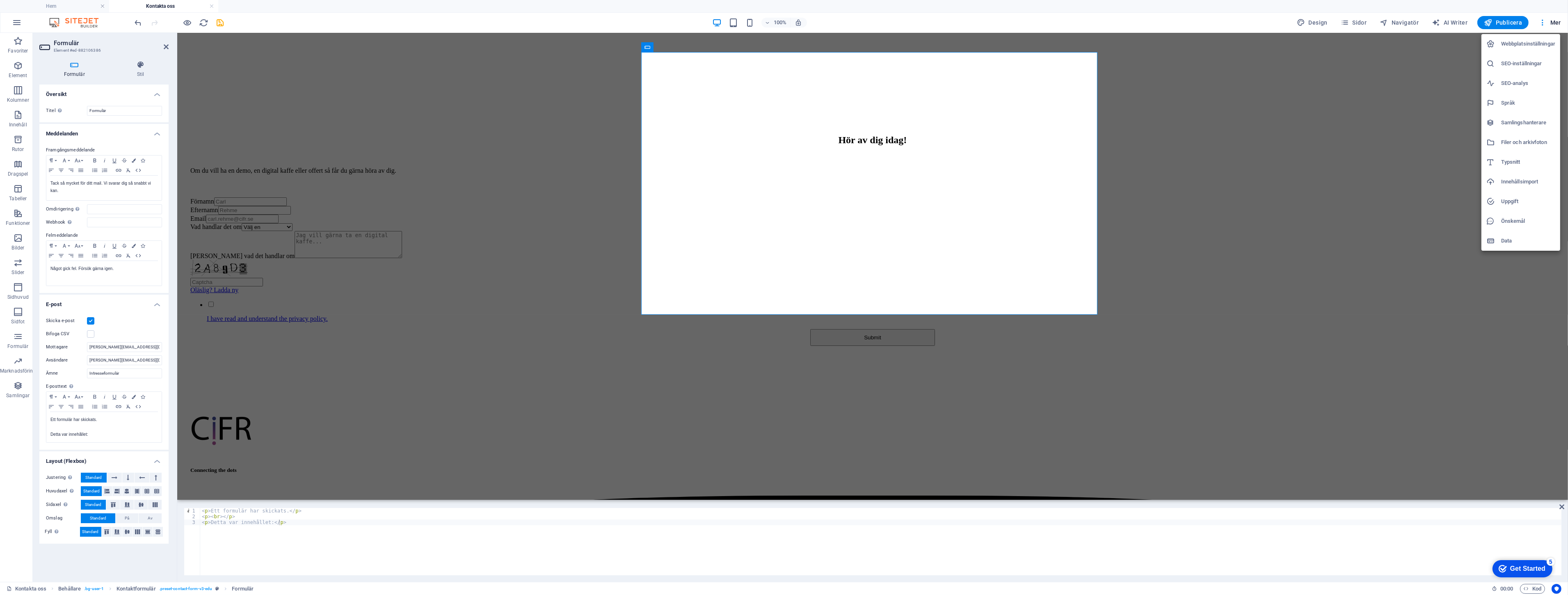
click at [1129, 321] on div at bounding box center [784, 297] width 1568 height 595
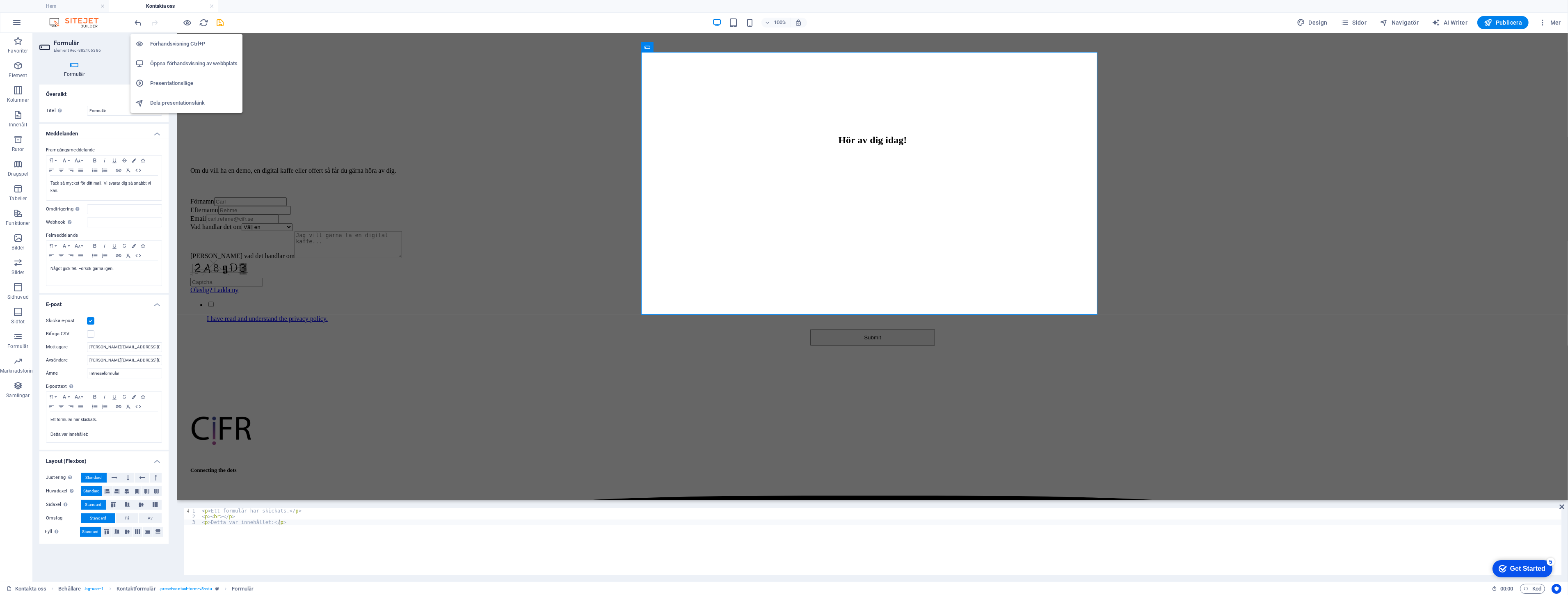
click at [186, 41] on h6 "Förhandsvisning Ctrl+P" at bounding box center [194, 44] width 87 height 10
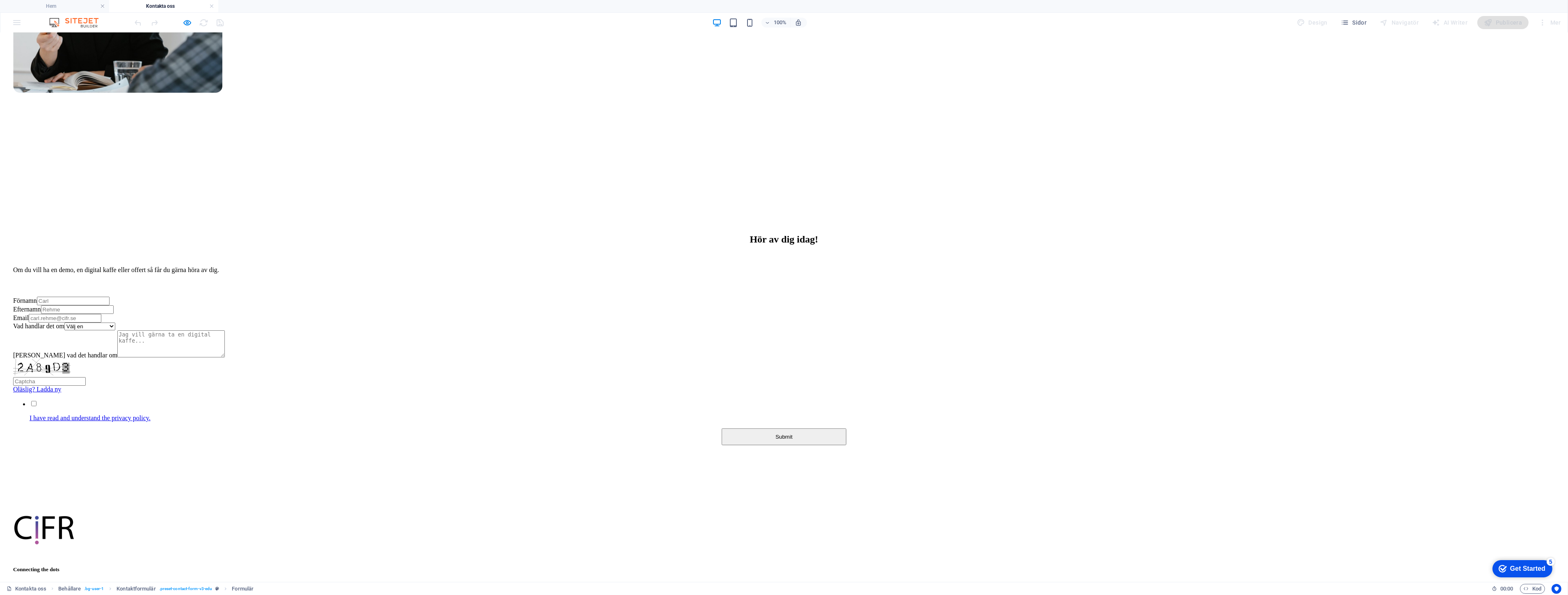
drag, startPoint x: 769, startPoint y: 394, endPoint x: 764, endPoint y: 314, distance: 80.2
click at [764, 314] on form "Förnamn Efternamn Email Vad handlar det om Välj en Analytics Machine learning A…" at bounding box center [784, 371] width 1542 height 149
click at [661, 296] on div "Förnamn" at bounding box center [784, 301] width 1542 height 9
click at [109, 296] on input "Förnamn" at bounding box center [74, 301] width 73 height 9
type input "Caröl"
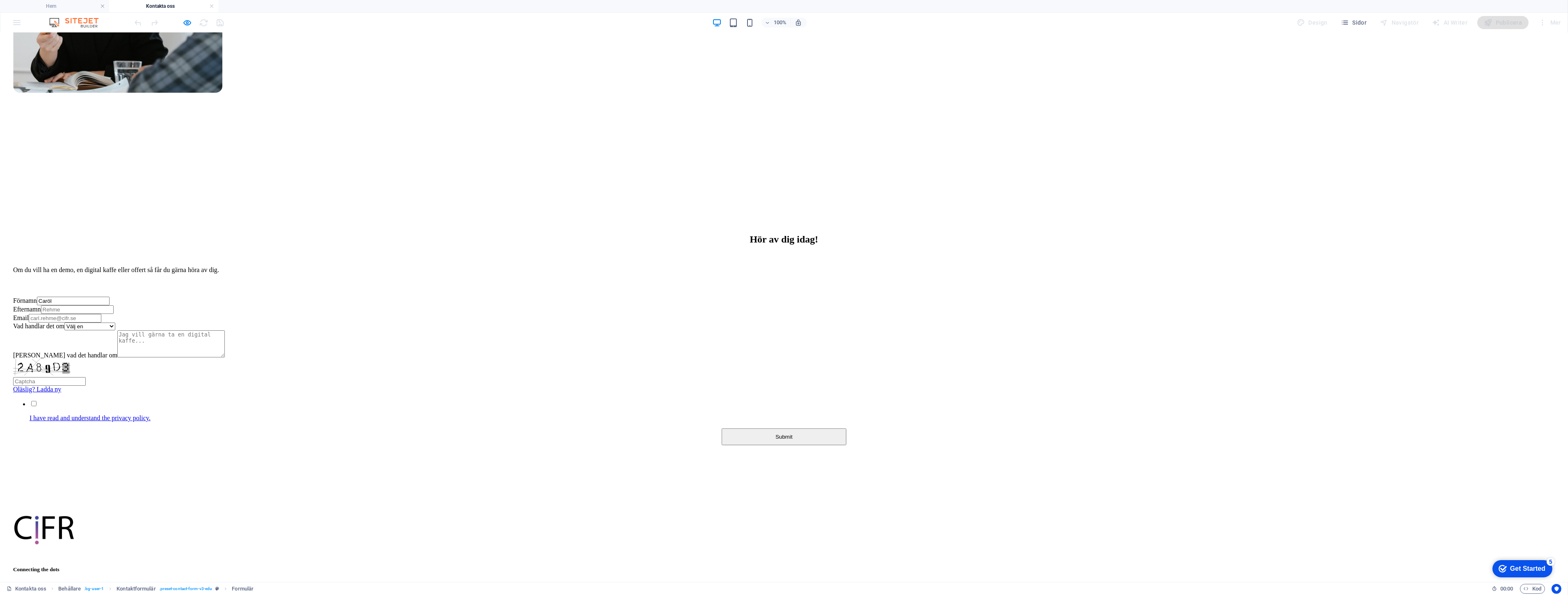
drag, startPoint x: 844, startPoint y: 191, endPoint x: 848, endPoint y: 184, distance: 8.1
click at [845, 296] on form "Förnamn [PERSON_NAME] Efternamn Email Vad handlar det om Välj en Analytics Mach…" at bounding box center [784, 371] width 1542 height 149
click at [114, 305] on input "Efternamn" at bounding box center [77, 309] width 73 height 9
click at [115, 322] on select "Välj en Analytics Machine learning Automations Budgetering Beslutsstöd Övrigt" at bounding box center [89, 326] width 51 height 8
select select "0"
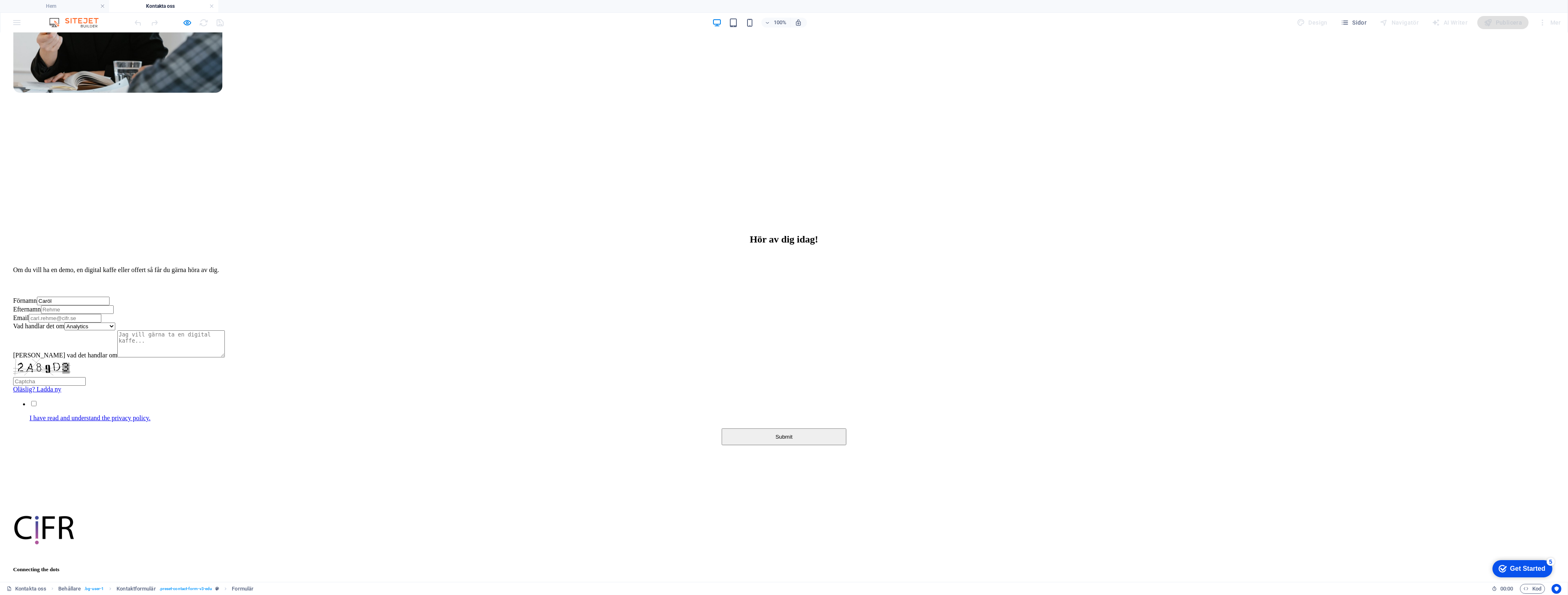
click at [115, 322] on select "Välj en Analytics Machine learning Automations Budgetering Beslutsstöd Övrigt" at bounding box center [89, 326] width 51 height 8
click at [114, 305] on input "Efternamn" at bounding box center [77, 309] width 73 height 9
type input "s"
click at [101, 314] on input "Email" at bounding box center [65, 318] width 73 height 9
type input "[PERSON_NAME][EMAIL_ADDRESS][DOMAIN_NAME]"
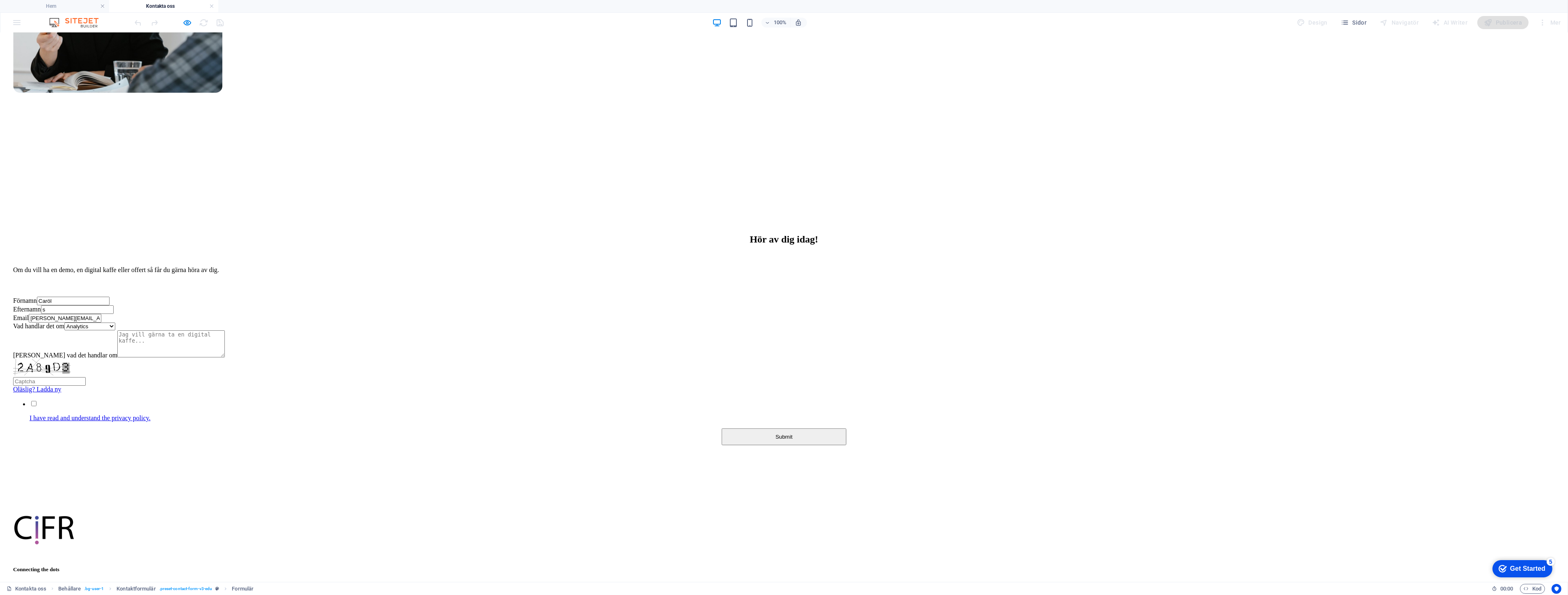
click at [225, 330] on textarea "[PERSON_NAME] vad det handlar om" at bounding box center [171, 344] width 107 height 27
type textarea "asdf"
click at [86, 377] on input "text" at bounding box center [49, 381] width 73 height 9
type input "2A89D3"
click at [36, 401] on input "I have read and understand the privacy policy." at bounding box center [34, 403] width 5 height 5
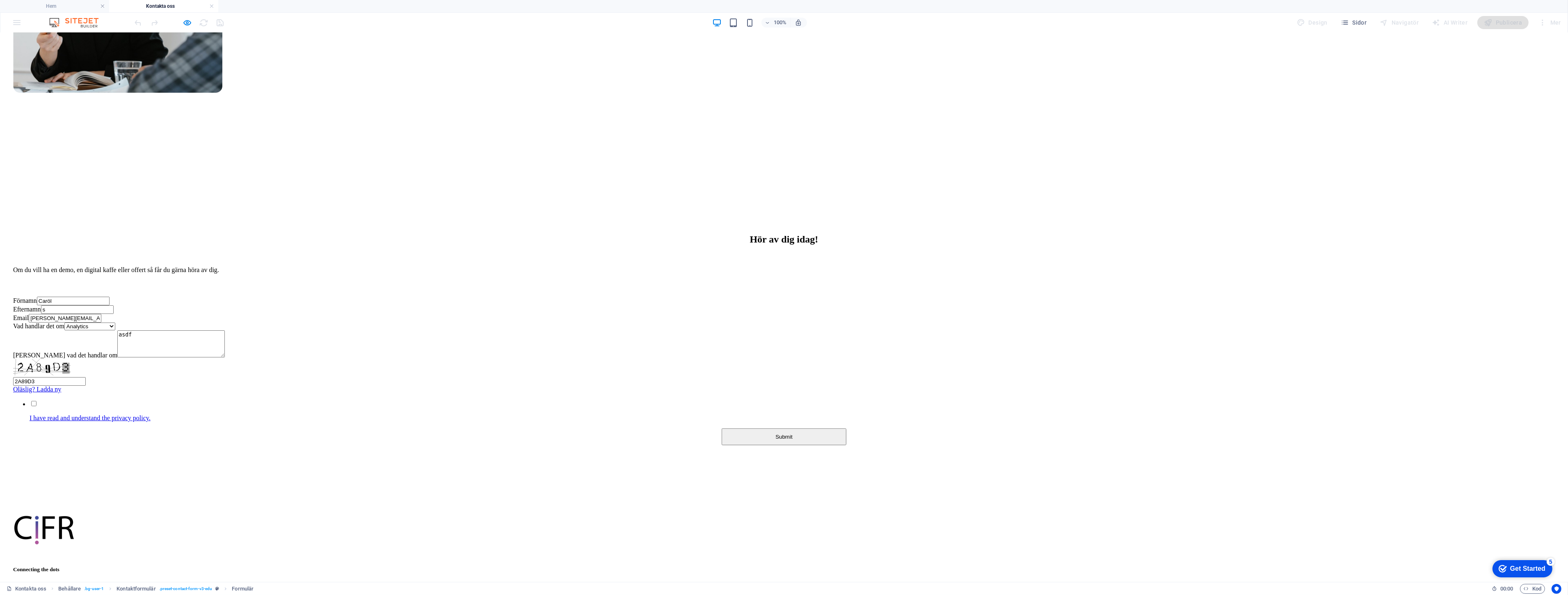
checkbox input "true"
click at [793, 428] on button "Submit" at bounding box center [784, 437] width 125 height 17
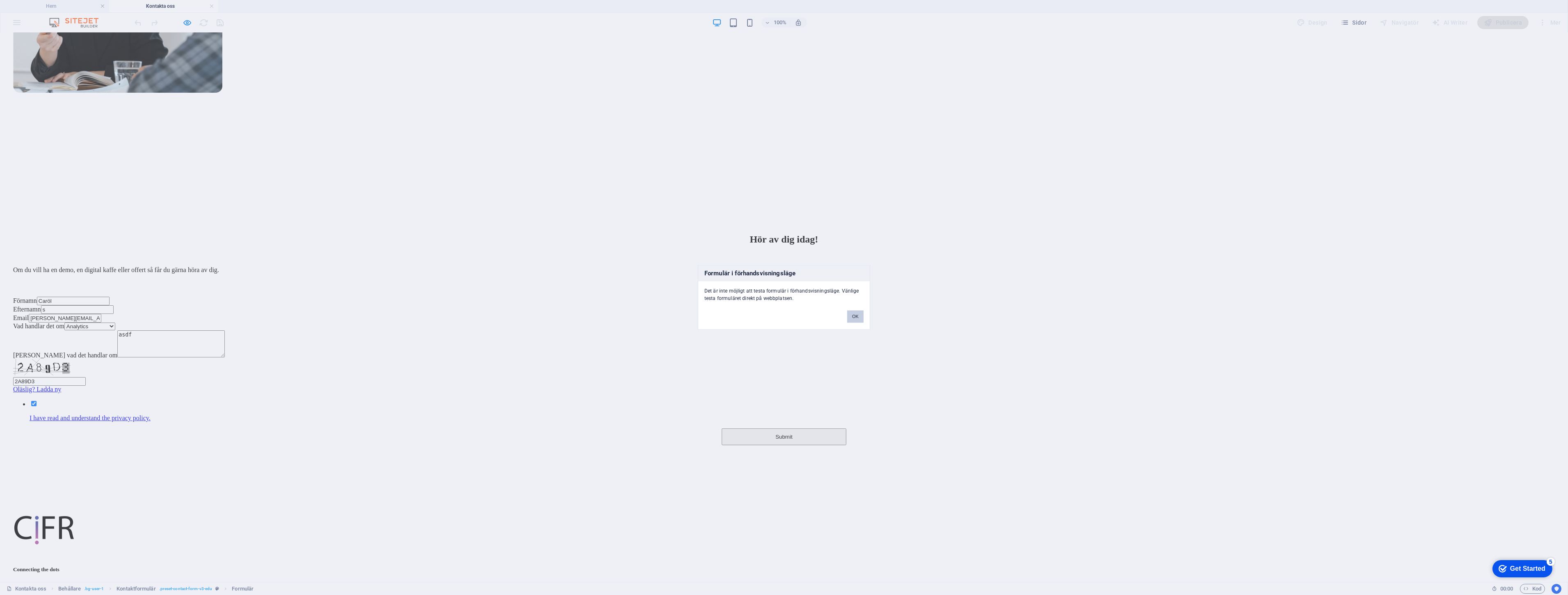
click at [852, 318] on button "OK" at bounding box center [855, 316] width 16 height 12
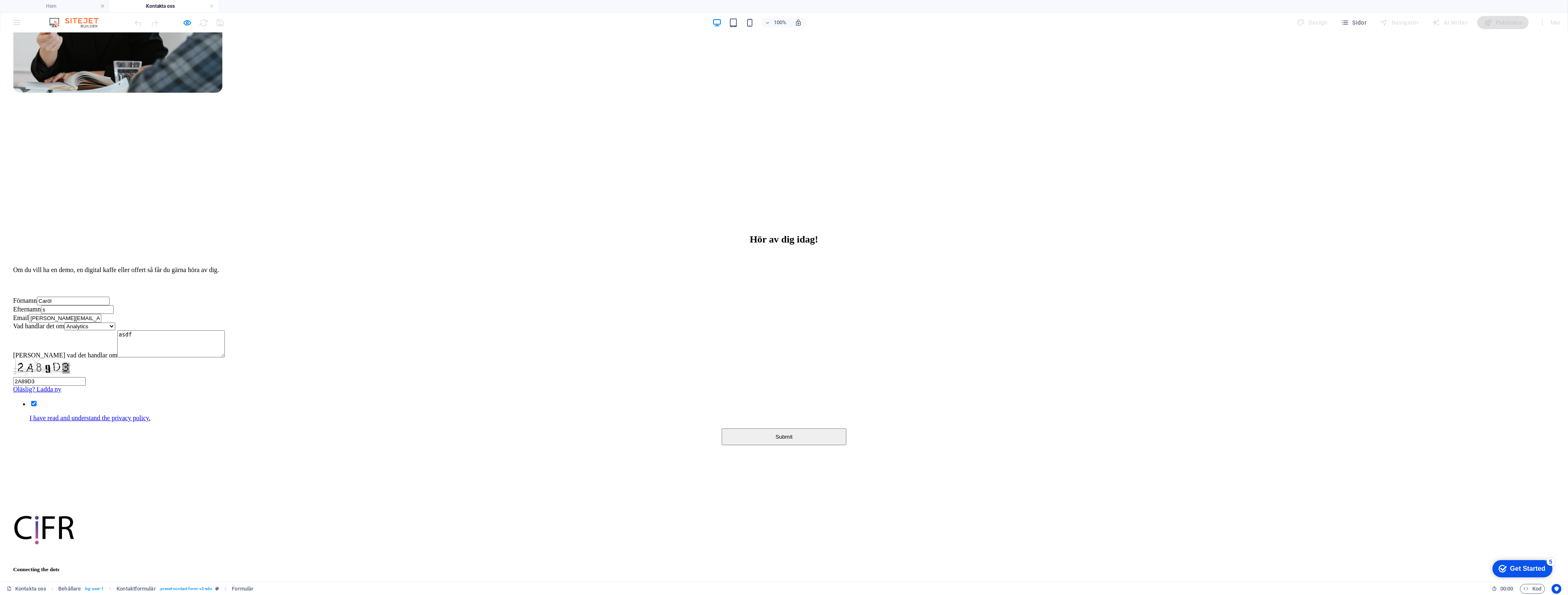
click at [802, 428] on button "Submit" at bounding box center [784, 437] width 125 height 17
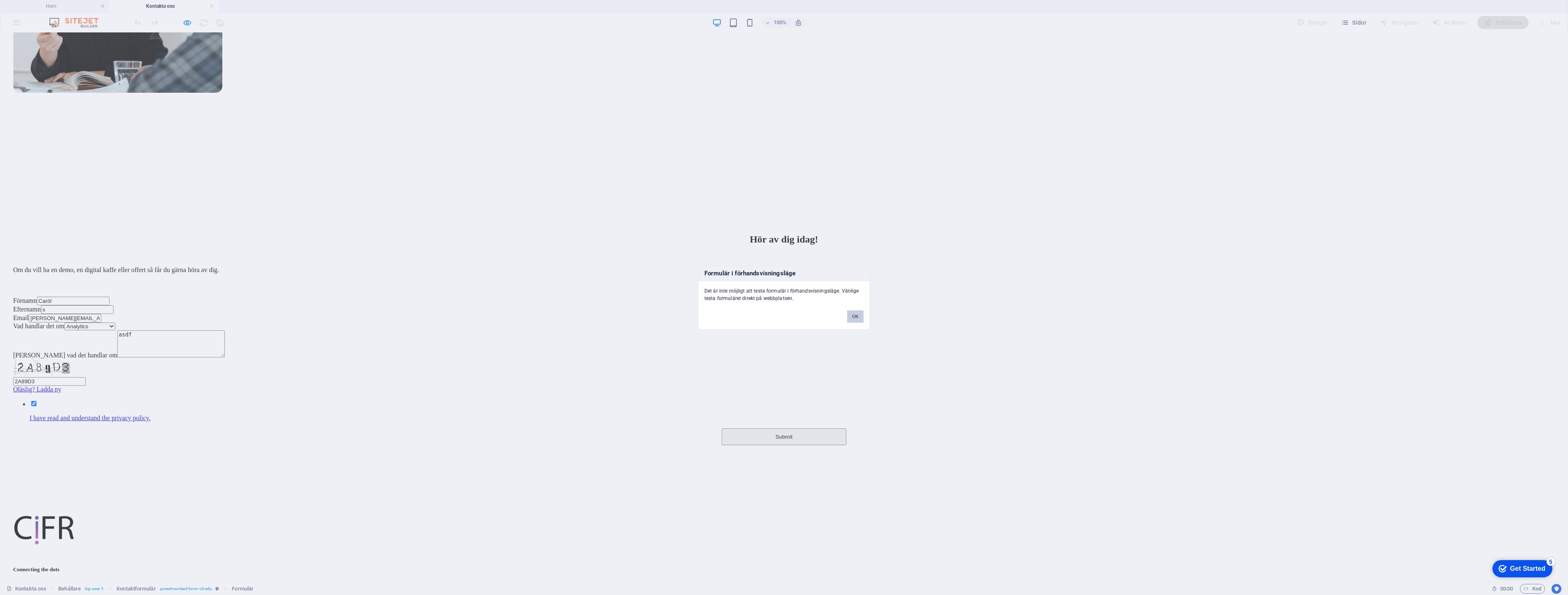
click at [852, 315] on button "OK" at bounding box center [855, 316] width 16 height 12
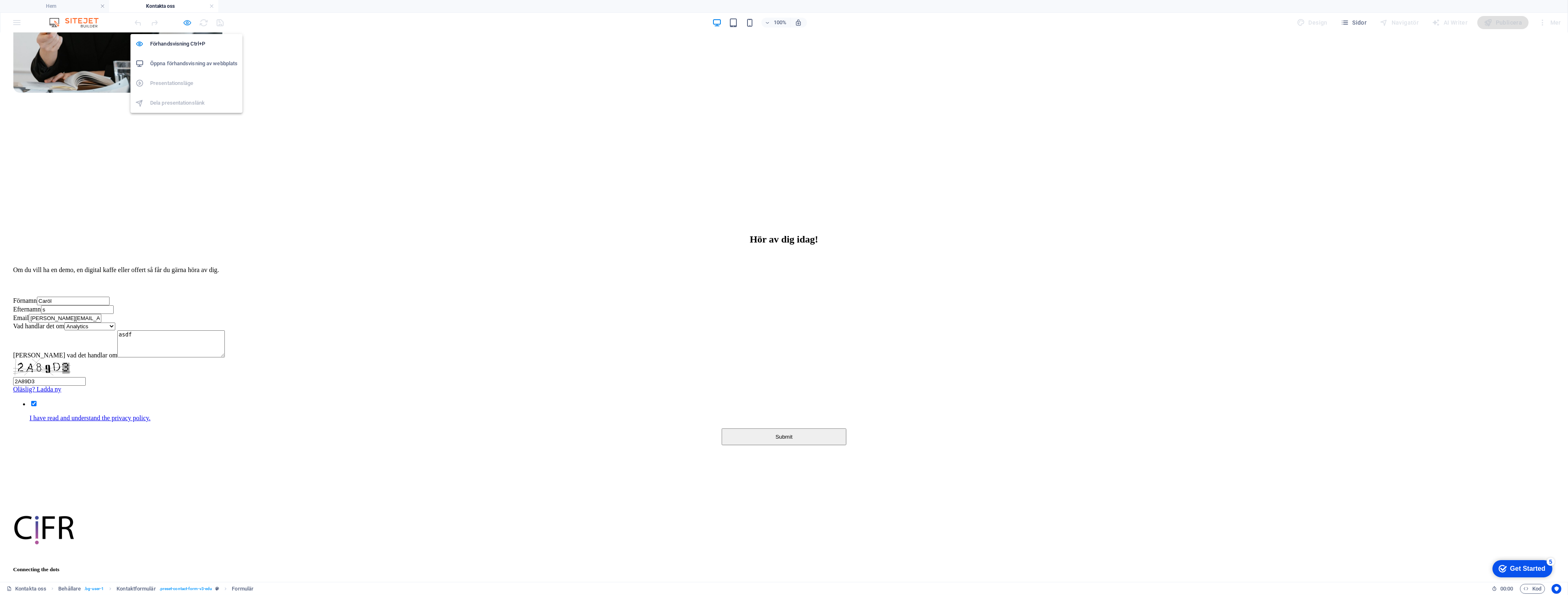
click at [189, 21] on icon "button" at bounding box center [187, 22] width 9 height 9
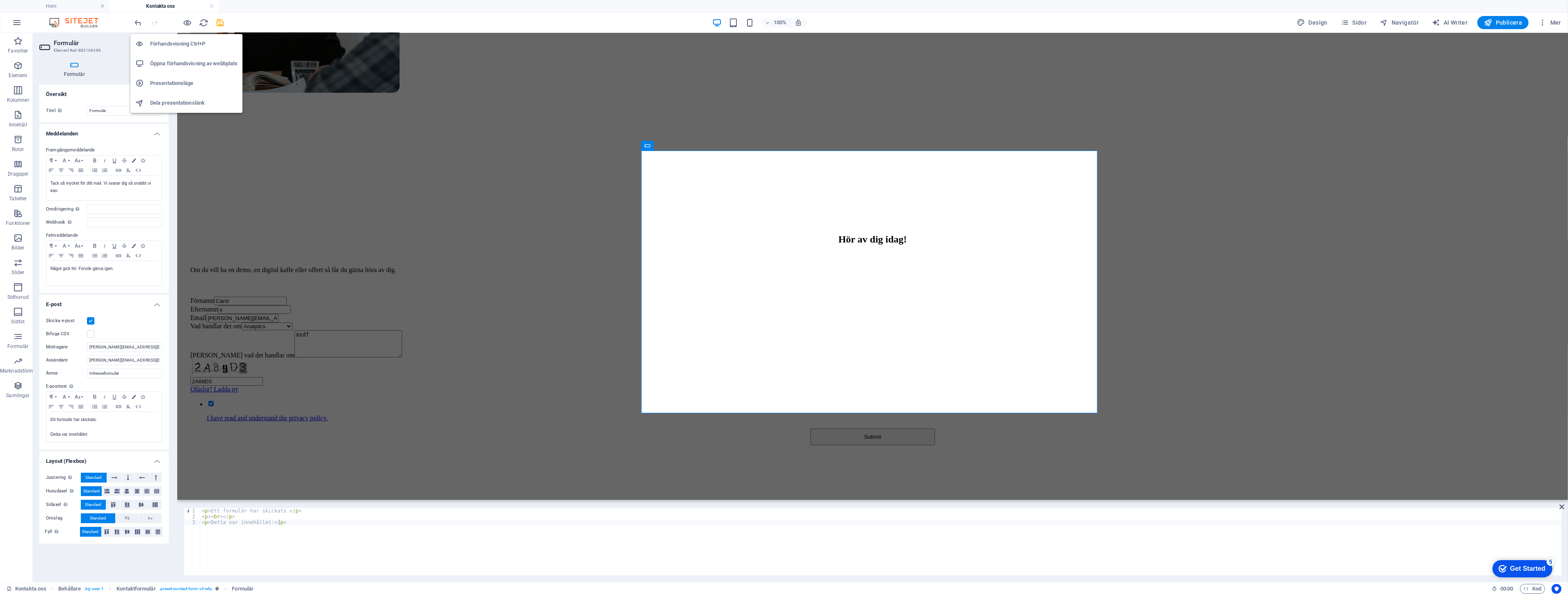
scroll to position [346, 0]
click at [196, 66] on h6 "Öppna förhandsvisning av webbplats" at bounding box center [194, 64] width 87 height 10
click at [221, 23] on icon "save" at bounding box center [220, 22] width 9 height 9
click at [369, 192] on div "Hör av dig [DATE]! Om du vill ha en demo, en digital kaffe eller offert så får …" at bounding box center [872, 334] width 1384 height 285
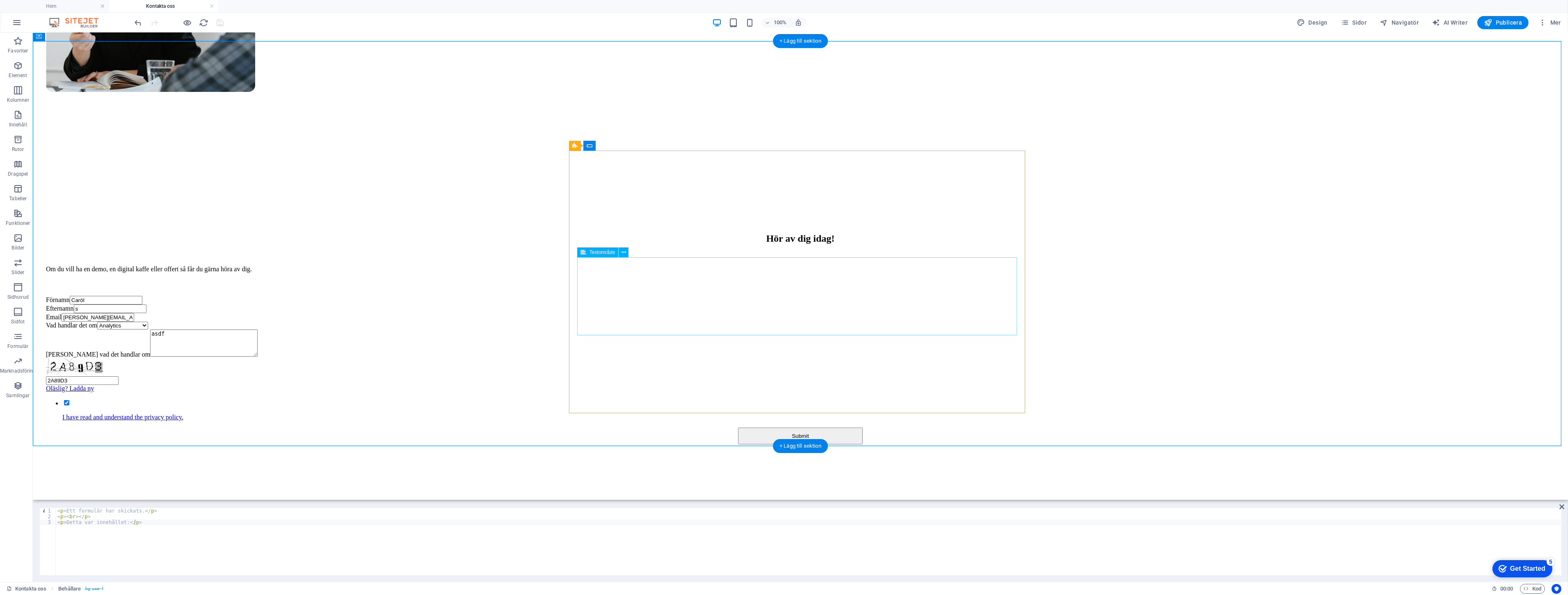
click at [639, 329] on div "[PERSON_NAME] vad det handlar om asdf" at bounding box center [800, 344] width 1509 height 29
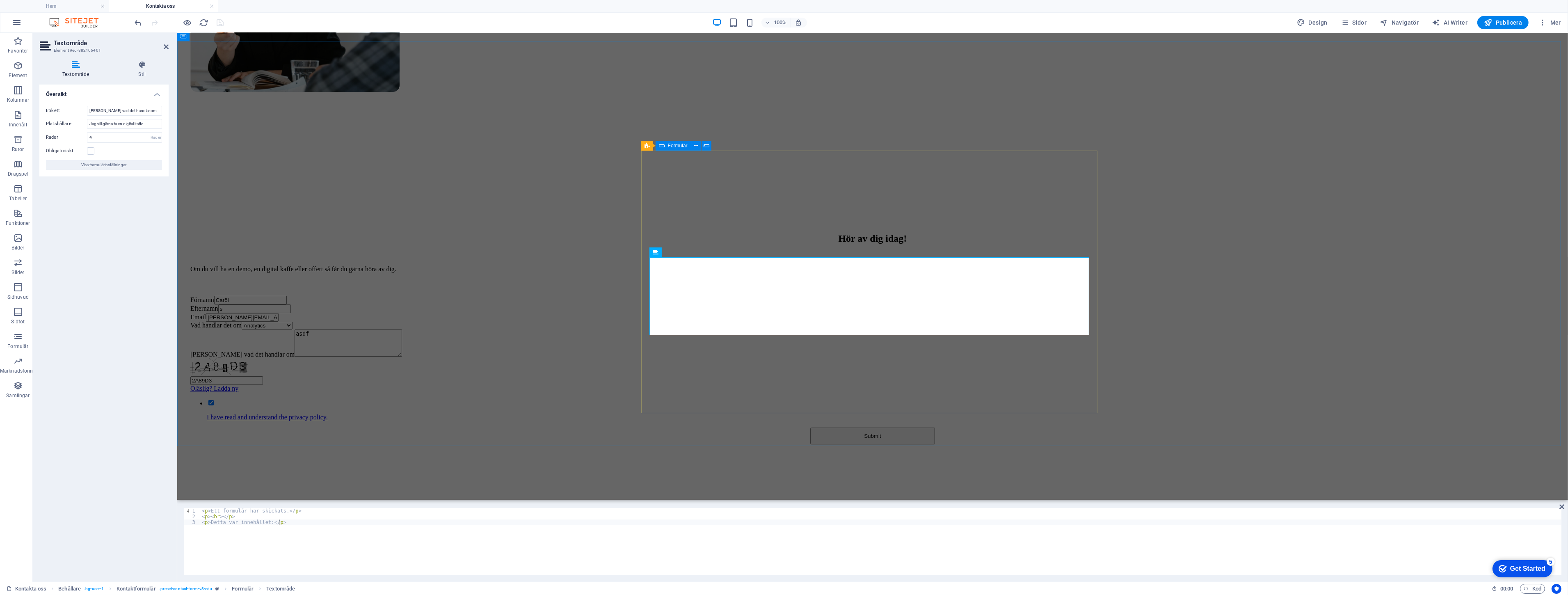
click at [401, 329] on textarea "asdf" at bounding box center [348, 343] width 107 height 27
click at [733, 313] on div "Email [PERSON_NAME][EMAIL_ADDRESS][DOMAIN_NAME]" at bounding box center [872, 317] width 1364 height 9
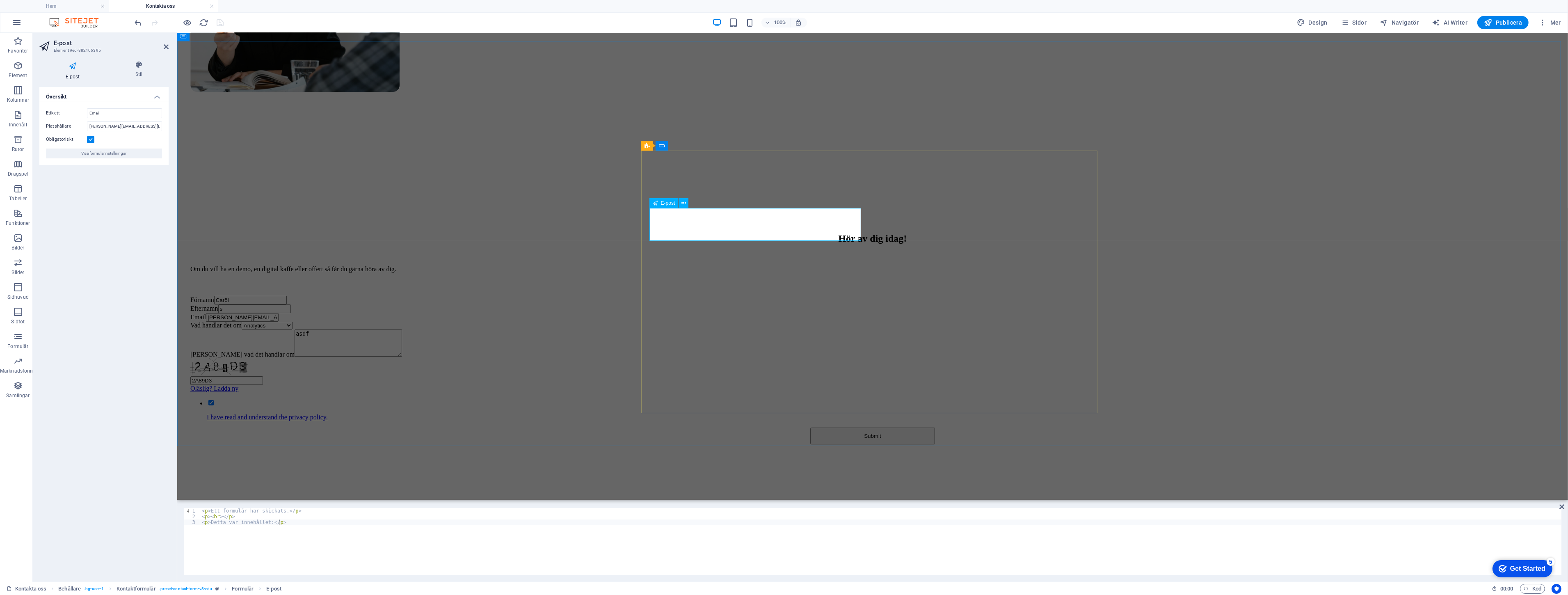
click at [278, 313] on input "[PERSON_NAME][EMAIL_ADDRESS][DOMAIN_NAME]" at bounding box center [242, 317] width 73 height 9
click at [760, 296] on div "Förnamn Caröl" at bounding box center [872, 300] width 1364 height 9
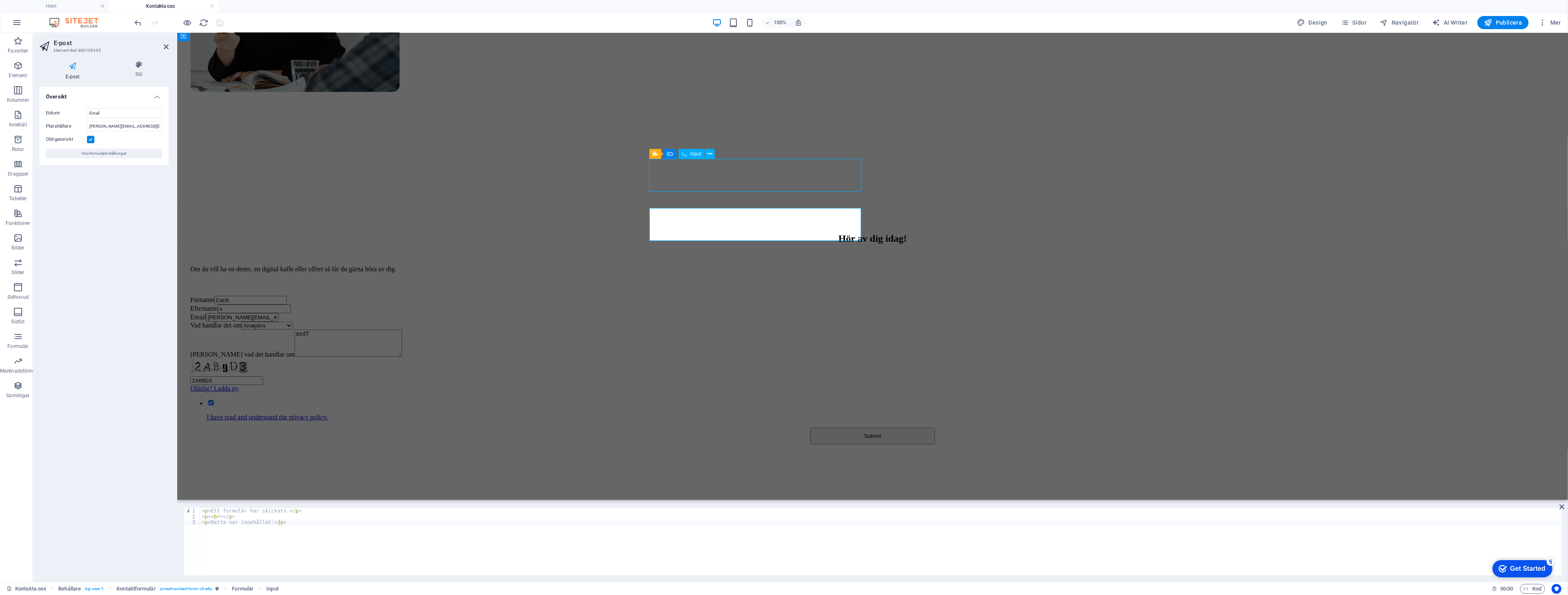
click at [286, 296] on input "Caröl" at bounding box center [250, 300] width 73 height 9
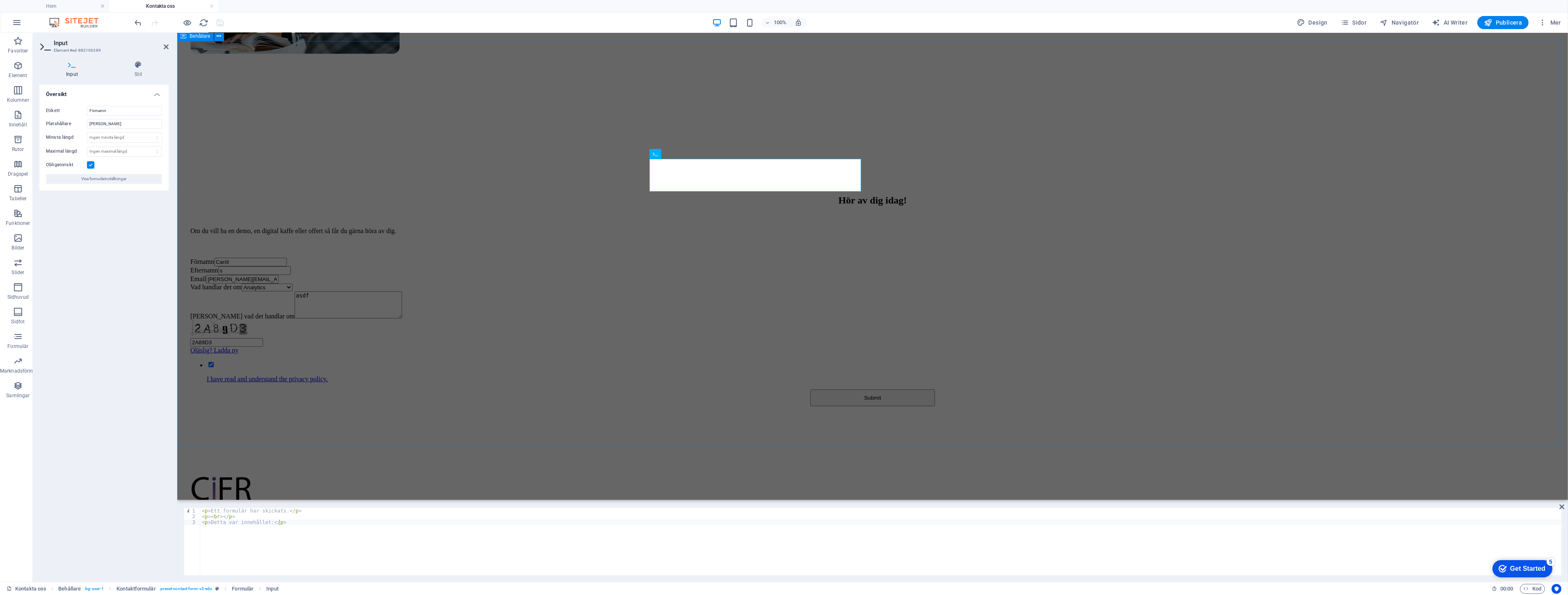
scroll to position [391, 0]
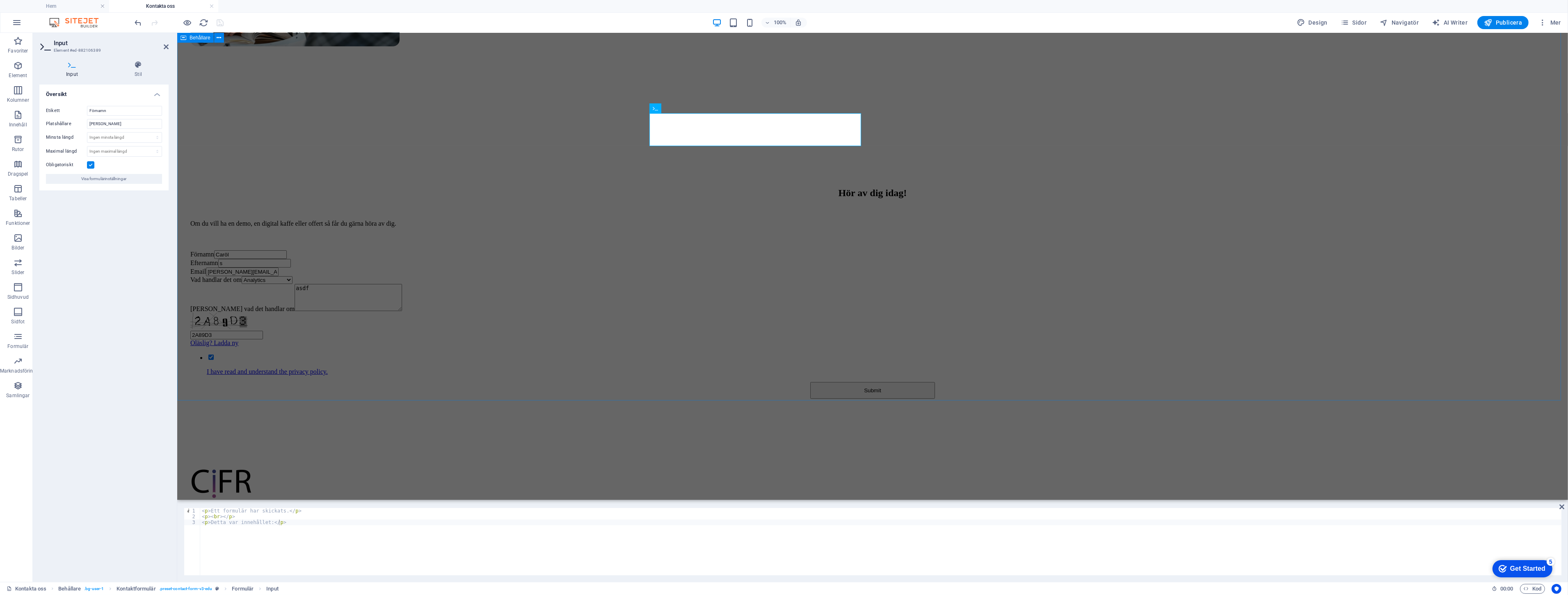
click at [401, 256] on div "Hör av dig [DATE]! Om du vill ha en demo, en digital kaffe eller offert så får …" at bounding box center [872, 289] width 1384 height 285
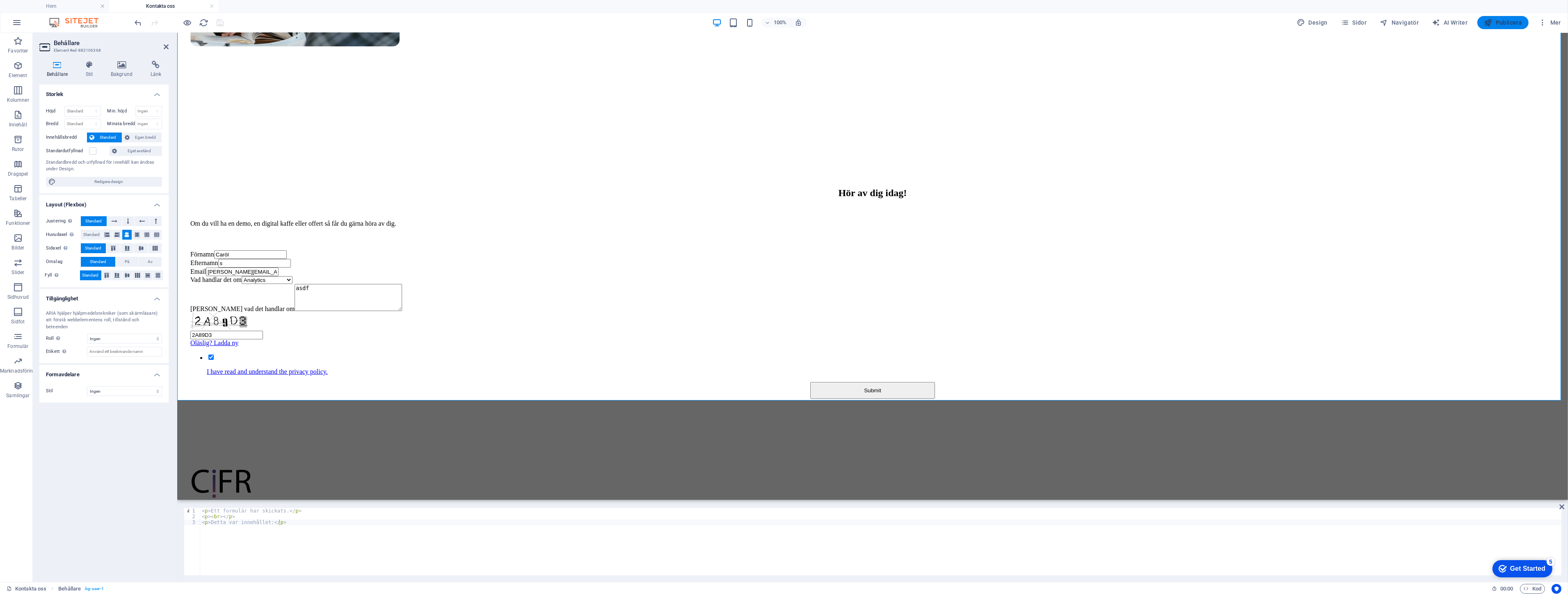
click at [1129, 19] on span "Publicera" at bounding box center [1502, 22] width 38 height 8
